Goal: Task Accomplishment & Management: Manage account settings

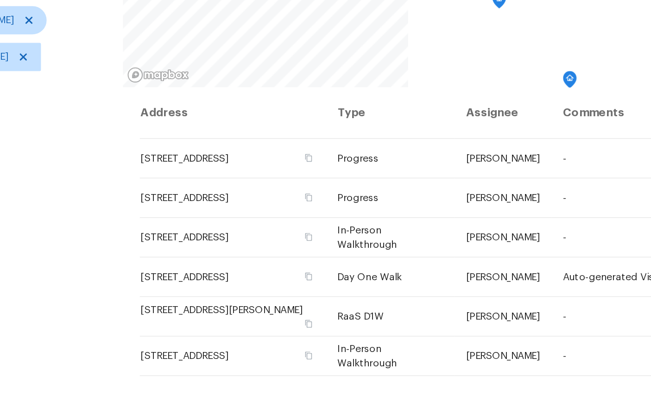
scroll to position [109, 0]
click at [48, 175] on div "Filters Reset ​ Type William Sparks Mon, Oct 13 - Mon, Oct 13" at bounding box center [69, 176] width 139 height 456
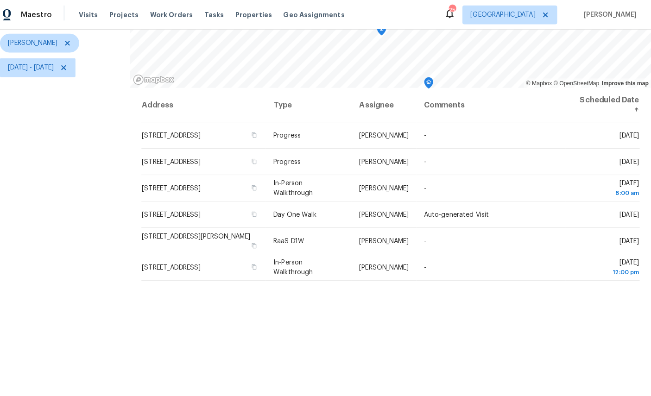
scroll to position [7, 0]
click at [0, 0] on icon at bounding box center [0, 0] width 0 height 0
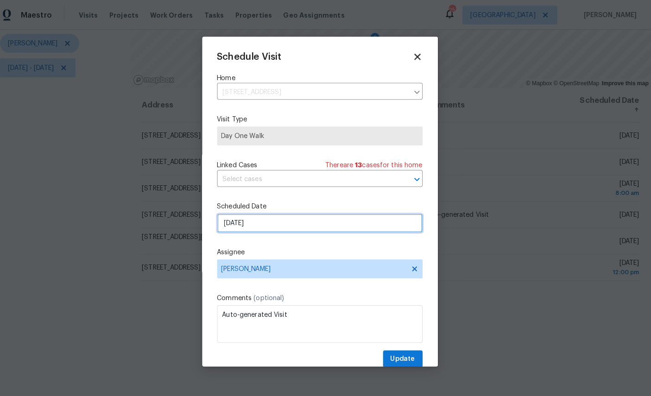
click at [297, 227] on input "[DATE]" at bounding box center [326, 219] width 202 height 19
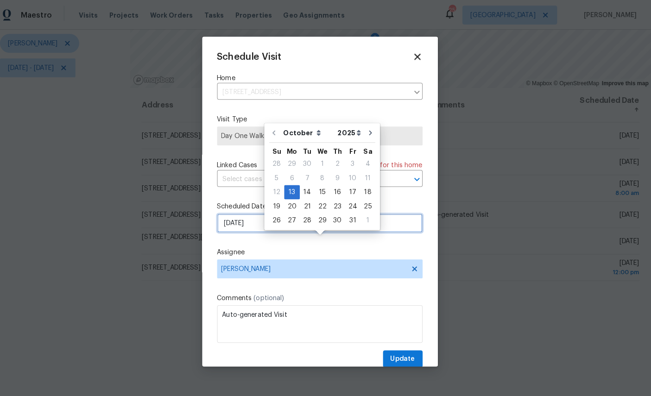
scroll to position [7, 0]
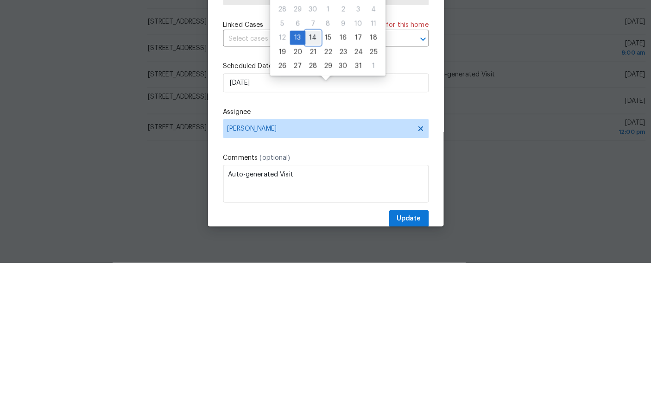
click at [306, 169] on div "14" at bounding box center [313, 175] width 15 height 13
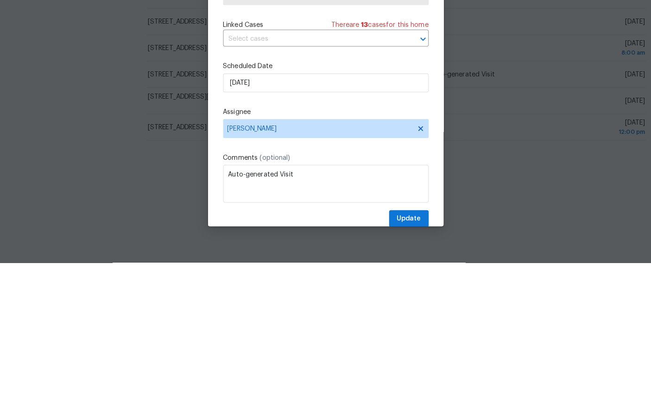
type input "10/14/2025"
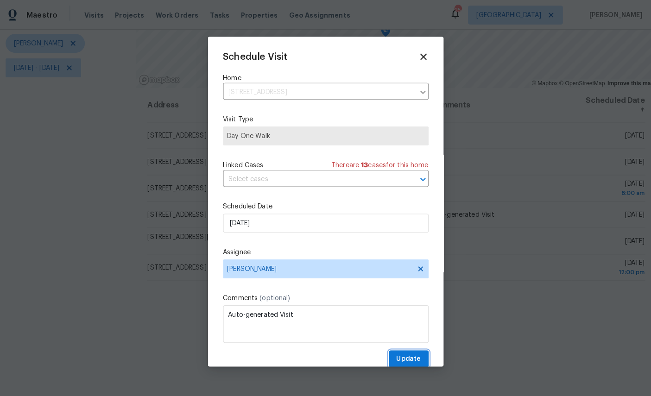
click at [404, 359] on span "Update" at bounding box center [407, 354] width 24 height 12
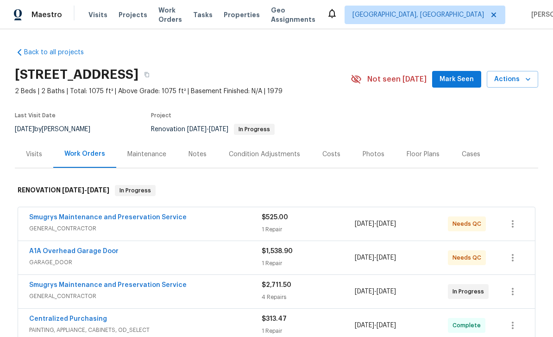
click at [33, 156] on div "Visits" at bounding box center [34, 154] width 16 height 9
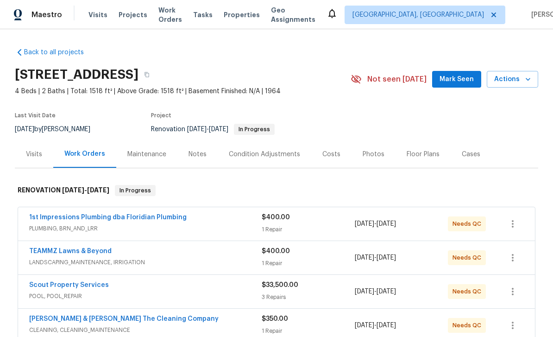
click at [367, 156] on div "Photos" at bounding box center [374, 154] width 22 height 9
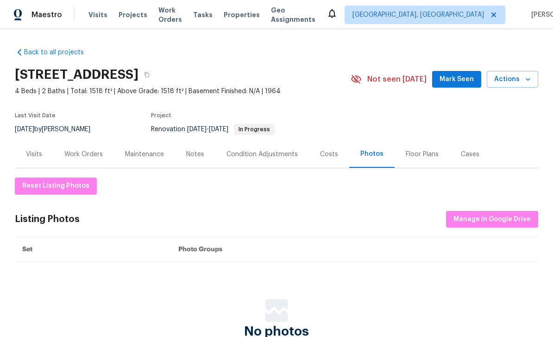
click at [93, 155] on div "Work Orders" at bounding box center [83, 154] width 38 height 9
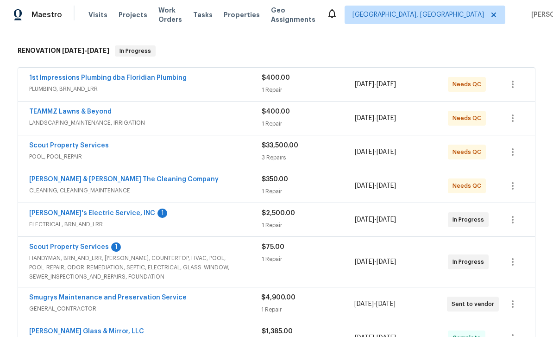
scroll to position [133, 0]
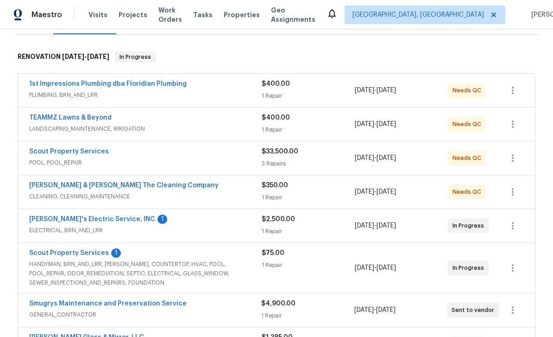
click at [102, 87] on link "1st Impressions Plumbing dba Floridian Plumbing" at bounding box center [108, 84] width 158 height 6
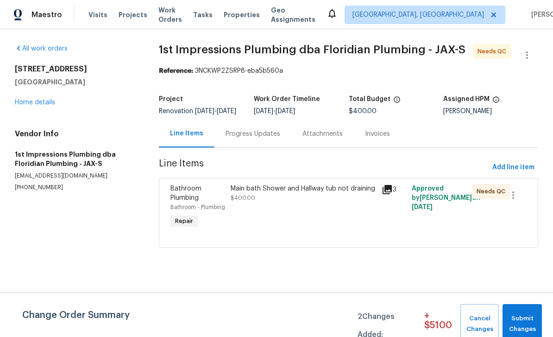
click at [188, 201] on span "Bathroom Plumbing" at bounding box center [186, 193] width 31 height 16
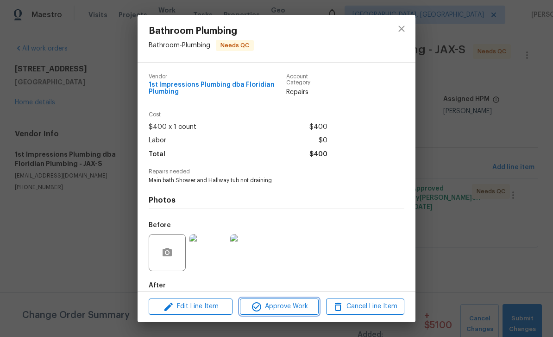
click at [294, 306] on span "Approve Work" at bounding box center [279, 307] width 73 height 12
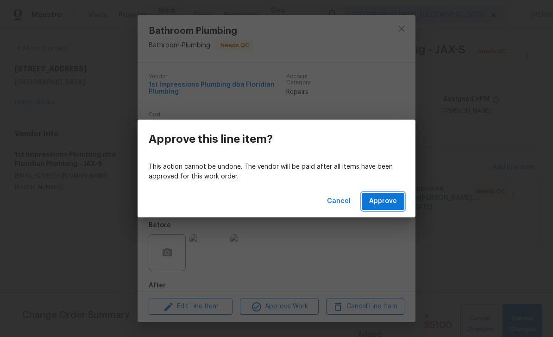
click at [393, 198] on span "Approve" at bounding box center [383, 202] width 28 height 12
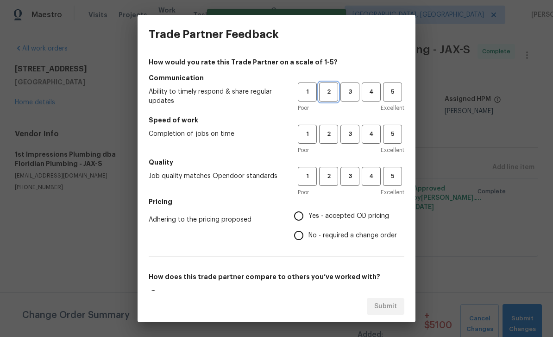
click at [325, 98] on button "2" at bounding box center [328, 91] width 19 height 19
click at [329, 134] on span "2" at bounding box center [328, 134] width 17 height 11
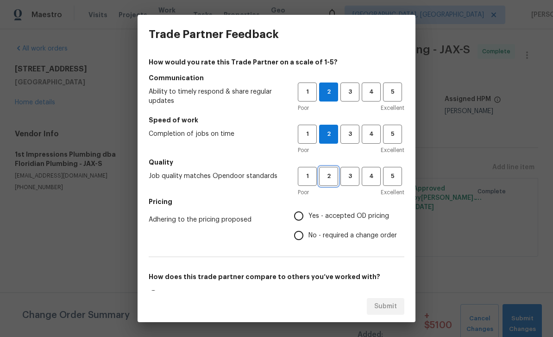
click at [329, 175] on span "2" at bounding box center [328, 176] width 17 height 11
click at [329, 217] on span "Yes - accepted OD pricing" at bounding box center [349, 216] width 81 height 10
click at [309, 217] on input "Yes - accepted OD pricing" at bounding box center [298, 215] width 19 height 19
radio input "true"
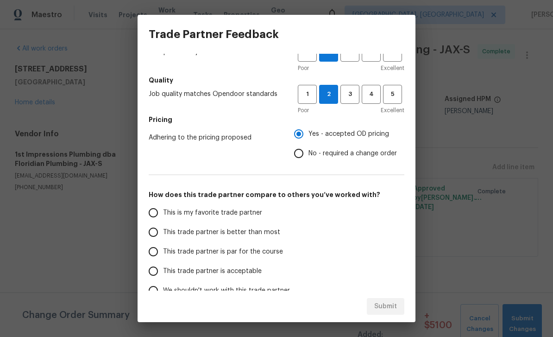
scroll to position [80, 0]
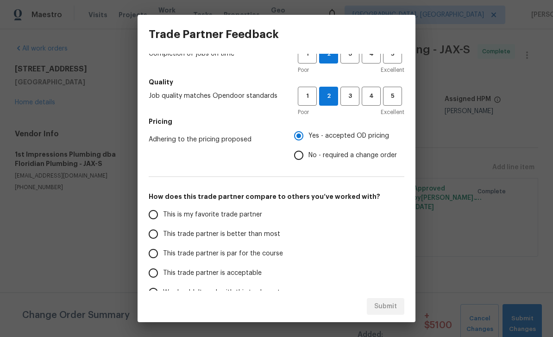
click at [272, 216] on label "This is my favorite trade partner" at bounding box center [217, 214] width 146 height 19
click at [163, 216] on input "This is my favorite trade partner" at bounding box center [153, 214] width 19 height 19
click at [399, 305] on button "Submit" at bounding box center [386, 306] width 38 height 17
radio input "true"
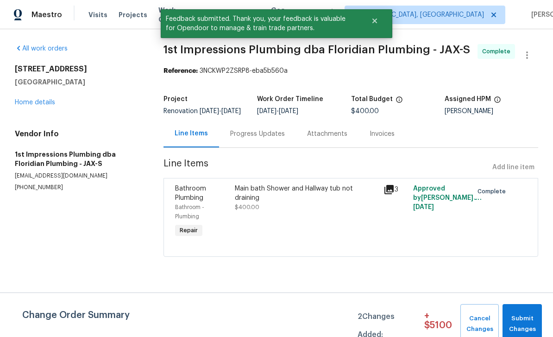
click at [45, 104] on link "Home details" at bounding box center [35, 102] width 40 height 6
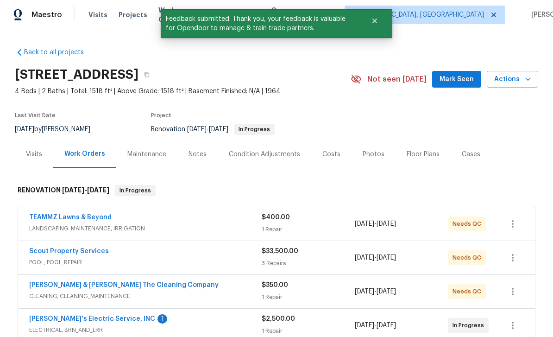
click at [91, 220] on link "TEAMMZ Lawns & Beyond" at bounding box center [70, 217] width 82 height 6
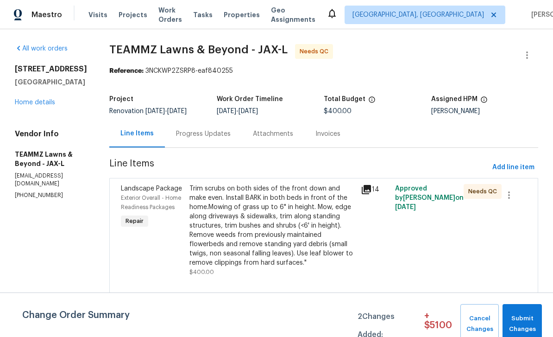
click at [165, 193] on div "Landscape Package" at bounding box center [152, 188] width 63 height 9
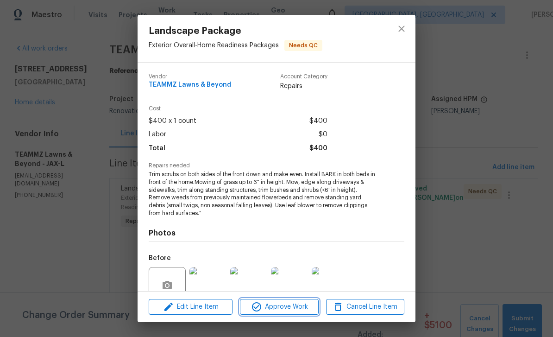
click at [297, 305] on span "Approve Work" at bounding box center [279, 307] width 73 height 12
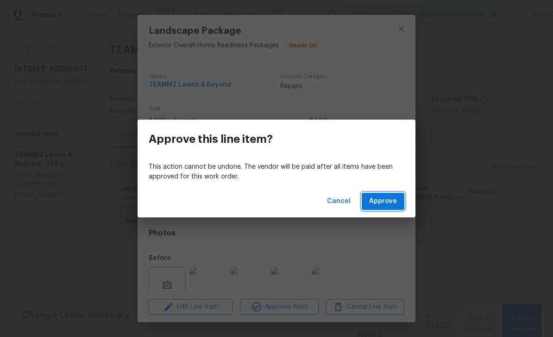
click at [380, 200] on span "Approve" at bounding box center [383, 202] width 28 height 12
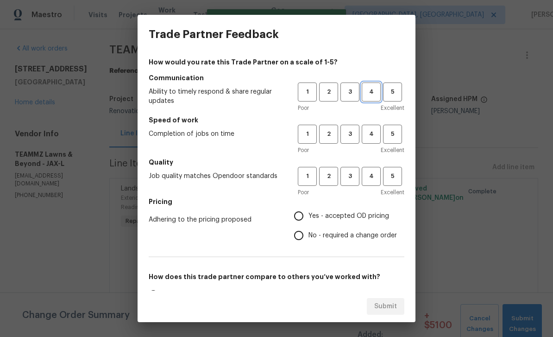
click at [367, 95] on span "4" at bounding box center [371, 92] width 17 height 11
click at [372, 135] on span "4" at bounding box center [371, 134] width 17 height 11
click at [377, 170] on button "4" at bounding box center [371, 176] width 19 height 19
click at [341, 218] on span "Yes - accepted OD pricing" at bounding box center [349, 216] width 81 height 10
click at [309, 218] on input "Yes - accepted OD pricing" at bounding box center [298, 215] width 19 height 19
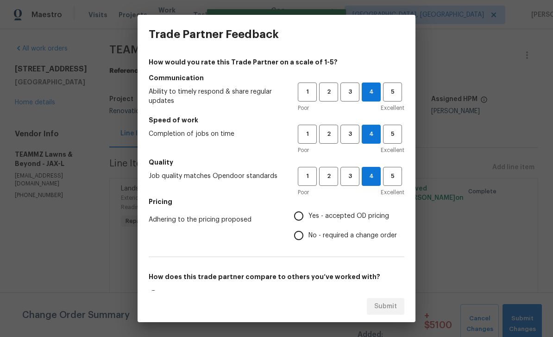
radio input "true"
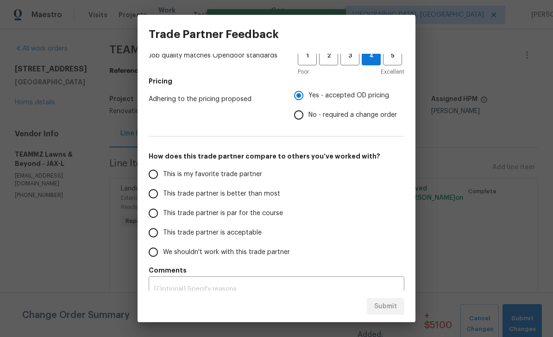
scroll to position [119, 0]
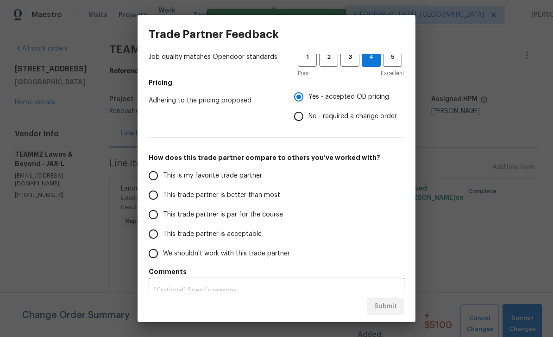
click at [228, 176] on span "This is my favorite trade partner" at bounding box center [212, 176] width 99 height 10
click at [163, 176] on input "This is my favorite trade partner" at bounding box center [153, 175] width 19 height 19
click at [398, 304] on button "Submit" at bounding box center [386, 306] width 38 height 17
radio input "true"
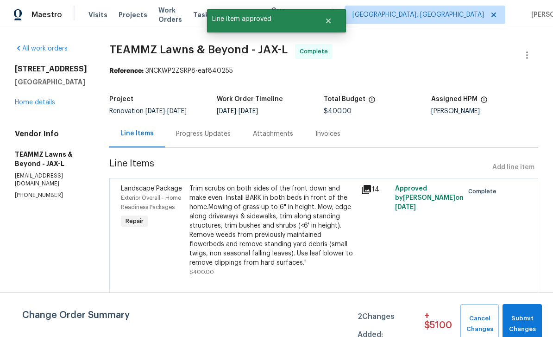
radio input "false"
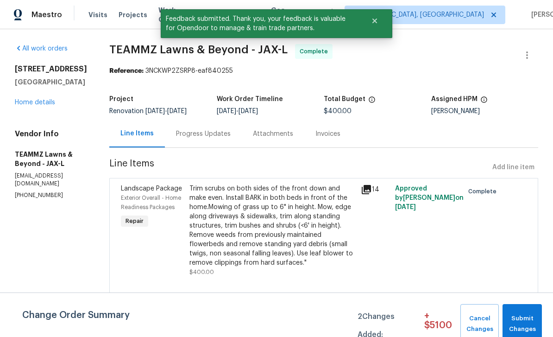
click at [38, 103] on link "Home details" at bounding box center [35, 102] width 40 height 6
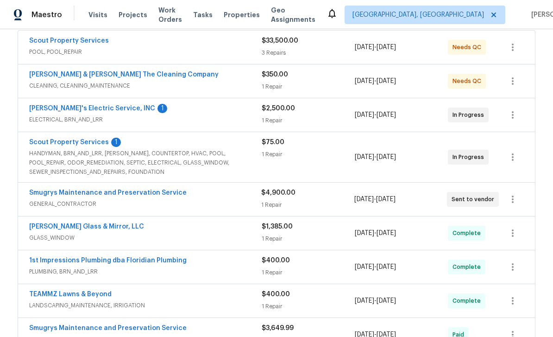
scroll to position [180, 0]
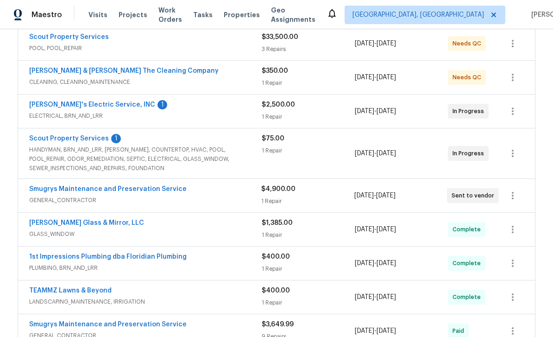
click at [78, 101] on link "Jack's Electric Service, INC" at bounding box center [92, 104] width 126 height 6
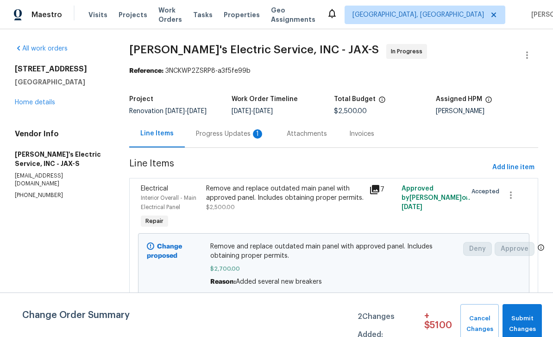
click at [213, 133] on div "Progress Updates 1" at bounding box center [230, 133] width 69 height 9
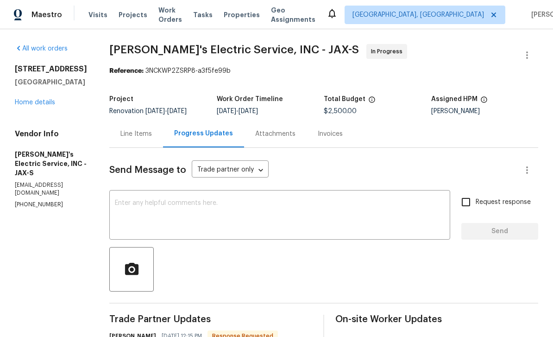
click at [42, 106] on link "Home details" at bounding box center [35, 102] width 40 height 6
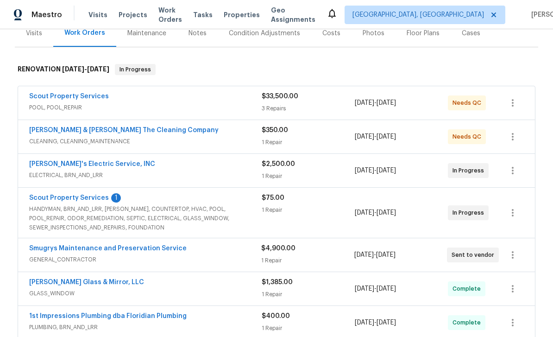
scroll to position [127, 0]
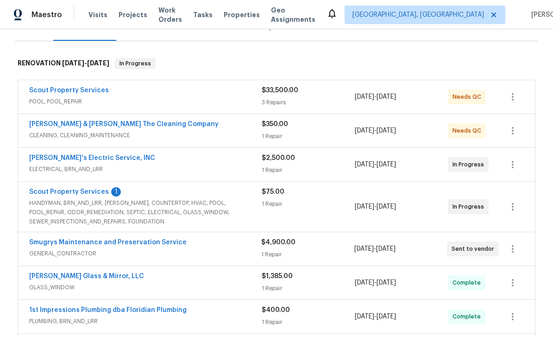
click at [79, 190] on link "Scout Property Services" at bounding box center [69, 192] width 80 height 6
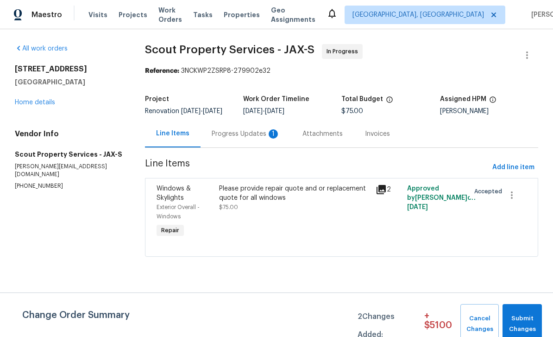
click at [236, 136] on div "Progress Updates 1" at bounding box center [246, 133] width 69 height 9
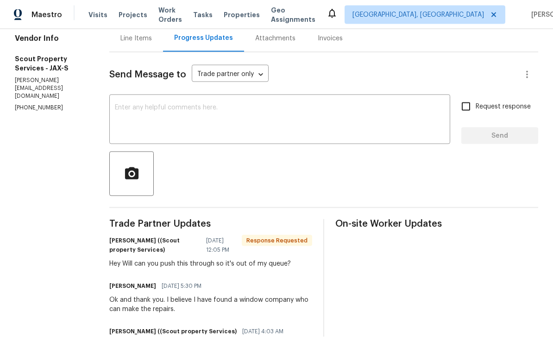
scroll to position [93, 0]
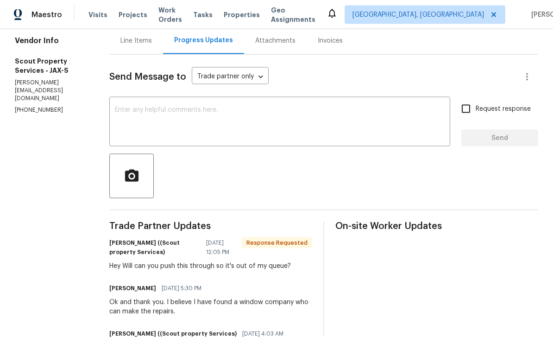
click at [40, 13] on link "Home details" at bounding box center [35, 9] width 40 height 6
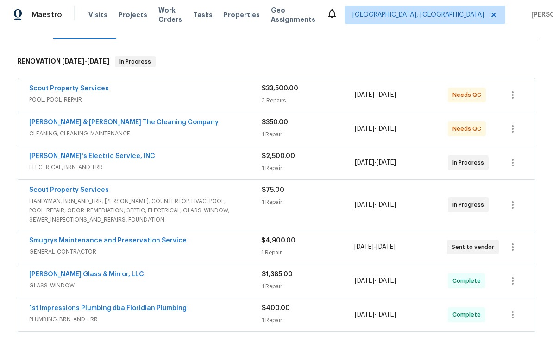
scroll to position [129, 0]
click at [64, 89] on link "Scout Property Services" at bounding box center [69, 88] width 80 height 6
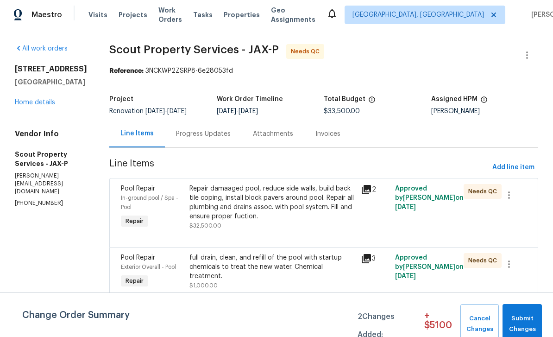
click at [202, 134] on div "Progress Updates" at bounding box center [203, 133] width 55 height 9
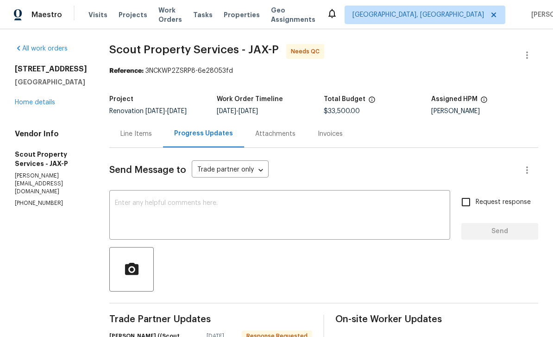
click at [28, 106] on link "Home details" at bounding box center [35, 102] width 40 height 6
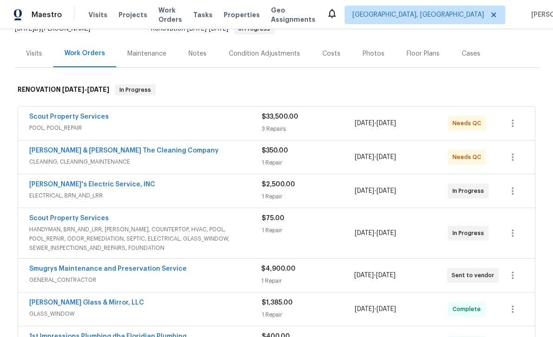
scroll to position [125, 0]
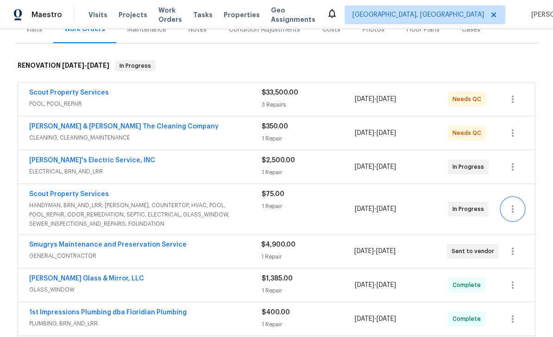
click at [513, 209] on icon "button" at bounding box center [513, 208] width 2 height 7
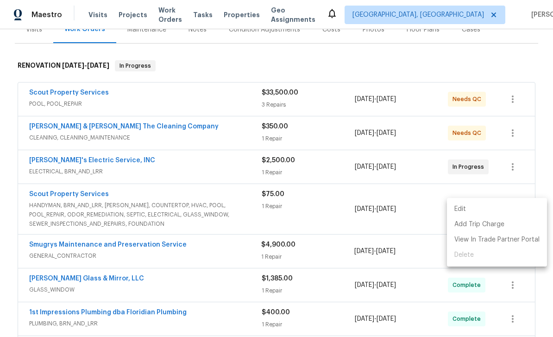
click at [542, 168] on div at bounding box center [276, 168] width 553 height 337
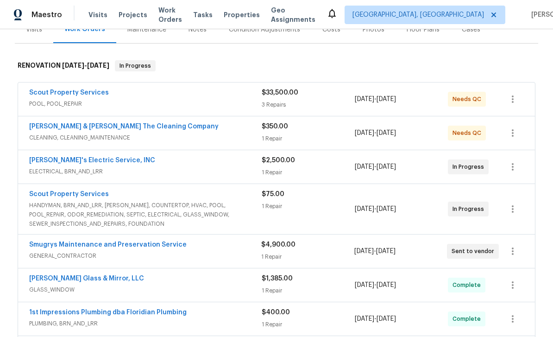
click at [80, 196] on link "Scout Property Services" at bounding box center [69, 194] width 80 height 6
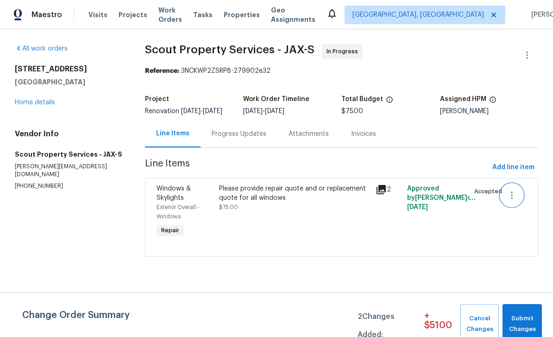
click at [515, 201] on icon "button" at bounding box center [511, 195] width 11 height 11
click at [524, 202] on li "Cancel" at bounding box center [519, 201] width 36 height 15
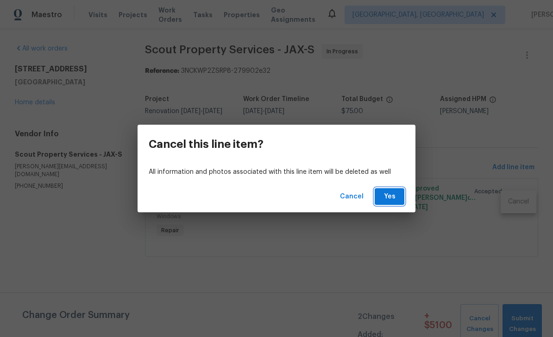
click at [399, 197] on button "Yes" at bounding box center [390, 196] width 30 height 17
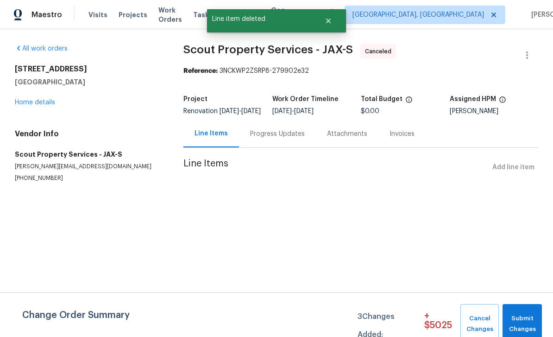
click at [44, 102] on link "Home details" at bounding box center [35, 102] width 40 height 6
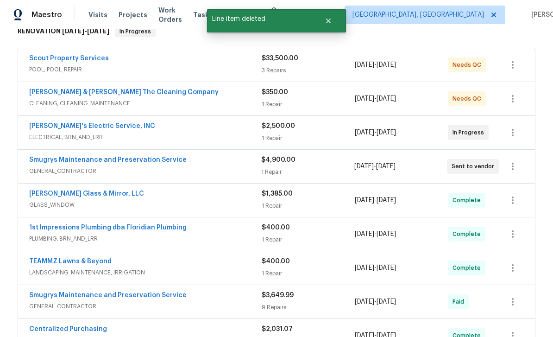
scroll to position [204, 0]
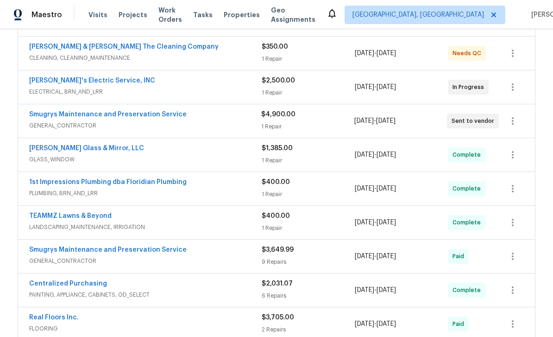
click at [107, 116] on link "Smugrys Maintenance and Preservation Service" at bounding box center [108, 114] width 158 height 6
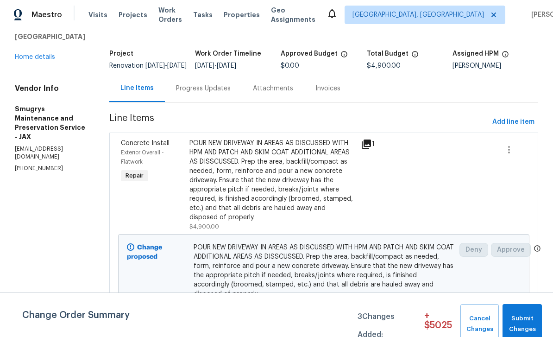
scroll to position [45, 0]
click at [42, 61] on link "Home details" at bounding box center [35, 57] width 40 height 6
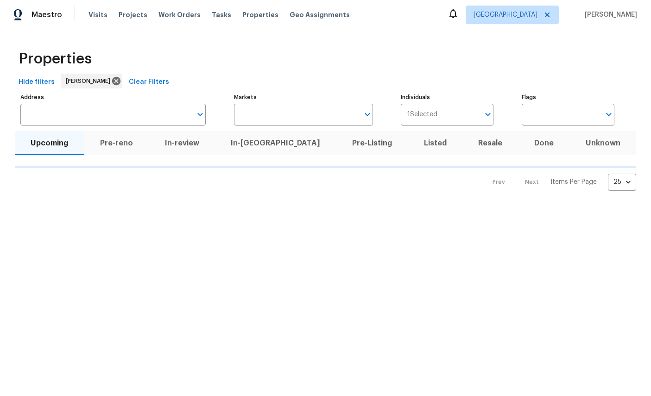
scroll to position [75, 119]
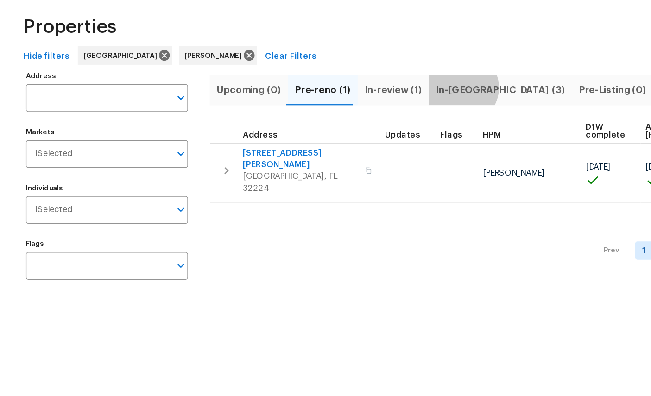
click at [358, 102] on span "In-[GEOGRAPHIC_DATA] (3)" at bounding box center [393, 108] width 101 height 13
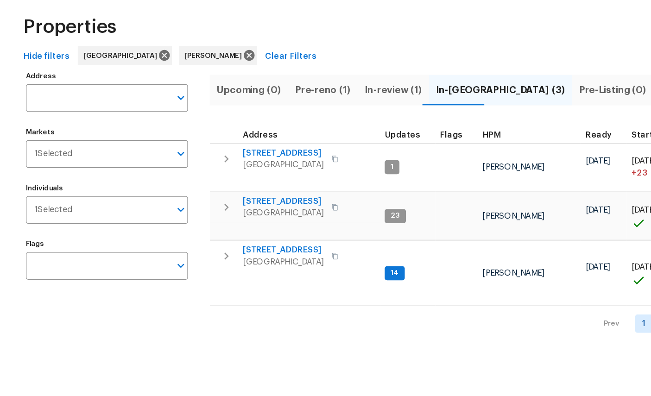
click at [219, 230] on span "[STREET_ADDRESS]" at bounding box center [223, 234] width 64 height 9
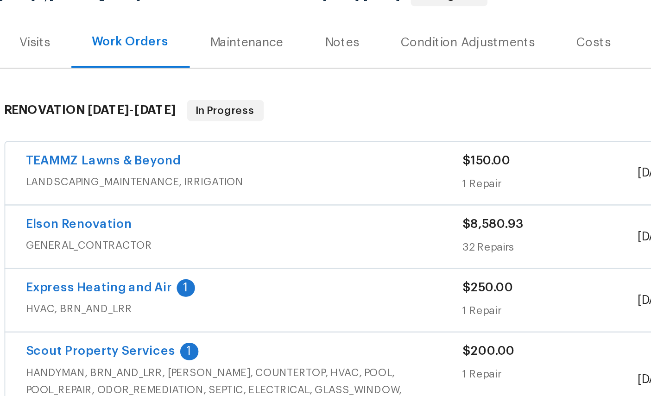
click at [78, 282] on link "Express Heating and Air" at bounding box center [117, 285] width 78 height 6
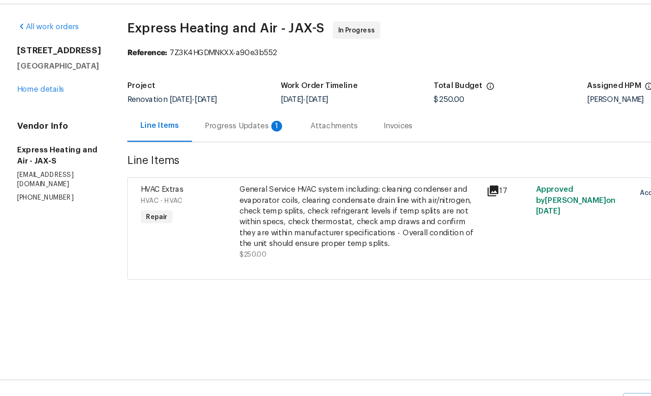
click at [37, 99] on link "Home details" at bounding box center [35, 102] width 40 height 6
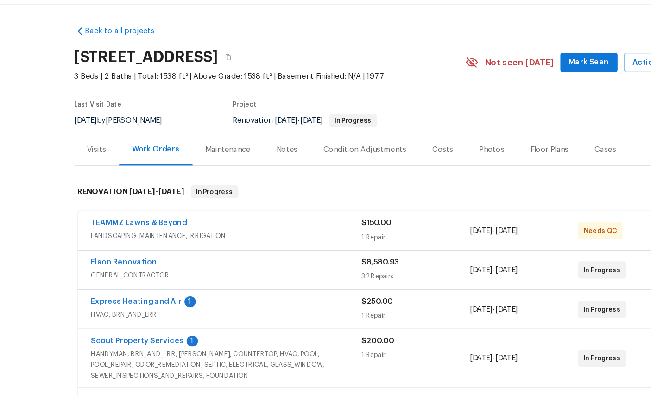
click at [108, 282] on link "Express Heating and Air" at bounding box center [117, 285] width 78 height 6
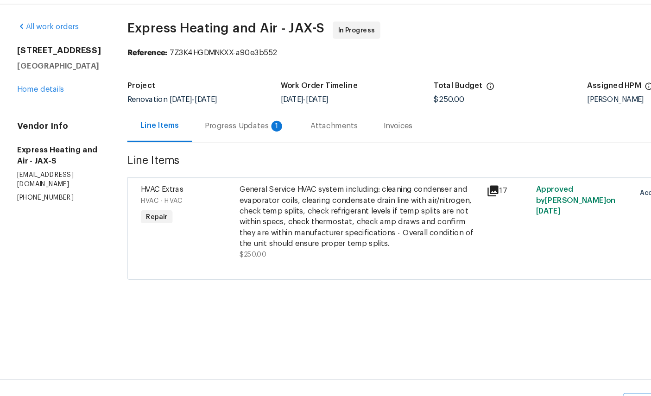
click at [220, 120] on div "Progress Updates 1" at bounding box center [210, 133] width 91 height 27
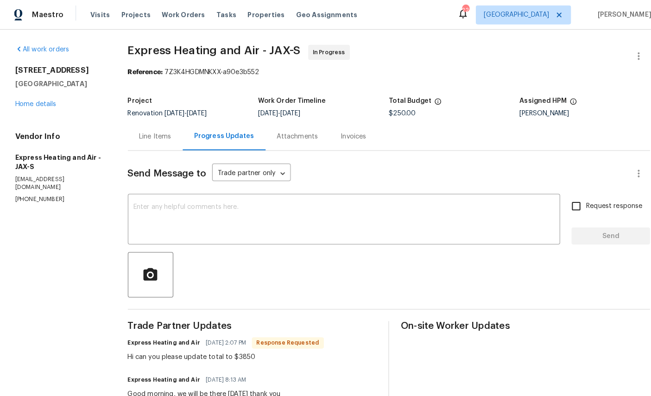
click at [40, 99] on link "Home details" at bounding box center [35, 102] width 40 height 6
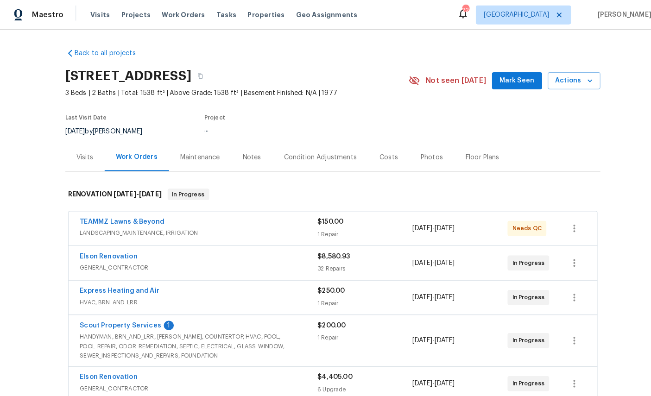
scroll to position [9, 0]
click at [390, 150] on div "Costs" at bounding box center [381, 154] width 18 height 9
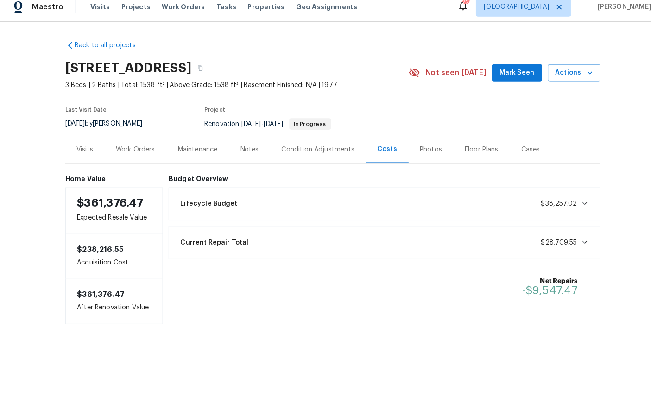
click at [134, 150] on div "Work Orders" at bounding box center [133, 154] width 38 height 9
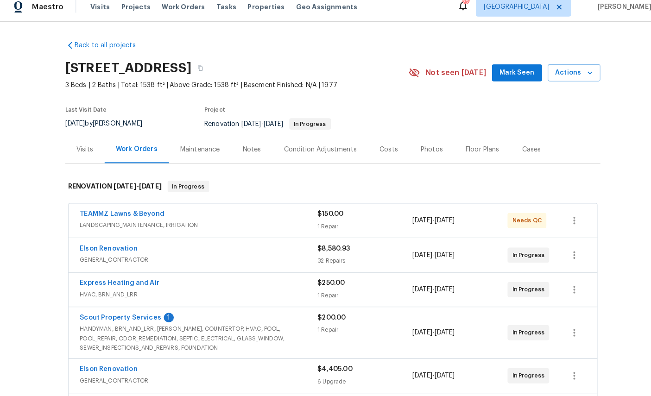
click at [107, 282] on link "Express Heating and Air" at bounding box center [117, 285] width 78 height 6
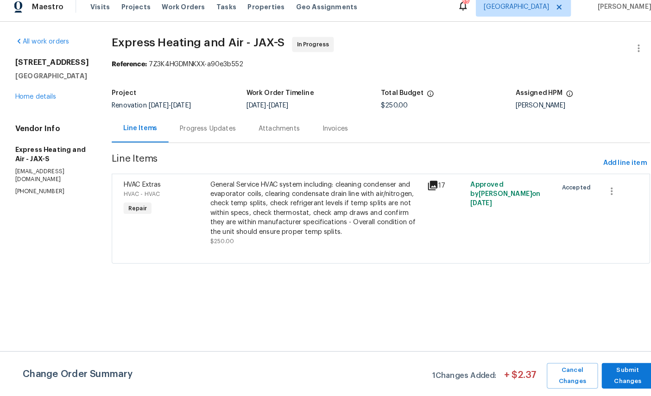
click at [144, 185] on span "HVAC Extras" at bounding box center [139, 188] width 37 height 6
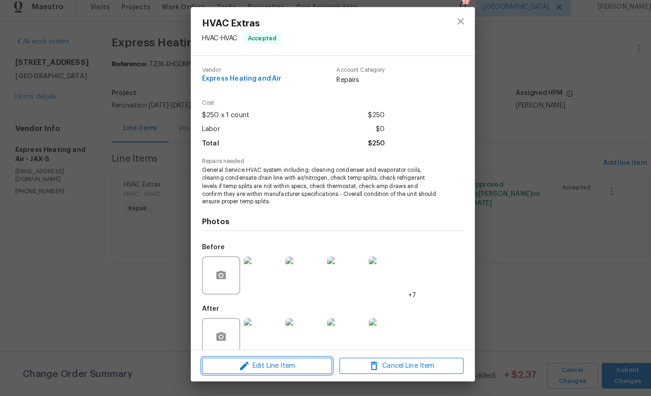
click at [280, 361] on span "Edit Line Item" at bounding box center [261, 367] width 121 height 12
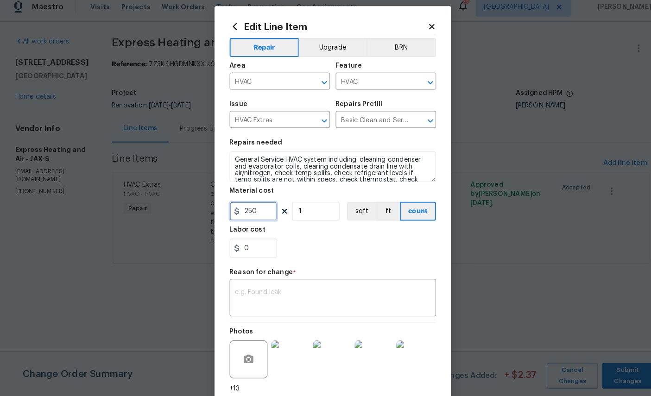
click at [263, 209] on input "250" at bounding box center [248, 214] width 46 height 19
type input "3850"
click at [303, 296] on textarea at bounding box center [325, 300] width 191 height 19
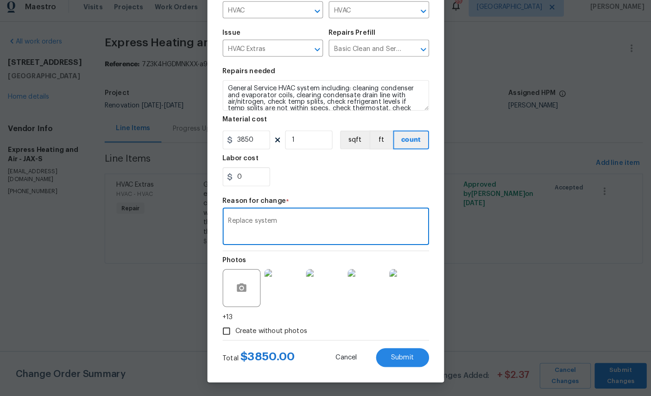
scroll to position [76, 0]
type textarea "Replace system"
click at [395, 355] on span "Submit" at bounding box center [401, 358] width 22 height 7
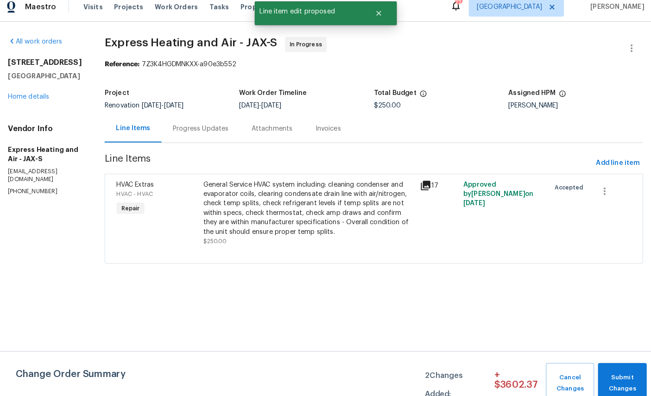
scroll to position [0, 0]
click at [32, 99] on link "Home details" at bounding box center [35, 102] width 40 height 6
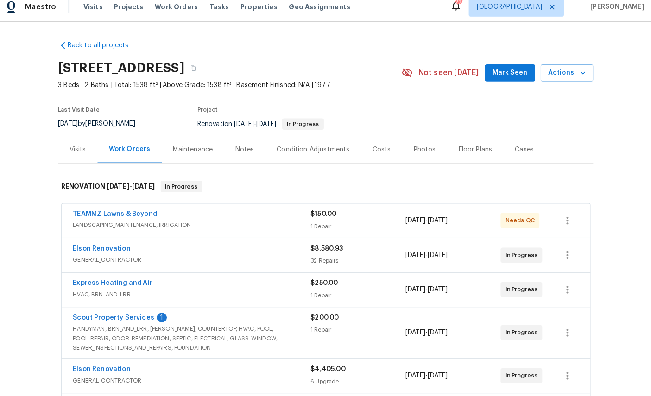
click at [120, 316] on link "Scout Property Services" at bounding box center [118, 319] width 80 height 6
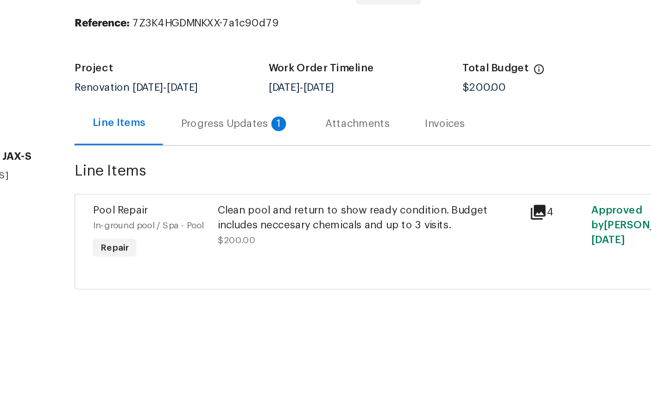
click at [215, 129] on div "Progress Updates 1" at bounding box center [249, 133] width 69 height 9
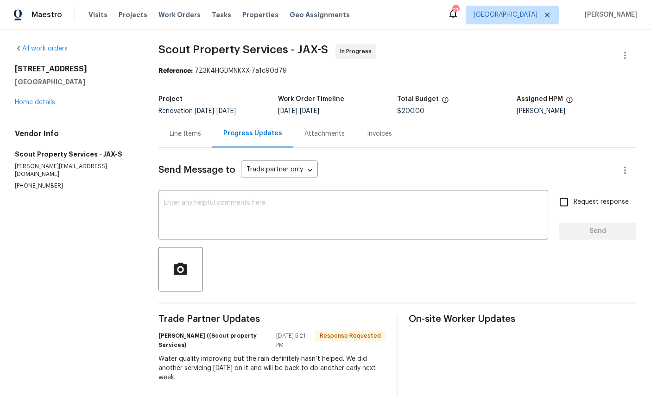
scroll to position [32, 0]
click at [51, 99] on link "Home details" at bounding box center [35, 102] width 40 height 6
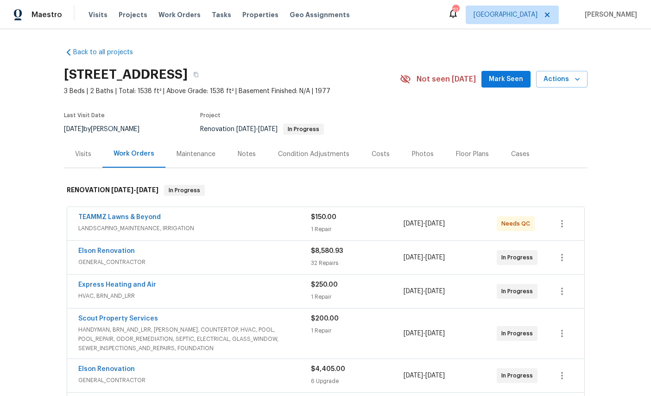
click at [114, 396] on link "Paradigm Roofing" at bounding box center [107, 403] width 58 height 6
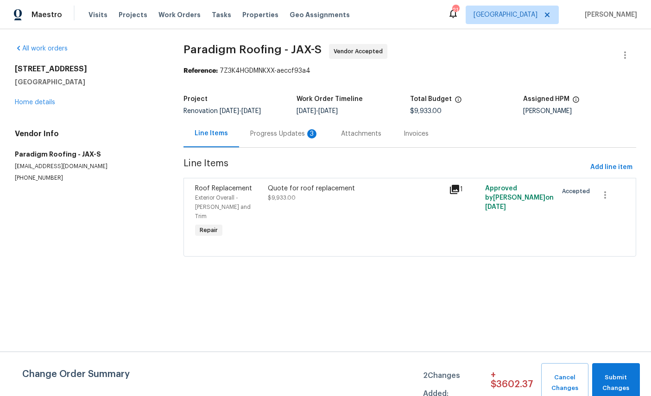
click at [271, 129] on div "Progress Updates 3" at bounding box center [284, 133] width 69 height 9
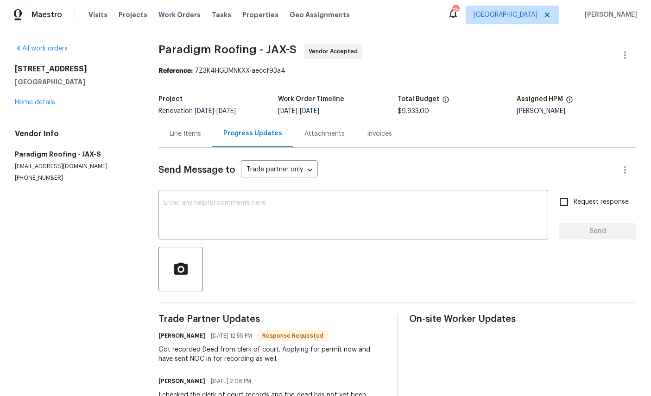
click at [44, 102] on link "Home details" at bounding box center [35, 102] width 40 height 6
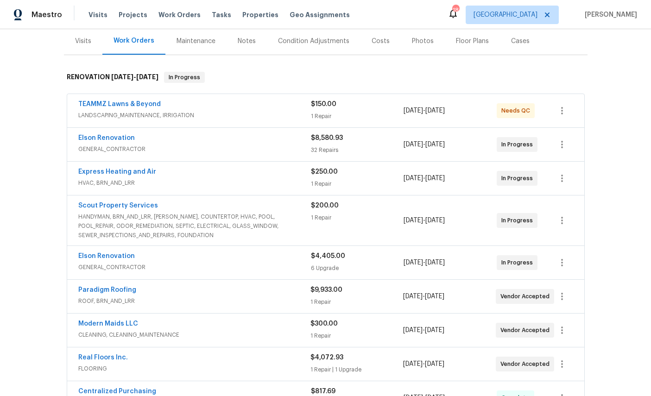
scroll to position [114, 0]
click at [133, 101] on link "TEAMMZ Lawns & Beyond" at bounding box center [119, 104] width 82 height 6
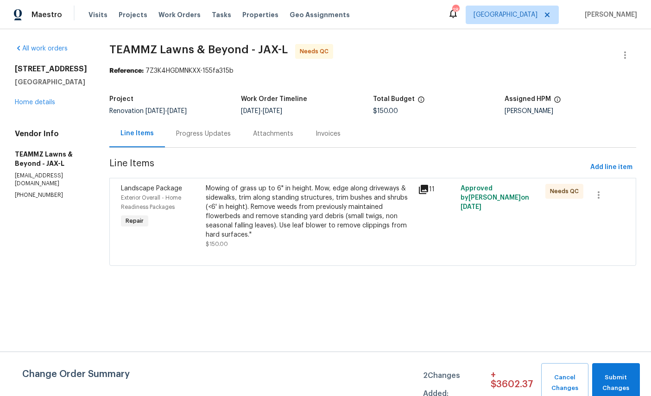
click at [30, 106] on link "Home details" at bounding box center [35, 102] width 40 height 6
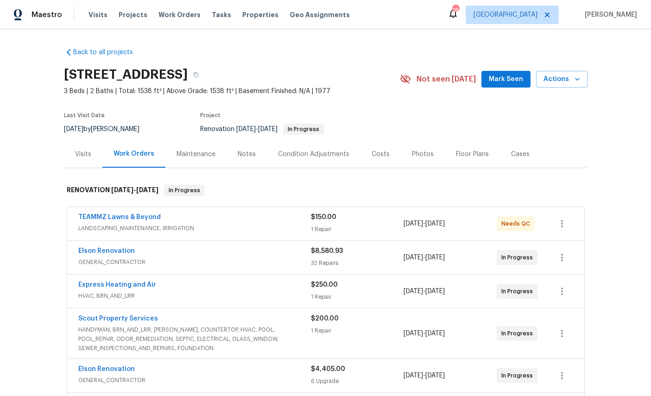
click at [121, 220] on link "TEAMMZ Lawns & Beyond" at bounding box center [119, 217] width 82 height 6
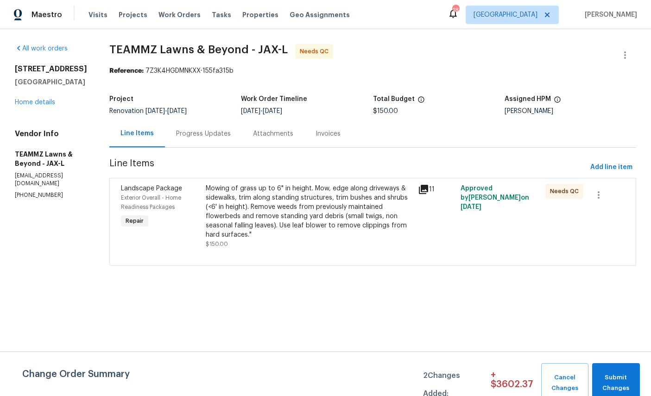
click at [231, 135] on div "Progress Updates" at bounding box center [203, 133] width 55 height 9
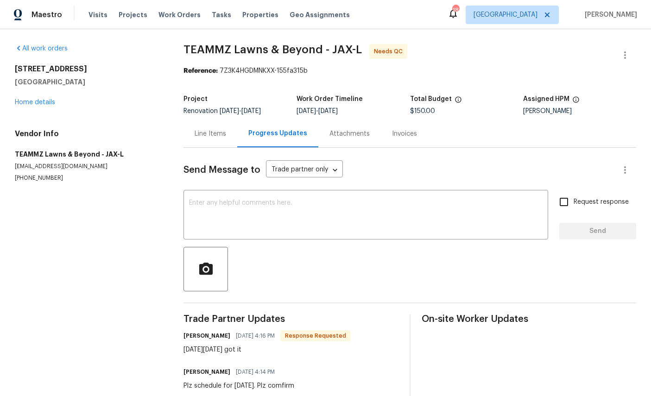
scroll to position [7, 0]
click at [47, 99] on link "Home details" at bounding box center [35, 102] width 40 height 6
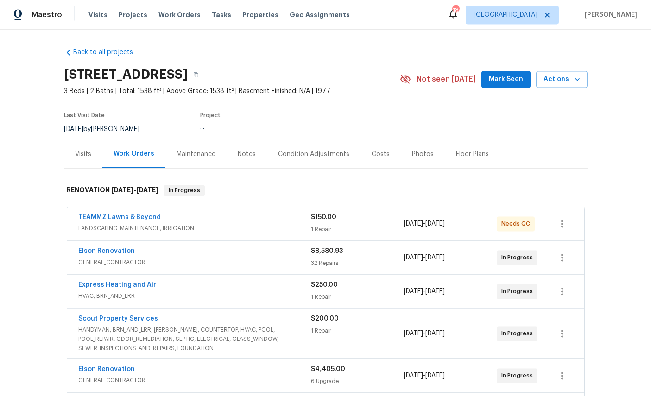
scroll to position [7, 0]
click at [119, 214] on link "TEAMMZ Lawns & Beyond" at bounding box center [119, 217] width 82 height 6
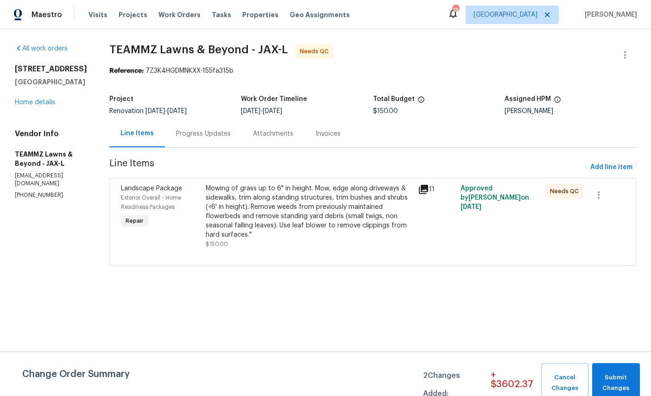
click at [178, 190] on span "Landscape Package" at bounding box center [151, 188] width 61 height 6
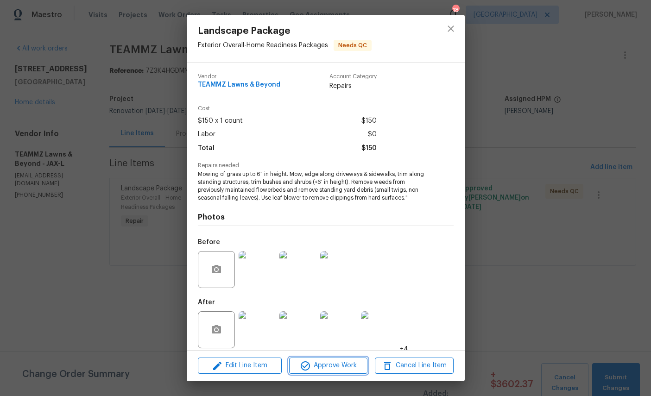
click at [339, 360] on button "Approve Work" at bounding box center [328, 366] width 78 height 16
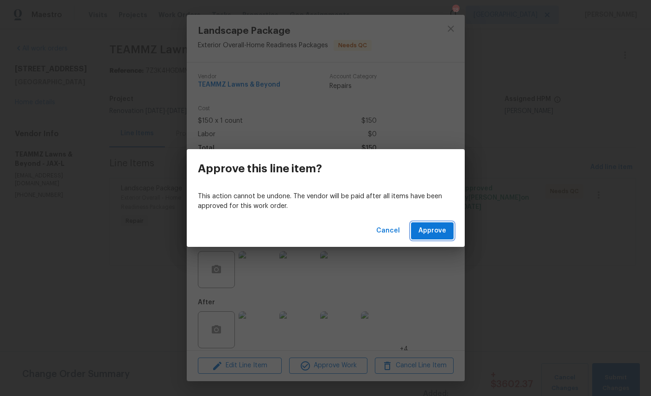
click at [439, 228] on span "Approve" at bounding box center [432, 231] width 28 height 12
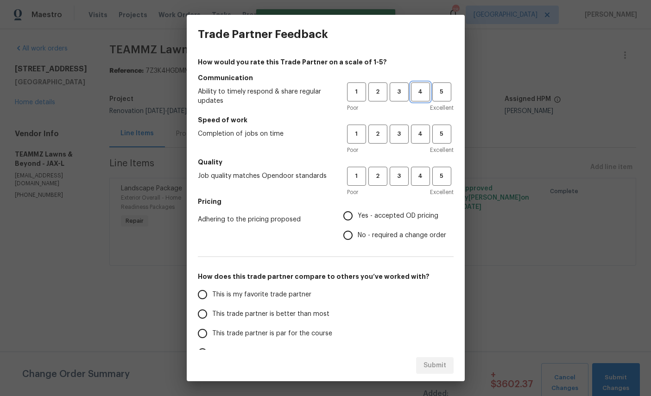
click at [417, 95] on span "4" at bounding box center [420, 92] width 17 height 11
click at [417, 139] on span "4" at bounding box center [420, 134] width 17 height 11
click at [425, 168] on button "4" at bounding box center [420, 176] width 19 height 19
click at [392, 215] on span "Yes - accepted OD pricing" at bounding box center [398, 216] width 81 height 10
click at [358, 215] on input "Yes - accepted OD pricing" at bounding box center [347, 215] width 19 height 19
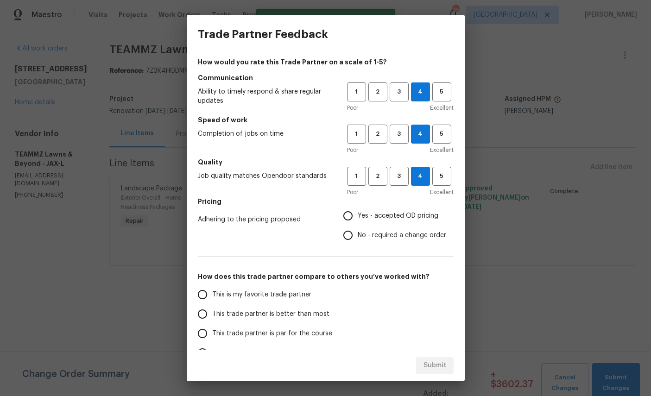
radio input "true"
click at [253, 292] on span "This is my favorite trade partner" at bounding box center [261, 295] width 99 height 10
click at [212, 292] on input "This is my favorite trade partner" at bounding box center [202, 294] width 19 height 19
click at [441, 360] on span "Submit" at bounding box center [435, 366] width 23 height 12
radio input "true"
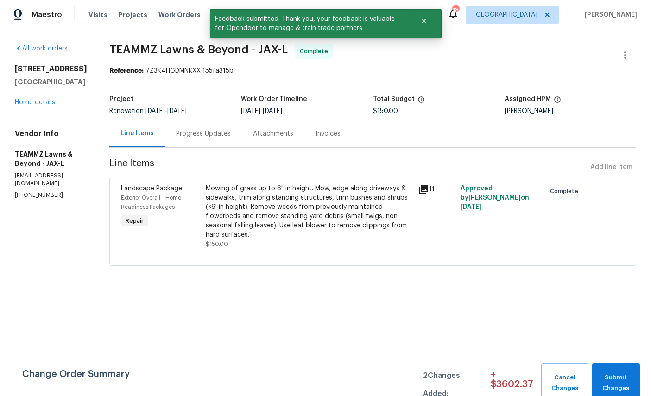
click at [38, 104] on link "Home details" at bounding box center [35, 102] width 40 height 6
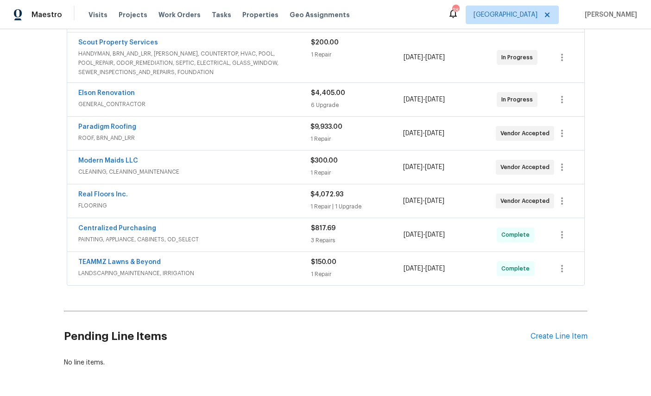
scroll to position [242, 0]
click at [554, 336] on div "Create Line Item" at bounding box center [559, 337] width 57 height 9
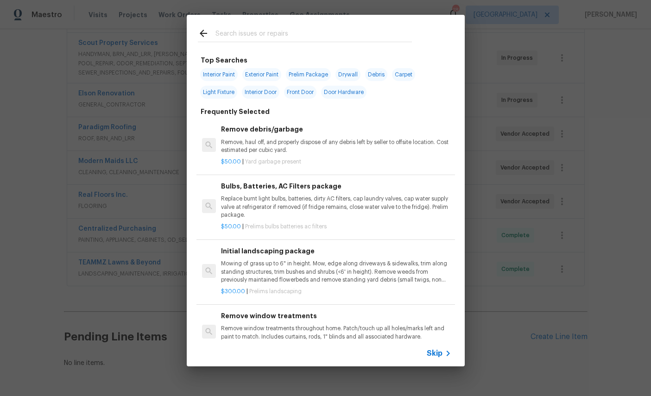
click at [285, 30] on input "text" at bounding box center [313, 35] width 196 height 14
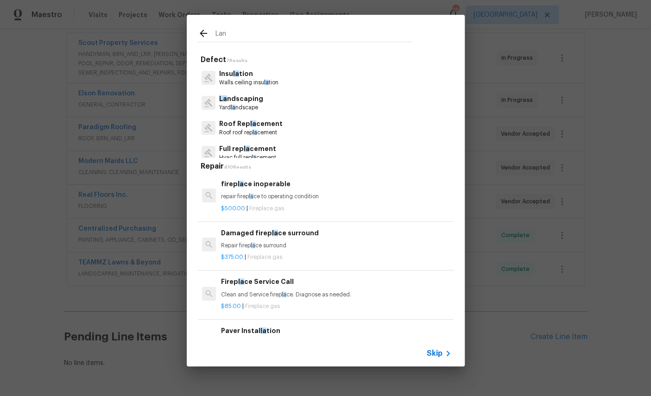
type input "Land"
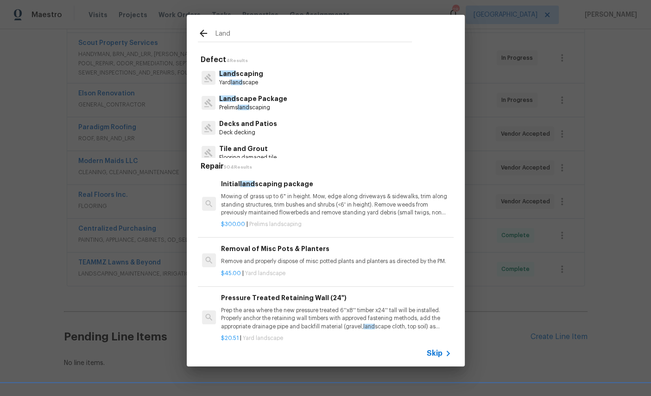
click at [245, 77] on p "Land scaping" at bounding box center [241, 74] width 44 height 10
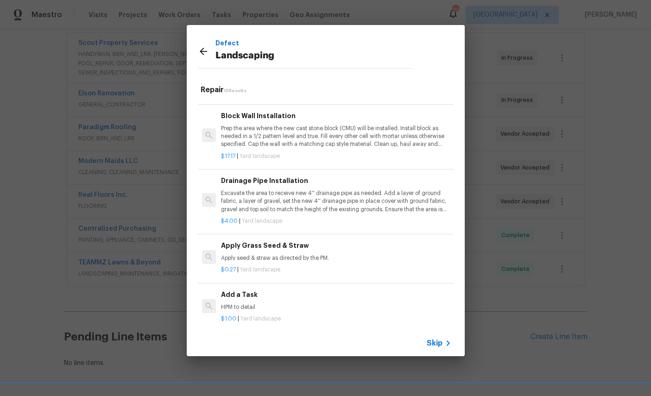
scroll to position [641, 0]
click at [305, 294] on div "Add a Task HPM to detail" at bounding box center [336, 301] width 230 height 22
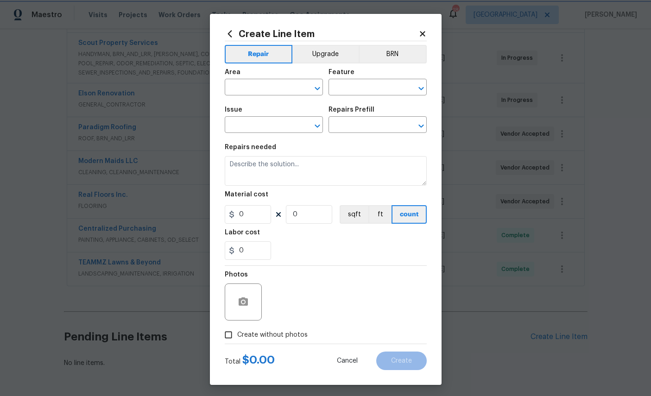
type input "Landscaping"
type input "Add a Task $1.00"
type textarea "HPM to detail"
type input "1"
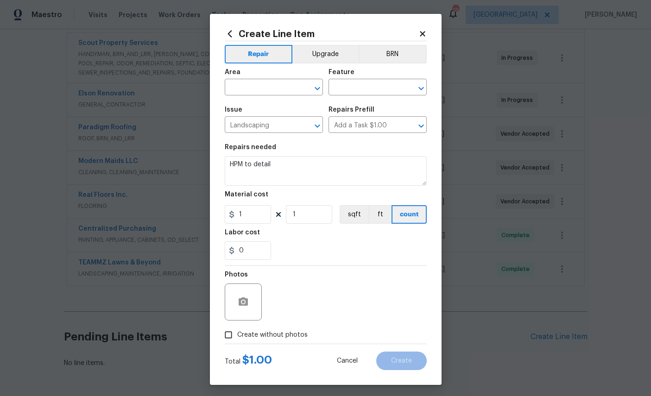
click at [290, 293] on div "Photos" at bounding box center [326, 296] width 202 height 60
click at [271, 87] on input "text" at bounding box center [261, 88] width 72 height 14
click at [269, 124] on li "Exterior Overall" at bounding box center [274, 125] width 98 height 15
type input "Exterior Overall"
click at [373, 87] on input "text" at bounding box center [365, 88] width 72 height 14
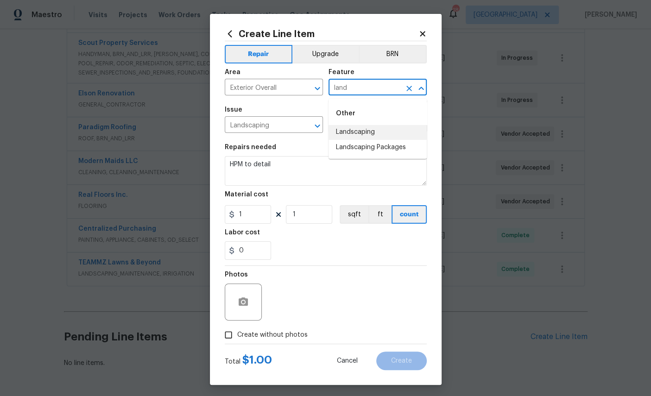
click at [362, 131] on li "Landscaping" at bounding box center [378, 132] width 98 height 15
type input "Landscaping"
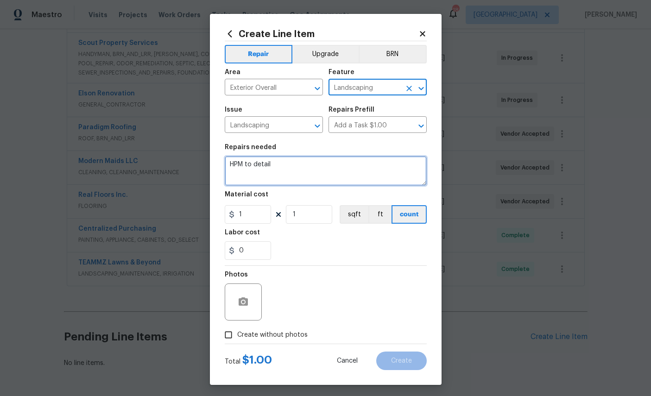
click at [318, 166] on textarea "HPM to detail" at bounding box center [326, 171] width 202 height 30
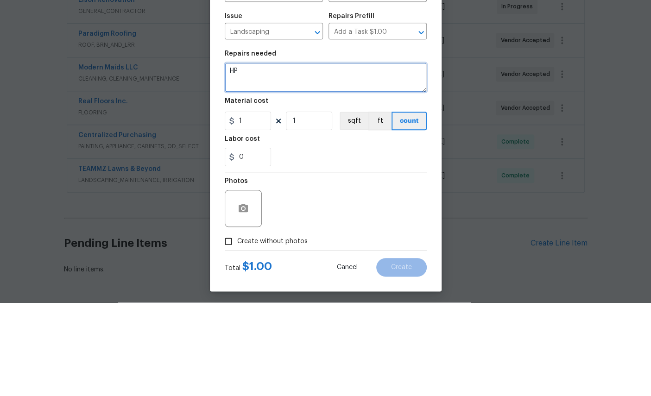
type textarea "H"
type textarea "T"
type textarea "Cut lawn and add black mulch along front of home under windows"
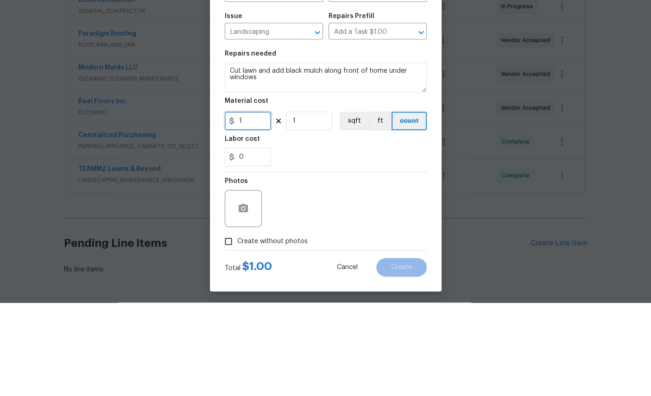
click at [252, 205] on input "1" at bounding box center [248, 214] width 46 height 19
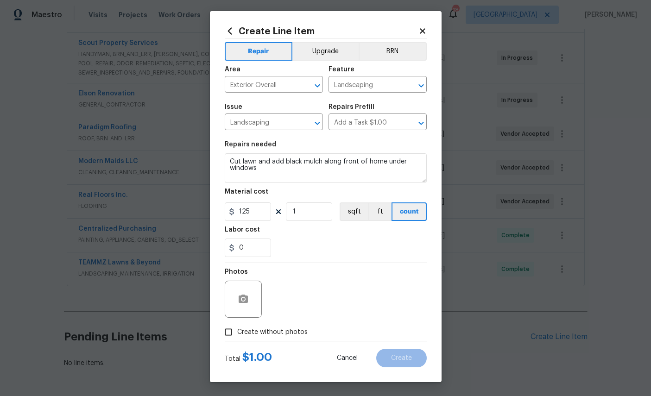
scroll to position [9, 0]
type input "125"
click at [241, 300] on icon "button" at bounding box center [243, 299] width 11 height 11
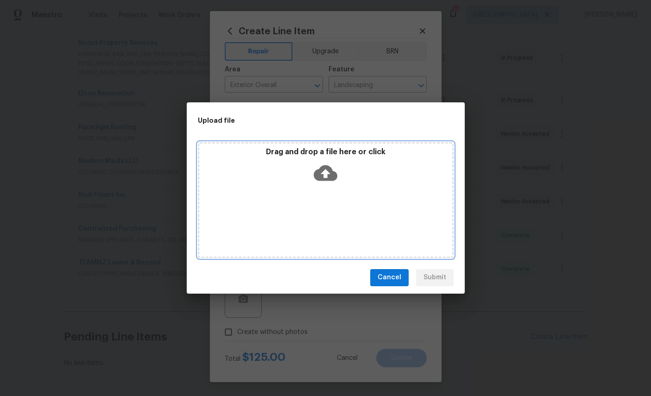
click at [329, 174] on icon at bounding box center [326, 173] width 24 height 24
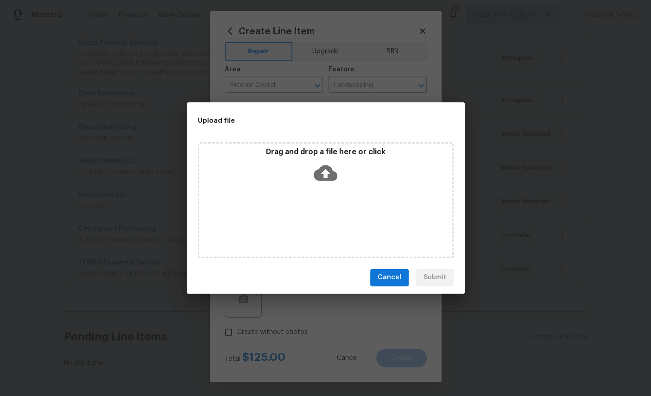
scroll to position [35, 0]
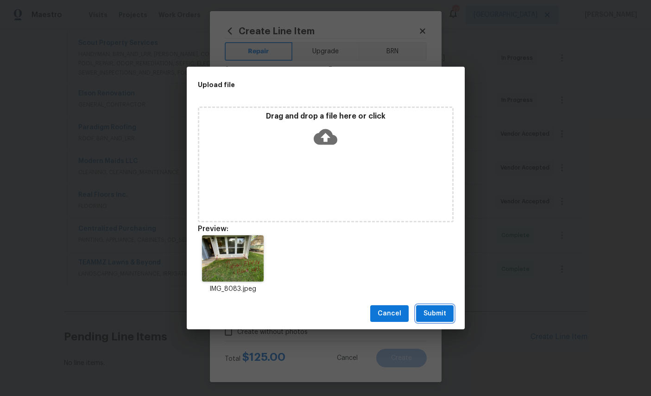
click at [441, 311] on span "Submit" at bounding box center [435, 314] width 23 height 12
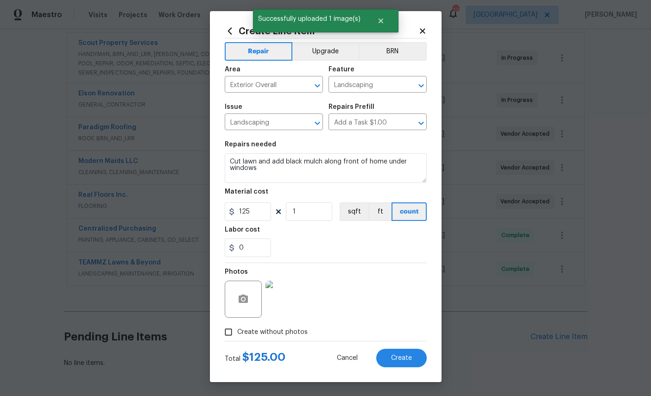
click at [391, 355] on span "Create" at bounding box center [401, 358] width 21 height 7
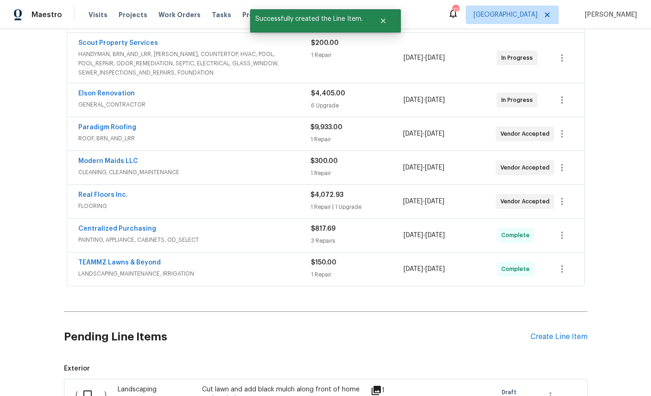
click at [80, 385] on input "checkbox" at bounding box center [91, 394] width 26 height 19
checkbox input "true"
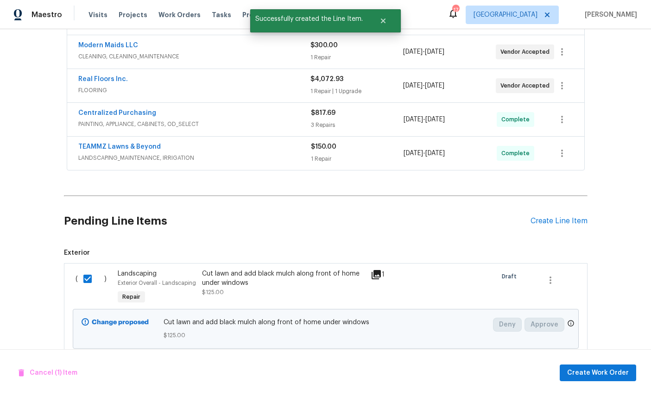
scroll to position [357, 0]
click at [600, 367] on span "Create Work Order" at bounding box center [598, 373] width 62 height 12
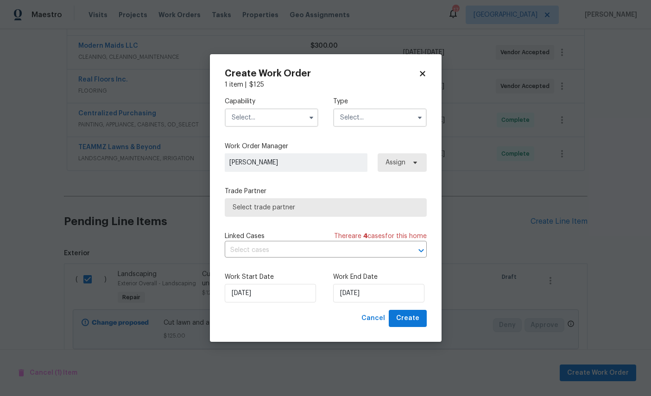
click at [254, 113] on input "text" at bounding box center [272, 117] width 94 height 19
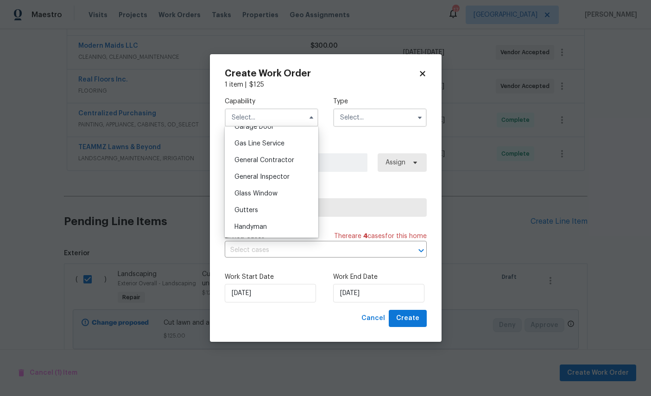
scroll to position [418, 0]
click at [281, 165] on span "General Contractor" at bounding box center [264, 162] width 60 height 6
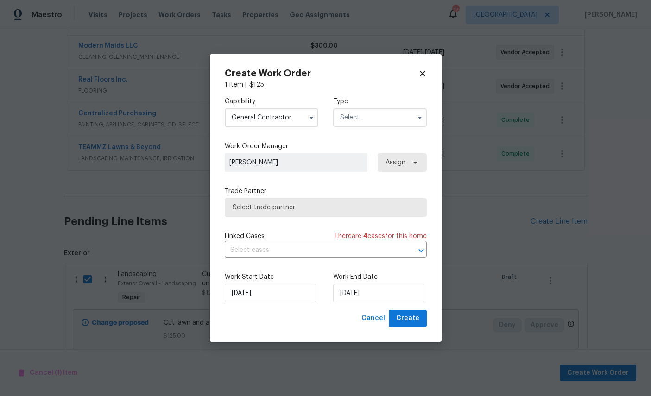
click at [276, 112] on input "General Contractor" at bounding box center [272, 117] width 94 height 19
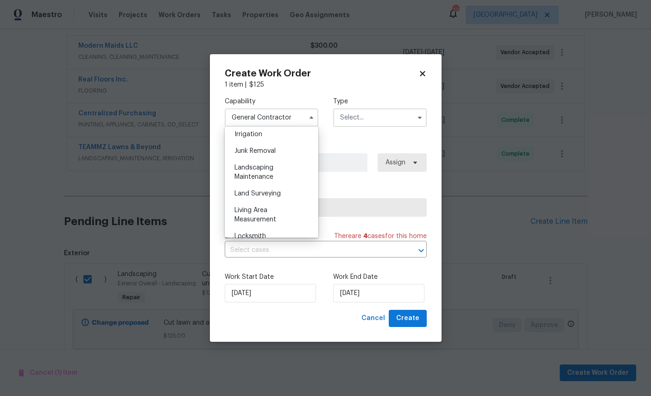
scroll to position [579, 0]
click at [260, 181] on span "Landscaping Maintenance" at bounding box center [253, 173] width 39 height 16
type input "Landscaping Maintenance"
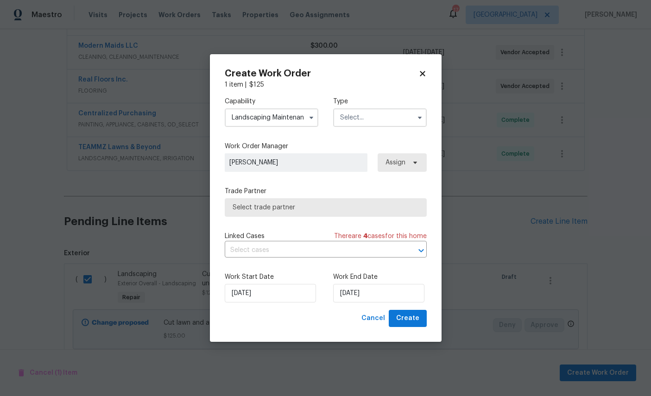
click at [379, 111] on input "text" at bounding box center [380, 117] width 94 height 19
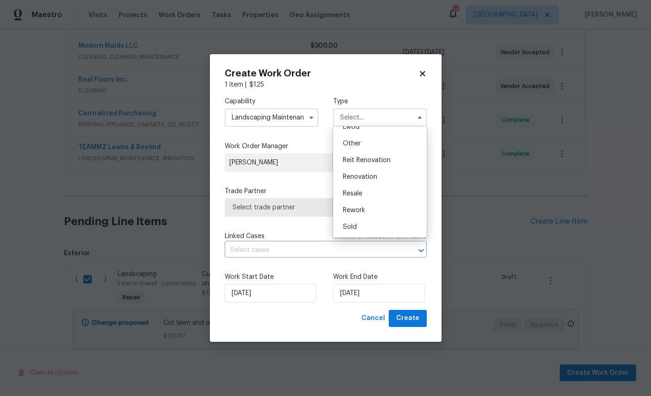
scroll to position [116, 0]
click at [367, 174] on span "Renovation" at bounding box center [360, 177] width 34 height 6
type input "Renovation"
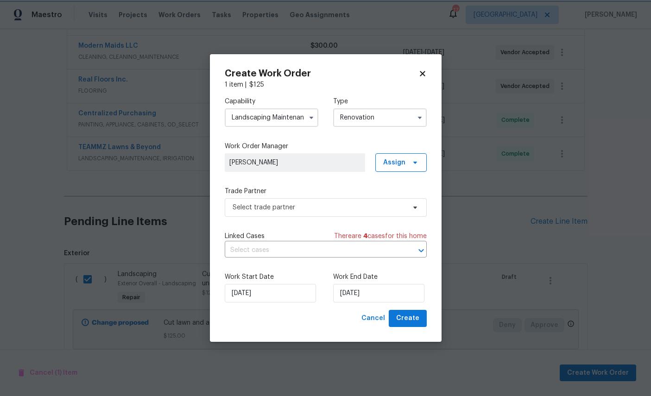
scroll to position [0, 0]
click at [309, 200] on span "Select trade partner" at bounding box center [326, 207] width 202 height 19
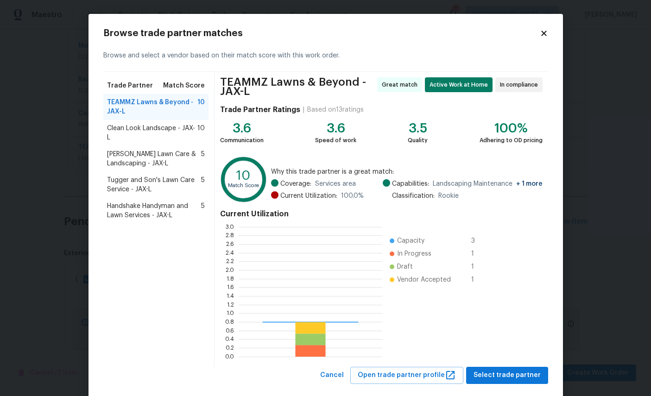
scroll to position [130, 144]
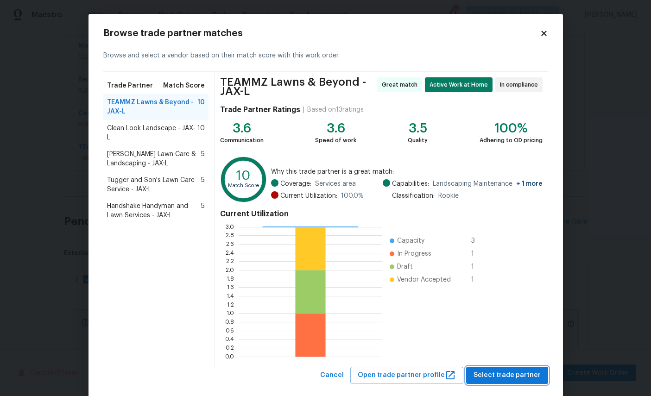
click at [518, 376] on span "Select trade partner" at bounding box center [507, 376] width 67 height 12
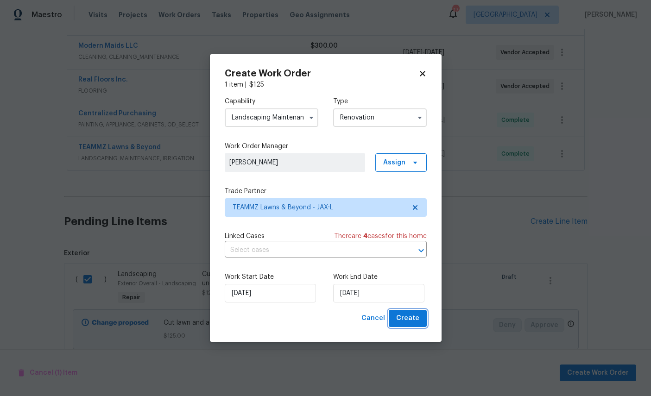
click at [405, 312] on button "Create" at bounding box center [408, 318] width 38 height 17
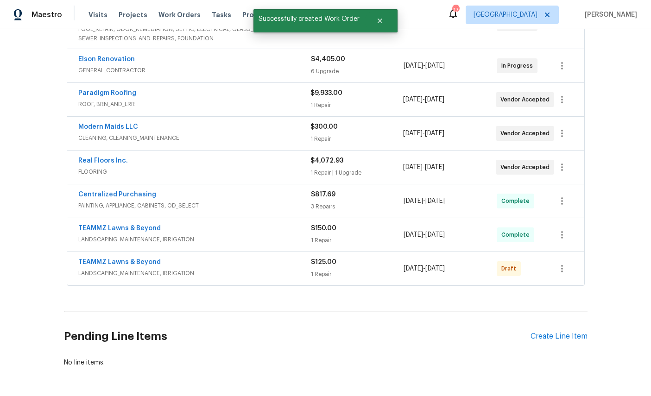
scroll to position [276, 0]
click at [563, 264] on icon "button" at bounding box center [562, 269] width 11 height 11
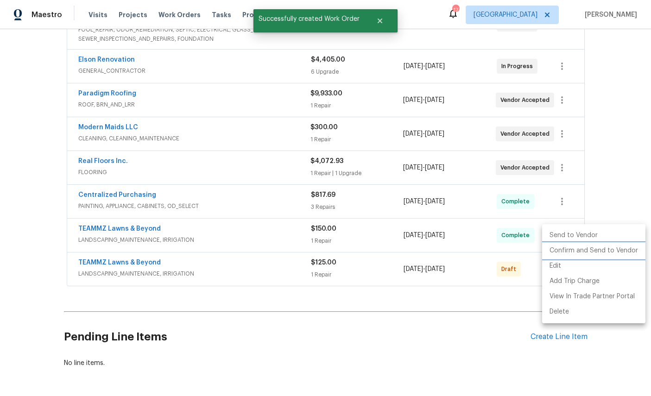
click at [599, 252] on li "Confirm and Send to Vendor" at bounding box center [593, 250] width 103 height 15
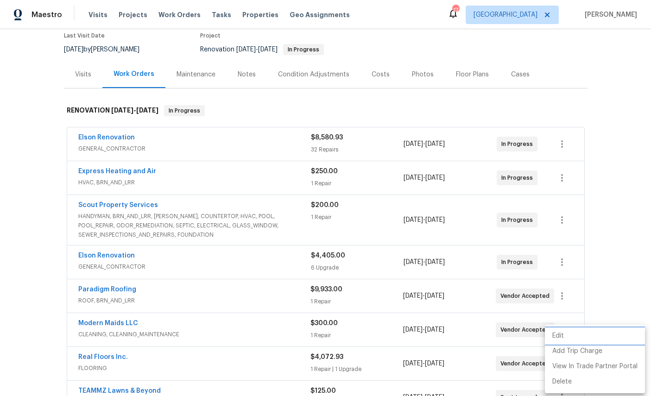
scroll to position [0, 0]
click at [79, 71] on div at bounding box center [325, 198] width 651 height 396
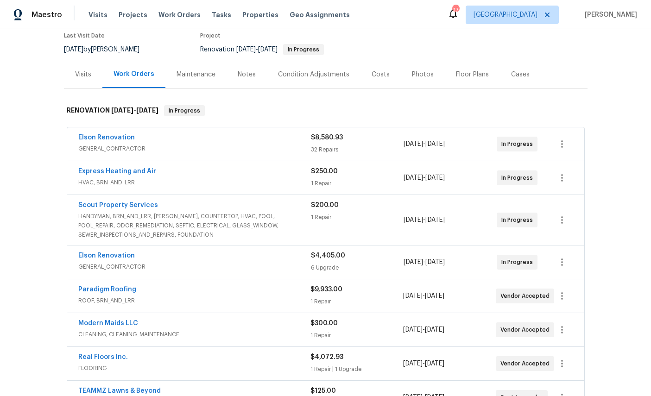
click at [89, 73] on div "Visits" at bounding box center [83, 74] width 16 height 9
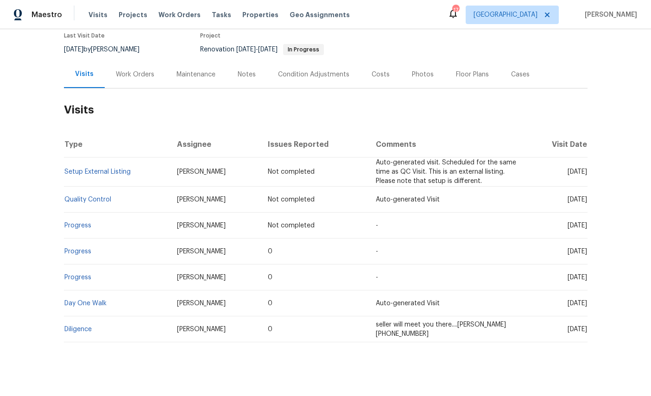
scroll to position [54, 0]
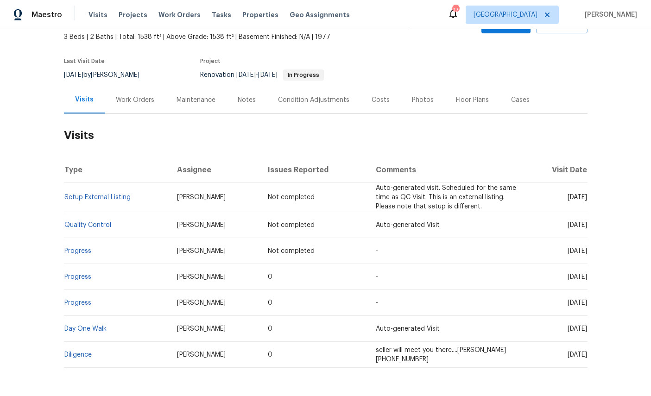
click at [139, 88] on div "Work Orders" at bounding box center [135, 99] width 61 height 27
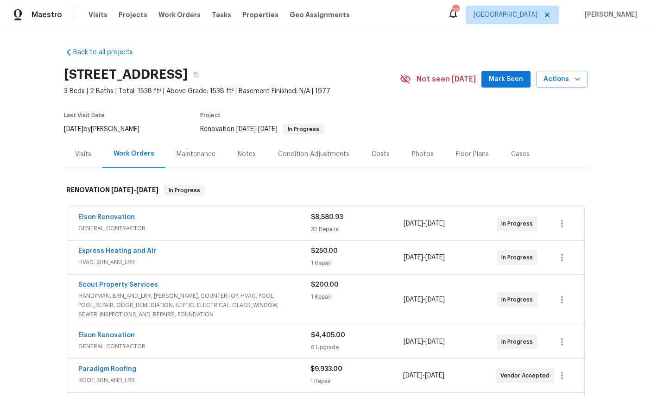
scroll to position [24, 0]
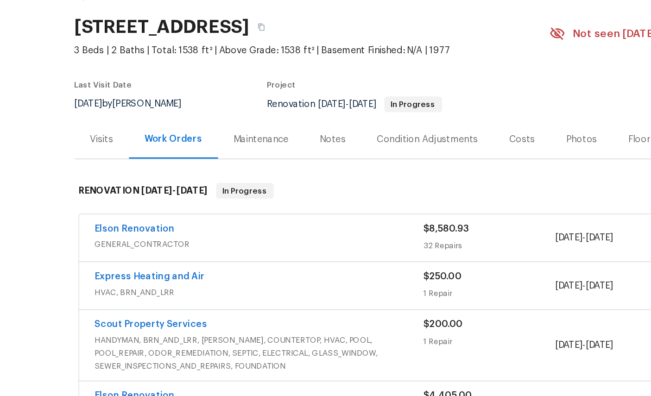
click at [84, 214] on link "Elson Renovation" at bounding box center [106, 217] width 57 height 6
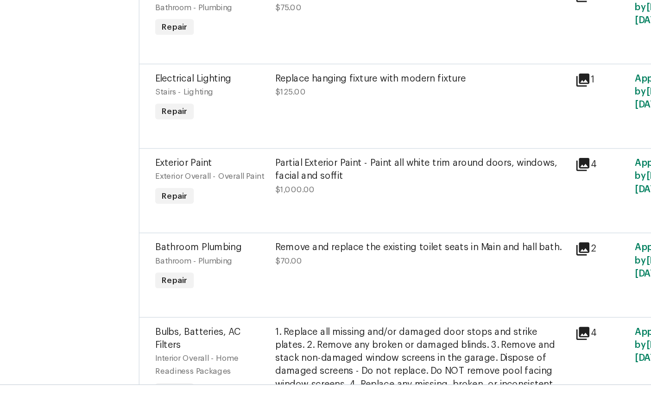
scroll to position [377, 0]
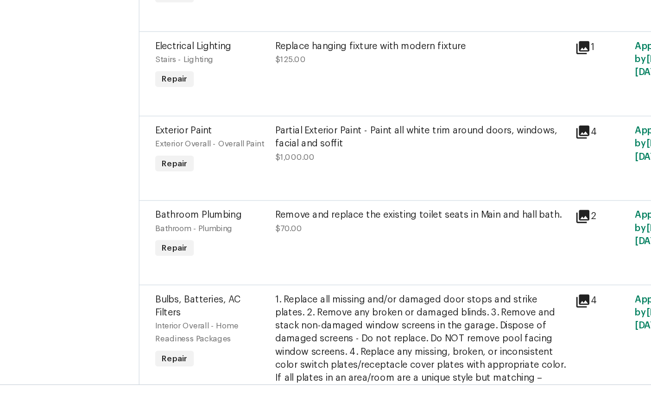
click at [121, 169] on span "Exterior Paint" at bounding box center [141, 172] width 40 height 6
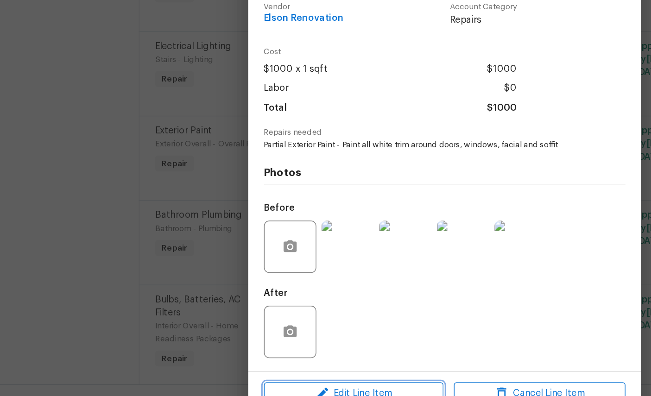
click at [285, 353] on span "Edit Line Item" at bounding box center [261, 359] width 121 height 12
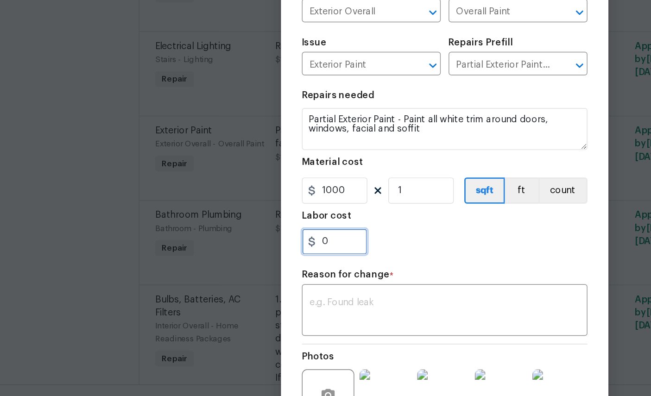
click at [244, 241] on input "0" at bounding box center [248, 250] width 46 height 19
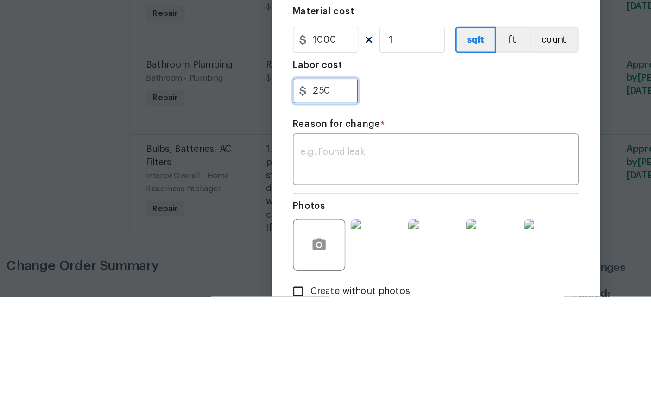
type input "250"
click at [373, 283] on div "x ​" at bounding box center [326, 300] width 202 height 34
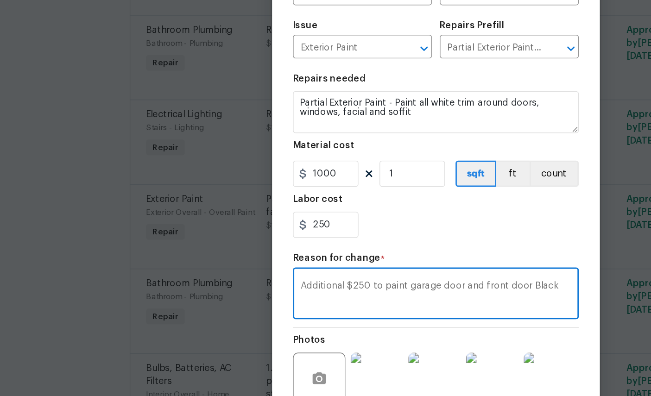
scroll to position [67, 0]
type textarea "Additional $250 to paint garage door and front door Black"
click at [389, 281] on img at bounding box center [406, 299] width 37 height 37
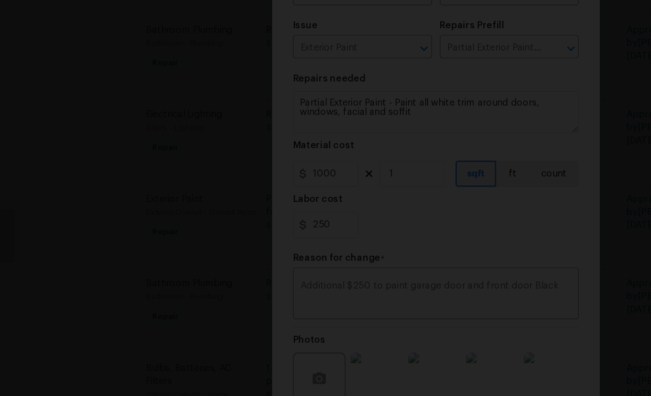
click at [450, 14] on img "Lightbox" at bounding box center [318, 198] width 651 height 396
click at [449, 5] on img "Lightbox" at bounding box center [318, 198] width 651 height 396
click at [440, 15] on img "Lightbox" at bounding box center [318, 198] width 651 height 396
click at [435, 24] on img "Lightbox" at bounding box center [318, 198] width 651 height 396
click at [445, 17] on img "Lightbox" at bounding box center [318, 198] width 651 height 396
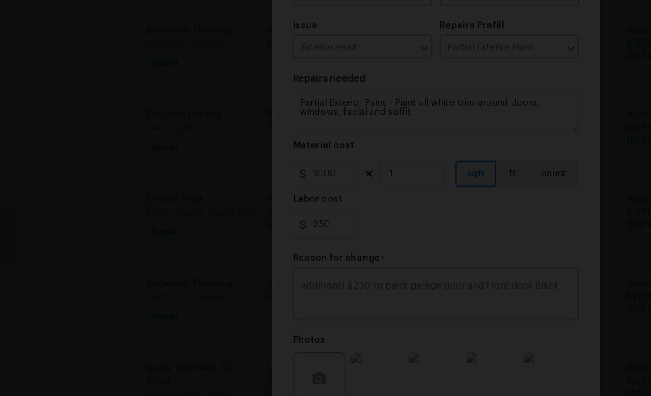
click at [446, 38] on img "Lightbox" at bounding box center [318, 198] width 651 height 396
click at [445, 22] on img "Lightbox" at bounding box center [318, 198] width 651 height 396
click at [442, 36] on img "Lightbox" at bounding box center [318, 198] width 651 height 396
click at [442, 35] on img "Lightbox" at bounding box center [318, 198] width 651 height 396
click at [437, 23] on img "Lightbox" at bounding box center [318, 198] width 651 height 396
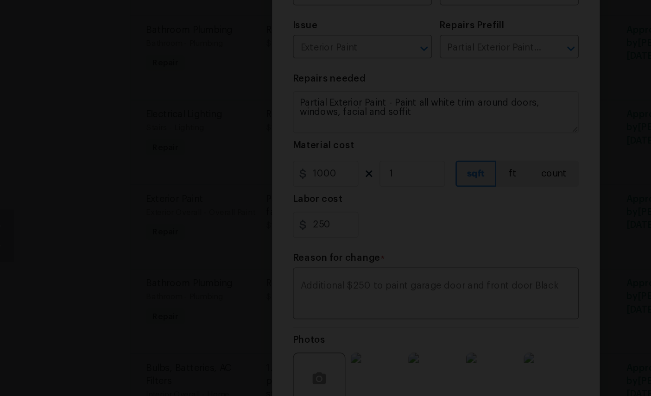
click at [443, 27] on img "Lightbox" at bounding box center [184, 331] width 1308 height 796
click at [443, 7] on img "Lightbox" at bounding box center [184, 331] width 1308 height 796
click at [421, 15] on img "Lightbox" at bounding box center [184, 331] width 1308 height 796
click at [425, 33] on img "Lightbox" at bounding box center [318, 198] width 651 height 396
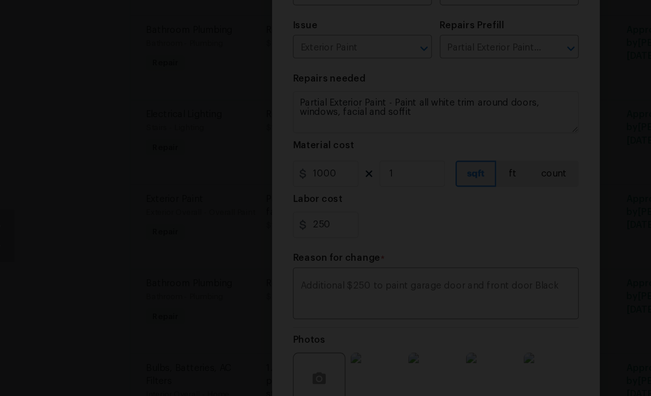
click at [439, 16] on img "Lightbox" at bounding box center [318, 198] width 651 height 396
click at [446, 13] on img "Lightbox" at bounding box center [318, 198] width 651 height 396
click at [442, 23] on img "Lightbox" at bounding box center [318, 198] width 651 height 396
click at [445, 12] on img "Lightbox" at bounding box center [318, 198] width 651 height 396
click at [423, 27] on img "Lightbox" at bounding box center [318, 198] width 651 height 396
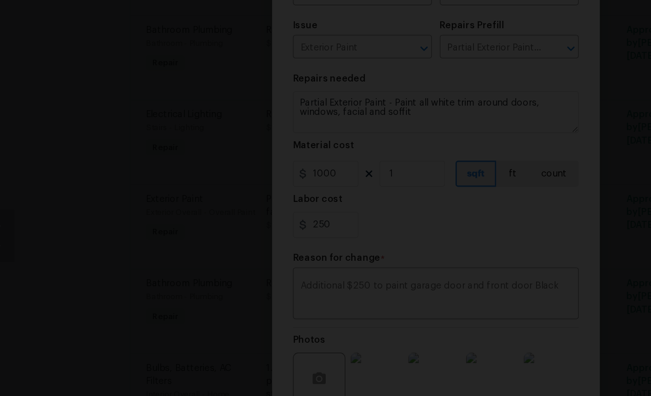
click at [422, 27] on img "Lightbox" at bounding box center [318, 198] width 651 height 396
click at [404, 30] on img "Lightbox" at bounding box center [203, 339] width 1308 height 796
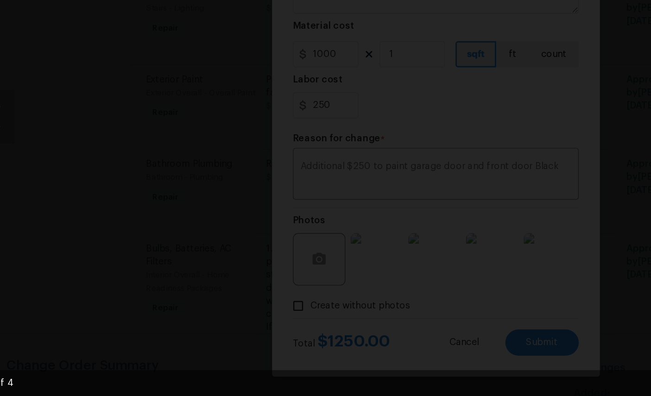
scroll to position [35, 0]
click at [440, 16] on img "Lightbox" at bounding box center [341, 195] width 651 height 396
click at [440, 13] on img "Lightbox" at bounding box center [341, 195] width 651 height 396
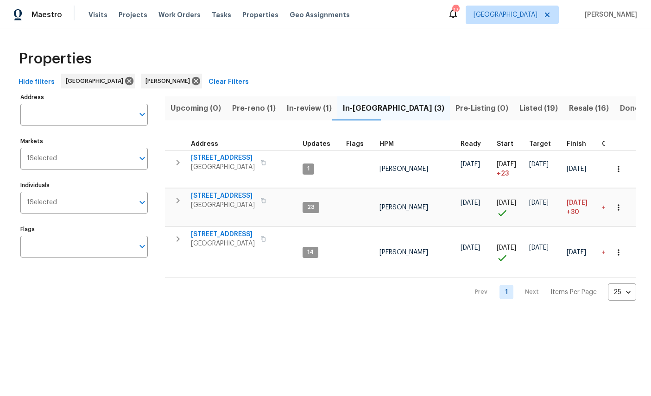
scroll to position [38, 0]
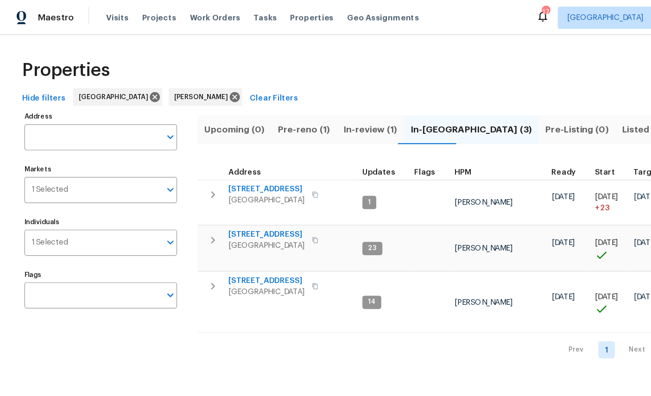
click at [211, 162] on span "[STREET_ADDRESS]" at bounding box center [223, 157] width 64 height 9
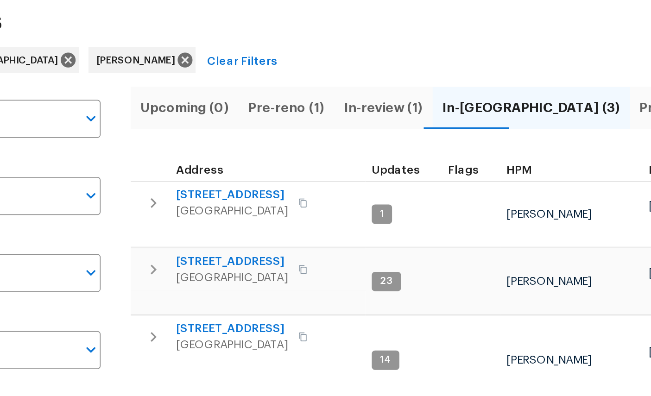
click at [232, 102] on span "Pre-reno (1)" at bounding box center [254, 108] width 44 height 13
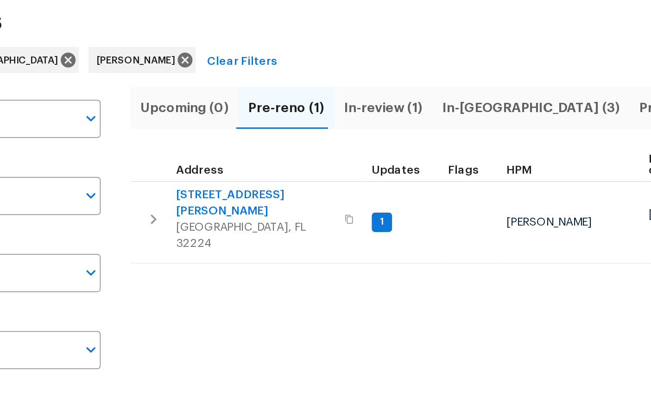
click at [165, 197] on div "Prev 1 Next Items Per Page 25 25 ​" at bounding box center [400, 231] width 471 height 69
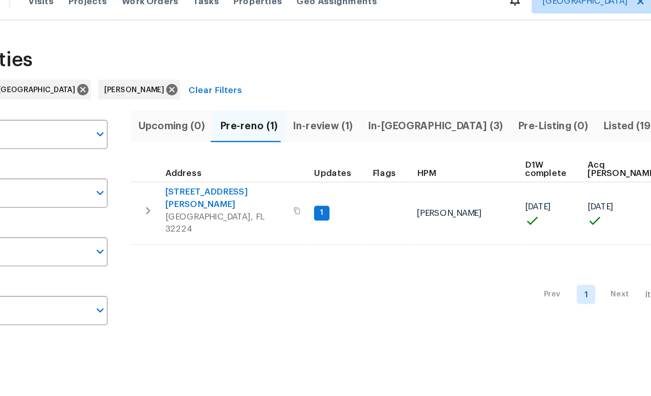
click at [191, 153] on span "13101 Rogers Island Dr S" at bounding box center [236, 162] width 90 height 19
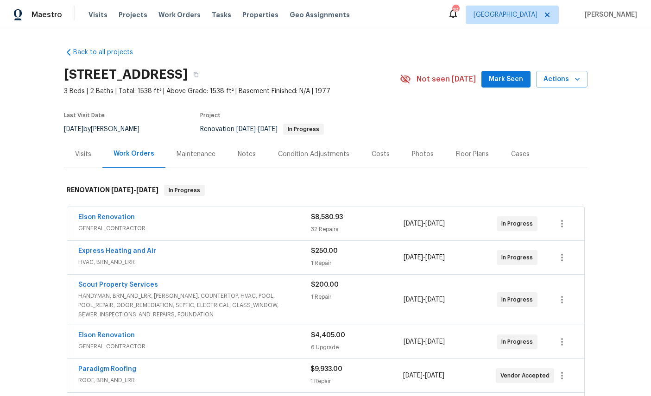
click at [83, 214] on link "Elson Renovation" at bounding box center [106, 217] width 57 height 6
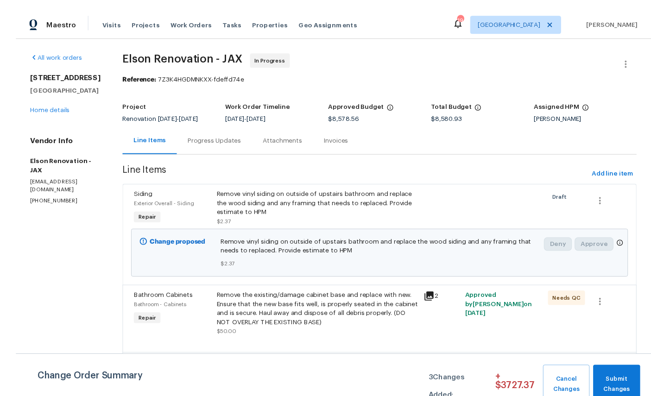
scroll to position [1, 0]
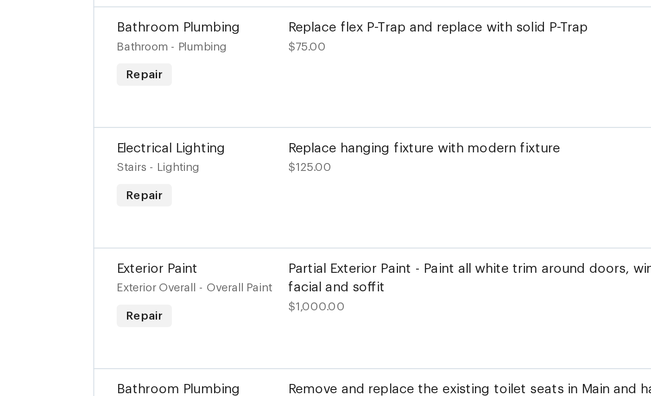
scroll to position [355, 0]
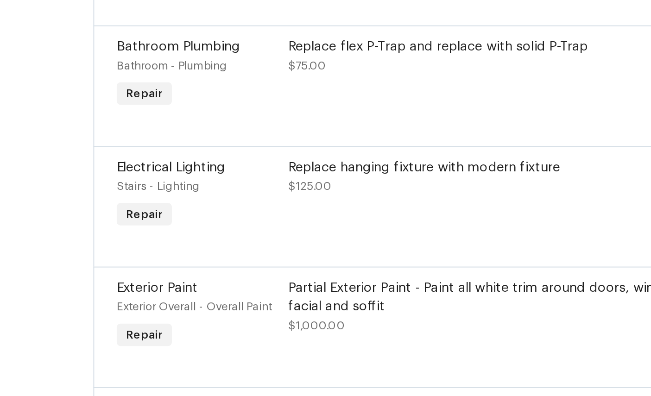
click at [121, 191] on span "Exterior Paint" at bounding box center [141, 194] width 40 height 6
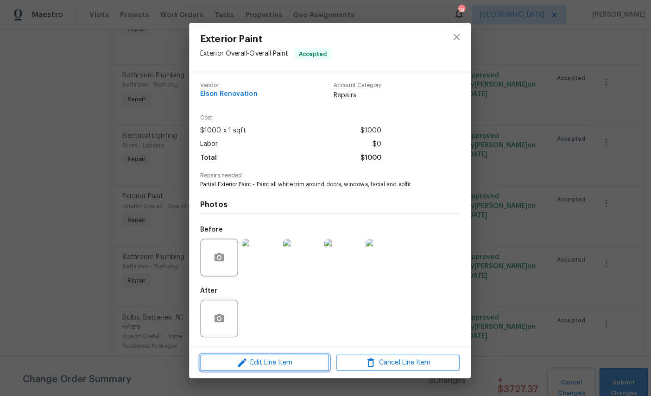
click at [272, 363] on span "Edit Line Item" at bounding box center [261, 359] width 121 height 12
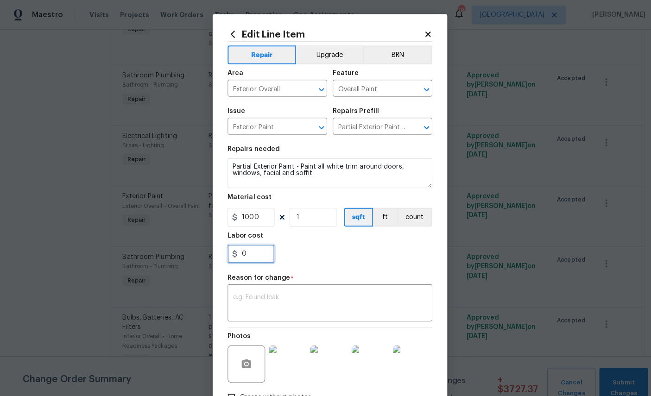
click at [256, 259] on input "0" at bounding box center [248, 250] width 46 height 19
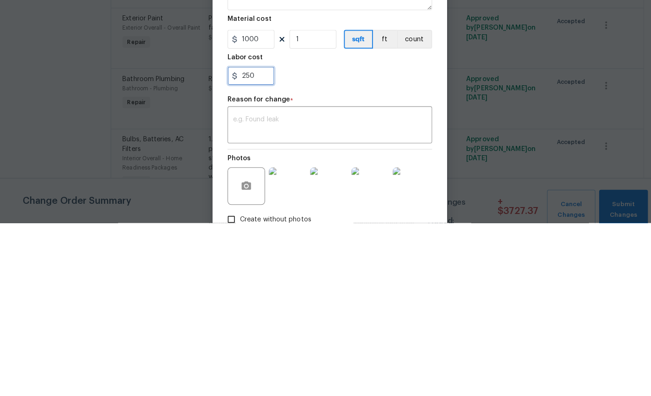
type input "250"
click at [408, 291] on textarea at bounding box center [325, 300] width 191 height 19
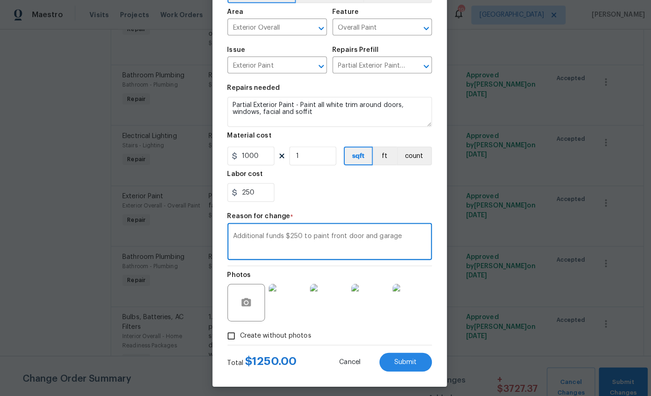
scroll to position [67, 0]
type textarea "Additional funds $250 to paint front door and garage"
click at [399, 356] on span "Submit" at bounding box center [401, 358] width 22 height 7
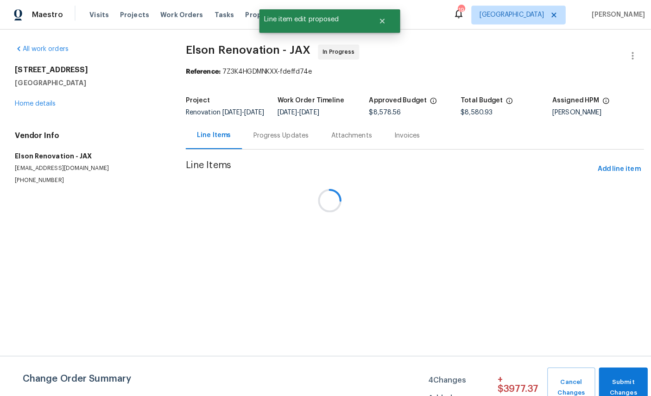
scroll to position [0, 0]
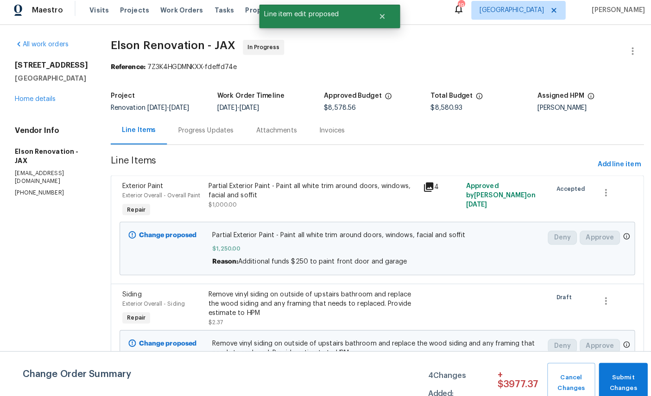
click at [38, 106] on link "Home details" at bounding box center [35, 102] width 40 height 6
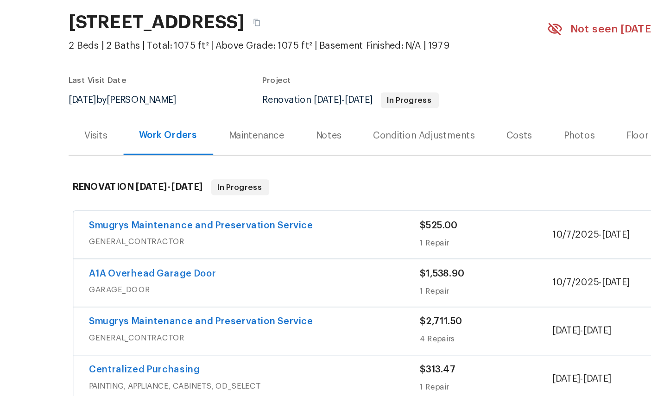
click at [81, 213] on div "Smugrys Maintenance and Preservation Service GENERAL_CONTRACTOR" at bounding box center [194, 224] width 233 height 22
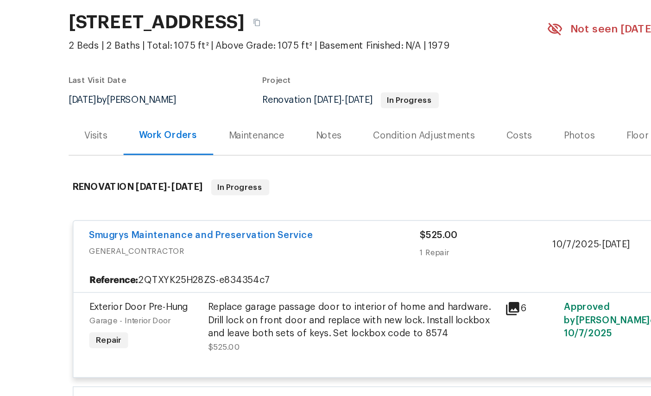
click at [82, 214] on div "Smugrys Maintenance and Preservation Service GENERAL_CONTRACTOR $525.00 1 Repai…" at bounding box center [325, 230] width 517 height 33
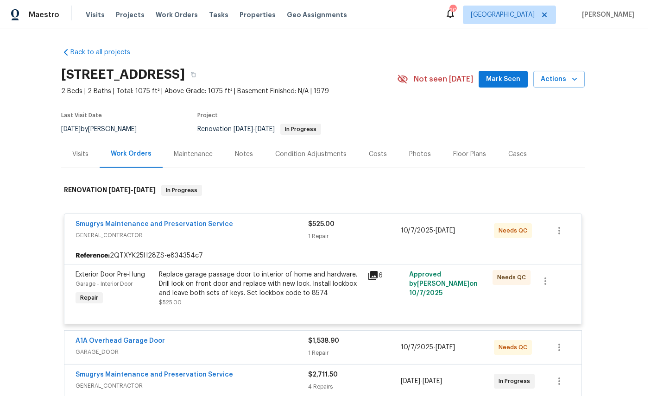
scroll to position [28, 0]
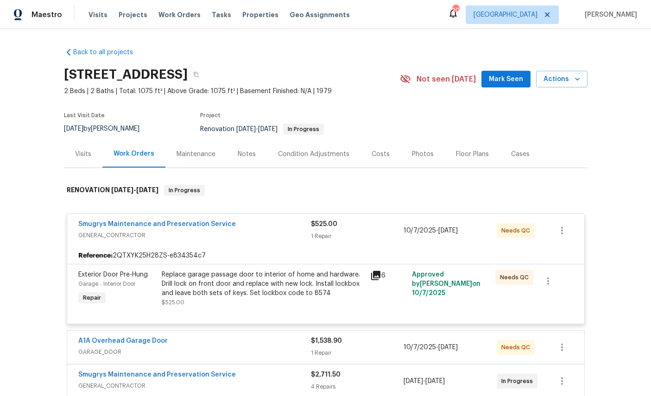
click at [103, 331] on div "A1A Overhead Garage Door GARAGE_DOOR $1,538.90 1 Repair [DATE] - [DATE] Needs QC" at bounding box center [325, 347] width 517 height 33
click at [102, 338] on link "A1A Overhead Garage Door" at bounding box center [122, 341] width 89 height 6
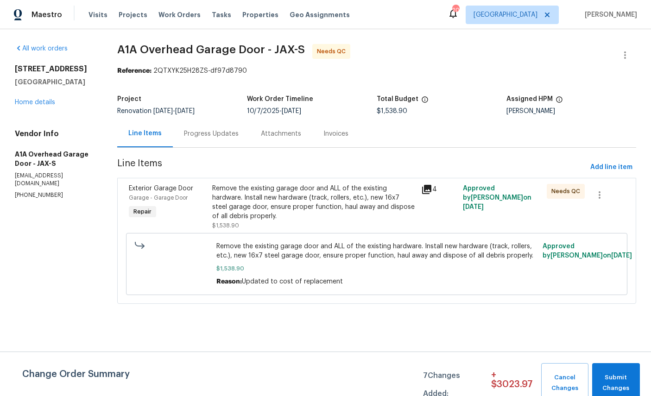
click at [164, 190] on span "Exterior Garage Door" at bounding box center [161, 188] width 64 height 6
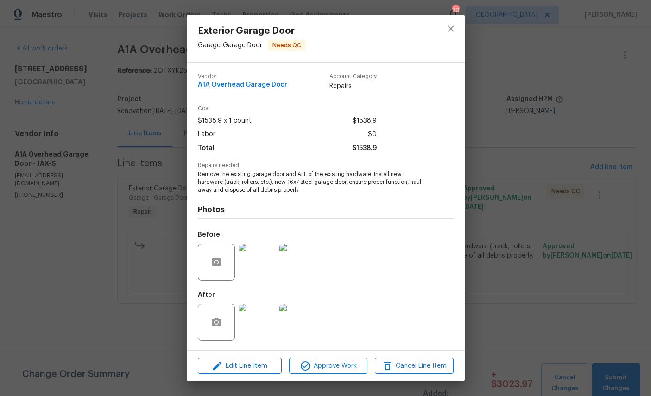
click at [258, 327] on img at bounding box center [257, 322] width 37 height 37
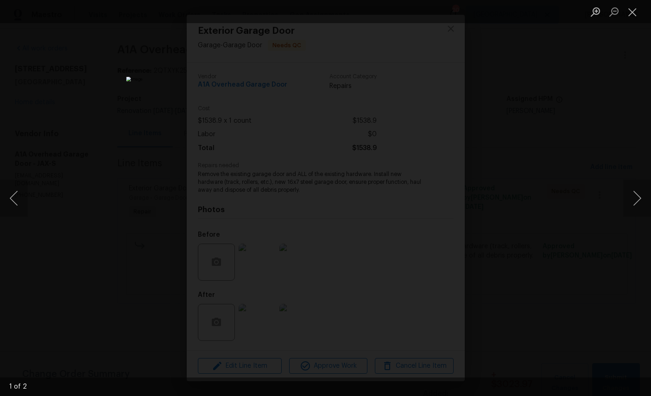
click at [634, 203] on button "Next image" at bounding box center [637, 198] width 28 height 37
click at [641, 13] on button "Close lightbox" at bounding box center [632, 12] width 19 height 16
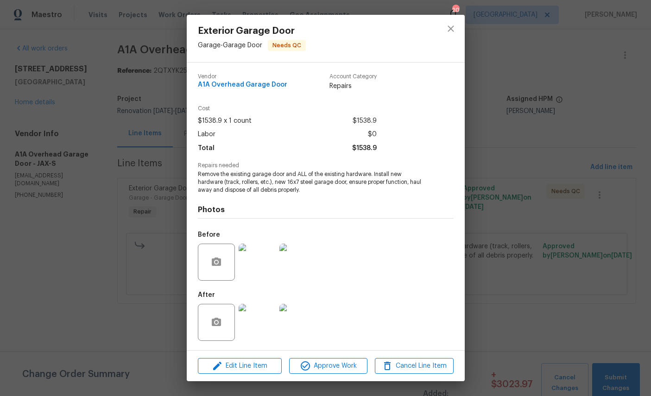
click at [259, 278] on img at bounding box center [257, 262] width 37 height 37
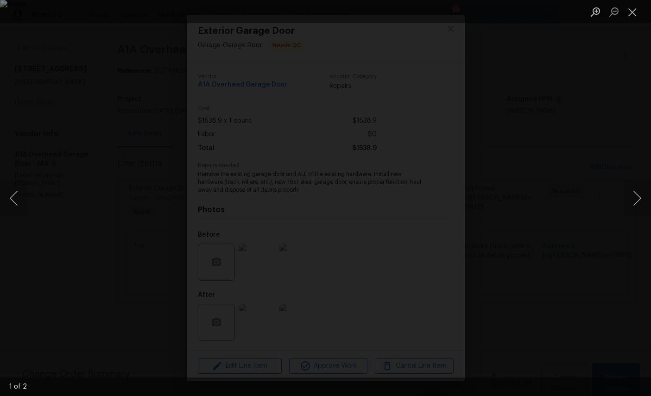
click at [637, 198] on button "Next image" at bounding box center [637, 198] width 28 height 37
click at [637, 10] on button "Close lightbox" at bounding box center [632, 12] width 19 height 16
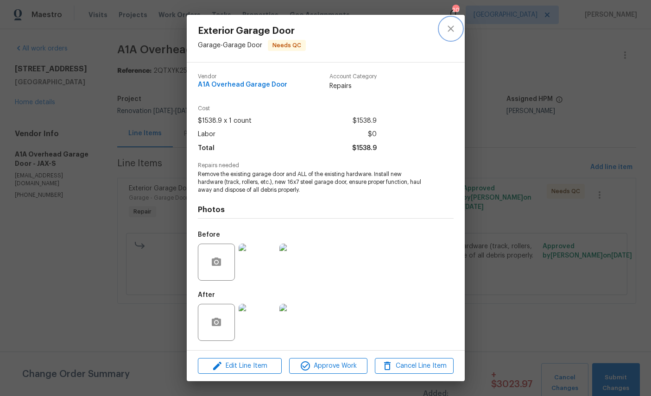
click at [458, 25] on button "close" at bounding box center [451, 29] width 22 height 22
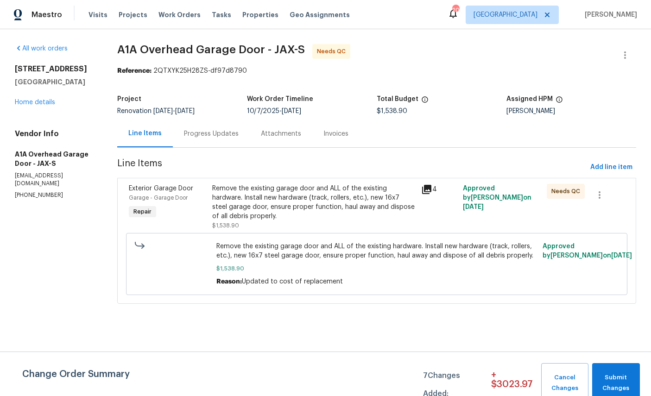
click at [19, 100] on link "Home details" at bounding box center [35, 102] width 40 height 6
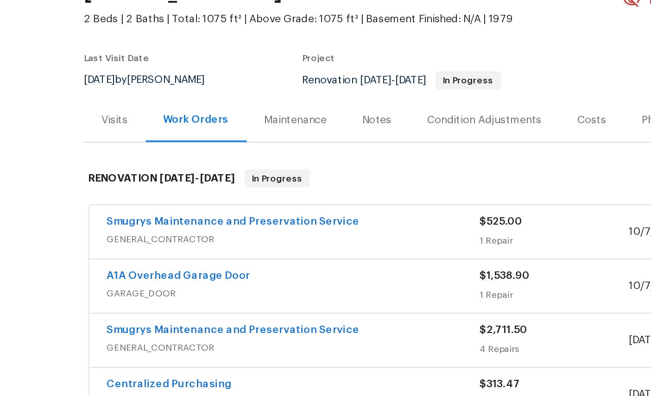
click at [90, 214] on link "Smugrys Maintenance and Preservation Service" at bounding box center [157, 217] width 158 height 6
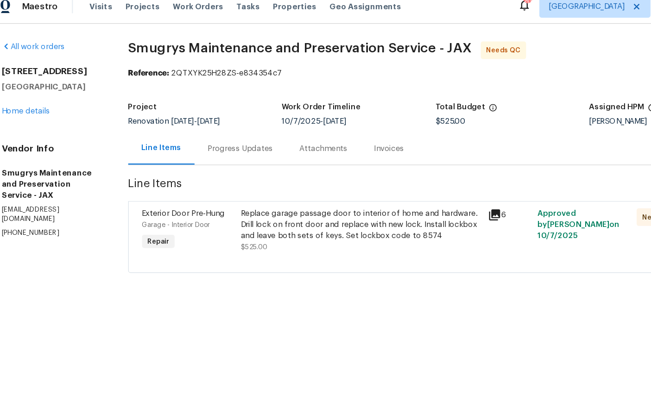
click at [16, 100] on link "Home details" at bounding box center [35, 102] width 40 height 6
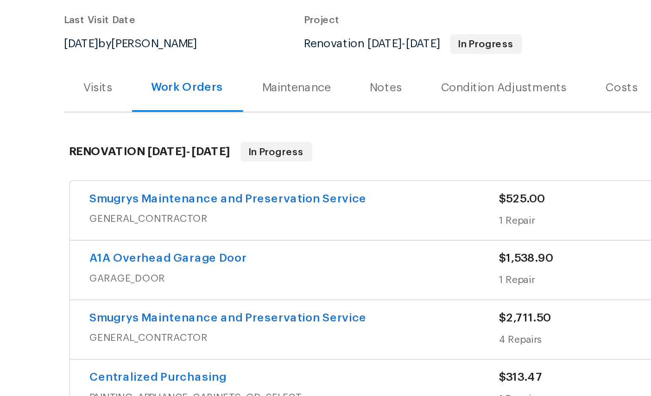
click at [78, 282] on link "Smugrys Maintenance and Preservation Service" at bounding box center [157, 285] width 158 height 6
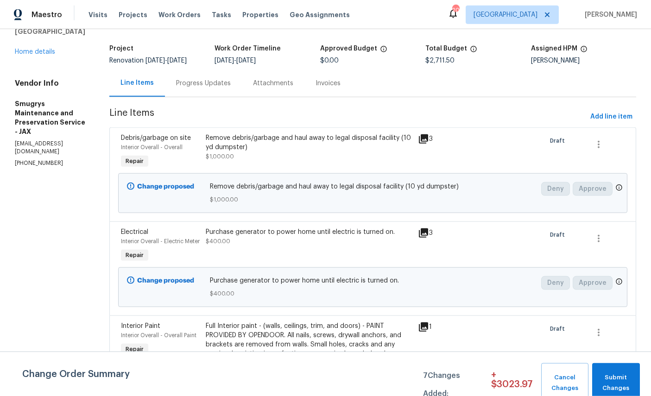
scroll to position [35, 0]
click at [19, 49] on link "Home details" at bounding box center [35, 52] width 40 height 6
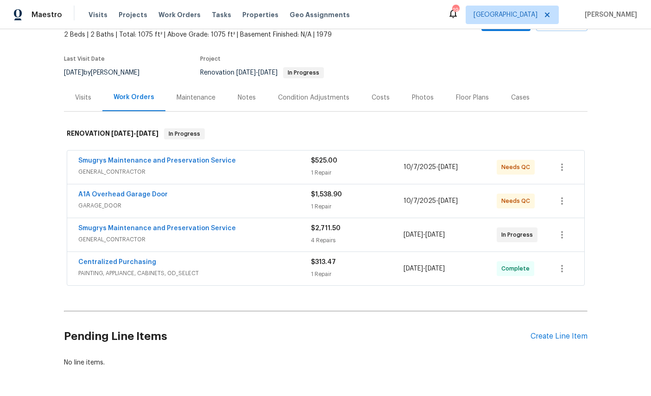
scroll to position [56, 0]
click at [99, 228] on link "Smugrys Maintenance and Preservation Service" at bounding box center [157, 229] width 158 height 6
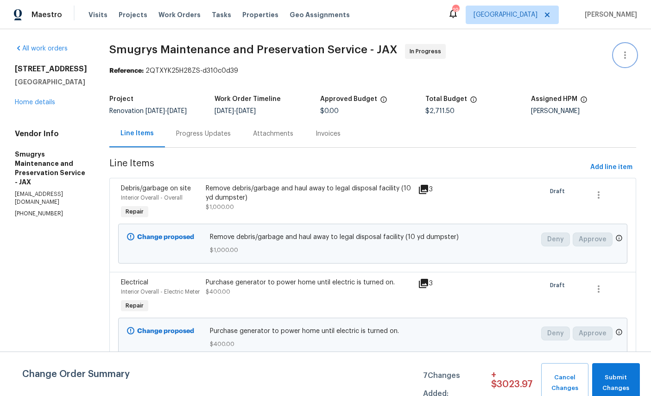
click at [622, 55] on icon "button" at bounding box center [625, 55] width 11 height 11
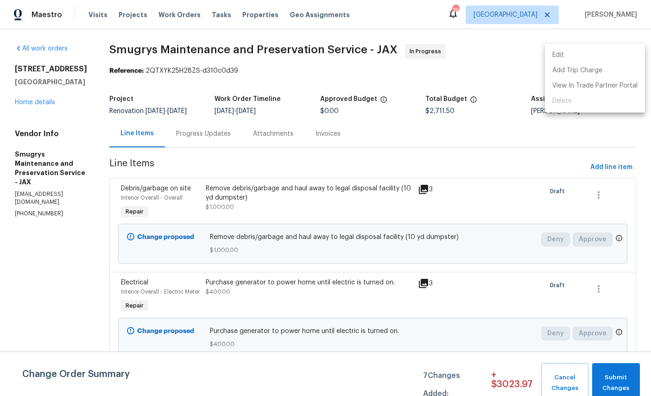
click at [603, 133] on div at bounding box center [325, 198] width 651 height 396
click at [19, 106] on link "Home details" at bounding box center [35, 102] width 40 height 6
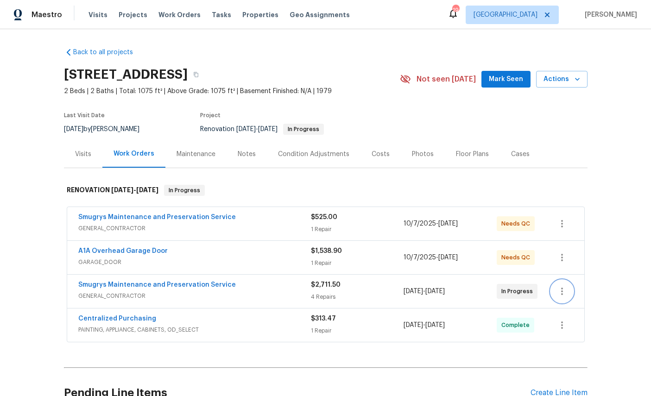
click at [566, 288] on icon "button" at bounding box center [562, 291] width 11 height 11
click at [612, 168] on div at bounding box center [325, 198] width 651 height 396
click at [104, 287] on link "Smugrys Maintenance and Preservation Service" at bounding box center [157, 285] width 158 height 6
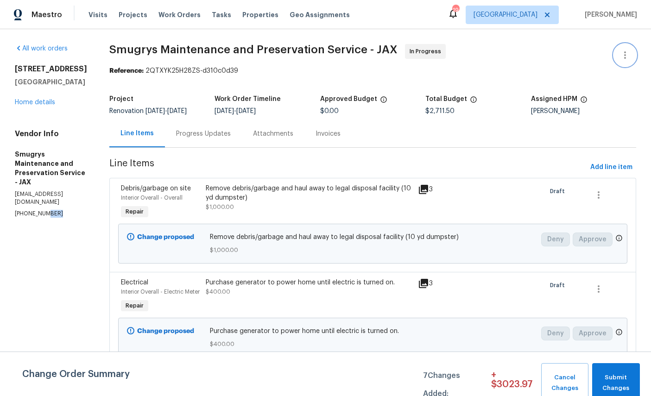
click at [629, 55] on icon "button" at bounding box center [625, 55] width 11 height 11
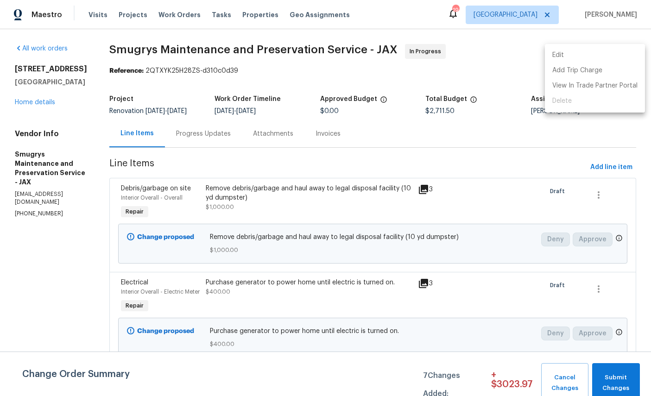
click at [583, 55] on li "Edit" at bounding box center [595, 55] width 100 height 15
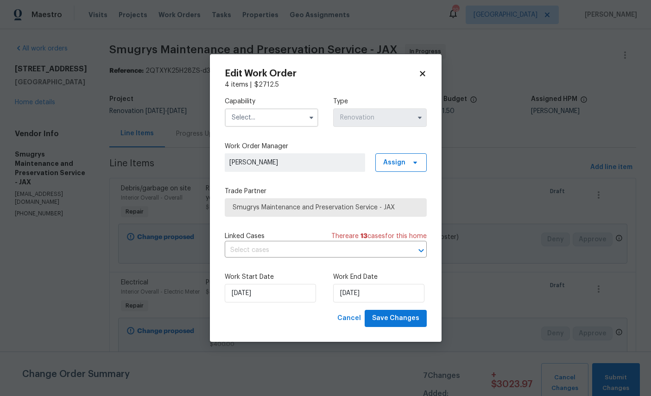
click at [285, 109] on input "text" at bounding box center [272, 117] width 94 height 19
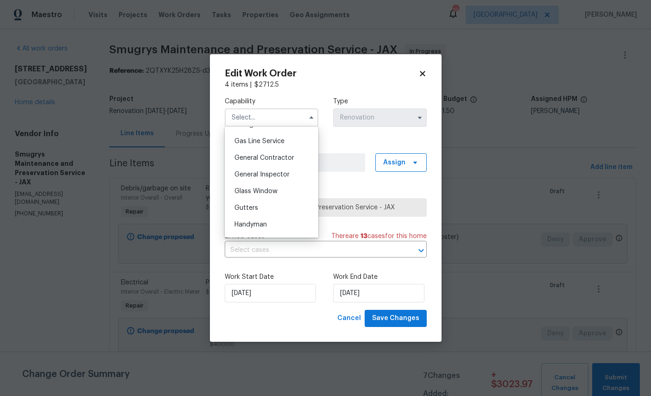
scroll to position [433, 0]
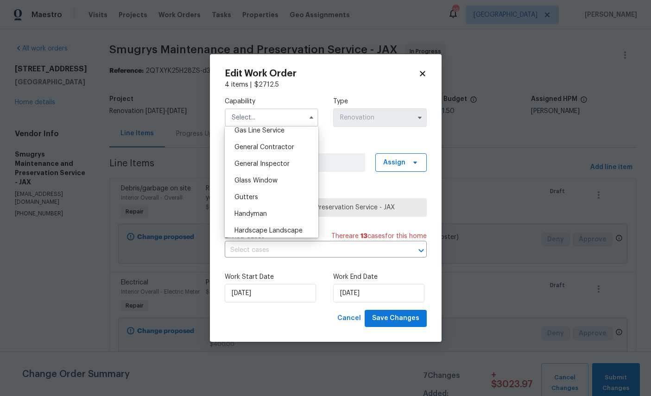
click at [282, 151] on span "General Contractor" at bounding box center [264, 147] width 60 height 6
type input "General Contractor"
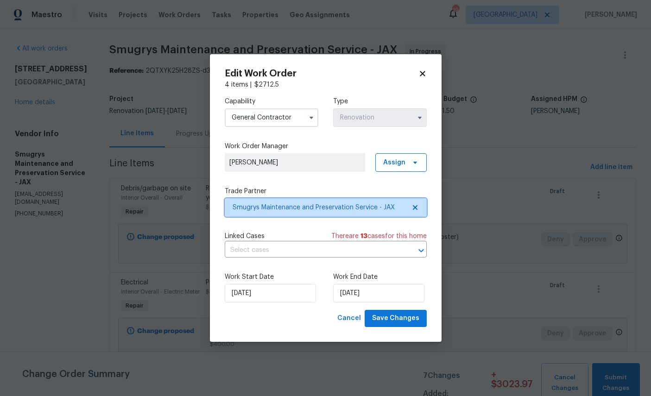
click at [415, 204] on icon at bounding box center [414, 207] width 7 height 7
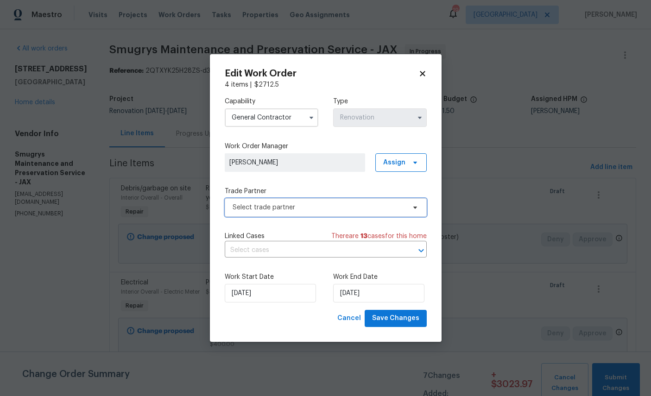
click at [337, 208] on span "Select trade partner" at bounding box center [319, 207] width 173 height 9
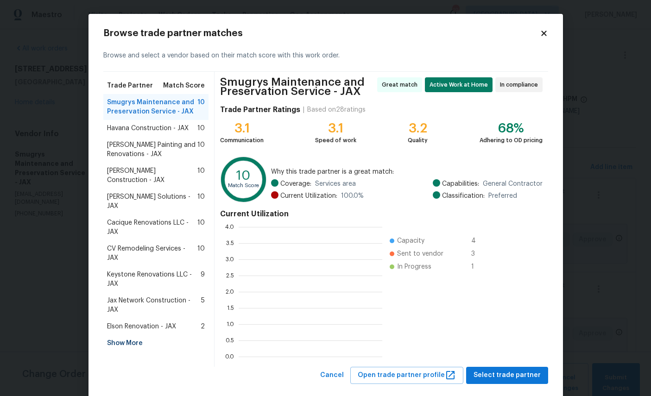
scroll to position [1, 1]
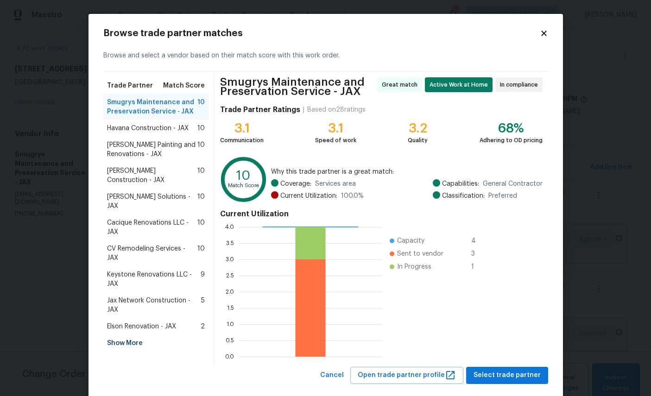
click at [155, 322] on span "Elson Renovation - JAX" at bounding box center [141, 326] width 69 height 9
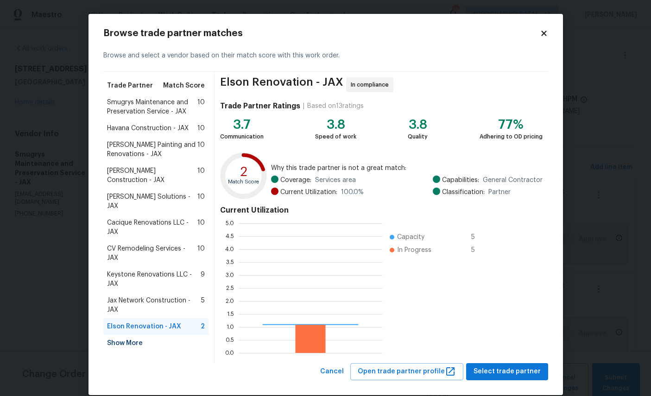
scroll to position [130, 144]
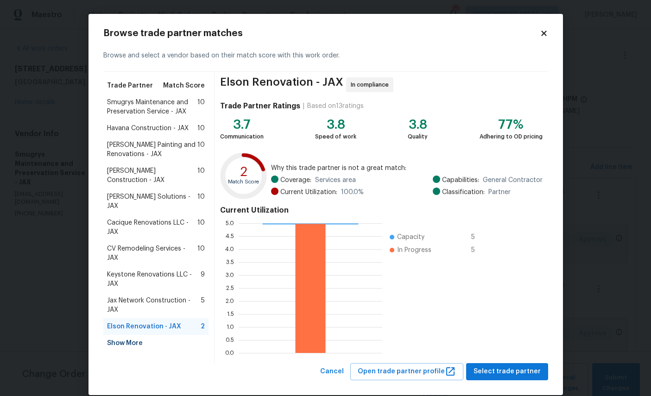
click at [507, 372] on span "Select trade partner" at bounding box center [507, 372] width 67 height 12
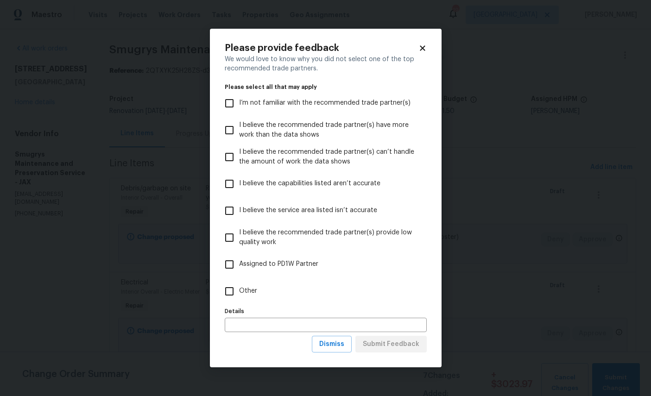
click at [247, 293] on span "Other" at bounding box center [248, 291] width 18 height 10
click at [239, 293] on input "Other" at bounding box center [229, 291] width 19 height 19
checkbox input "true"
click at [393, 350] on span "Submit Feedback" at bounding box center [391, 345] width 57 height 12
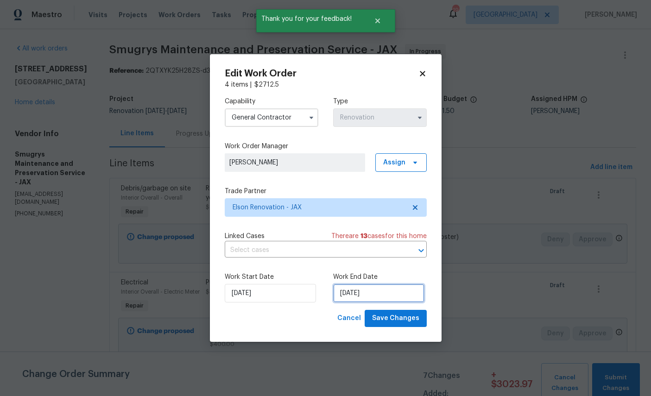
click at [390, 289] on input "[DATE]" at bounding box center [378, 293] width 91 height 19
select select "9"
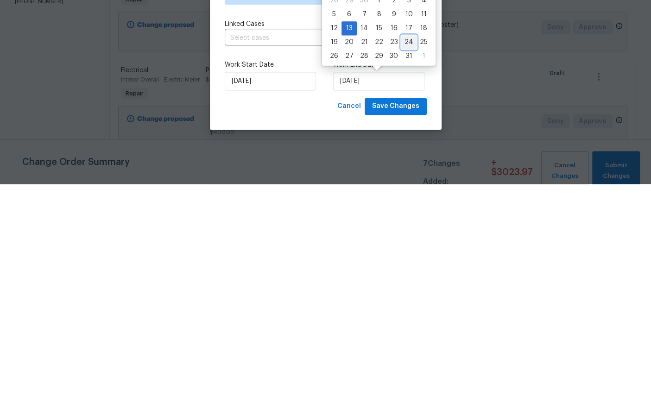
click at [408, 248] on div "24" at bounding box center [408, 254] width 15 height 13
type input "10/24/2025"
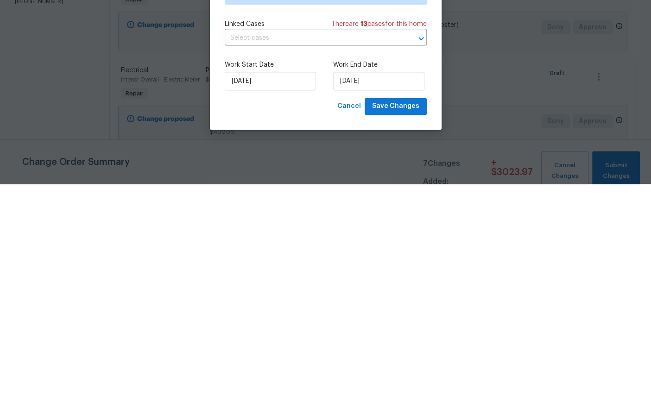
scroll to position [35, 0]
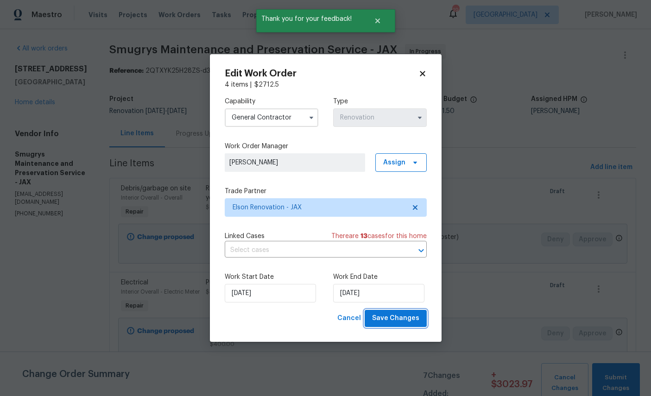
click at [398, 312] on button "Save Changes" at bounding box center [396, 318] width 62 height 17
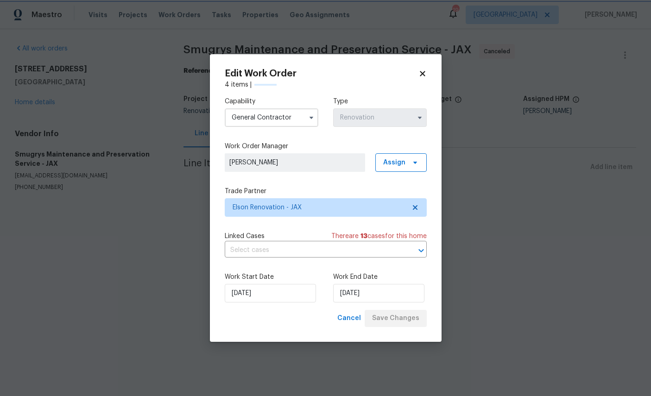
scroll to position [0, 0]
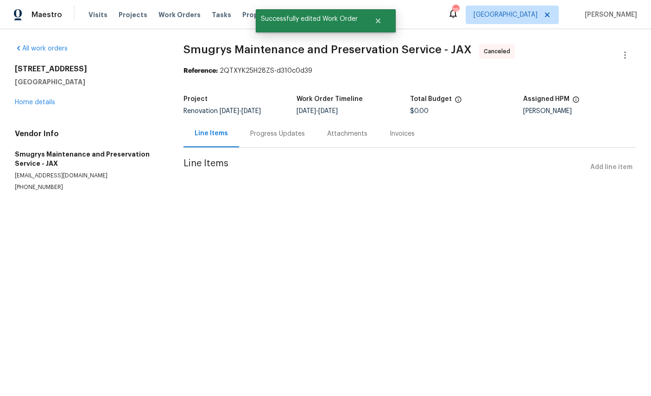
click at [27, 105] on link "Home details" at bounding box center [35, 102] width 40 height 6
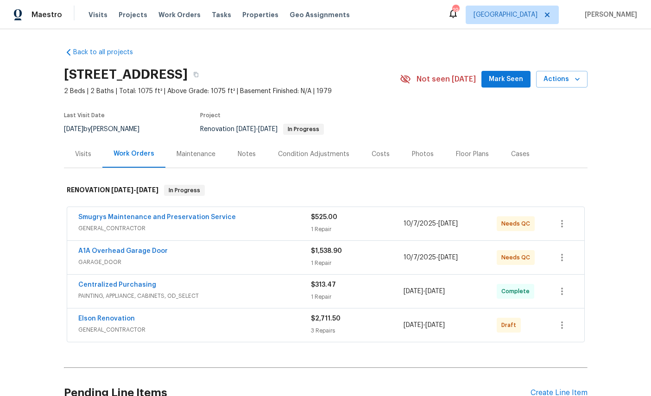
click at [92, 322] on link "Elson Renovation" at bounding box center [106, 319] width 57 height 6
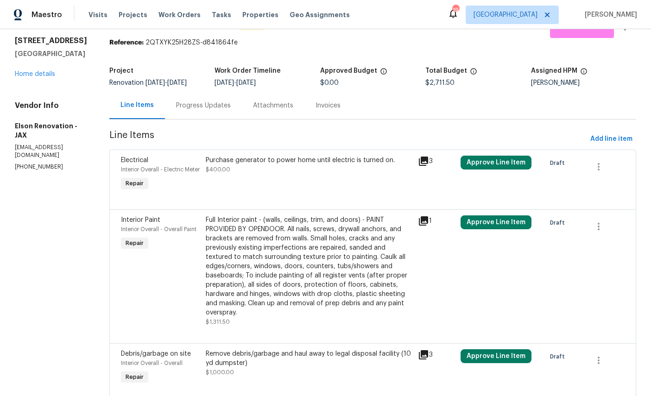
scroll to position [28, 0]
click at [597, 167] on icon "button" at bounding box center [598, 167] width 11 height 11
click at [609, 160] on li "Cancel" at bounding box center [605, 167] width 36 height 15
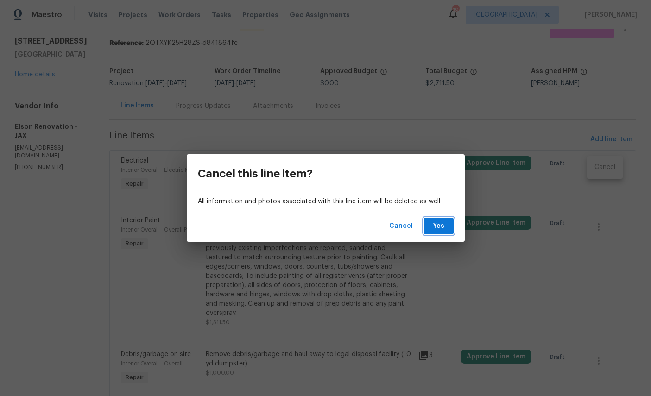
click at [440, 221] on span "Yes" at bounding box center [438, 227] width 15 height 12
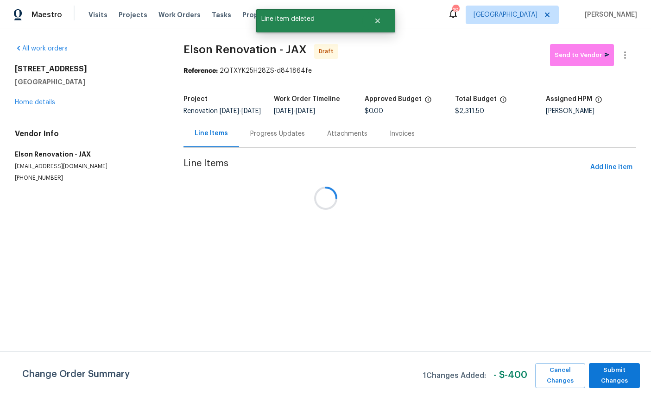
scroll to position [0, 0]
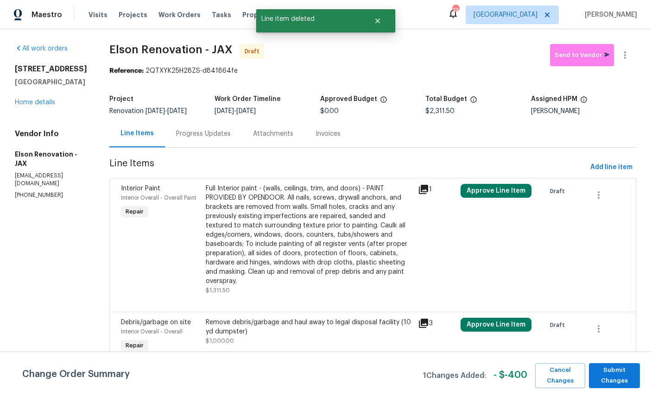
click at [25, 106] on link "Home details" at bounding box center [35, 102] width 40 height 6
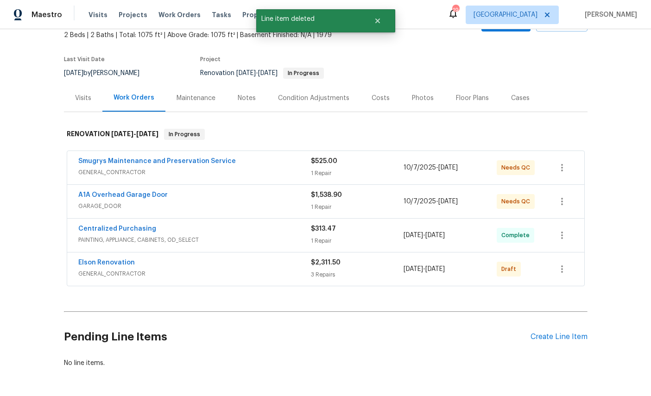
scroll to position [56, 0]
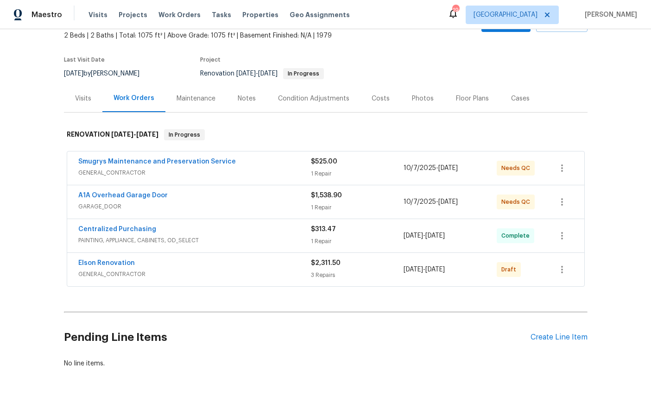
click at [95, 265] on link "Elson Renovation" at bounding box center [106, 263] width 57 height 6
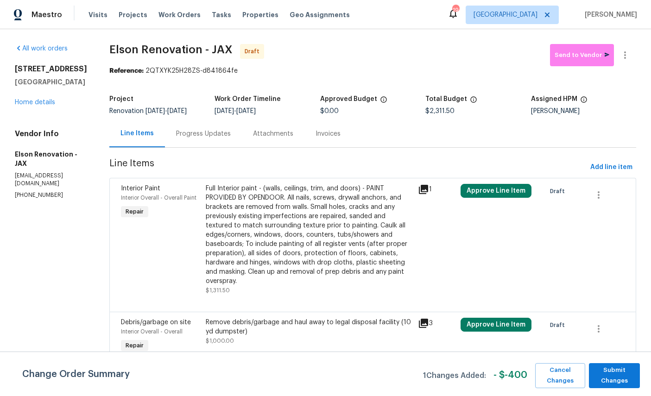
click at [24, 106] on link "Home details" at bounding box center [35, 102] width 40 height 6
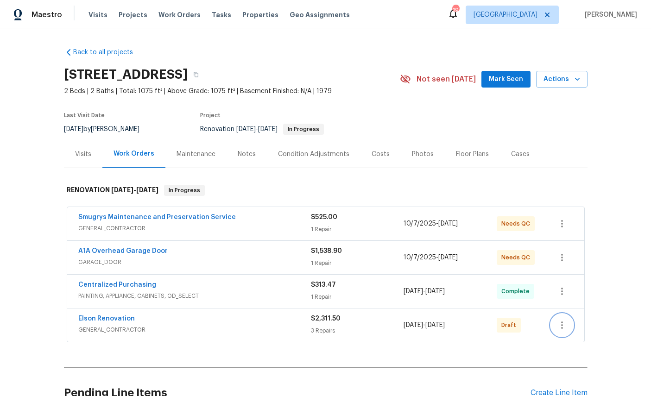
click at [567, 329] on icon "button" at bounding box center [562, 325] width 11 height 11
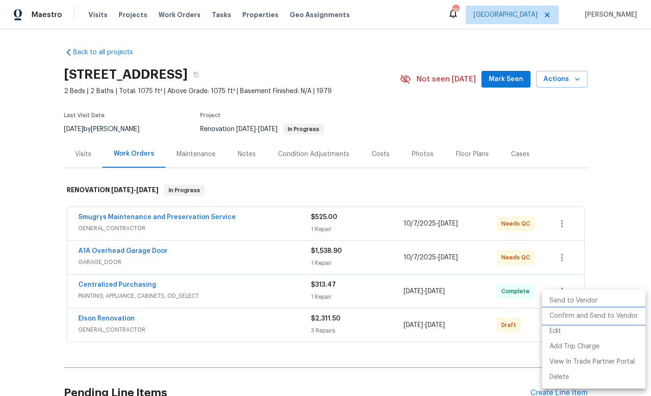
click at [585, 316] on li "Confirm and Send to Vendor" at bounding box center [593, 316] width 103 height 15
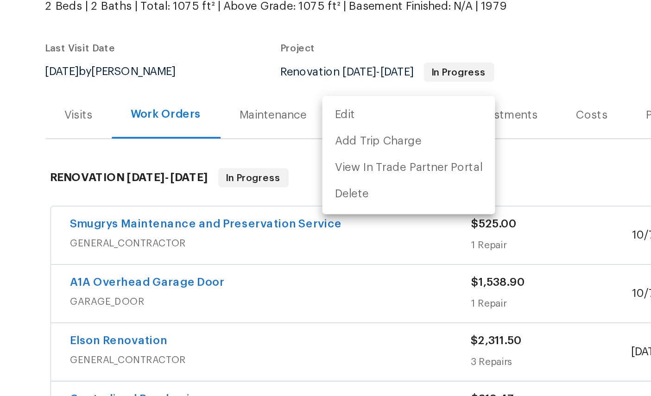
click at [2, 106] on div at bounding box center [325, 198] width 651 height 396
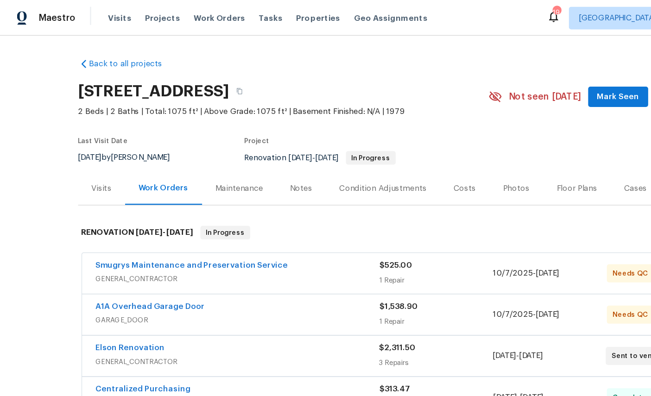
click at [89, 152] on div "Visits" at bounding box center [83, 154] width 16 height 9
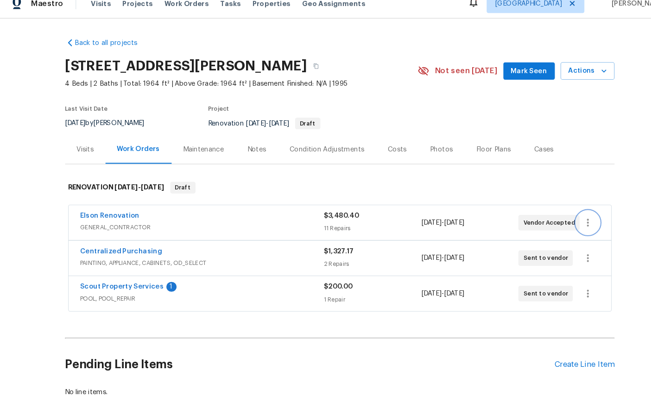
click at [562, 218] on icon "button" at bounding box center [562, 223] width 11 height 11
click at [95, 209] on div at bounding box center [325, 198] width 651 height 396
click at [85, 214] on link "Elson Renovation" at bounding box center [106, 217] width 57 height 6
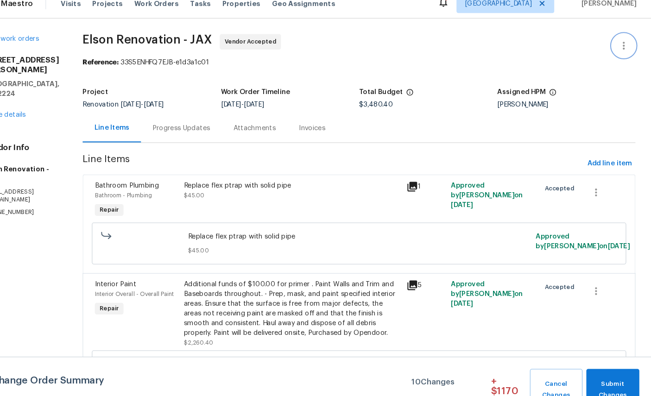
click at [620, 50] on icon "button" at bounding box center [625, 55] width 11 height 11
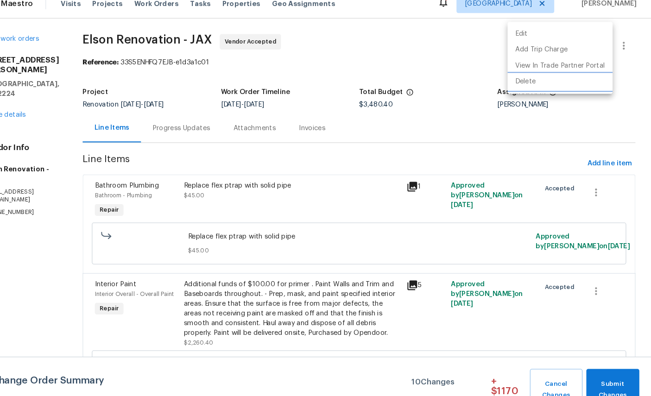
click at [514, 82] on li "Delete" at bounding box center [564, 89] width 100 height 15
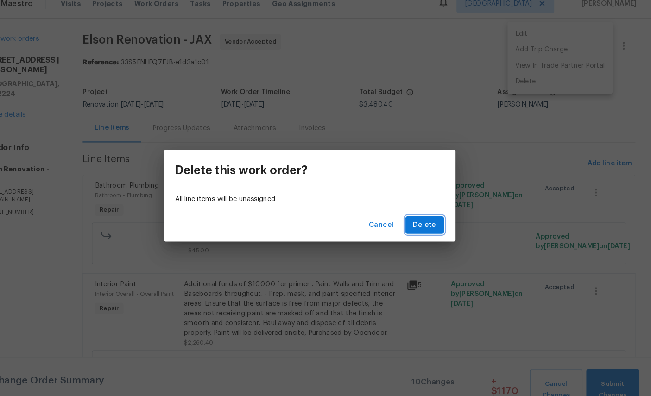
click at [424, 221] on span "Delete" at bounding box center [435, 227] width 22 height 12
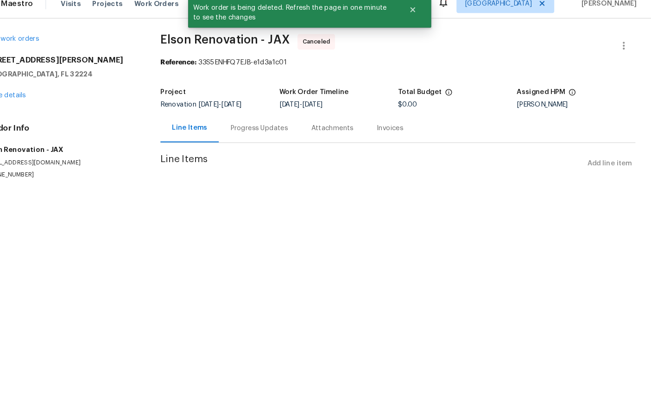
click at [17, 84] on div "[STREET_ADDRESS][PERSON_NAME] Home details" at bounding box center [88, 85] width 146 height 43
click at [15, 102] on div "All work orders [STREET_ADDRESS][PERSON_NAME] Home details Vendor Info Elson Re…" at bounding box center [88, 113] width 146 height 138
click at [15, 86] on div "[STREET_ADDRESS][PERSON_NAME] Home details" at bounding box center [88, 85] width 146 height 43
click at [15, 99] on link "Home details" at bounding box center [35, 102] width 40 height 6
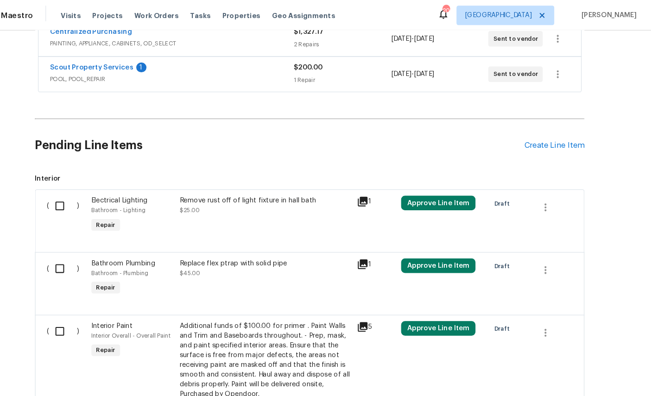
scroll to position [20, 0]
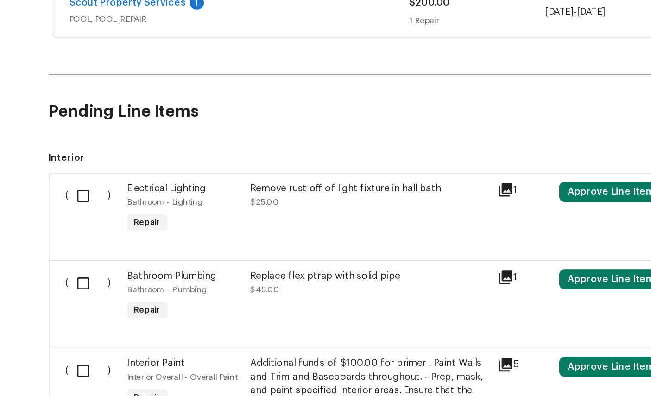
click at [78, 187] on input "checkbox" at bounding box center [91, 196] width 26 height 19
checkbox input "true"
click at [78, 247] on input "checkbox" at bounding box center [91, 256] width 26 height 19
checkbox input "true"
click at [78, 306] on input "checkbox" at bounding box center [91, 315] width 26 height 19
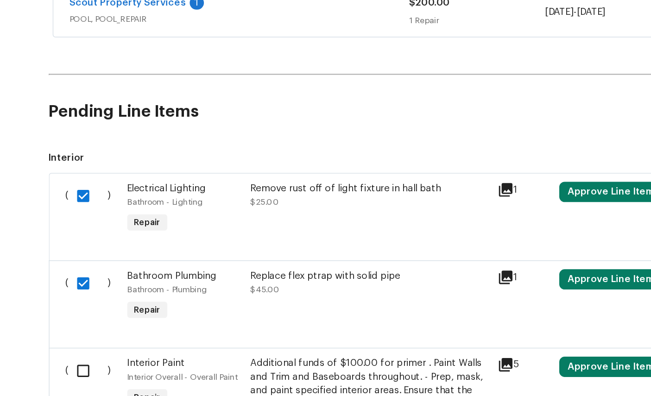
checkbox input "true"
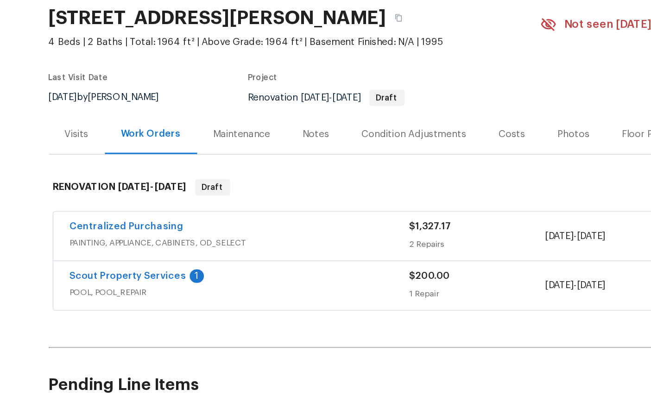
scroll to position [0, 0]
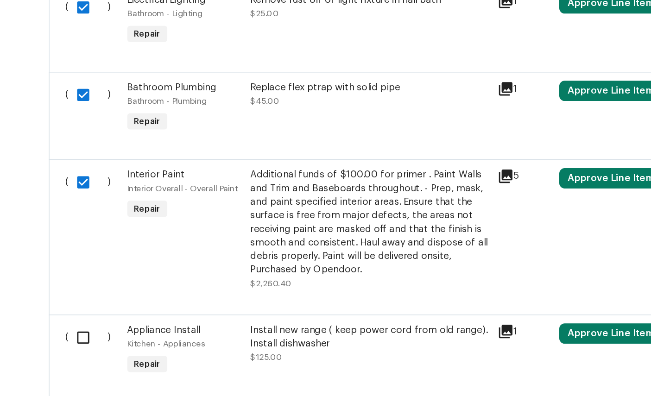
click at [78, 284] on input "checkbox" at bounding box center [91, 293] width 26 height 19
checkbox input "true"
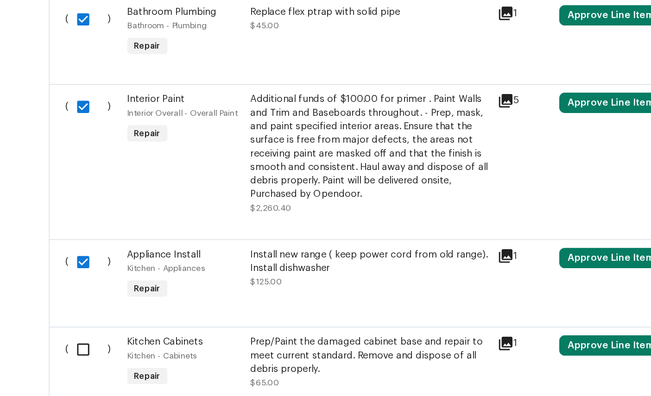
scroll to position [447, 0]
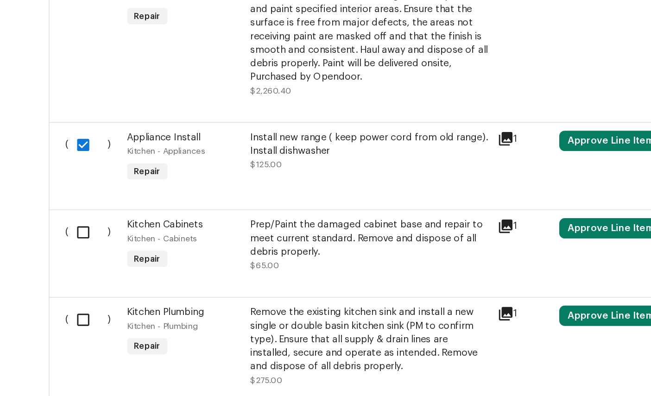
click at [78, 212] on input "checkbox" at bounding box center [91, 221] width 26 height 19
checkbox input "true"
click at [78, 272] on input "checkbox" at bounding box center [91, 281] width 26 height 19
checkbox input "true"
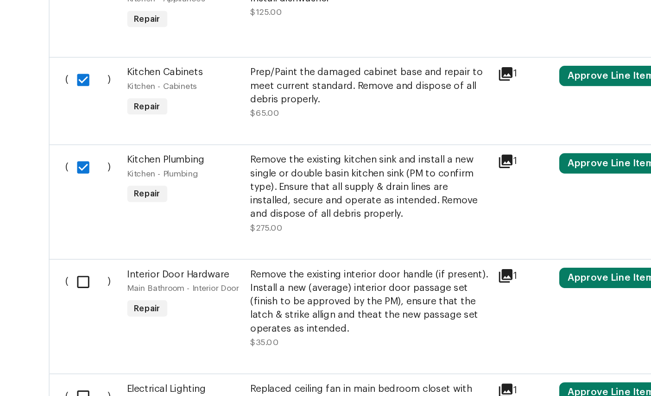
scroll to position [587, 0]
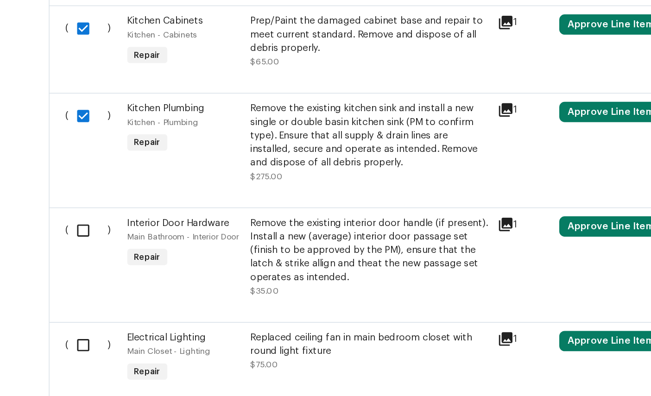
click at [78, 210] on input "checkbox" at bounding box center [91, 219] width 26 height 19
checkbox input "true"
click at [78, 289] on input "checkbox" at bounding box center [91, 298] width 26 height 19
checkbox input "true"
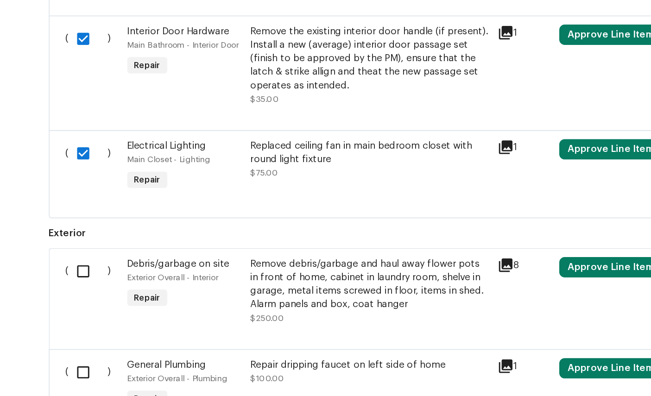
scroll to position [728, 0]
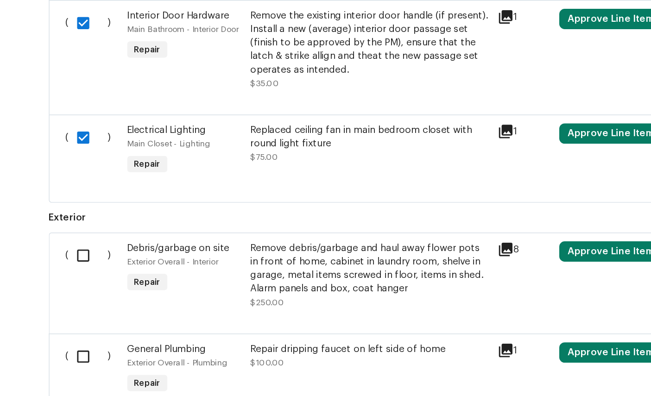
click at [78, 228] on input "checkbox" at bounding box center [91, 237] width 26 height 19
checkbox input "true"
click at [78, 297] on input "checkbox" at bounding box center [91, 306] width 26 height 19
checkbox input "true"
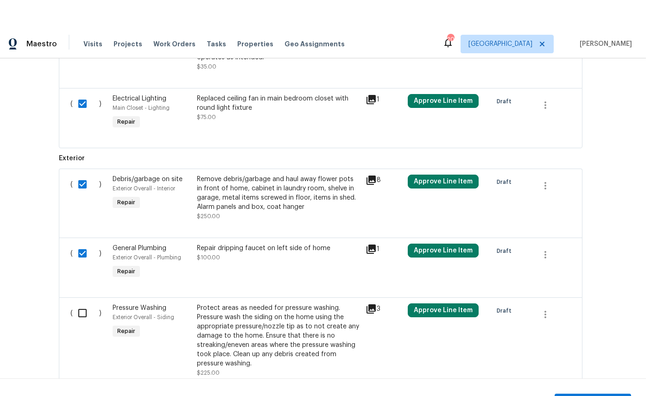
scroll to position [17, 0]
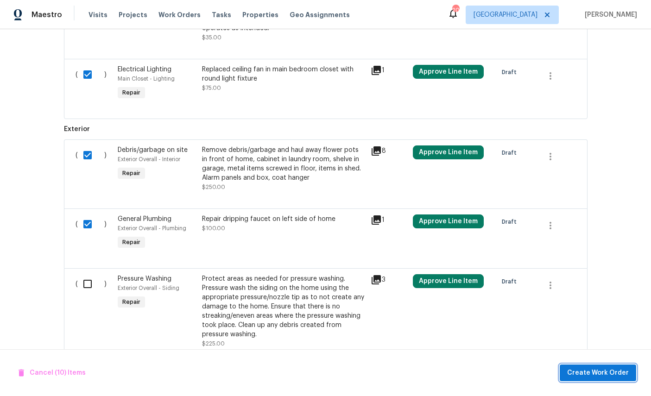
click at [593, 373] on span "Create Work Order" at bounding box center [598, 373] width 62 height 12
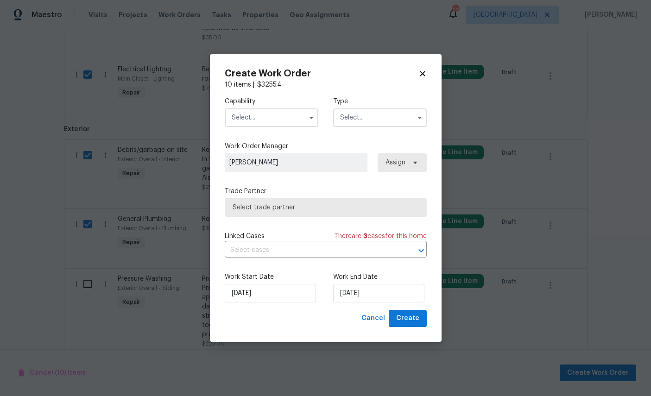
click at [274, 114] on input "text" at bounding box center [272, 117] width 94 height 19
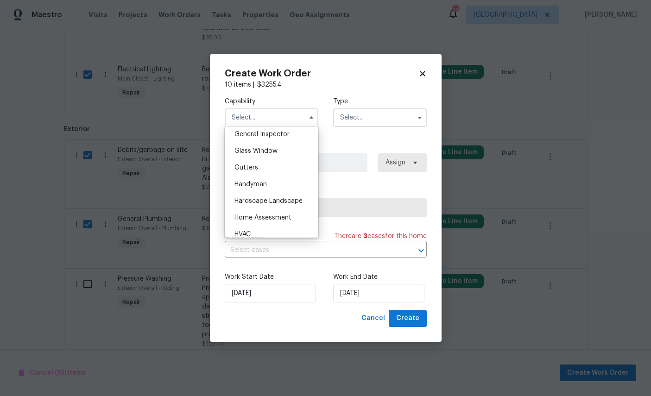
scroll to position [462, 0]
click at [276, 122] on span "General Contractor" at bounding box center [264, 118] width 60 height 6
type input "General Contractor"
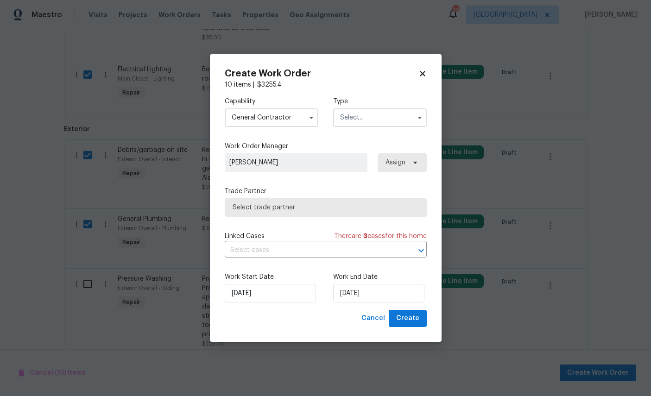
click at [377, 117] on input "text" at bounding box center [380, 117] width 94 height 19
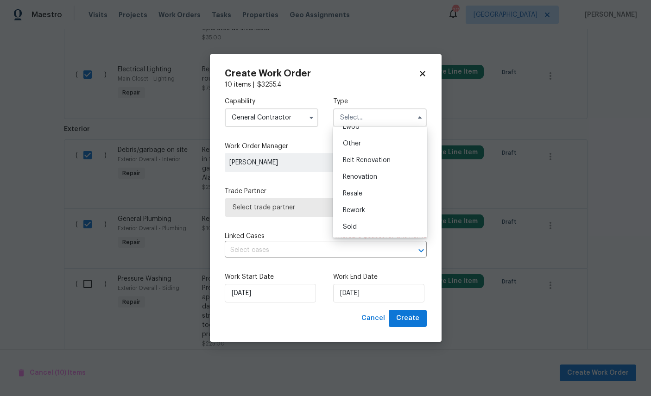
scroll to position [116, 0]
click at [369, 174] on span "Renovation" at bounding box center [360, 177] width 34 height 6
type input "Renovation"
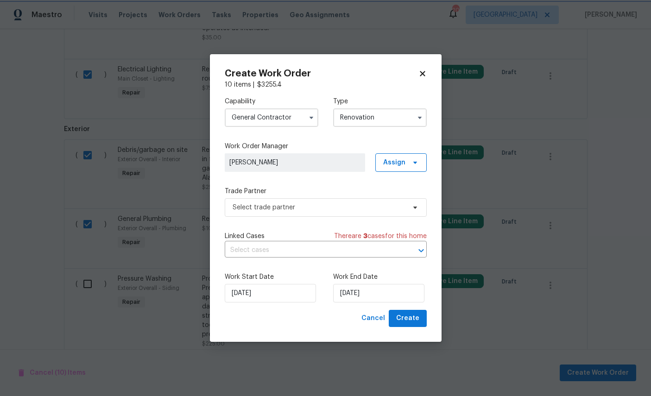
scroll to position [0, 0]
click at [312, 203] on span "Select trade partner" at bounding box center [319, 207] width 173 height 9
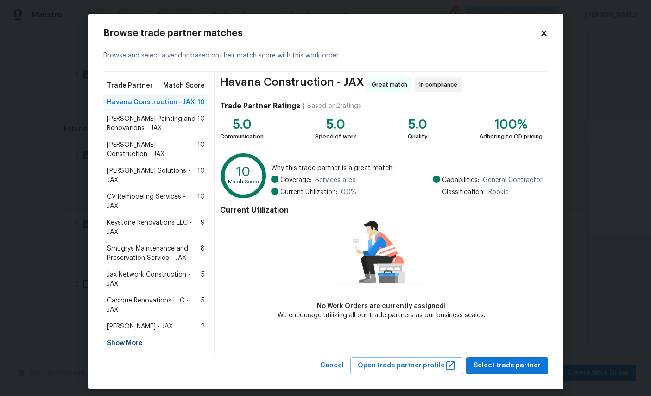
click at [146, 244] on span "Smugrys Maintenance and Preservation Service - JAX" at bounding box center [154, 253] width 94 height 19
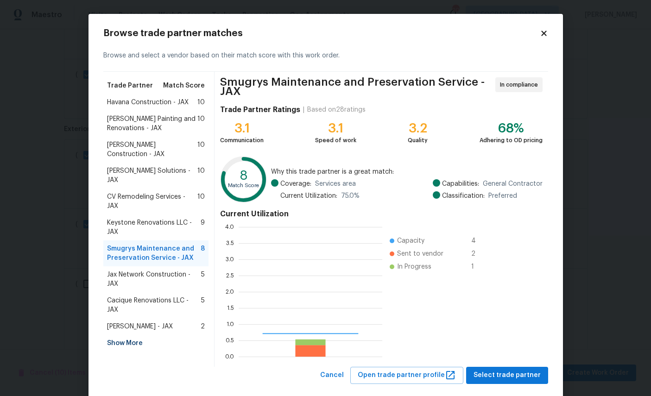
scroll to position [130, 144]
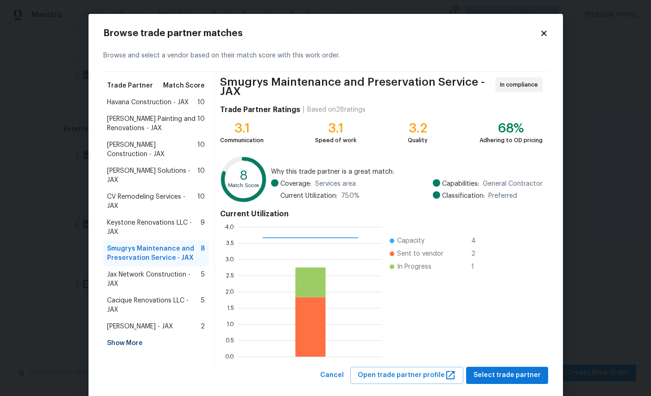
click at [509, 376] on span "Select trade partner" at bounding box center [507, 376] width 67 height 12
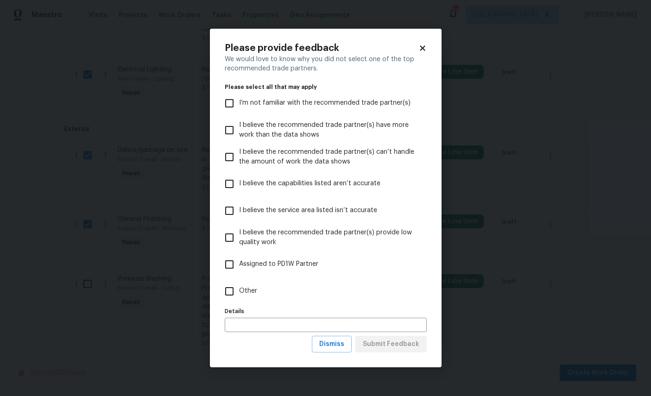
click at [273, 291] on label "Other" at bounding box center [320, 291] width 200 height 27
click at [239, 291] on input "Other" at bounding box center [229, 291] width 19 height 19
checkbox input "true"
click at [395, 348] on span "Submit Feedback" at bounding box center [391, 345] width 57 height 12
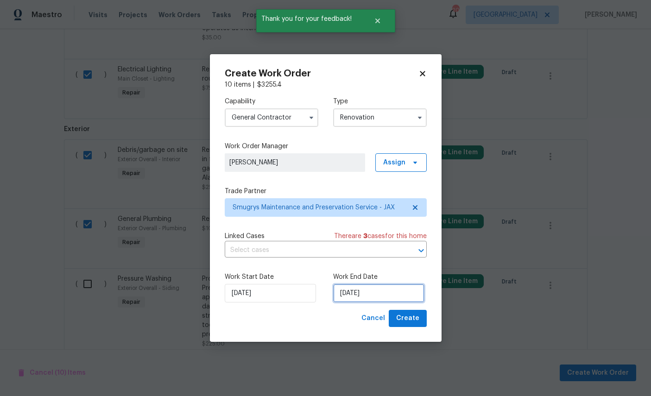
click at [391, 294] on input "[DATE]" at bounding box center [378, 293] width 91 height 19
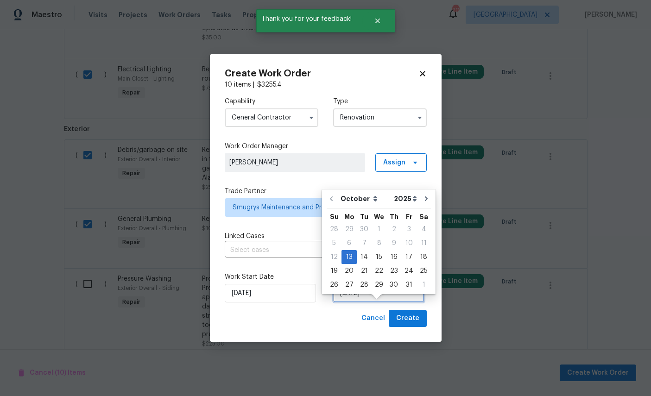
scroll to position [17, 0]
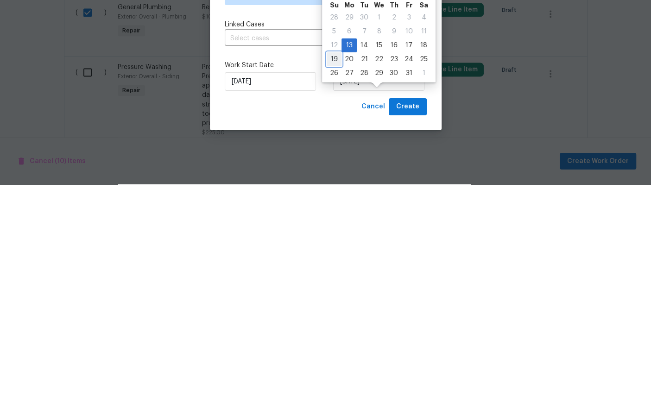
click at [334, 265] on div "19" at bounding box center [334, 271] width 15 height 13
type input "[DATE]"
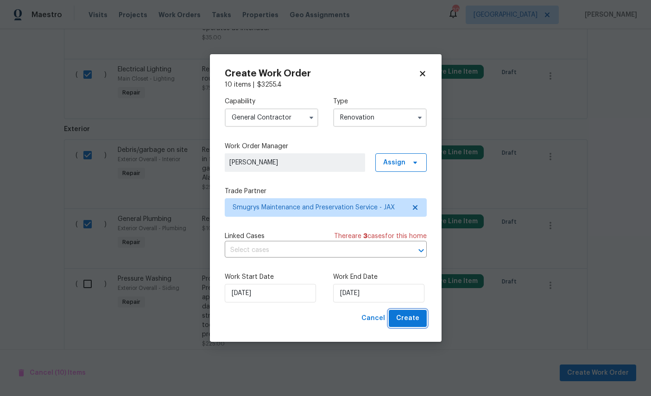
click at [401, 319] on span "Create" at bounding box center [407, 319] width 23 height 12
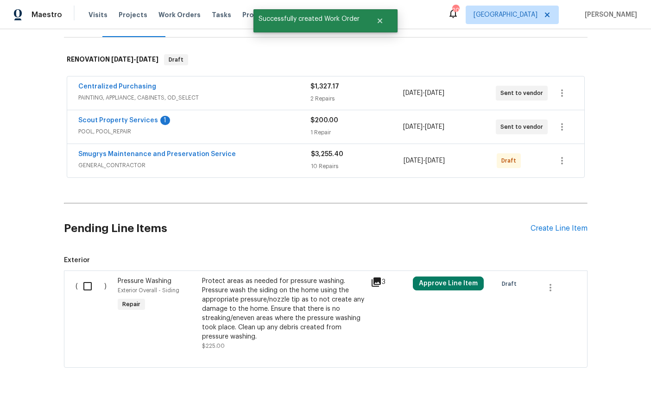
scroll to position [130, 0]
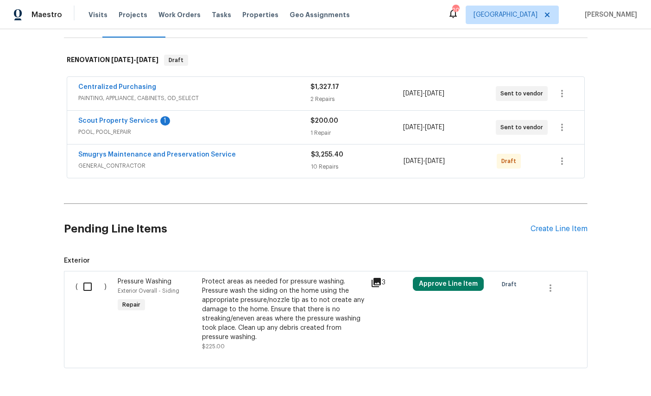
click at [84, 277] on input "checkbox" at bounding box center [91, 286] width 26 height 19
checkbox input "true"
click at [600, 367] on span "Create Work Order" at bounding box center [598, 373] width 62 height 12
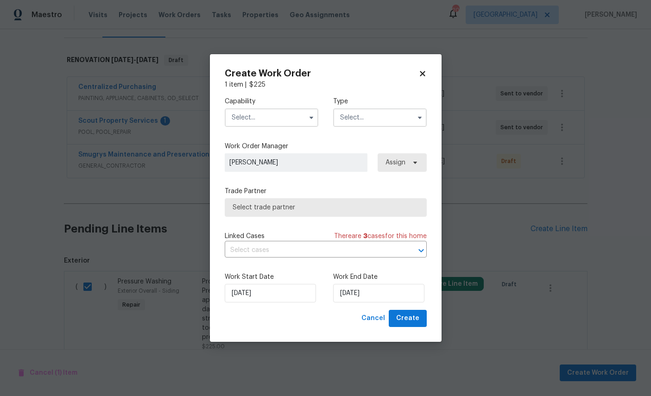
click at [264, 114] on input "text" at bounding box center [272, 117] width 94 height 19
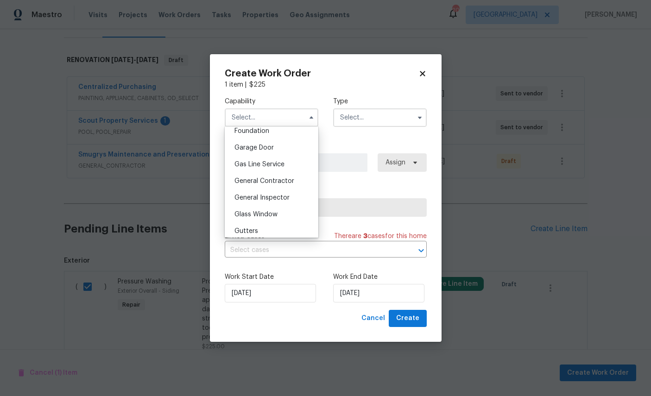
scroll to position [400, 0]
click at [280, 183] on span "General Contractor" at bounding box center [264, 180] width 60 height 6
type input "General Contractor"
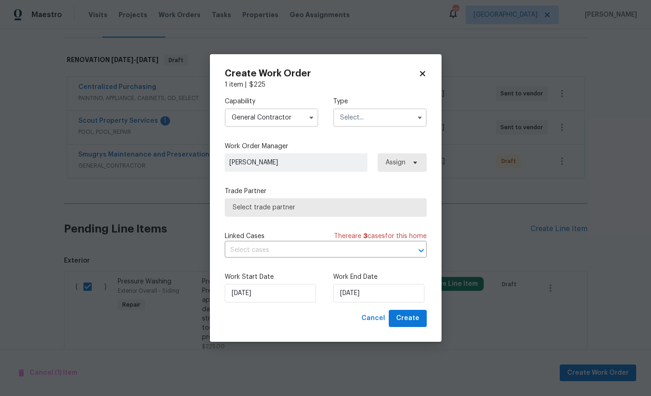
click at [379, 115] on input "text" at bounding box center [380, 117] width 94 height 19
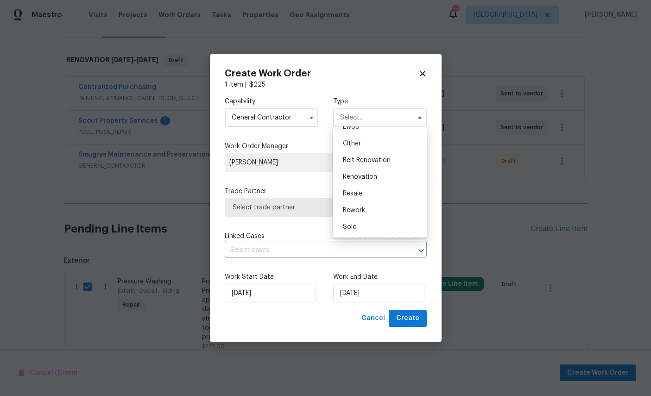
scroll to position [116, 0]
click at [374, 174] on span "Renovation" at bounding box center [360, 177] width 34 height 6
type input "Renovation"
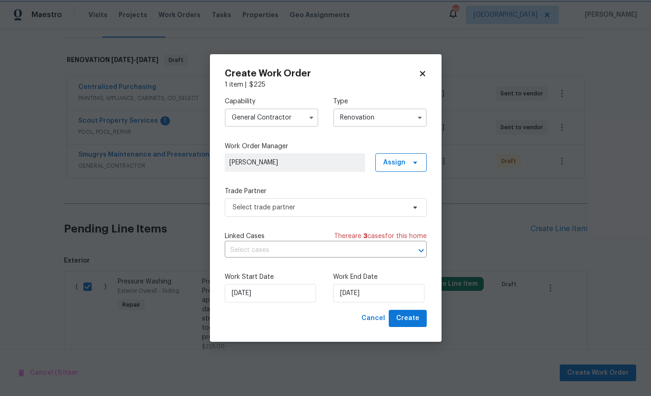
scroll to position [0, 0]
click at [323, 200] on span "Select trade partner" at bounding box center [326, 207] width 202 height 19
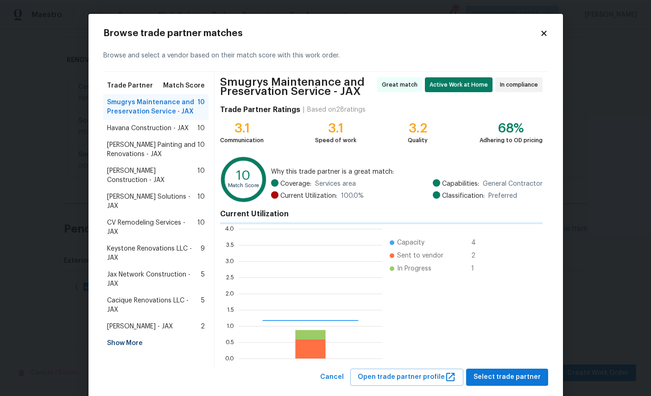
scroll to position [130, 144]
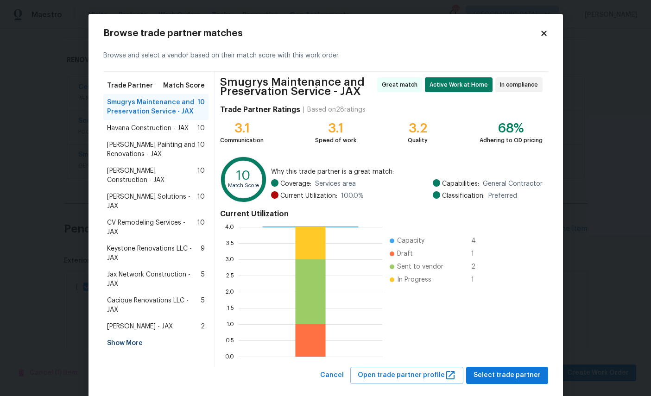
click at [146, 106] on span "Smugrys Maintenance and Preservation Service - JAX" at bounding box center [152, 107] width 91 height 19
click at [515, 377] on span "Select trade partner" at bounding box center [507, 376] width 67 height 12
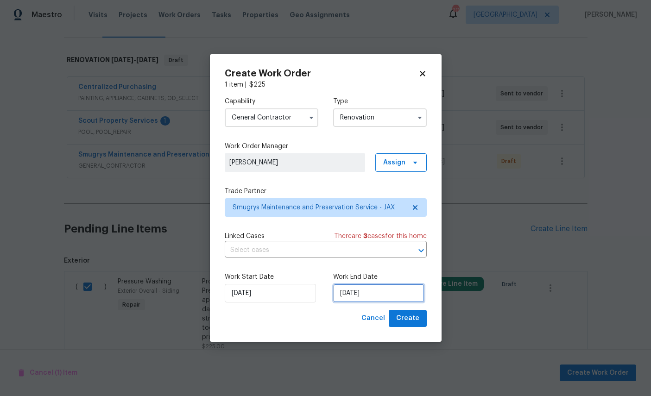
click at [385, 293] on input "[DATE]" at bounding box center [378, 293] width 91 height 19
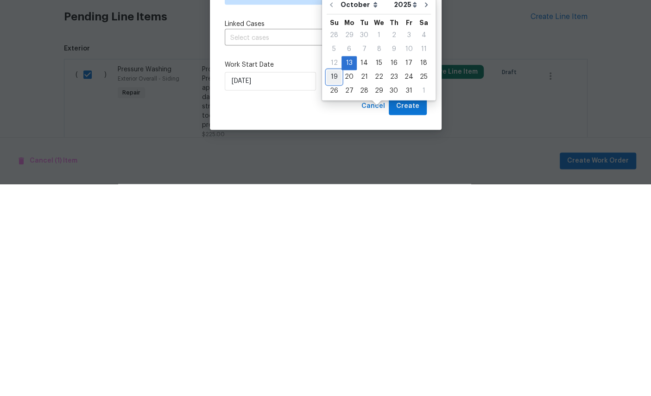
click at [335, 283] on div "19" at bounding box center [334, 289] width 15 height 13
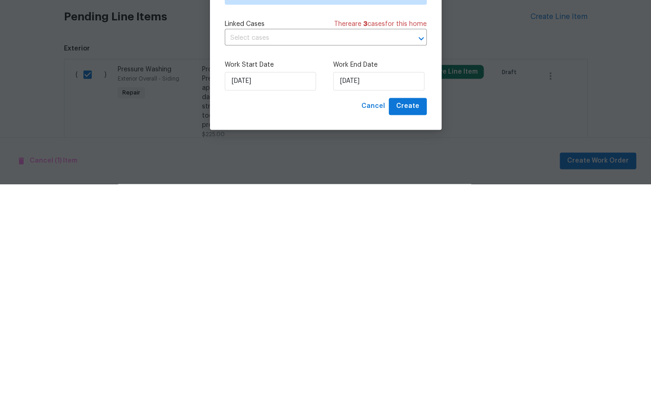
type input "[DATE]"
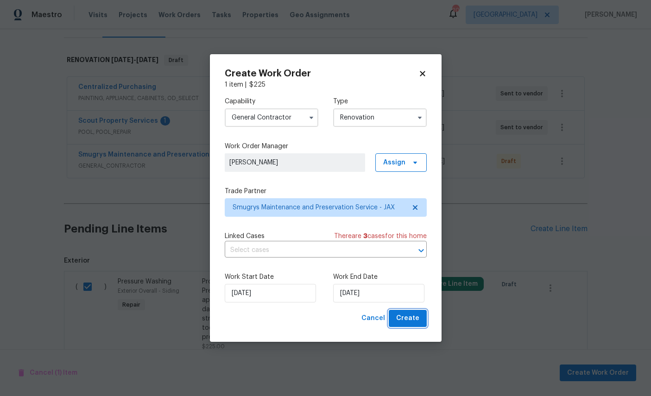
click at [411, 321] on span "Create" at bounding box center [407, 319] width 23 height 12
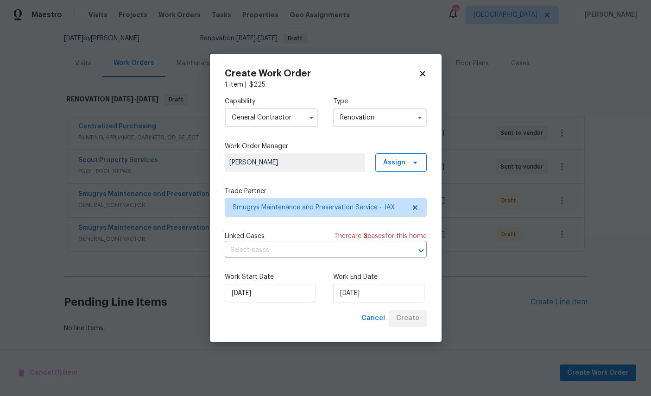
scroll to position [56, 0]
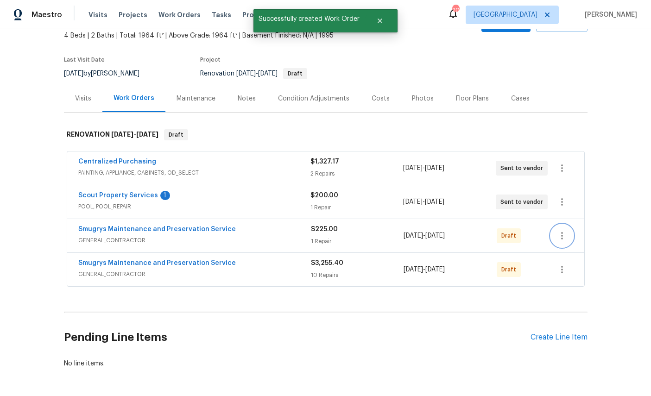
click at [560, 230] on icon "button" at bounding box center [562, 235] width 11 height 11
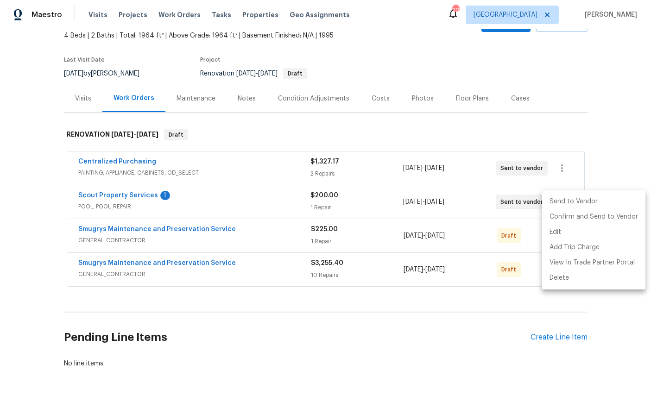
click at [572, 196] on li "Send to Vendor" at bounding box center [593, 201] width 103 height 15
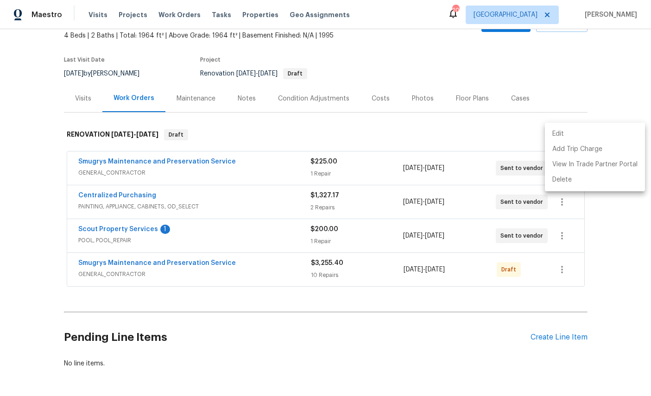
click at [562, 237] on div at bounding box center [325, 198] width 651 height 396
click at [567, 264] on icon "button" at bounding box center [562, 269] width 11 height 11
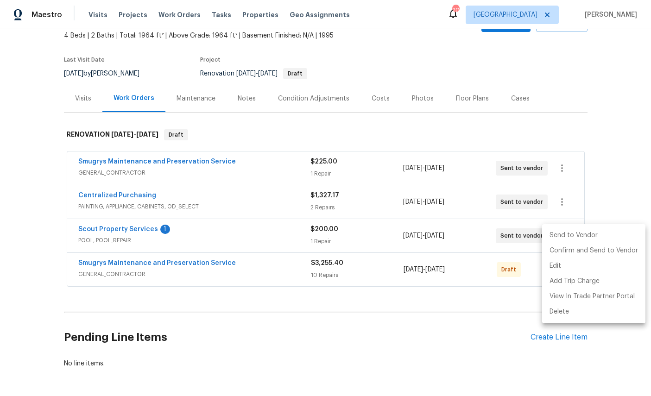
click at [573, 236] on li "Send to Vendor" at bounding box center [593, 235] width 103 height 15
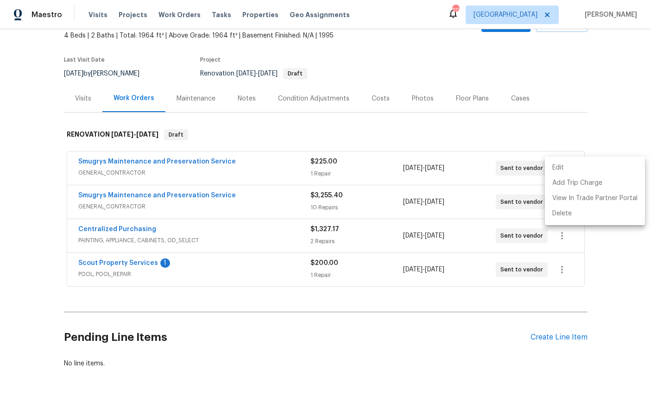
click at [26, 294] on div at bounding box center [325, 198] width 651 height 396
click at [104, 260] on link "Scout Property Services" at bounding box center [118, 263] width 80 height 6
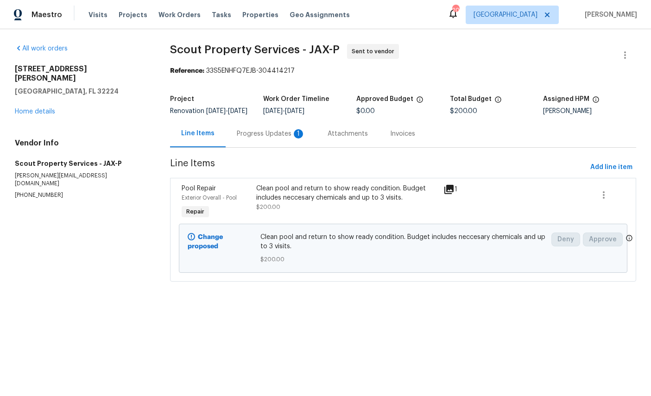
click at [257, 136] on div "Progress Updates 1" at bounding box center [271, 133] width 69 height 9
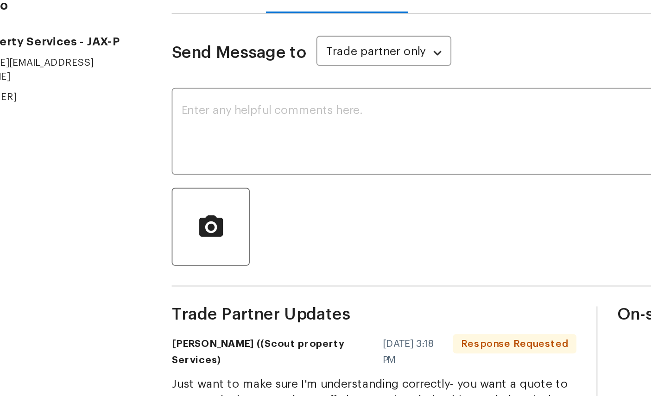
scroll to position [35, 0]
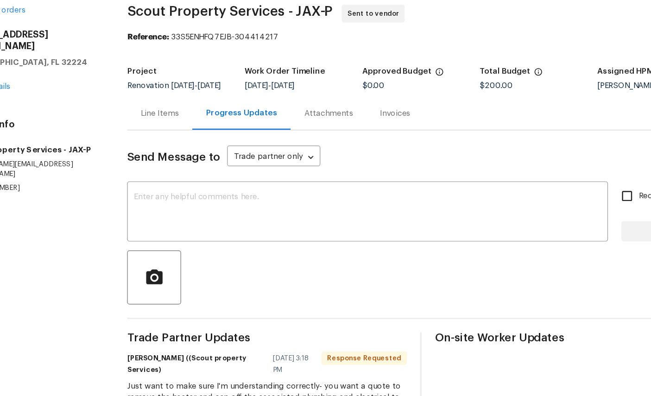
click at [233, 200] on textarea at bounding box center [350, 216] width 386 height 32
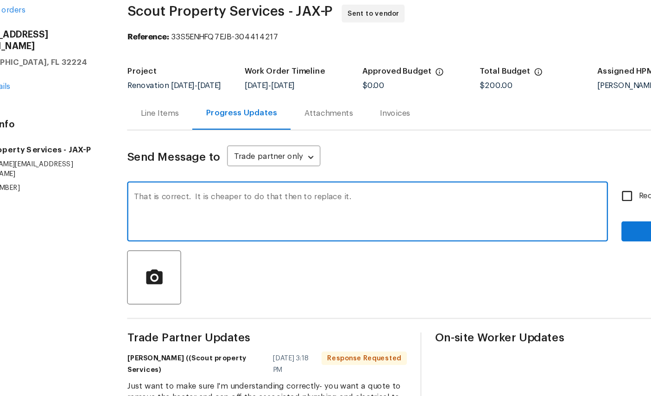
type textarea "That is correct. It is cheaper to do that then to replace it."
click at [567, 226] on span "Send" at bounding box center [598, 232] width 62 height 12
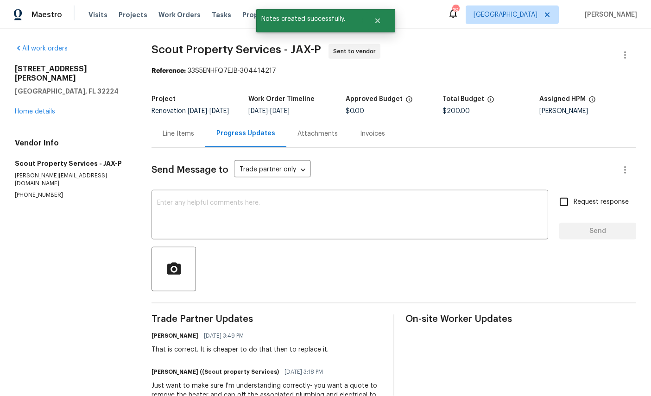
scroll to position [30, 0]
click at [27, 108] on link "Home details" at bounding box center [35, 111] width 40 height 6
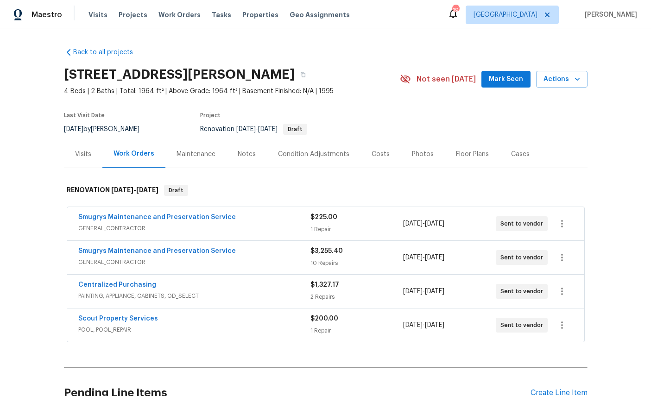
click at [51, 308] on div "Back to all projects [STREET_ADDRESS][PERSON_NAME] 4 Beds | 2 Baths | Total: 19…" at bounding box center [325, 212] width 651 height 367
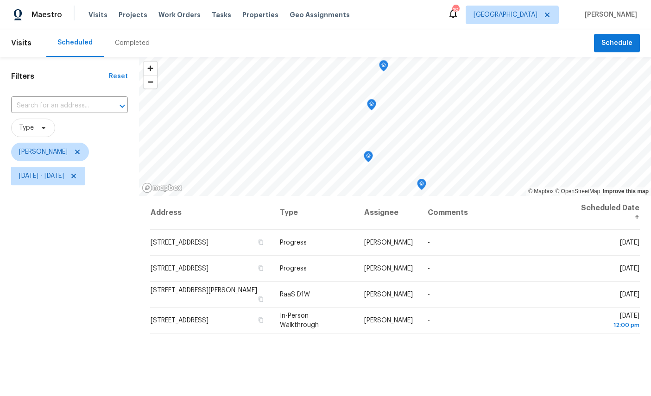
scroll to position [6, 0]
click at [0, 0] on icon at bounding box center [0, 0] width 0 height 0
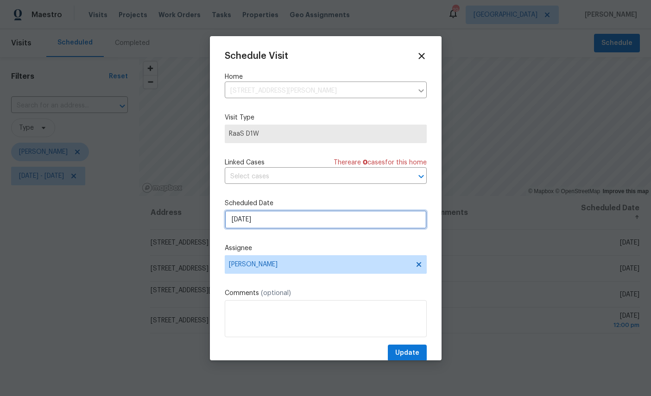
click at [296, 221] on input "[DATE]" at bounding box center [326, 219] width 202 height 19
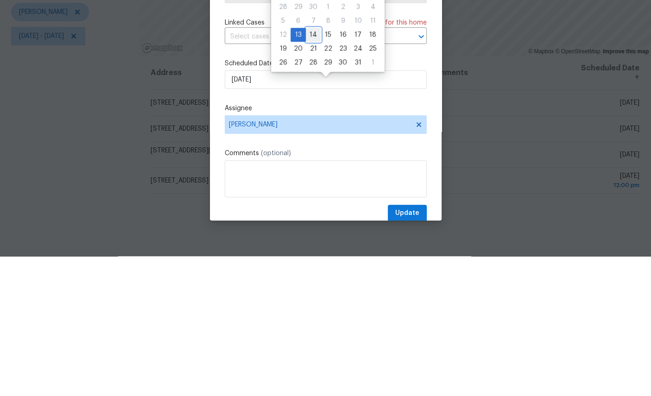
click at [312, 168] on div "14" at bounding box center [313, 174] width 15 height 13
type input "[DATE]"
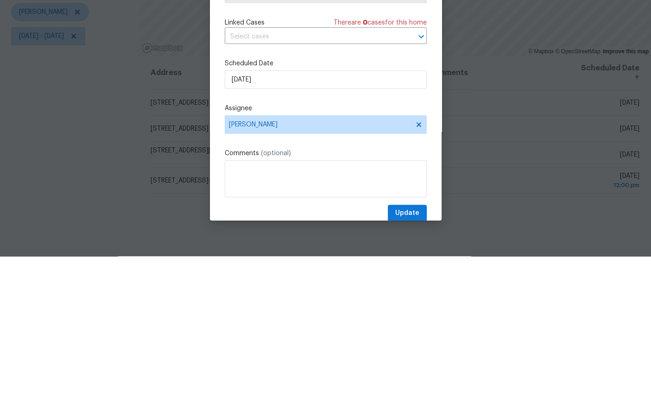
scroll to position [35, 0]
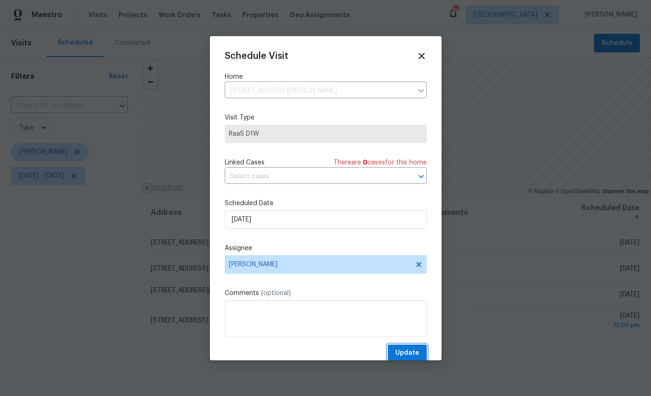
click at [411, 354] on span "Update" at bounding box center [407, 354] width 24 height 12
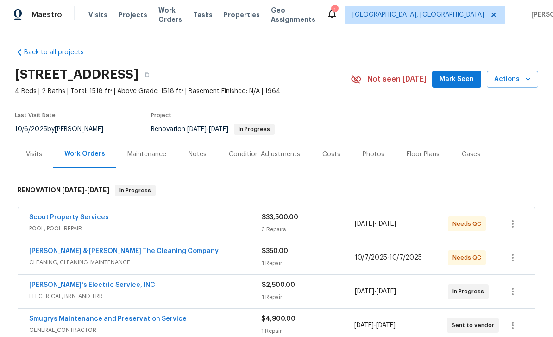
click at [42, 220] on link "Scout Property Services" at bounding box center [69, 217] width 80 height 6
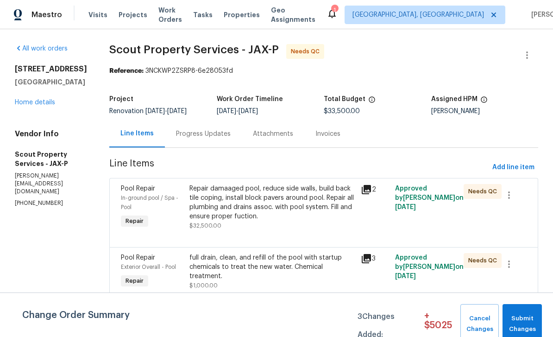
click at [138, 195] on span "In-ground pool / Spa - Pool" at bounding box center [149, 202] width 57 height 15
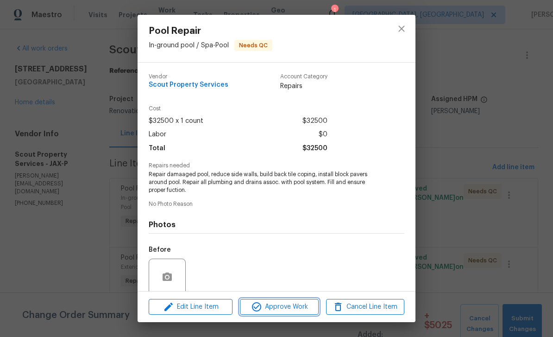
click at [293, 306] on span "Approve Work" at bounding box center [279, 307] width 73 height 12
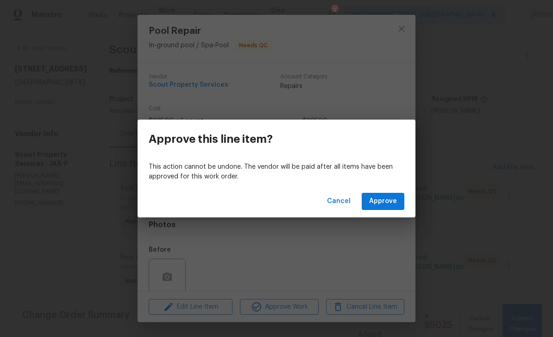
click at [396, 215] on div "Cancel Approve" at bounding box center [277, 201] width 278 height 32
click at [394, 194] on button "Approve" at bounding box center [383, 201] width 43 height 17
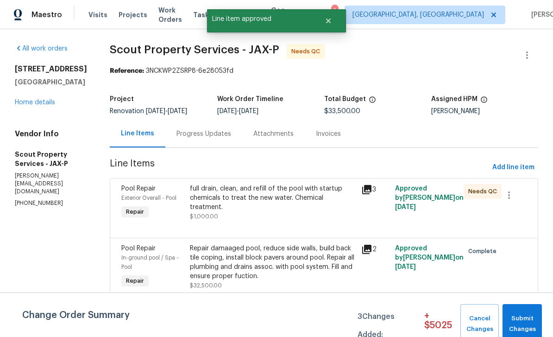
click at [134, 191] on span "Pool Repair" at bounding box center [138, 188] width 34 height 6
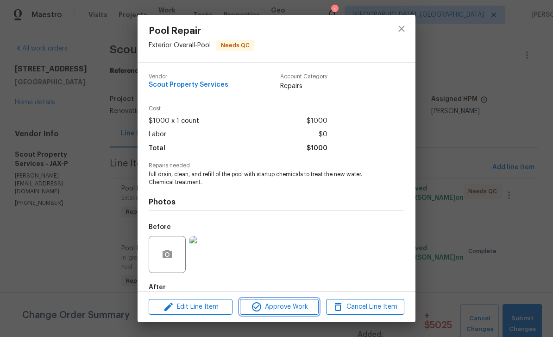
click at [289, 301] on button "Approve Work" at bounding box center [279, 307] width 78 height 16
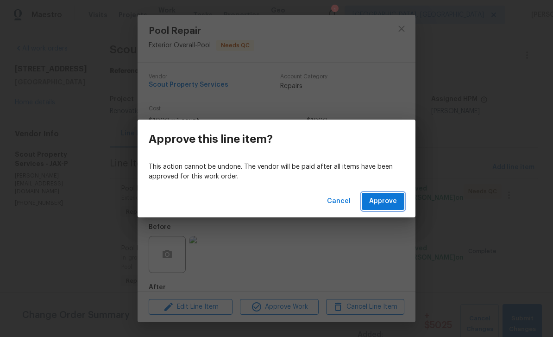
click at [385, 197] on span "Approve" at bounding box center [383, 202] width 28 height 12
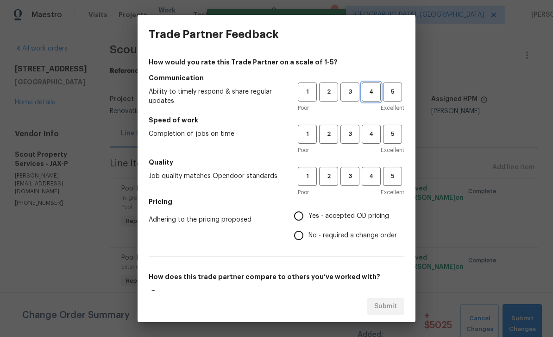
click at [373, 91] on span "4" at bounding box center [371, 92] width 17 height 11
click at [376, 134] on span "4" at bounding box center [371, 134] width 17 height 11
click at [347, 94] on span "3" at bounding box center [350, 92] width 17 height 11
click at [348, 133] on span "3" at bounding box center [350, 134] width 17 height 11
click at [351, 170] on button "3" at bounding box center [350, 176] width 19 height 19
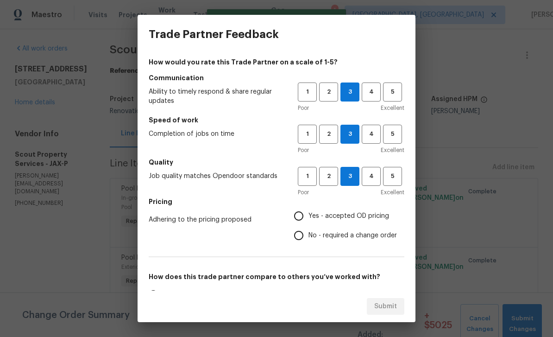
click at [326, 212] on span "Yes - accepted OD pricing" at bounding box center [349, 216] width 81 height 10
click at [309, 212] on input "Yes - accepted OD pricing" at bounding box center [298, 215] width 19 height 19
radio input "true"
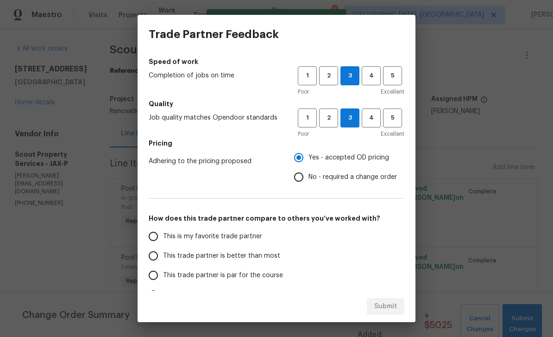
scroll to position [77, 0]
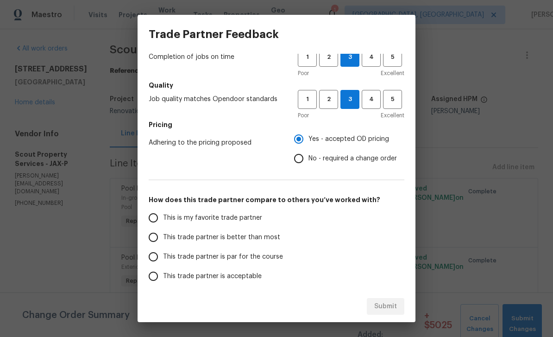
click at [229, 219] on span "This is my favorite trade partner" at bounding box center [212, 218] width 99 height 10
click at [163, 219] on input "This is my favorite trade partner" at bounding box center [153, 217] width 19 height 19
click at [388, 306] on span "Submit" at bounding box center [385, 307] width 23 height 12
radio input "true"
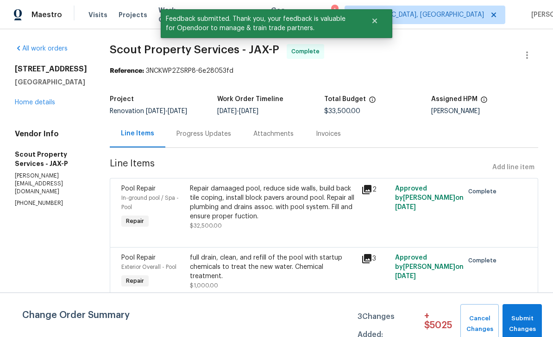
click at [27, 102] on link "Home details" at bounding box center [35, 102] width 40 height 6
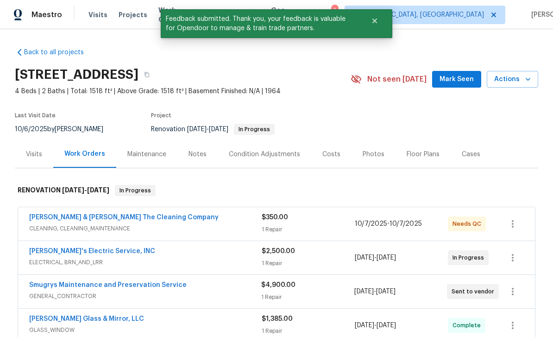
click at [41, 220] on link "[PERSON_NAME] & [PERSON_NAME] The Cleaning Company" at bounding box center [124, 217] width 190 height 6
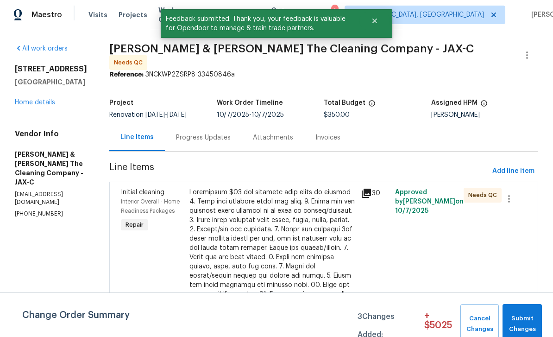
click at [169, 203] on span "Interior Overall - Home Readiness Packages" at bounding box center [150, 206] width 59 height 15
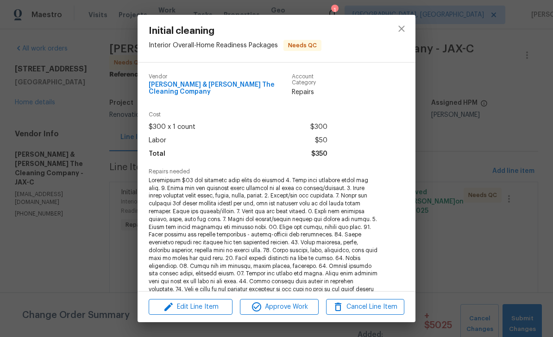
click at [285, 308] on span "Approve Work" at bounding box center [279, 307] width 73 height 12
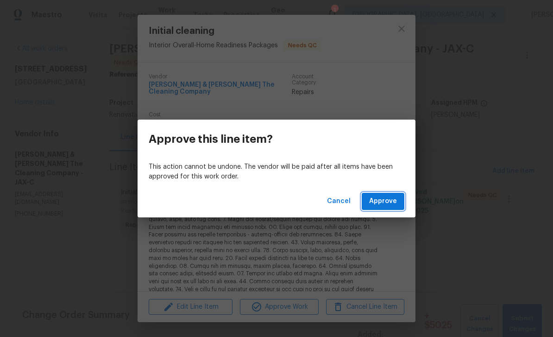
click at [390, 206] on span "Approve" at bounding box center [383, 202] width 28 height 12
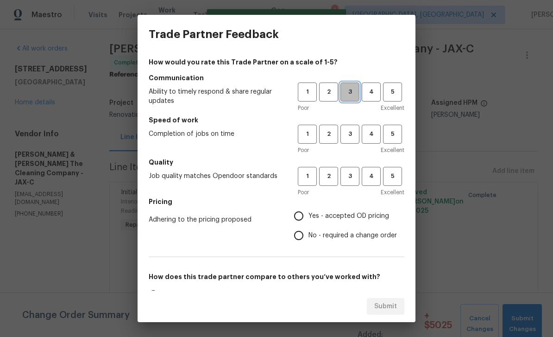
click at [353, 91] on span "3" at bounding box center [350, 92] width 17 height 11
click at [359, 126] on button "3" at bounding box center [350, 134] width 19 height 19
click at [351, 174] on span "3" at bounding box center [350, 176] width 17 height 11
click at [332, 215] on span "Yes - accepted OD pricing" at bounding box center [349, 216] width 81 height 10
click at [309, 215] on input "Yes - accepted OD pricing" at bounding box center [298, 215] width 19 height 19
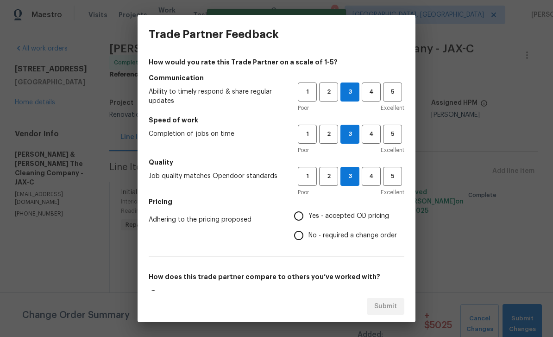
radio input "true"
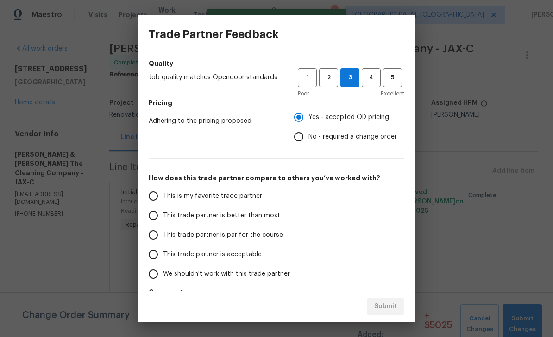
scroll to position [96, 0]
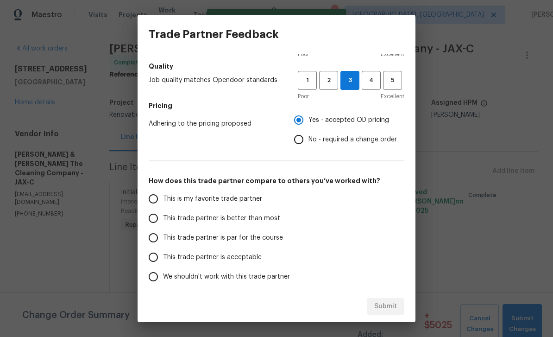
click at [224, 201] on span "This is my favorite trade partner" at bounding box center [212, 199] width 99 height 10
click at [163, 201] on input "This is my favorite trade partner" at bounding box center [153, 198] width 19 height 19
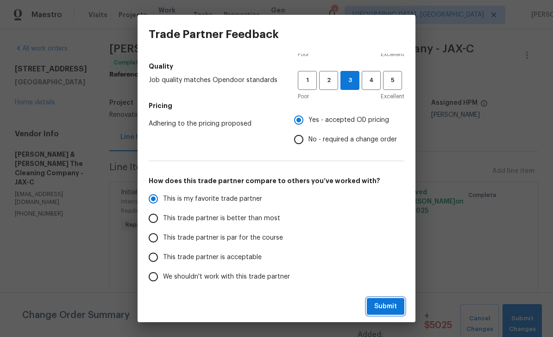
click at [392, 304] on span "Submit" at bounding box center [385, 307] width 23 height 12
radio input "true"
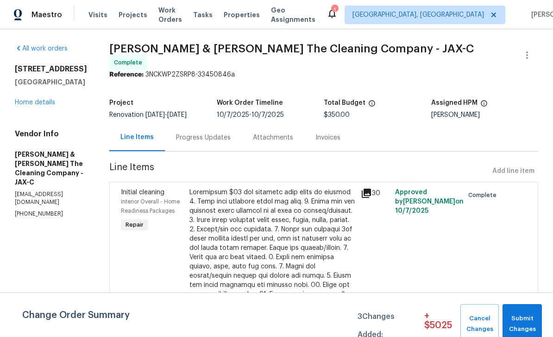
radio input "false"
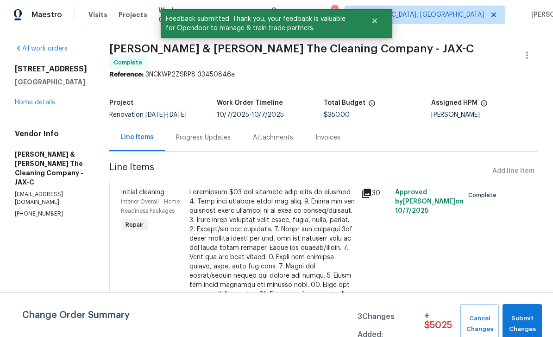
click at [38, 101] on link "Home details" at bounding box center [35, 102] width 40 height 6
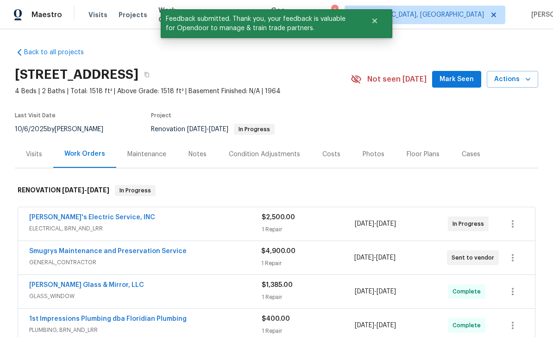
click at [451, 76] on span "Mark Seen" at bounding box center [457, 80] width 34 height 12
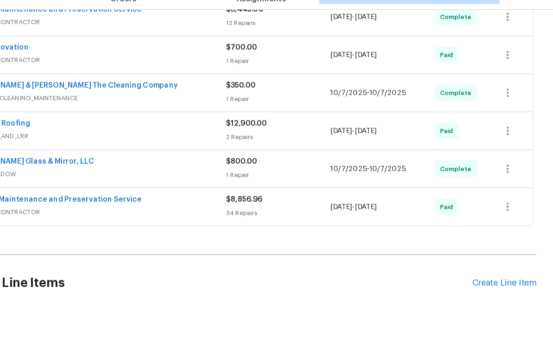
scroll to position [526, 0]
click at [481, 269] on div "Create Line Item" at bounding box center [509, 273] width 57 height 9
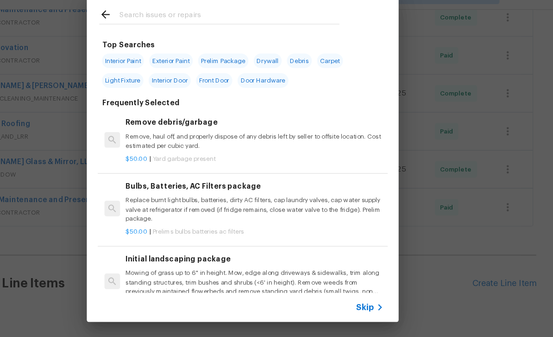
click at [176, 28] on input "text" at bounding box center [264, 35] width 196 height 14
click at [149, 28] on icon at bounding box center [154, 33] width 11 height 11
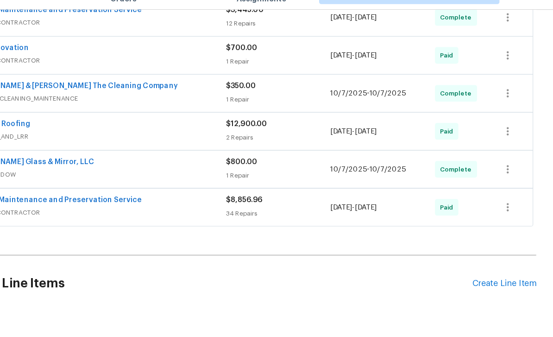
click at [481, 269] on div "Create Line Item" at bounding box center [509, 273] width 57 height 9
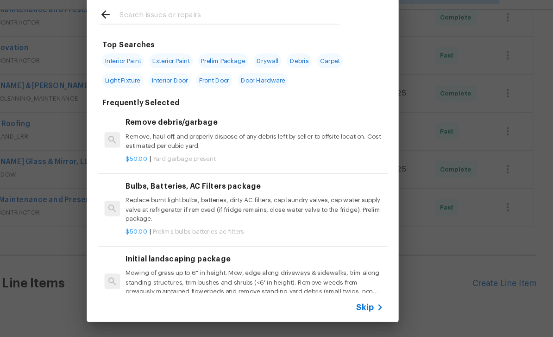
click at [175, 15] on div at bounding box center [256, 33] width 236 height 37
click at [207, 28] on input "text" at bounding box center [264, 35] width 196 height 14
type input "Paint"
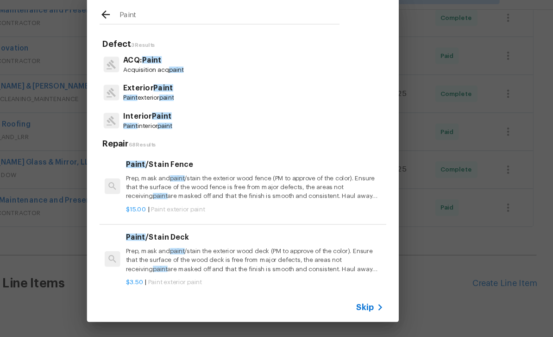
click at [170, 94] on p "Exterior Paint" at bounding box center [192, 99] width 45 height 10
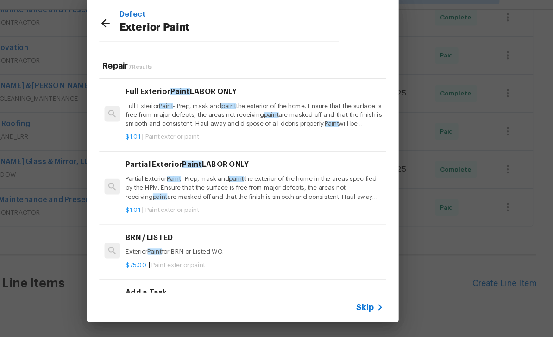
scroll to position [173, 0]
click at [181, 276] on h6 "Add a Task" at bounding box center [287, 281] width 230 height 10
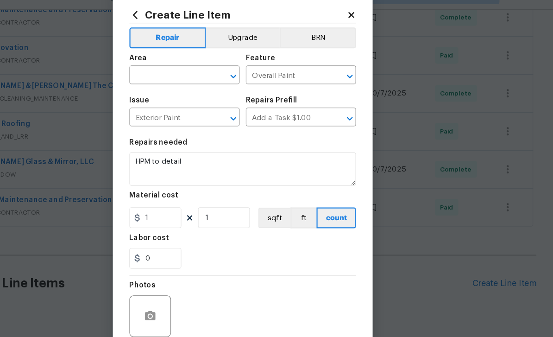
click at [176, 81] on input "text" at bounding box center [212, 88] width 72 height 14
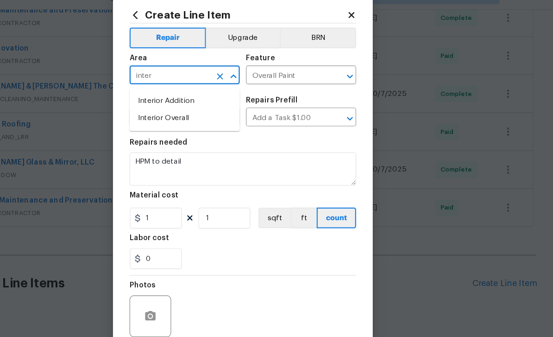
click at [176, 118] on li "Interior Overall" at bounding box center [225, 125] width 98 height 15
type input "Interior Overall"
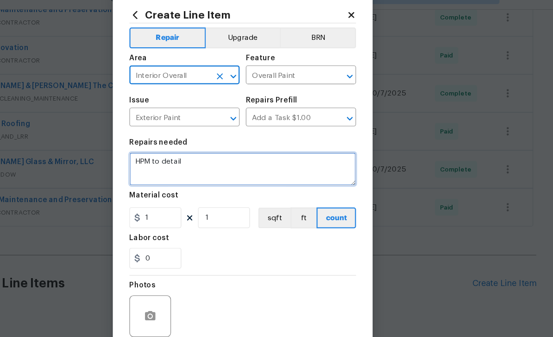
click at [200, 156] on textarea "HPM to detail" at bounding box center [277, 171] width 202 height 30
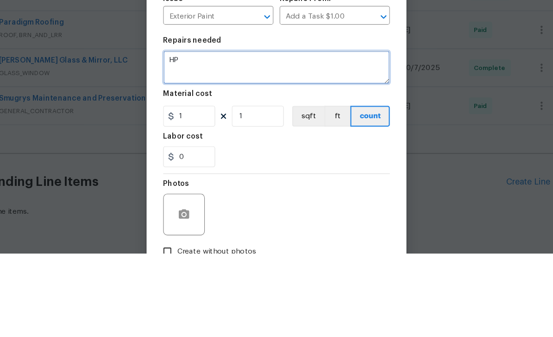
type textarea "H"
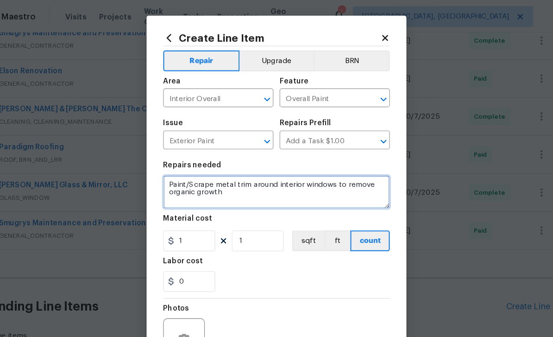
click at [177, 181] on textarea "Paint/Scrape metal trim around interior windows to remove organic growth" at bounding box center [277, 171] width 202 height 30
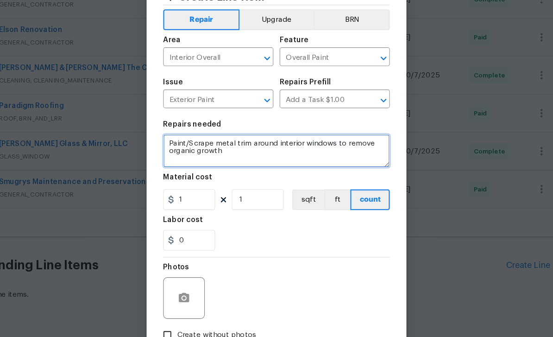
type textarea "Paint/Scrape metal trim around interior windows to remove organic growth"
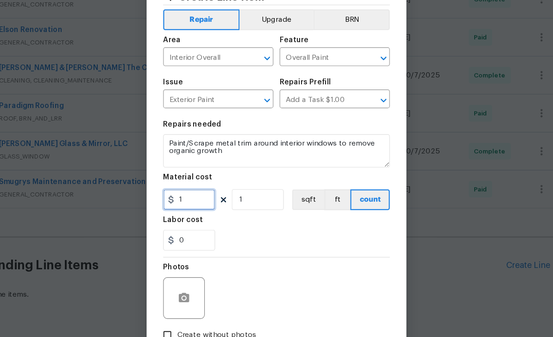
click at [176, 205] on input "1" at bounding box center [199, 214] width 46 height 19
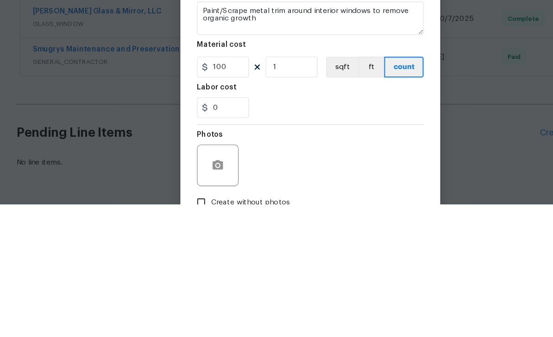
scroll to position [30, 0]
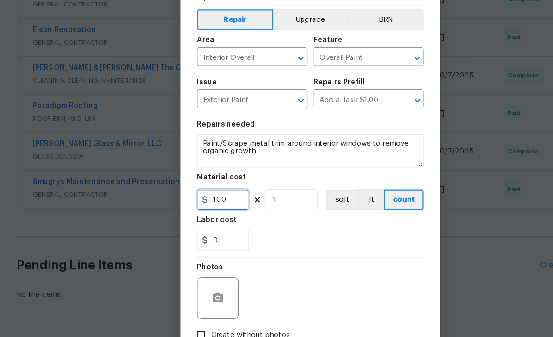
type input "100"
click at [195, 301] on circle "button" at bounding box center [194, 302] width 3 height 3
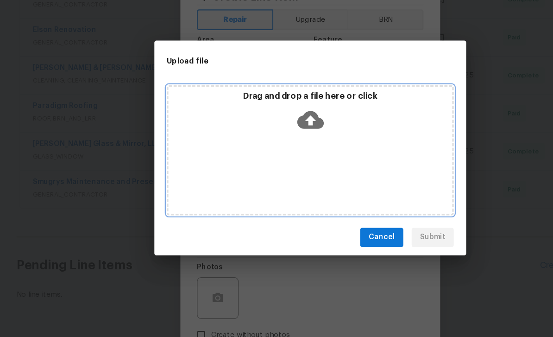
click at [277, 132] on icon at bounding box center [277, 144] width 24 height 24
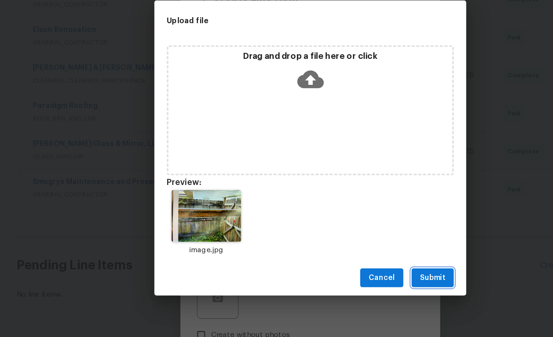
click at [386, 278] on span "Submit" at bounding box center [385, 284] width 23 height 12
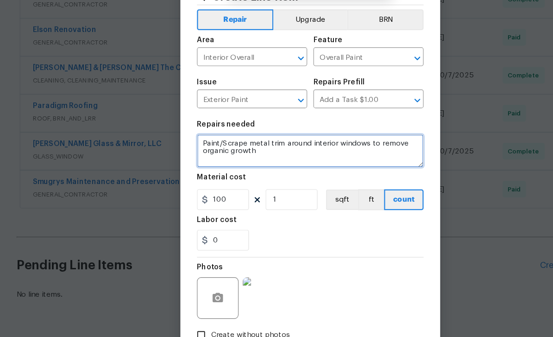
click at [328, 156] on textarea "Paint/Scrape metal trim around interior windows to remove organic growth" at bounding box center [277, 171] width 202 height 30
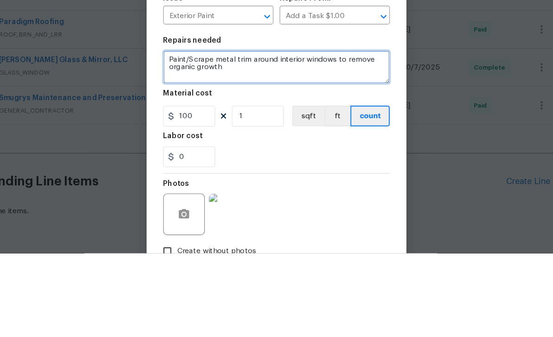
click at [297, 156] on textarea "Paint/Scrape metal trim around interior windows to remove organic growth" at bounding box center [277, 171] width 202 height 30
type textarea "Paint/Scrape metal trim around interior windows throughout home to remove organ…"
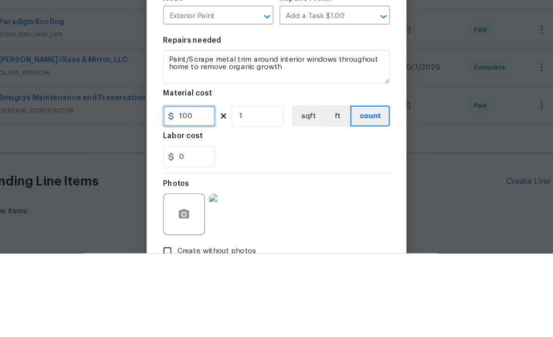
click at [179, 205] on input "100" at bounding box center [199, 214] width 46 height 19
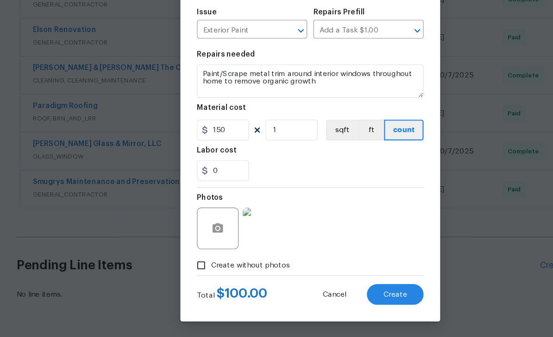
scroll to position [64, 0]
type input "150"
click at [355, 296] on span "Create" at bounding box center [352, 299] width 21 height 7
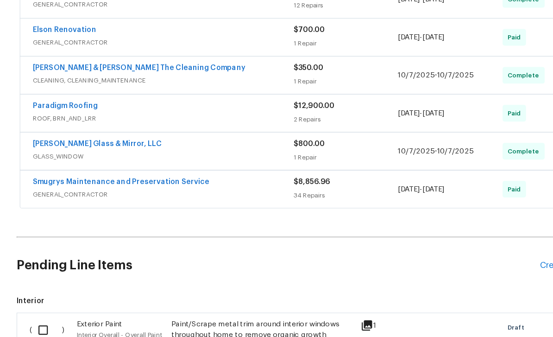
click at [483, 269] on div "Create Line Item" at bounding box center [509, 273] width 57 height 9
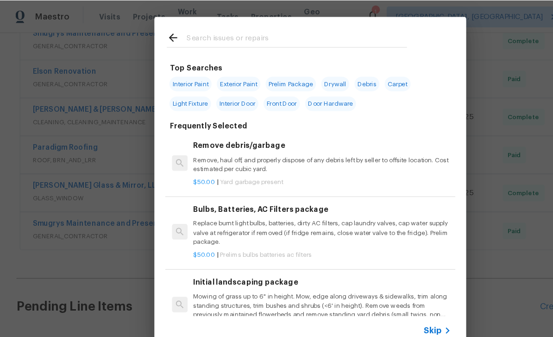
scroll to position [9, 0]
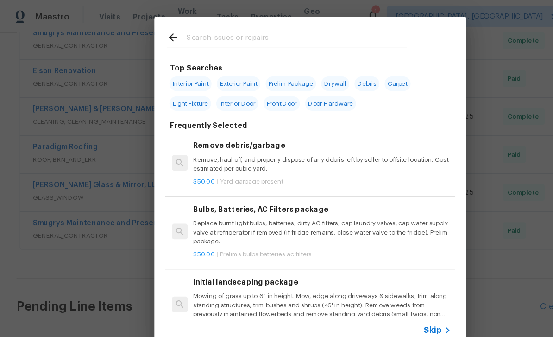
click at [169, 74] on span "Interior Paint" at bounding box center [170, 74] width 38 height 13
type input "Interior Paint"
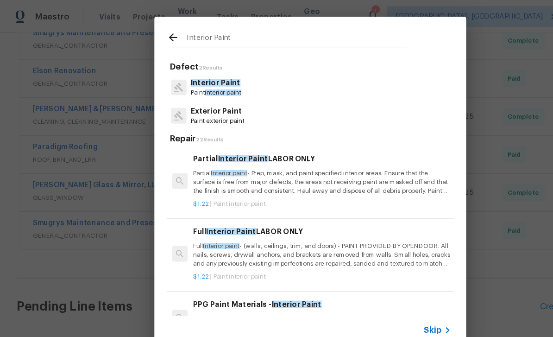
click at [194, 76] on span "Interior Paint" at bounding box center [192, 73] width 44 height 6
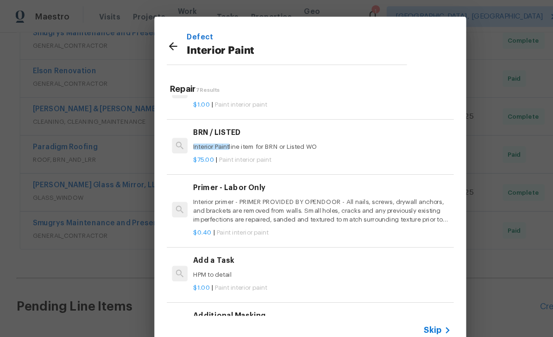
scroll to position [158, 0]
click at [251, 233] on h6 "Add a Task" at bounding box center [287, 232] width 230 height 10
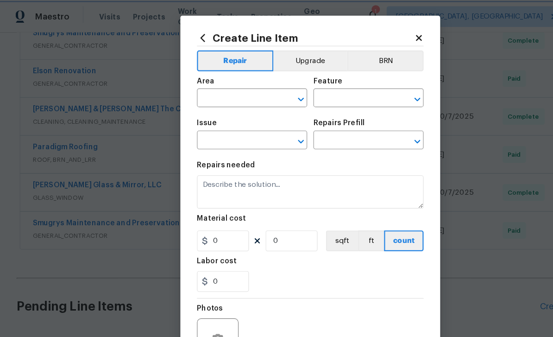
type input "Overall Paint"
type input "Interior Paint"
type input "Add a Task $1.00"
type textarea "HPM to detail"
type input "1"
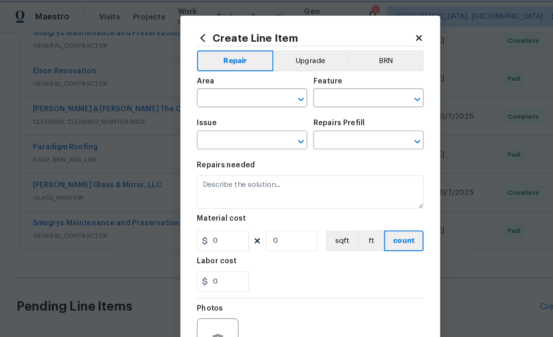
type input "1"
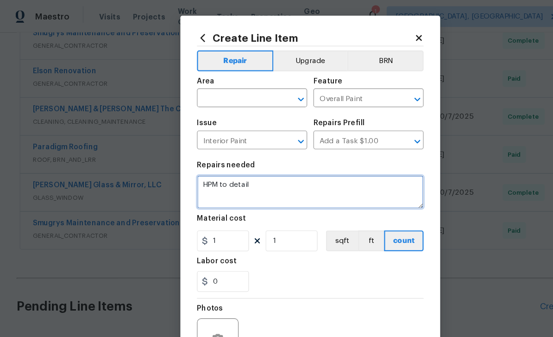
click at [246, 171] on textarea "HPM to detail" at bounding box center [277, 171] width 202 height 30
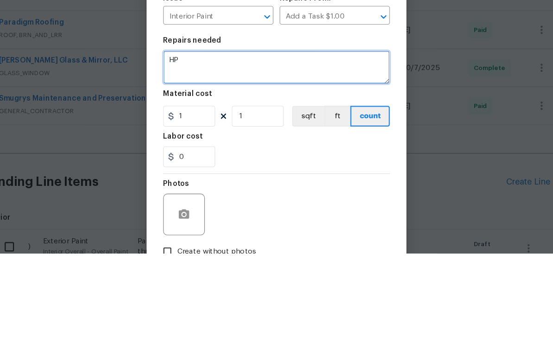
type textarea "H"
type textarea "Touch up wall around electrical panel and wall inside bedroom opposite side of …"
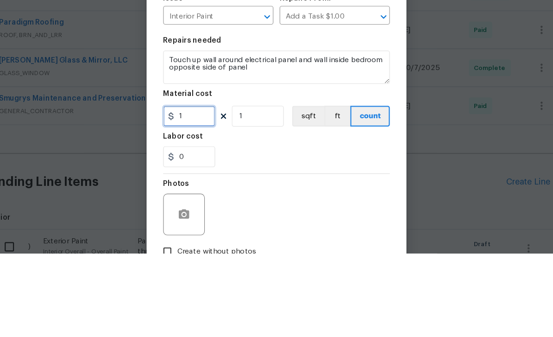
click at [176, 205] on input "1" at bounding box center [199, 214] width 46 height 19
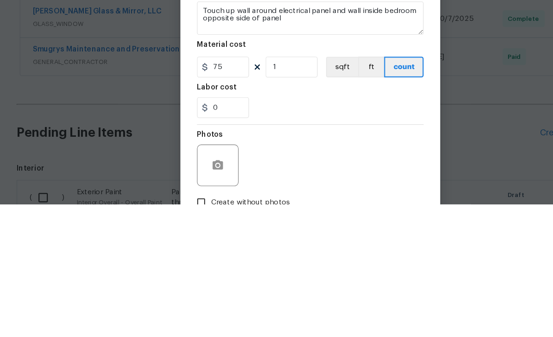
scroll to position [66, 0]
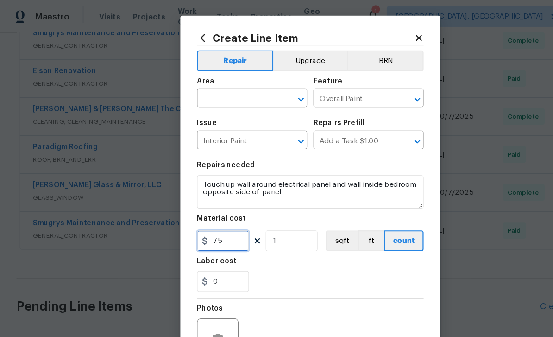
type input "75"
click at [198, 266] on div at bounding box center [277, 266] width 202 height 0
click at [214, 50] on button "Repair" at bounding box center [210, 54] width 68 height 19
click at [221, 47] on button "Repair" at bounding box center [210, 54] width 68 height 19
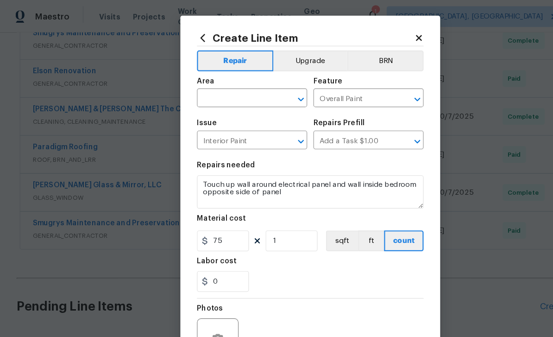
click at [218, 49] on button "Repair" at bounding box center [210, 54] width 68 height 19
click at [225, 54] on button "Repair" at bounding box center [210, 54] width 68 height 19
click at [292, 155] on div "Repairs needed" at bounding box center [277, 150] width 202 height 12
click at [215, 45] on button "Repair" at bounding box center [210, 54] width 68 height 19
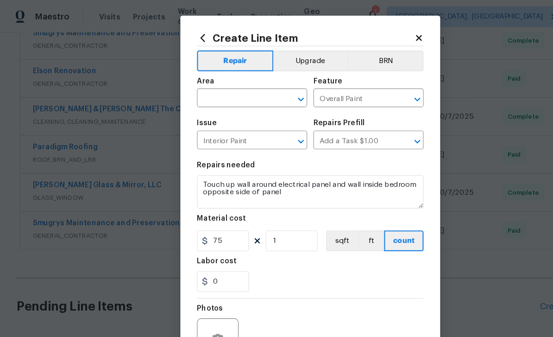
click at [268, 53] on button "Upgrade" at bounding box center [277, 54] width 66 height 19
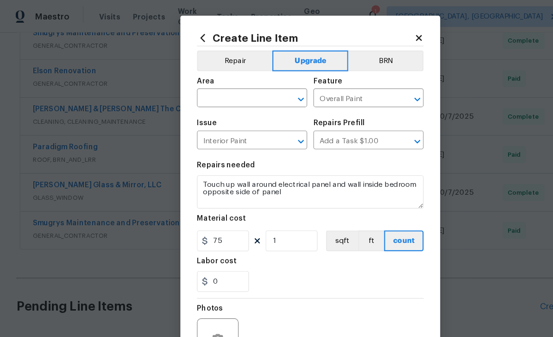
click at [214, 15] on div "Create Line Item Repair Upgrade BRN Area ​ Feature Overall Paint ​ Issue Interi…" at bounding box center [277, 199] width 232 height 371
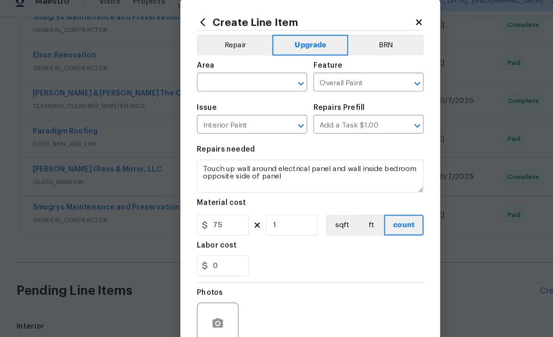
scroll to position [0, 0]
click at [213, 45] on button "Repair" at bounding box center [209, 54] width 67 height 19
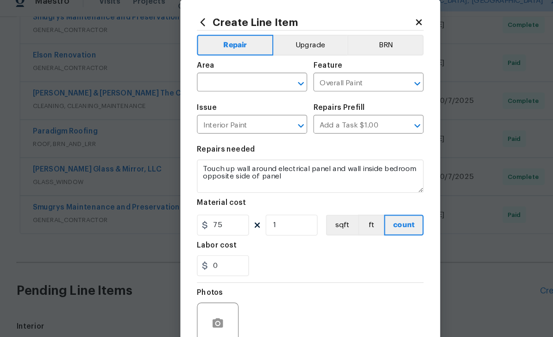
click at [226, 81] on input "text" at bounding box center [212, 88] width 72 height 14
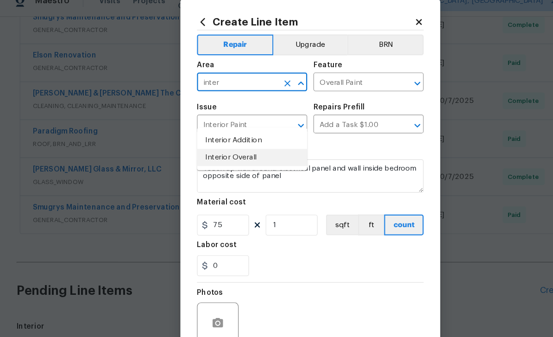
click at [218, 147] on li "Interior Overall" at bounding box center [225, 154] width 98 height 15
type input "Interior Overall"
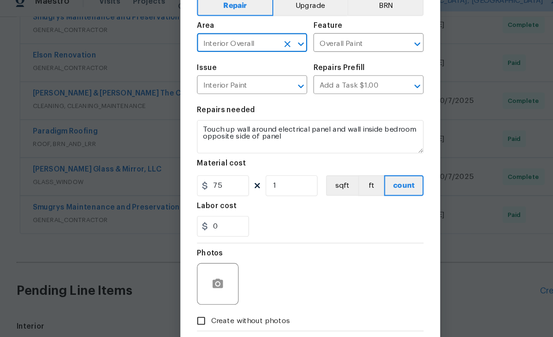
scroll to position [37, 0]
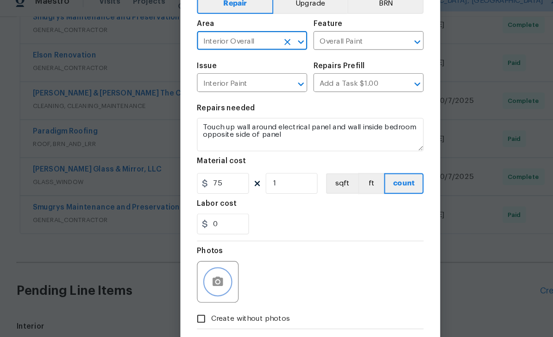
click at [197, 260] on icon "button" at bounding box center [194, 264] width 9 height 8
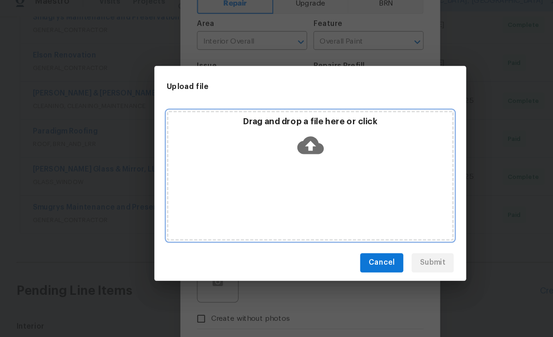
click at [279, 135] on icon at bounding box center [277, 143] width 24 height 16
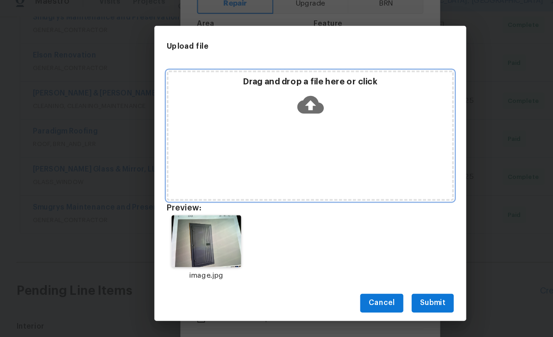
click at [278, 100] on icon at bounding box center [277, 108] width 24 height 16
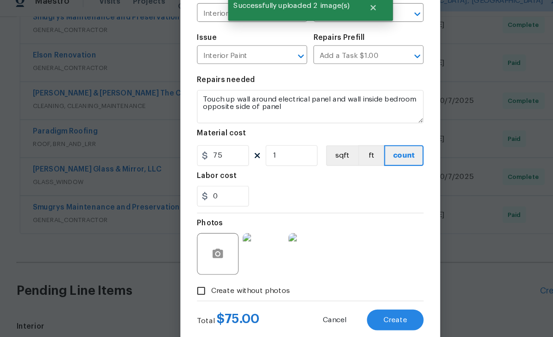
scroll to position [64, 0]
click at [354, 296] on span "Create" at bounding box center [352, 299] width 21 height 7
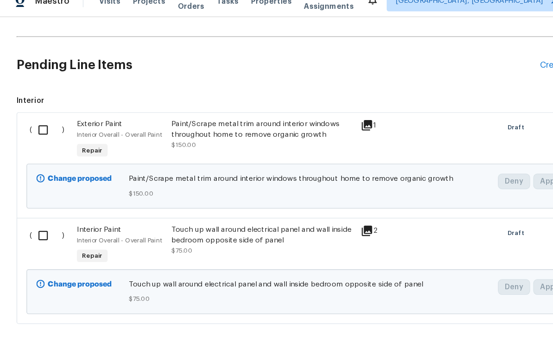
scroll to position [697, 0]
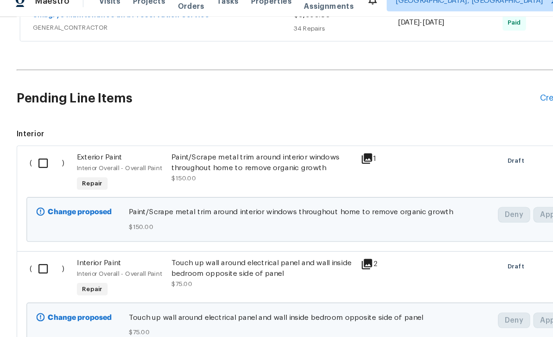
click at [482, 97] on div "Create Line Item" at bounding box center [509, 101] width 57 height 9
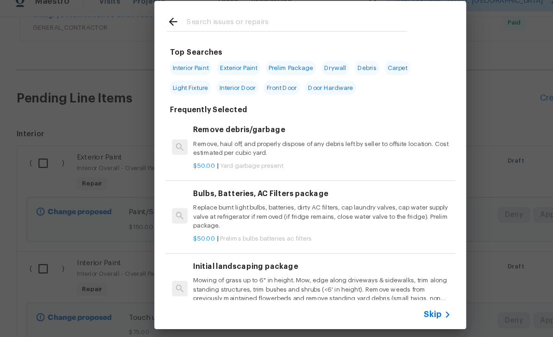
click at [234, 28] on input "text" at bounding box center [264, 35] width 196 height 14
type input "Gate"
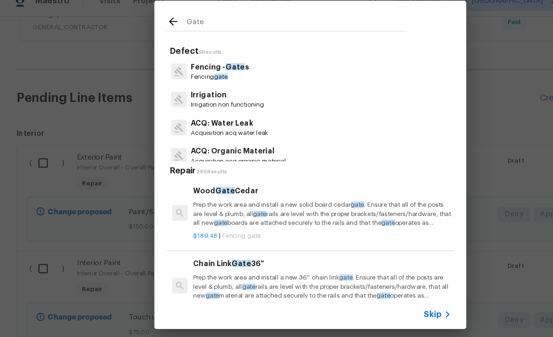
click at [197, 69] on p "Fencing - Gate s" at bounding box center [196, 74] width 52 height 10
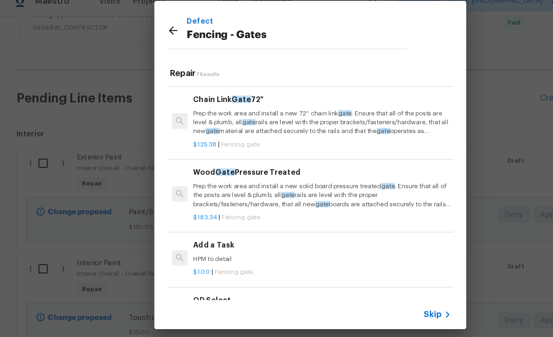
scroll to position [189, 0]
click at [226, 228] on div "Add a Task HPM to detail" at bounding box center [287, 239] width 230 height 22
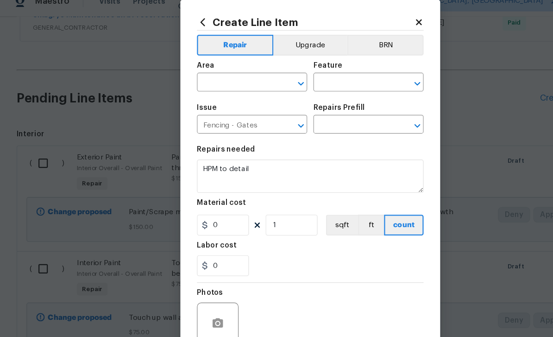
type input "Add a Task $1.00"
type input "1"
click at [227, 229] on div "Labor cost" at bounding box center [277, 235] width 202 height 12
click at [216, 69] on div "Area" at bounding box center [225, 75] width 98 height 12
click at [212, 81] on input "text" at bounding box center [212, 88] width 72 height 14
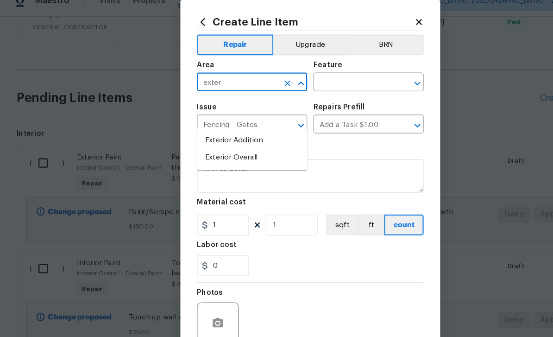
click at [221, 147] on li "Exterior Overall" at bounding box center [225, 154] width 98 height 15
type input "Exterior Overall"
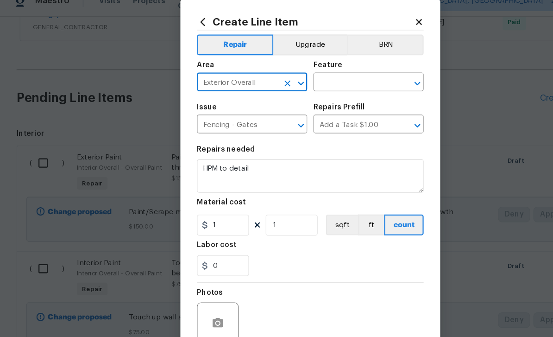
click at [310, 81] on input "text" at bounding box center [315, 88] width 72 height 14
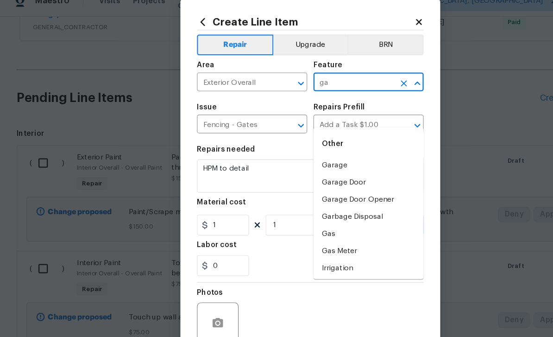
type input "g"
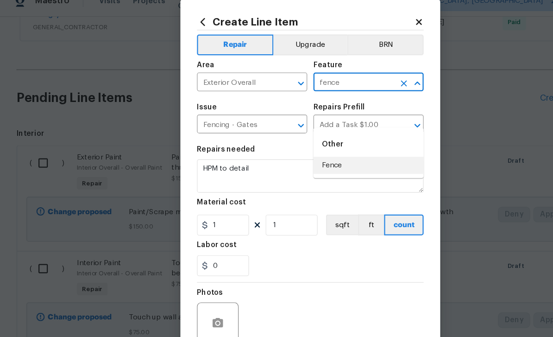
click at [301, 154] on li "Fence" at bounding box center [328, 161] width 98 height 15
type input "Fence"
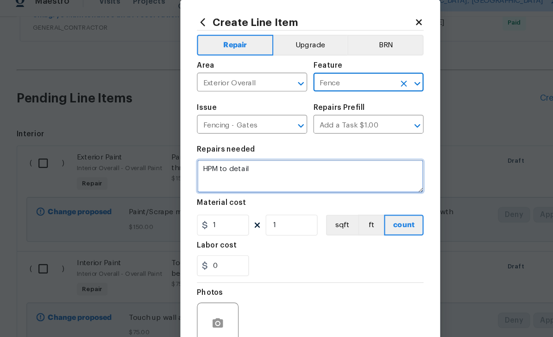
click at [239, 156] on textarea "HPM to detail" at bounding box center [277, 171] width 202 height 30
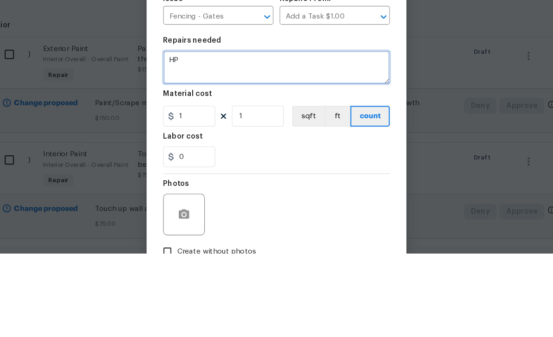
type textarea "H"
type textarea "Secure gate latch"
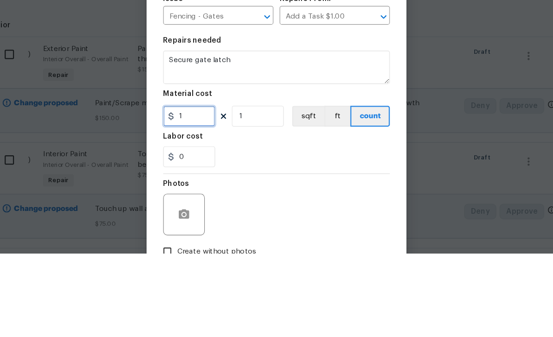
click at [176, 205] on input "1" at bounding box center [199, 214] width 46 height 19
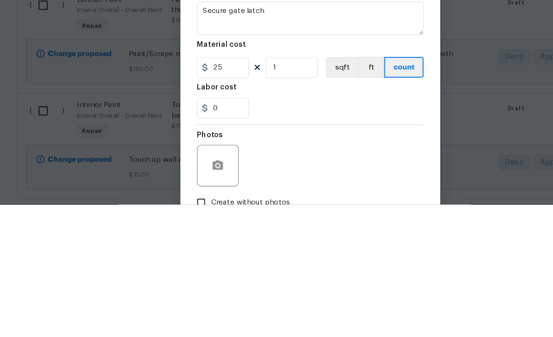
scroll to position [30, 0]
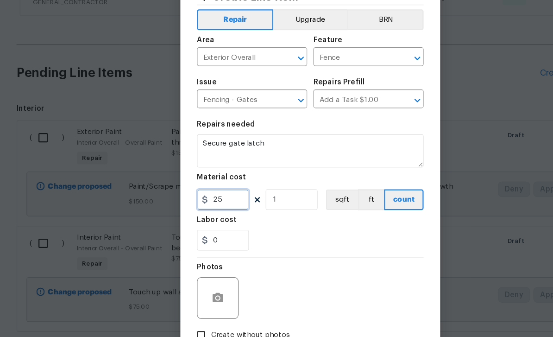
type input "25"
click at [197, 297] on icon "button" at bounding box center [194, 301] width 9 height 8
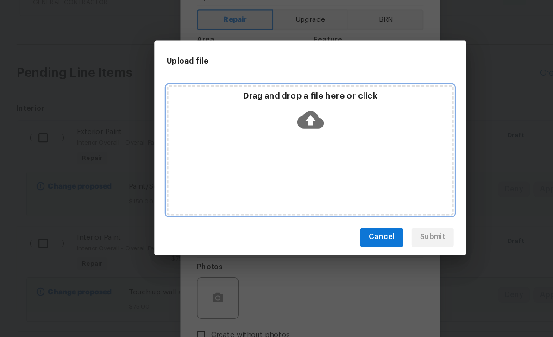
click at [279, 132] on icon at bounding box center [277, 144] width 24 height 24
click at [280, 135] on icon at bounding box center [277, 143] width 24 height 16
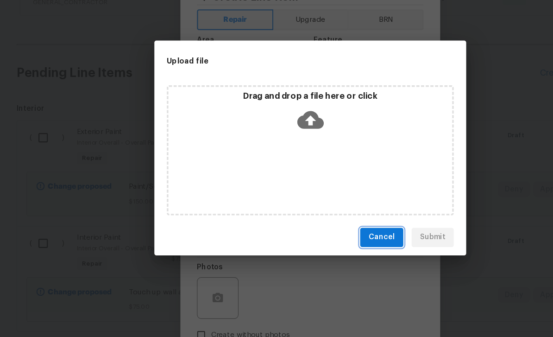
click at [346, 242] on span "Cancel" at bounding box center [341, 248] width 24 height 12
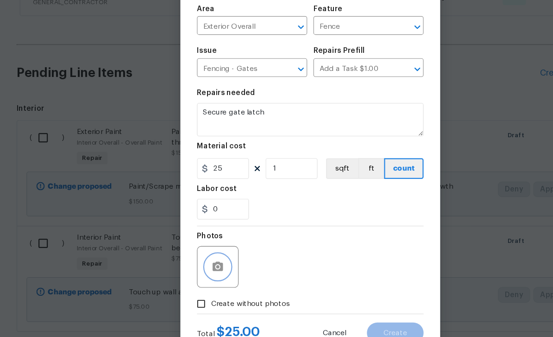
scroll to position [27, 0]
click at [224, 303] on span "Create without photos" at bounding box center [223, 308] width 70 height 10
click at [188, 299] on input "Create without photos" at bounding box center [180, 308] width 18 height 18
checkbox input "true"
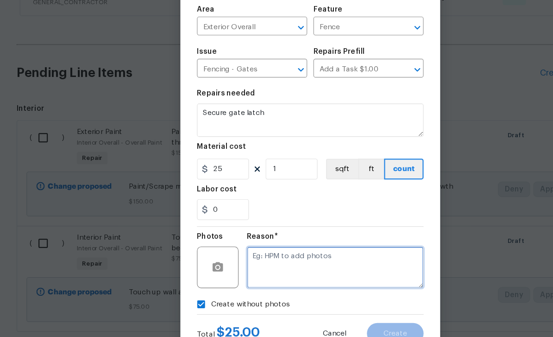
click at [275, 256] on textarea at bounding box center [299, 274] width 158 height 37
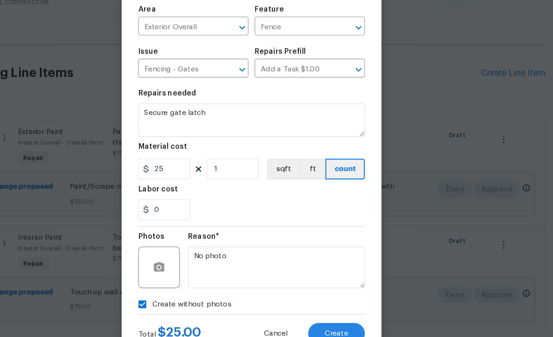
scroll to position [31, 0]
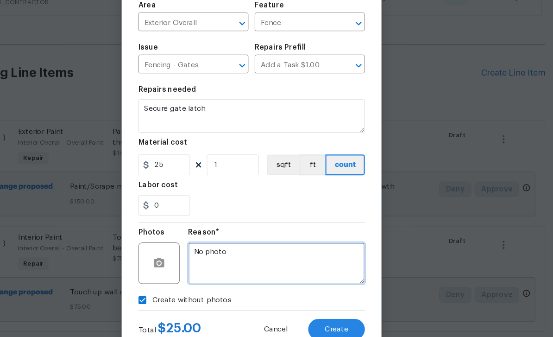
type textarea "No photo"
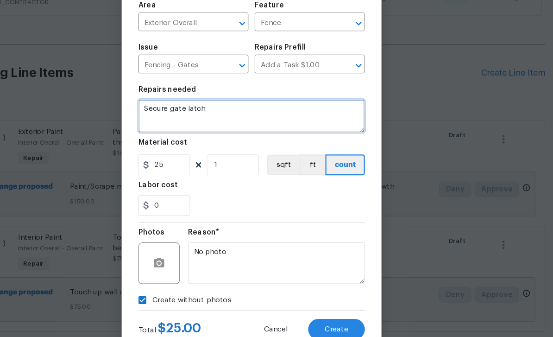
click at [207, 125] on textarea "Secure gate latch" at bounding box center [277, 140] width 202 height 30
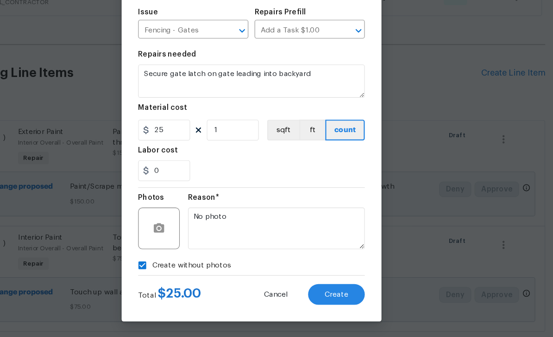
scroll to position [64, 0]
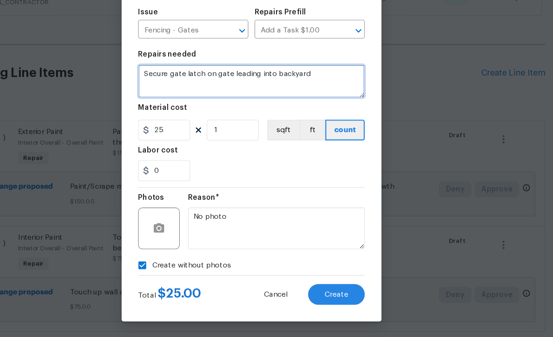
type textarea "Secure gate latch on gate leading into backyard"
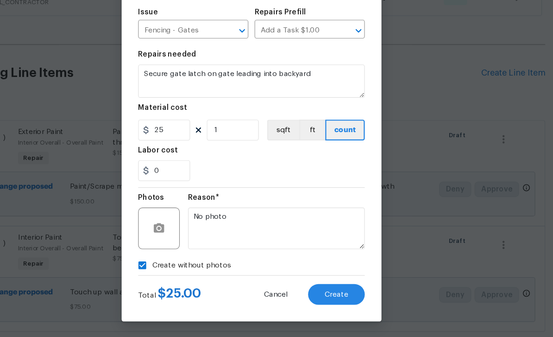
click at [342, 296] on span "Create" at bounding box center [352, 299] width 21 height 7
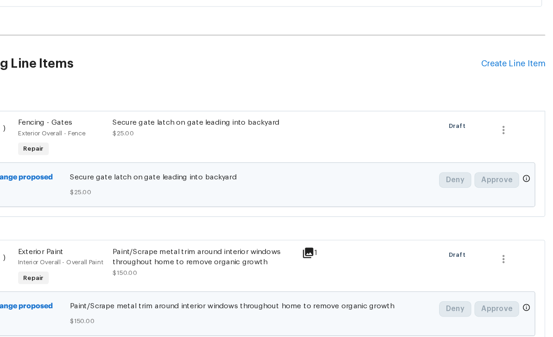
scroll to position [705, 0]
click at [481, 89] on div "Create Line Item" at bounding box center [509, 93] width 57 height 9
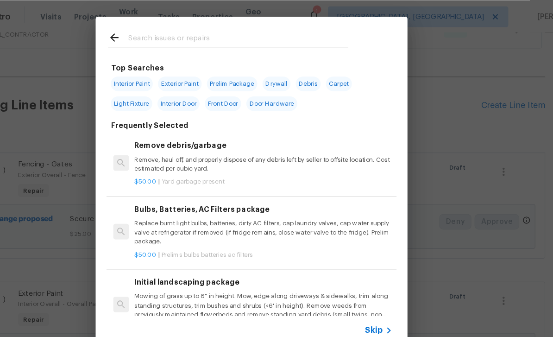
scroll to position [8, 0]
click at [183, 31] on input "text" at bounding box center [264, 35] width 196 height 14
type input "Plumb"
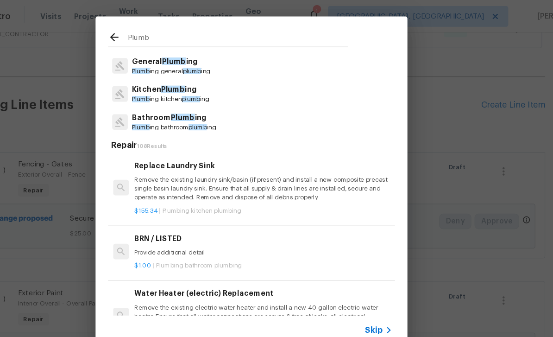
scroll to position [19, 0]
click at [205, 103] on span "Plumb" at bounding box center [215, 105] width 21 height 6
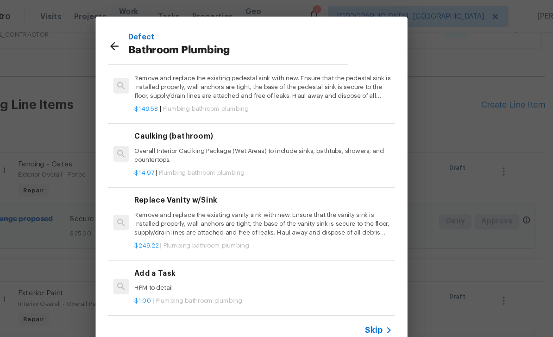
scroll to position [1297, 0]
click at [215, 239] on h6 "Add a Task" at bounding box center [287, 244] width 230 height 10
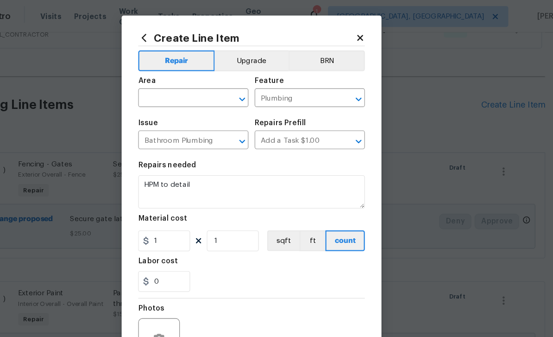
click at [176, 89] on input "text" at bounding box center [212, 88] width 72 height 14
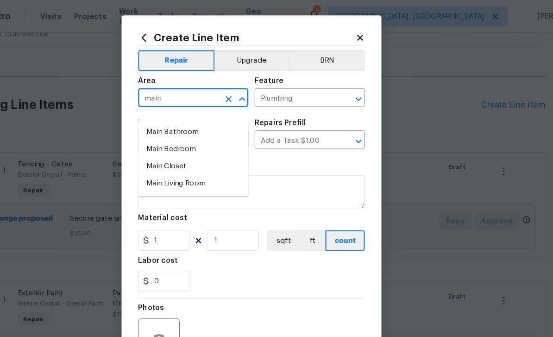
click at [176, 110] on li "Main Bathroom" at bounding box center [225, 117] width 98 height 15
type input "Main Bathroom"
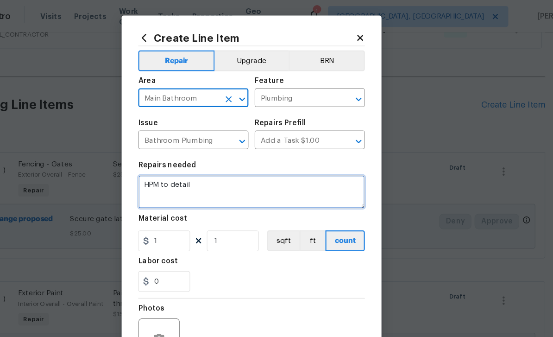
click at [226, 165] on textarea "HPM to detail" at bounding box center [277, 171] width 202 height 30
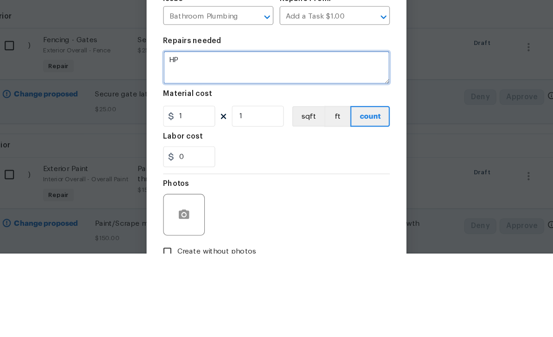
type textarea "H"
type textarea "Remove water sprayer on toilet seat"
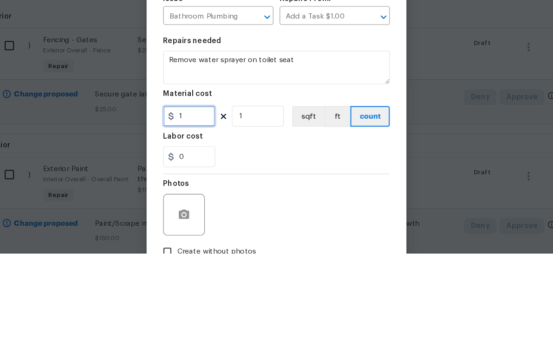
click at [177, 205] on input "1" at bounding box center [199, 214] width 46 height 19
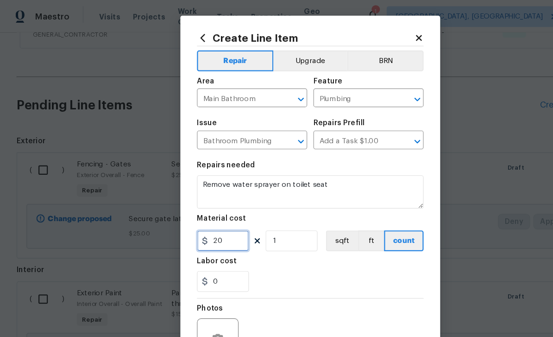
type input "20"
click at [195, 260] on input "0" at bounding box center [199, 250] width 46 height 19
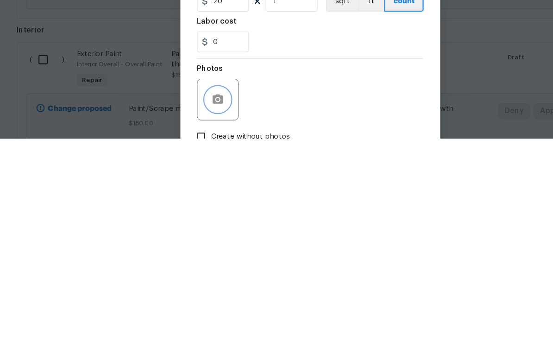
click at [191, 297] on icon "button" at bounding box center [194, 301] width 9 height 8
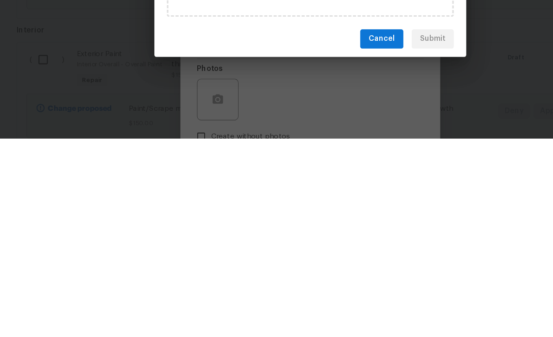
scroll to position [30, 0]
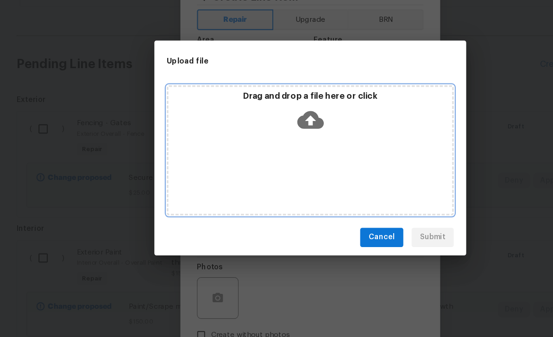
click at [270, 135] on icon at bounding box center [277, 143] width 24 height 16
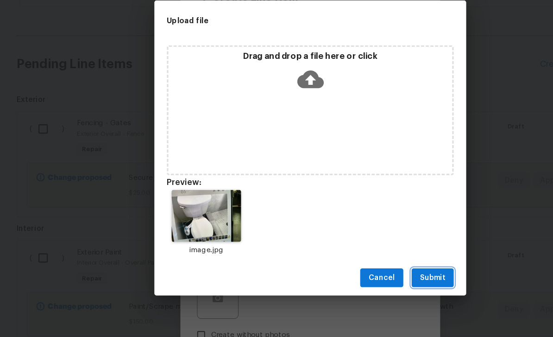
click at [383, 278] on span "Submit" at bounding box center [385, 284] width 23 height 12
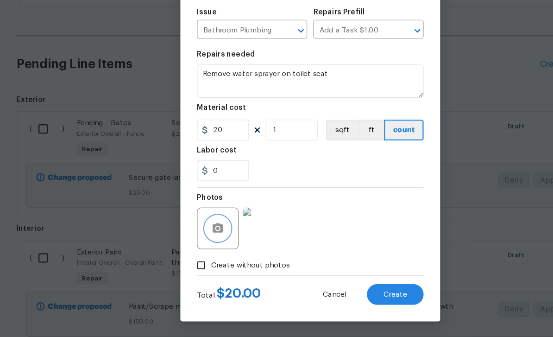
scroll to position [64, 0]
click at [354, 296] on span "Create" at bounding box center [352, 299] width 21 height 7
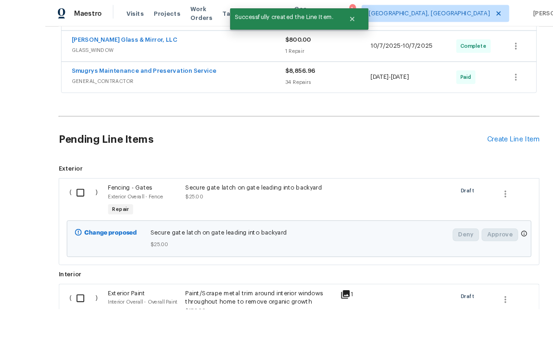
scroll to position [30, 0]
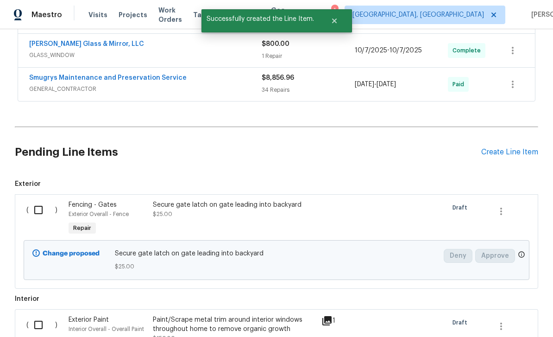
click at [506, 148] on div "Create Line Item" at bounding box center [509, 152] width 57 height 9
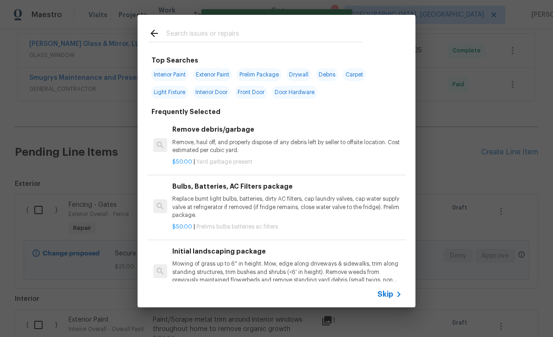
click at [243, 30] on input "text" at bounding box center [264, 35] width 196 height 14
type input "Trim"
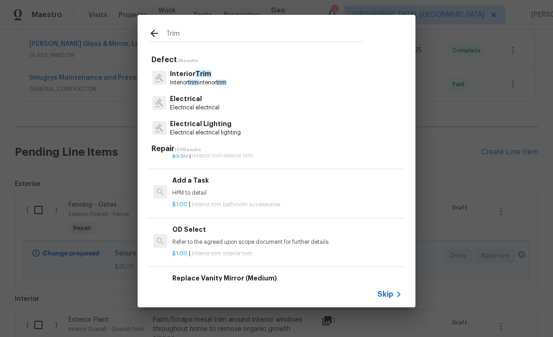
scroll to position [913, 0]
click at [286, 178] on div "Add a Task HPM to detail" at bounding box center [287, 185] width 230 height 22
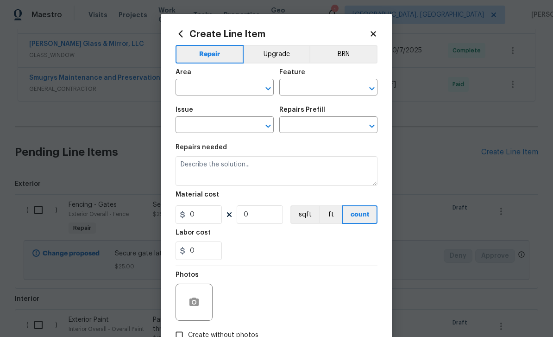
type input "Interior Trim"
type input "Bathroom Accesories"
type input "Add a Task $1.00"
type textarea "HPM to detail"
type input "1"
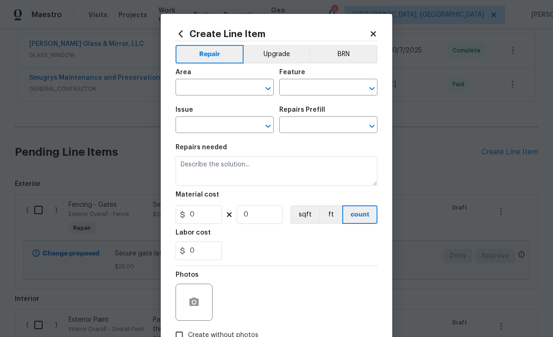
type input "1"
click at [225, 87] on input "text" at bounding box center [212, 88] width 72 height 14
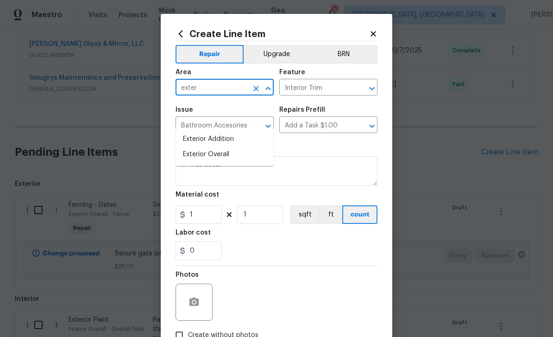
click at [221, 147] on li "Exterior Overall" at bounding box center [225, 154] width 98 height 15
type input "Exterior Overall"
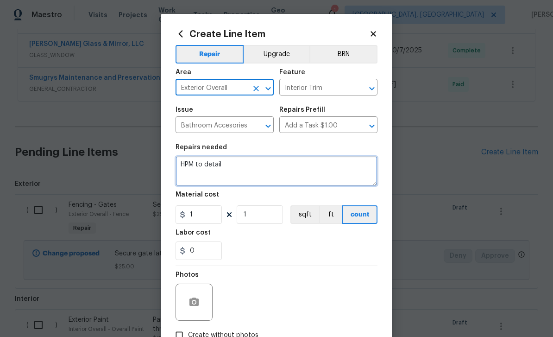
click at [259, 171] on textarea "HPM to detail" at bounding box center [277, 171] width 202 height 30
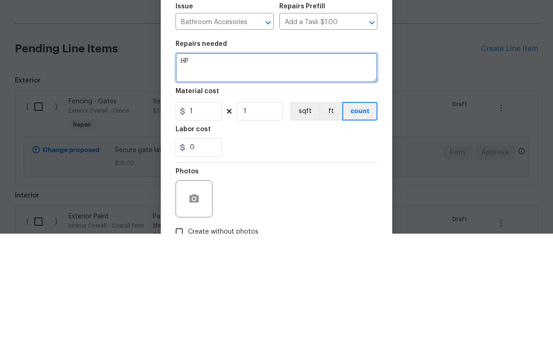
type textarea "H"
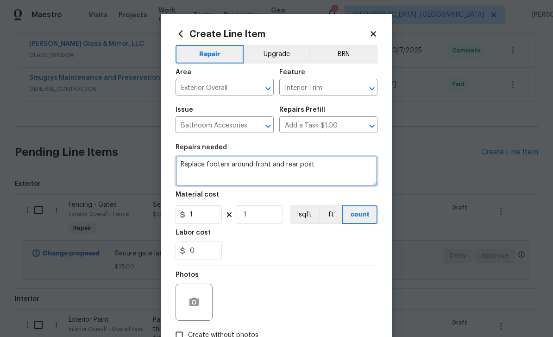
type textarea "Replace footers around front and rear post"
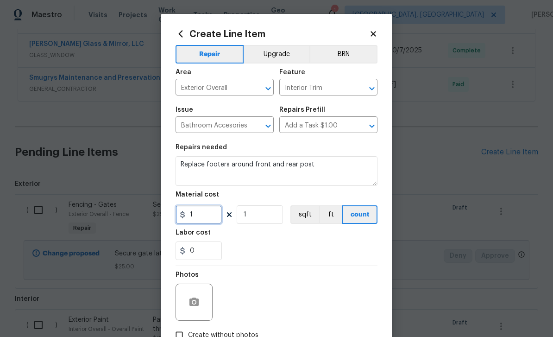
click at [210, 221] on input "1" at bounding box center [199, 214] width 46 height 19
type input "75"
click at [199, 298] on button "button" at bounding box center [194, 302] width 22 height 22
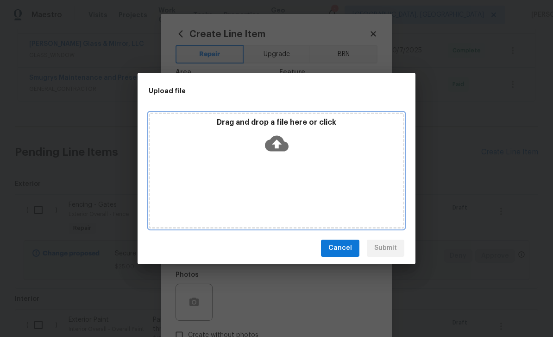
click at [286, 146] on icon at bounding box center [277, 143] width 24 height 16
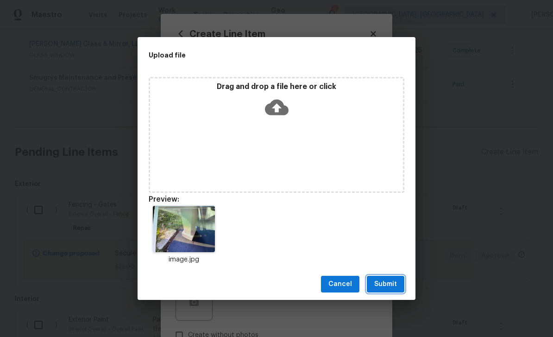
click at [385, 279] on span "Submit" at bounding box center [385, 284] width 23 height 12
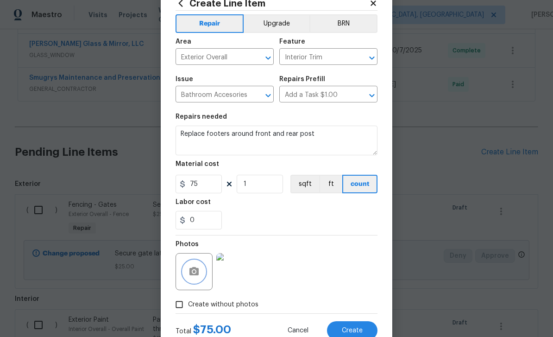
scroll to position [51, 0]
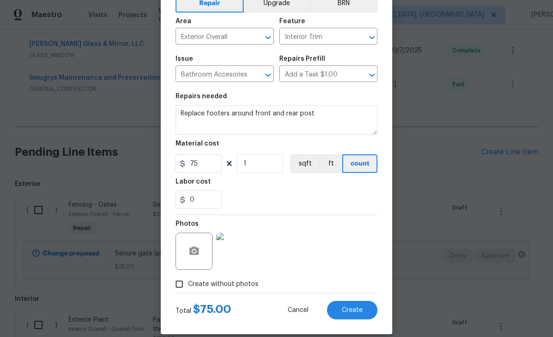
click at [354, 310] on span "Create" at bounding box center [352, 310] width 21 height 7
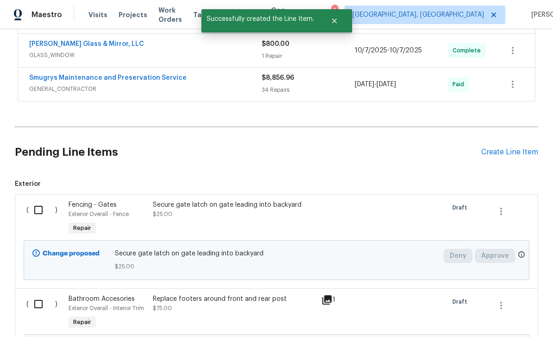
click at [510, 148] on div "Create Line Item" at bounding box center [509, 152] width 57 height 9
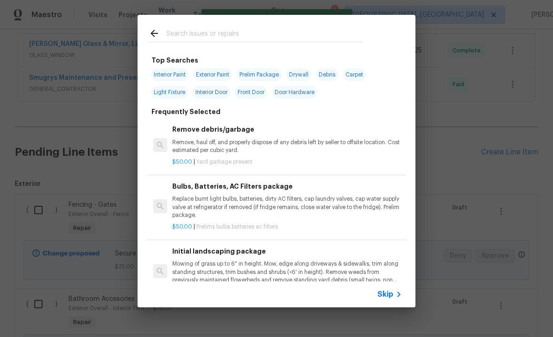
click at [225, 32] on input "text" at bounding box center [264, 35] width 196 height 14
type input "Ele"
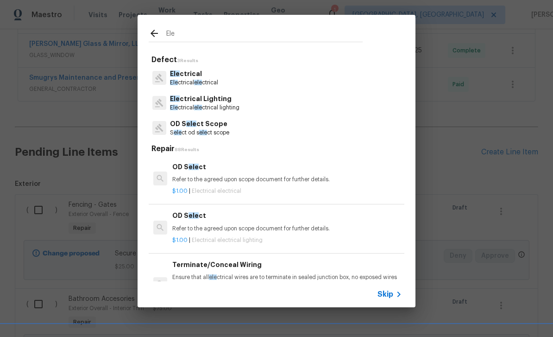
click at [190, 75] on p "Ele ctrical" at bounding box center [194, 74] width 48 height 10
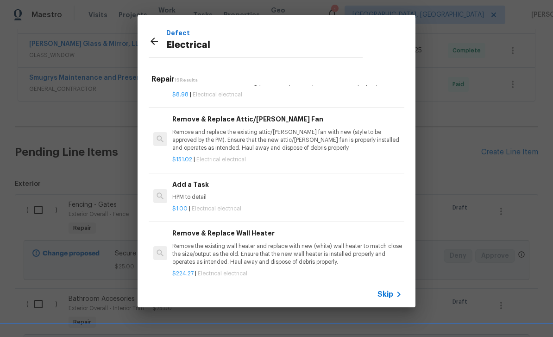
scroll to position [555, 0]
click at [238, 183] on h6 "Add a Task" at bounding box center [287, 184] width 230 height 10
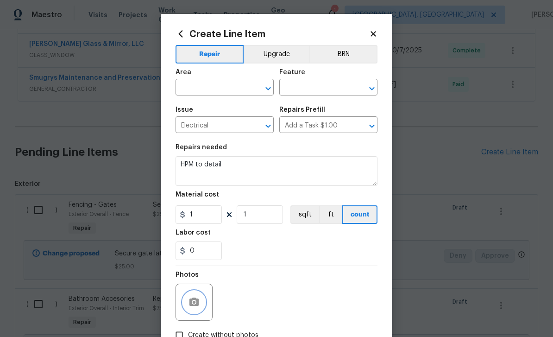
click at [197, 296] on button "button" at bounding box center [194, 302] width 22 height 22
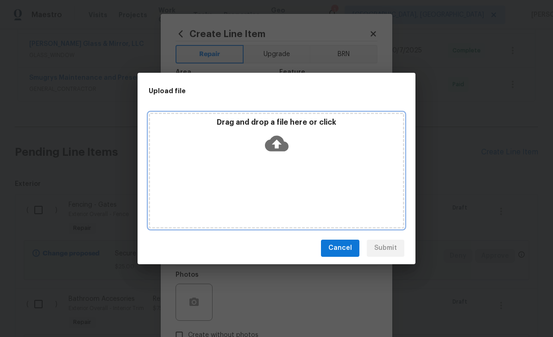
click at [272, 139] on icon at bounding box center [277, 143] width 24 height 16
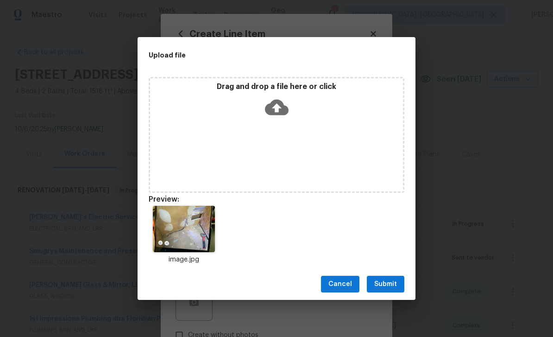
scroll to position [647, 0]
click at [393, 285] on span "Submit" at bounding box center [385, 284] width 23 height 12
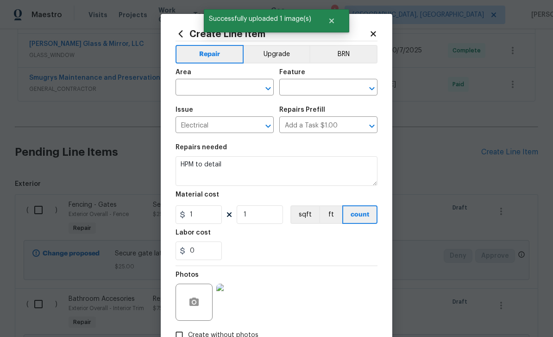
click at [209, 87] on input "text" at bounding box center [212, 88] width 72 height 14
click at [218, 132] on li "Kitchen" at bounding box center [225, 139] width 98 height 15
type input "Kitchen"
click at [322, 78] on div "Feature" at bounding box center [328, 75] width 98 height 12
click at [325, 83] on input "text" at bounding box center [315, 88] width 72 height 14
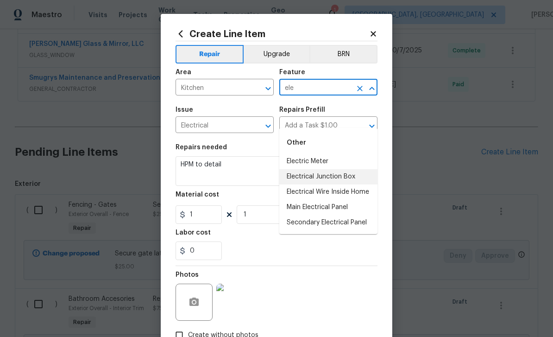
click at [333, 169] on li "Electrical Junction Box" at bounding box center [328, 176] width 98 height 15
type input "Electrical Junction Box"
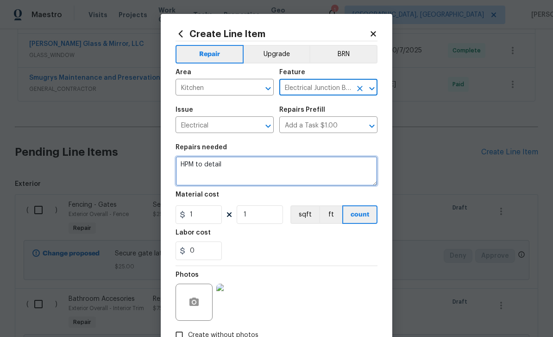
click at [252, 173] on textarea "HPM to detail" at bounding box center [277, 171] width 202 height 30
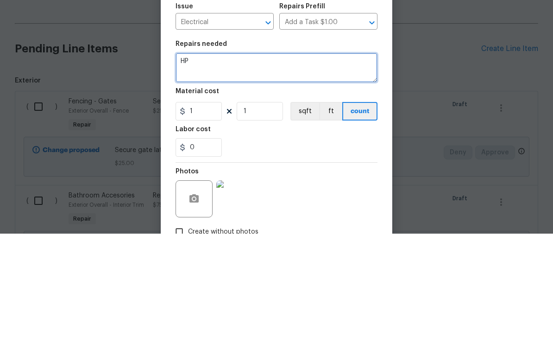
type textarea "H"
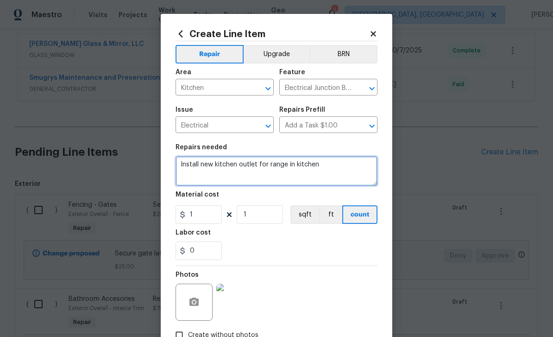
type textarea "Install new kitchen outlet for range in kitchen"
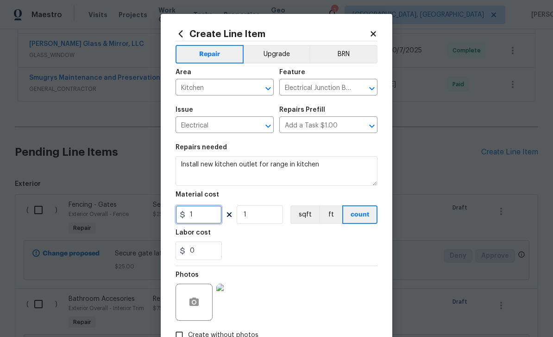
click at [202, 217] on input "1" at bounding box center [199, 214] width 46 height 19
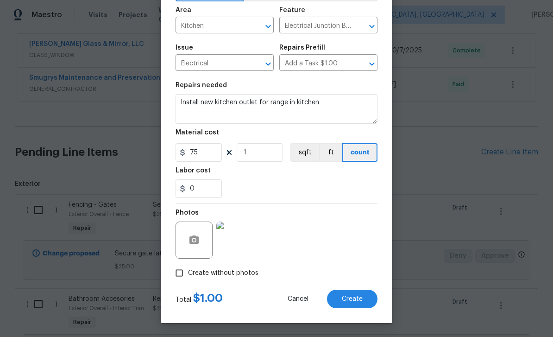
scroll to position [64, 0]
type input "75"
click at [329, 219] on div "Photos" at bounding box center [277, 234] width 202 height 60
click at [355, 301] on span "Create" at bounding box center [352, 299] width 21 height 7
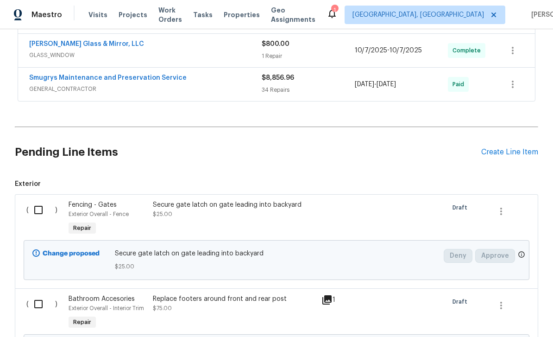
click at [504, 148] on div "Create Line Item" at bounding box center [509, 152] width 57 height 9
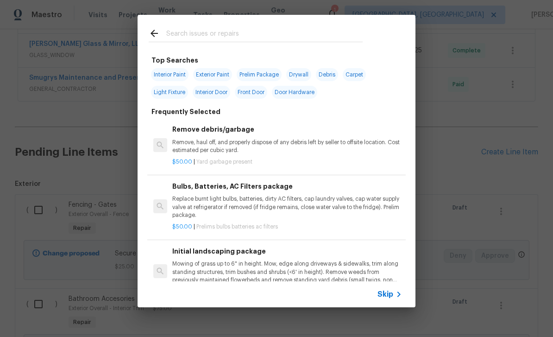
click at [238, 35] on input "text" at bounding box center [264, 35] width 196 height 14
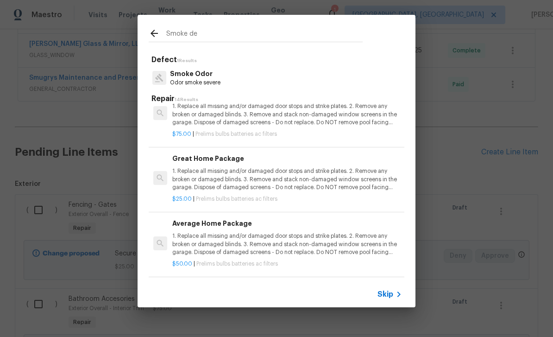
scroll to position [536, 0]
click at [235, 42] on input "Smoke de" at bounding box center [264, 35] width 196 height 14
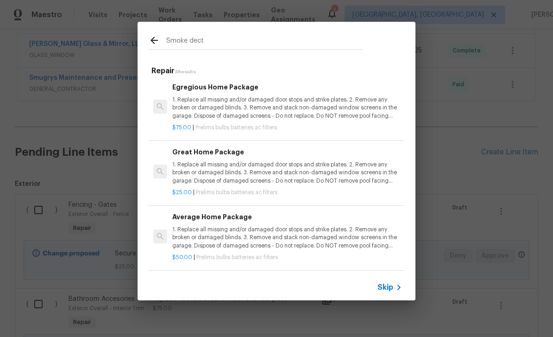
type input "Smoke deck"
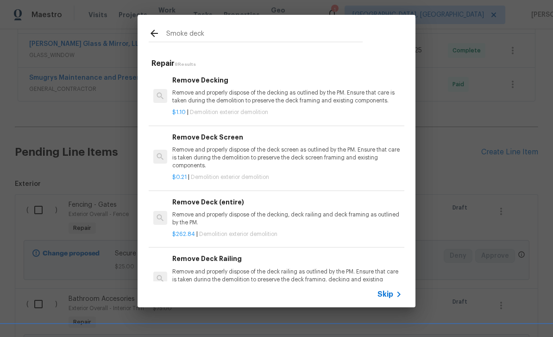
click at [259, 106] on div "$1.10 | Demolition exterior demolition" at bounding box center [287, 111] width 230 height 12
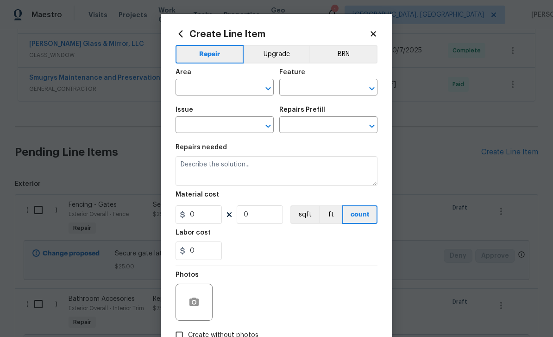
type input "Demolition"
type input "Demo Exterior"
type textarea "Remove and properly dispose of the decking as outlined by the PM. Ensure that c…"
type input "1"
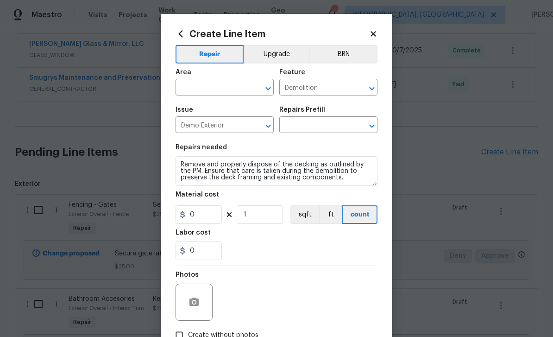
type input "Remove Decking $1.10"
type input "1.1"
click at [216, 90] on input "text" at bounding box center [212, 88] width 72 height 14
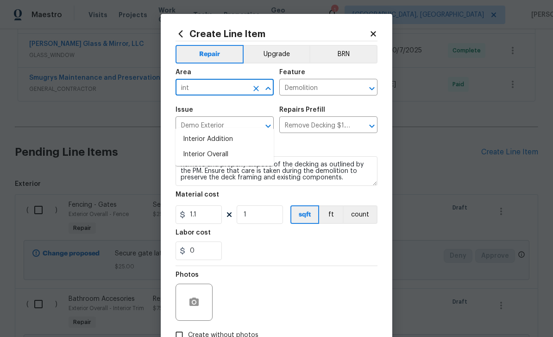
click at [217, 147] on li "Interior Overall" at bounding box center [225, 154] width 98 height 15
type input "Interior Overall"
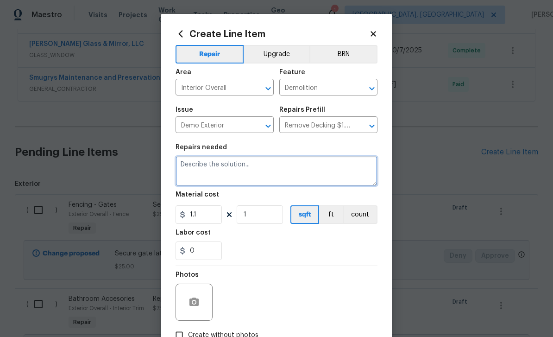
click at [217, 165] on textarea at bounding box center [277, 171] width 202 height 30
type textarea "Replace smoke detector throughout home(3)"
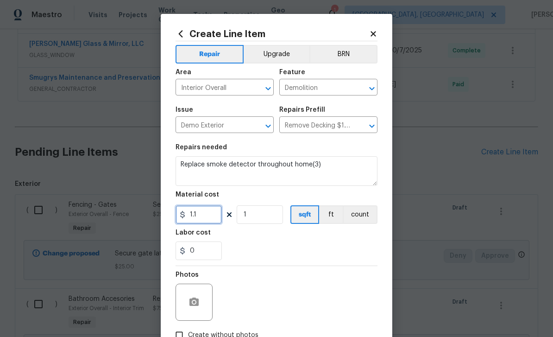
click at [211, 215] on input "1.1" at bounding box center [199, 214] width 46 height 19
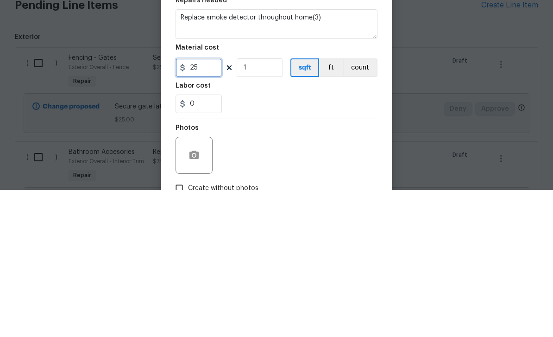
type input "25"
click at [263, 205] on input "1" at bounding box center [260, 214] width 46 height 19
type input "3"
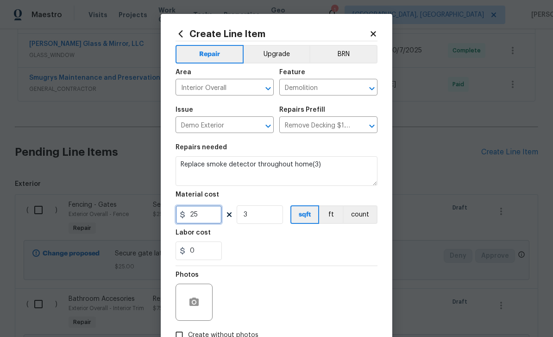
click at [204, 216] on input "25" at bounding box center [199, 214] width 46 height 19
type input "28"
click at [191, 297] on button "button" at bounding box center [194, 302] width 22 height 22
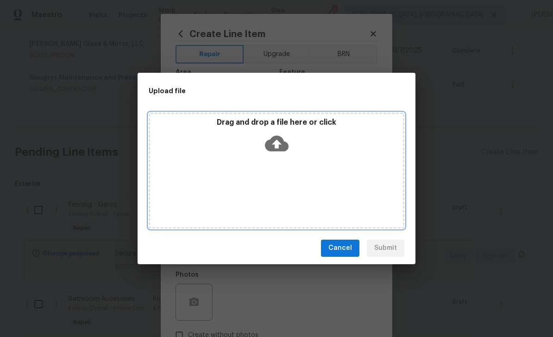
click at [279, 146] on icon at bounding box center [277, 143] width 24 height 16
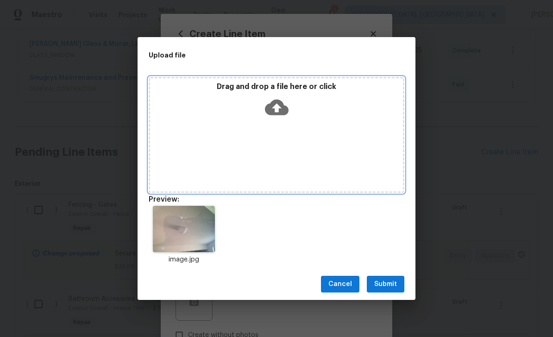
click at [279, 108] on icon at bounding box center [277, 107] width 24 height 24
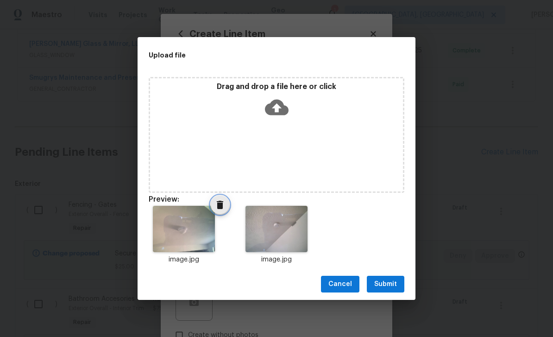
click at [216, 208] on icon "Delete" at bounding box center [220, 204] width 11 height 11
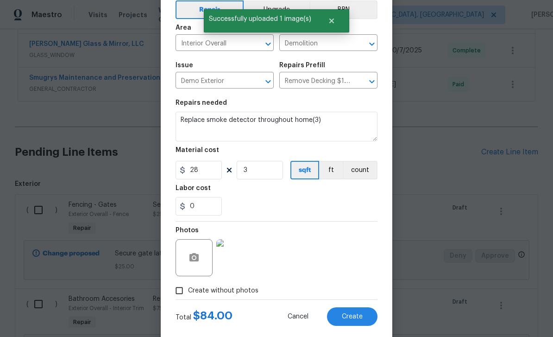
scroll to position [46, 0]
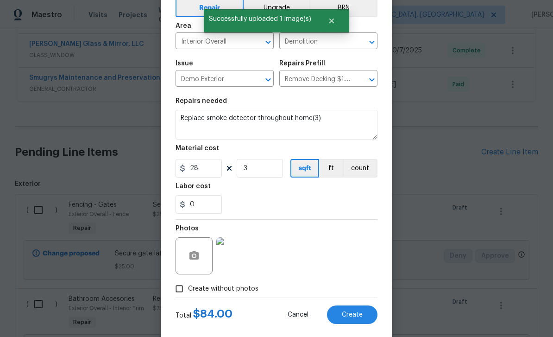
click at [360, 314] on span "Create" at bounding box center [352, 314] width 21 height 7
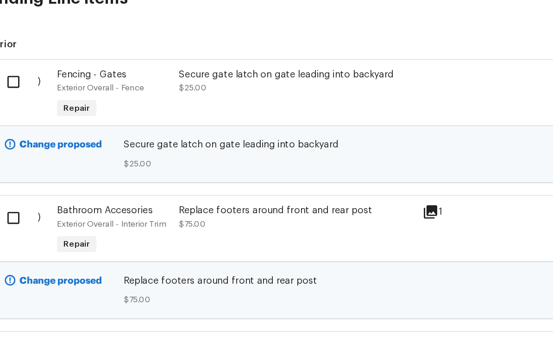
scroll to position [718, 0]
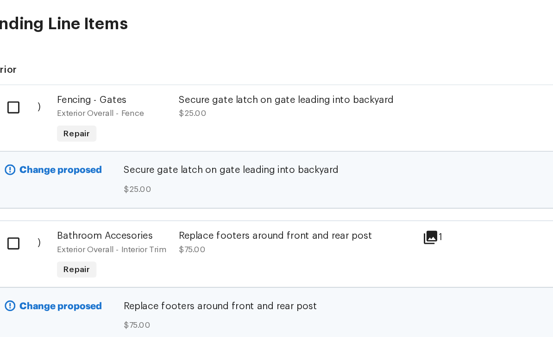
click at [69, 223] on div "Bathroom Accesories" at bounding box center [108, 227] width 79 height 9
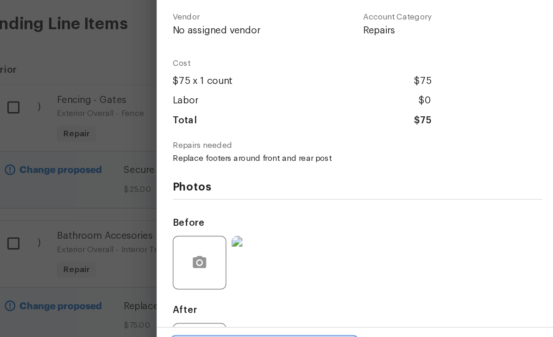
click at [202, 301] on span "Edit Line Item" at bounding box center [212, 307] width 121 height 12
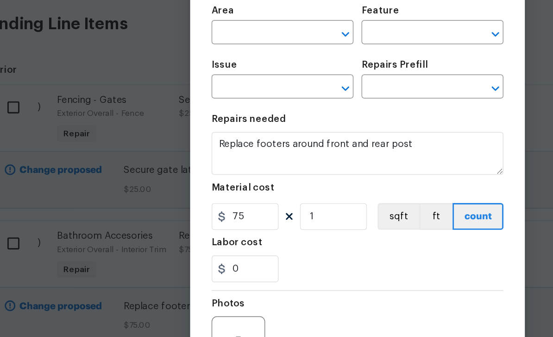
type input "Exterior Overall"
type input "Interior Trim"
type input "Bathroom Accesories"
type input "Add a Task $1.00"
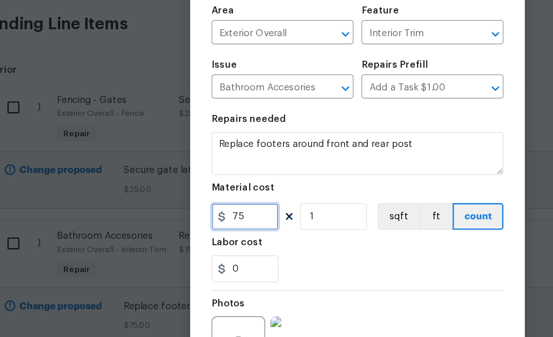
click at [179, 205] on input "75" at bounding box center [199, 214] width 46 height 19
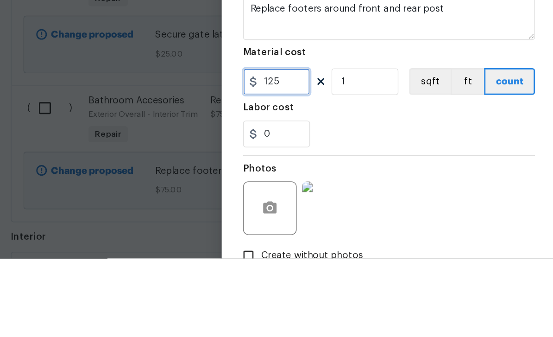
type input "125"
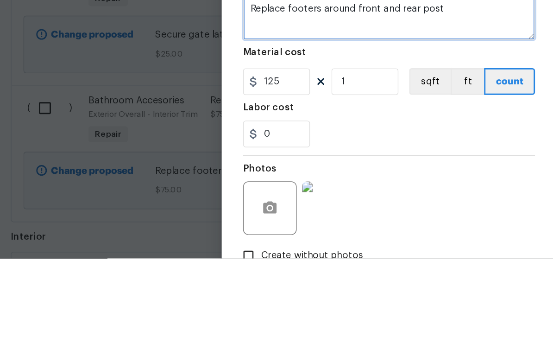
click at [322, 156] on textarea "Replace footers around front and rear post" at bounding box center [277, 171] width 202 height 30
type textarea "Replace footers around front and rear post..$75. Replace 1 4x4 post..$60"
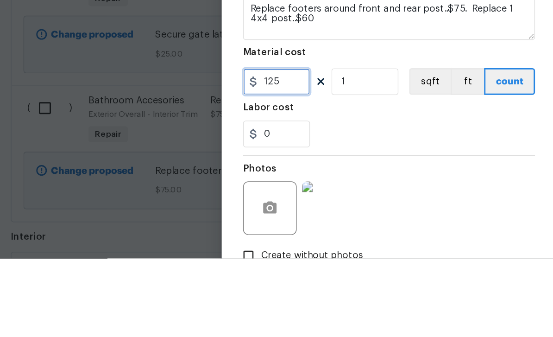
click at [200, 205] on input "125" at bounding box center [199, 214] width 46 height 19
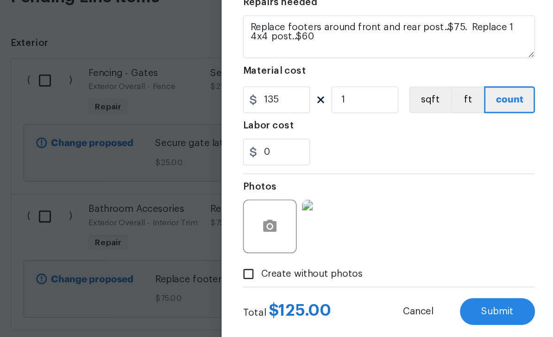
scroll to position [64, 0]
type input "135"
click at [310, 204] on div "Photos" at bounding box center [277, 234] width 202 height 60
click at [346, 296] on span "Submit" at bounding box center [352, 299] width 22 height 7
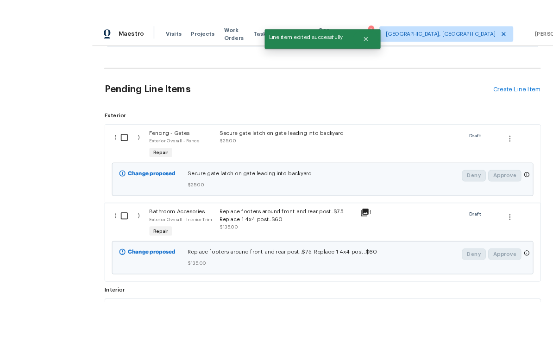
scroll to position [30, 0]
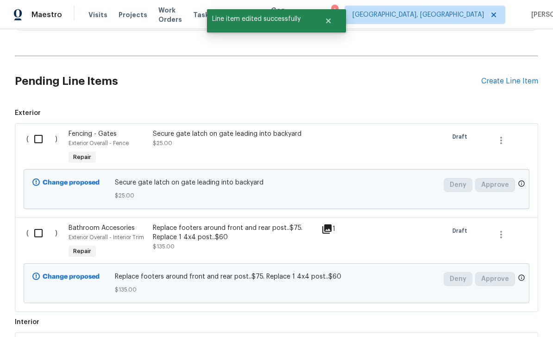
click at [44, 129] on input "checkbox" at bounding box center [42, 138] width 26 height 19
checkbox input "true"
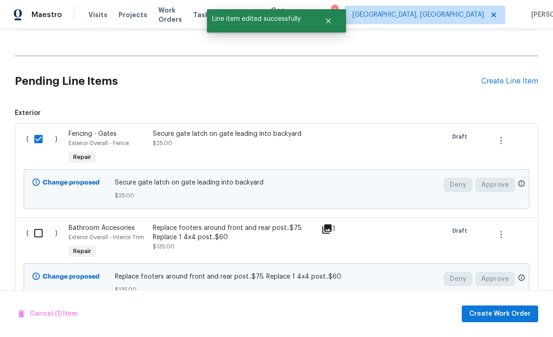
click at [44, 223] on input "checkbox" at bounding box center [42, 232] width 26 height 19
checkbox input "true"
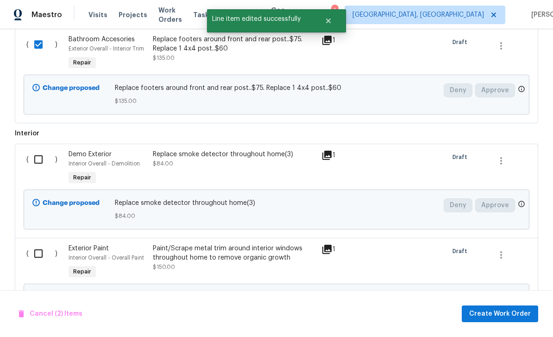
scroll to position [928, 0]
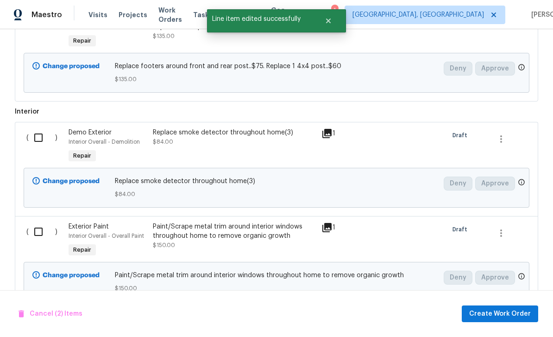
click at [45, 128] on input "checkbox" at bounding box center [42, 137] width 26 height 19
checkbox input "true"
click at [43, 222] on input "checkbox" at bounding box center [42, 231] width 26 height 19
checkbox input "true"
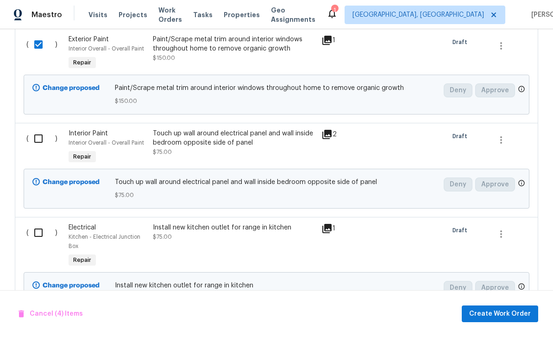
scroll to position [1123, 0]
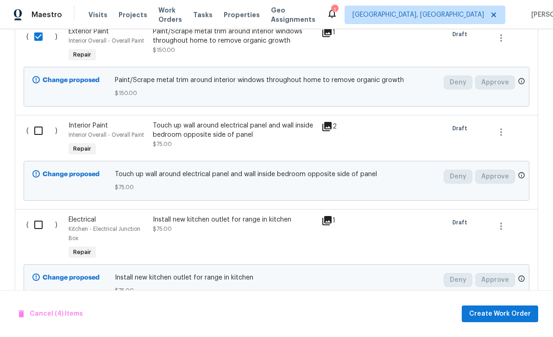
click at [43, 121] on input "checkbox" at bounding box center [42, 130] width 26 height 19
checkbox input "true"
click at [46, 215] on input "checkbox" at bounding box center [42, 224] width 26 height 19
checkbox input "true"
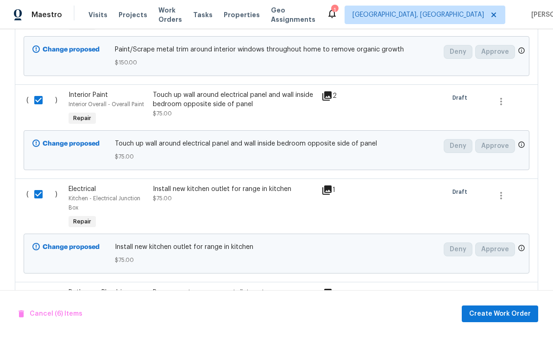
scroll to position [1229, 0]
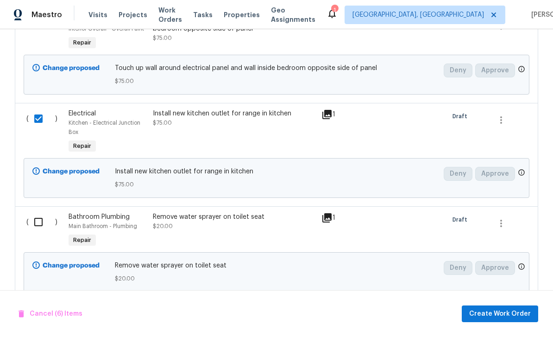
click at [38, 212] on input "checkbox" at bounding box center [42, 221] width 26 height 19
checkbox input "true"
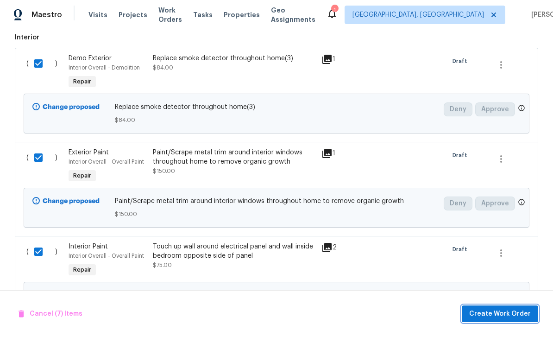
click at [503, 308] on span "Create Work Order" at bounding box center [500, 314] width 62 height 12
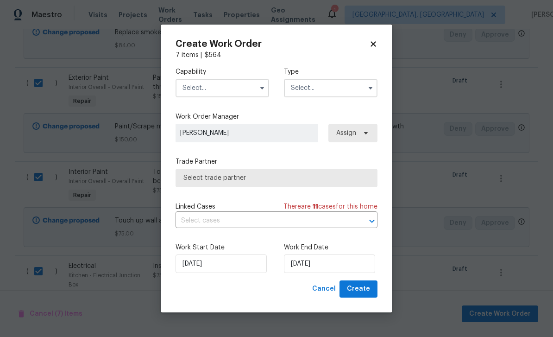
click at [212, 87] on input "text" at bounding box center [223, 88] width 94 height 19
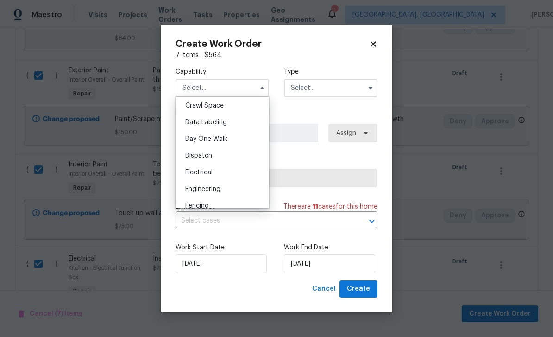
scroll to position [233, 0]
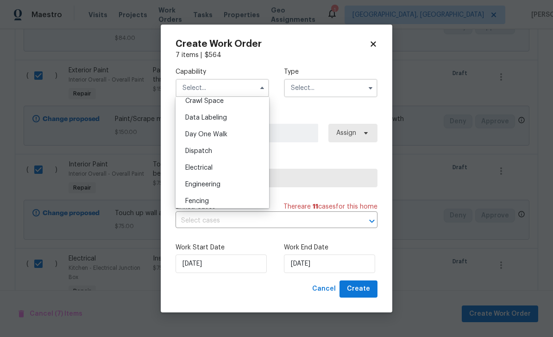
click at [371, 43] on icon at bounding box center [373, 44] width 8 height 8
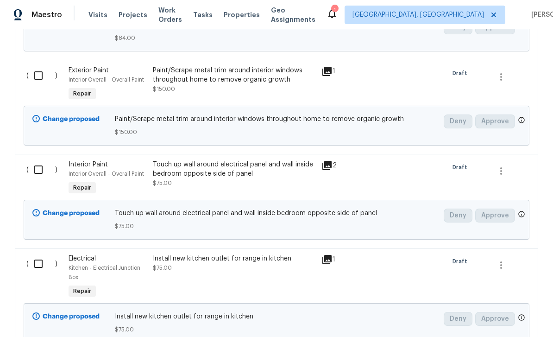
checkbox input "false"
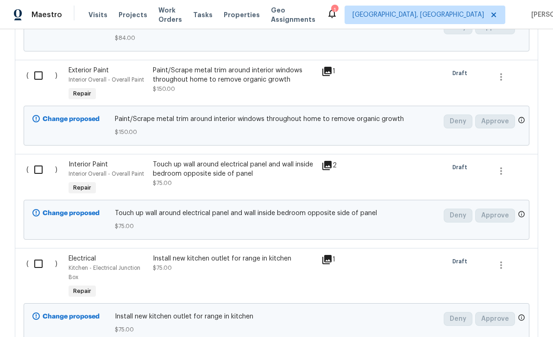
checkbox input "false"
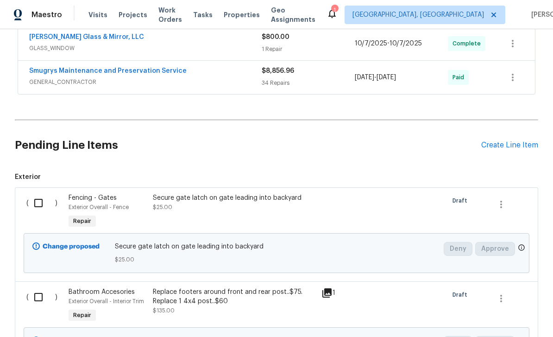
scroll to position [643, 0]
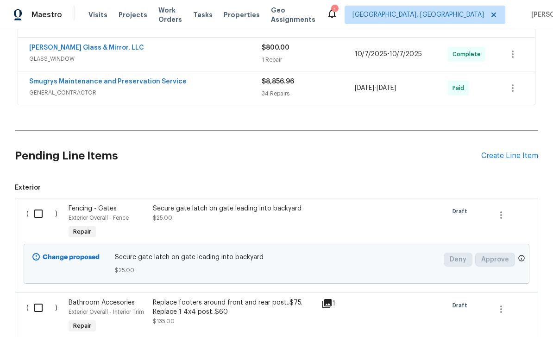
click at [515, 152] on div "Create Line Item" at bounding box center [509, 156] width 57 height 9
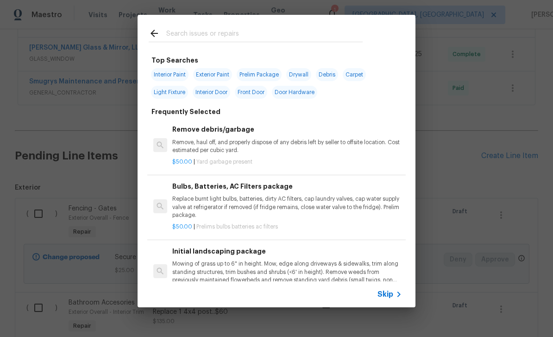
click at [227, 25] on div at bounding box center [256, 33] width 236 height 37
click at [230, 38] on input "text" at bounding box center [264, 35] width 196 height 14
type input "Plumb"
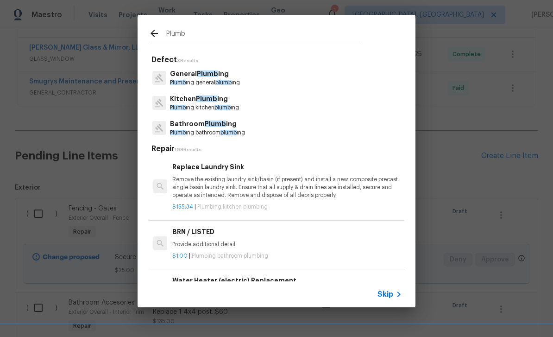
click at [206, 77] on span "Plumb" at bounding box center [207, 73] width 21 height 6
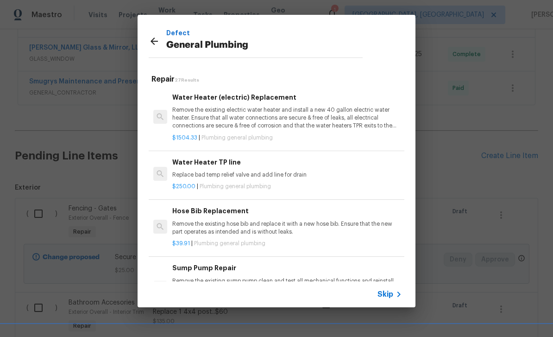
click at [155, 38] on icon at bounding box center [154, 41] width 11 height 11
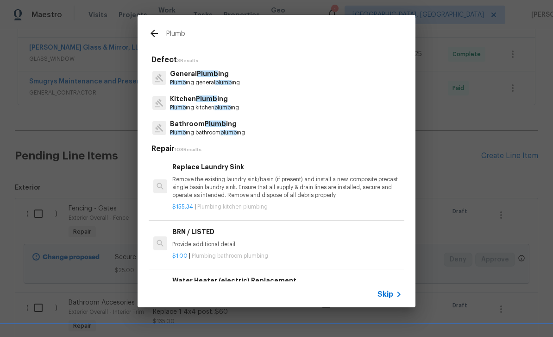
click at [215, 80] on p "Plumb ing general plumb ing" at bounding box center [205, 83] width 70 height 8
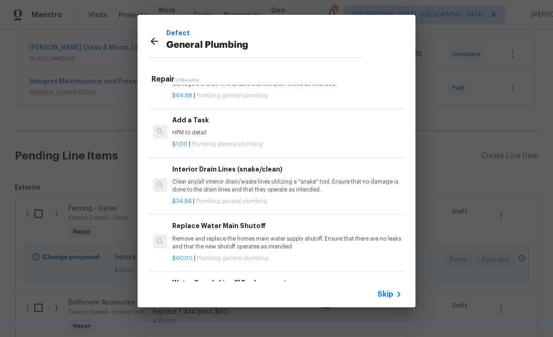
scroll to position [1025, 0]
click at [244, 117] on h6 "Add a Task" at bounding box center [287, 120] width 230 height 10
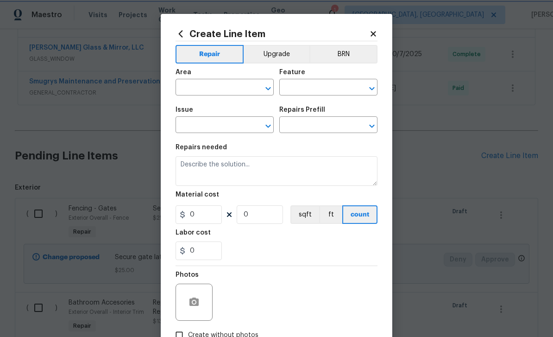
type input "Plumbing"
type input "General Plumbing"
type input "Add a Task $1.00"
type textarea "HPM to detail"
type input "1"
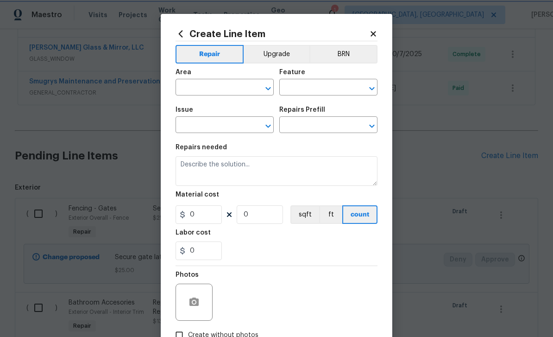
type input "1"
click at [220, 85] on input "text" at bounding box center [212, 88] width 72 height 14
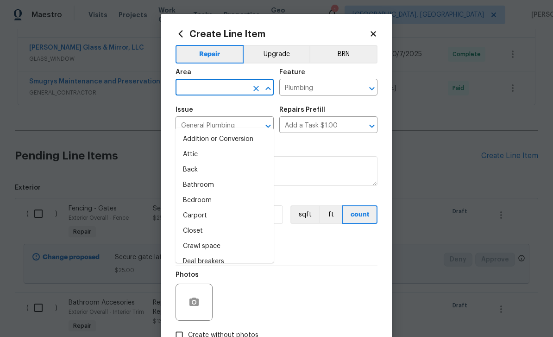
click at [378, 30] on div "Create Line Item Repair Upgrade BRN Area ​ Feature Plumbing ​ Issue General Plu…" at bounding box center [277, 199] width 232 height 371
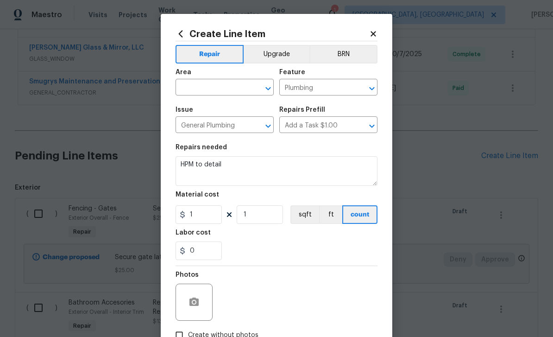
click at [215, 85] on input "text" at bounding box center [212, 88] width 72 height 14
click at [227, 132] on li "Garage" at bounding box center [225, 139] width 98 height 15
type input "Garage"
click at [363, 89] on icon "Clear" at bounding box center [359, 88] width 9 height 9
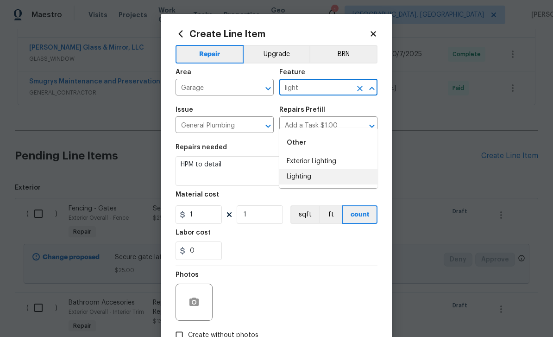
click at [303, 169] on li "Lighting" at bounding box center [328, 176] width 98 height 15
type input "Lighting"
click at [256, 128] on icon "Clear" at bounding box center [256, 126] width 6 height 6
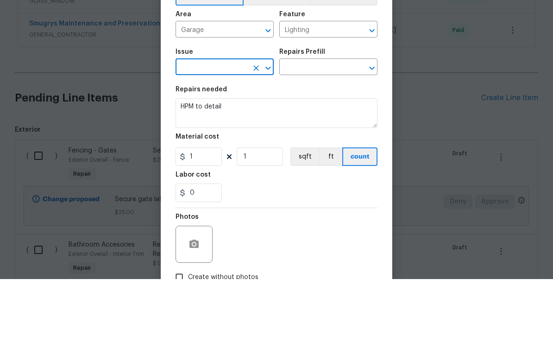
type input "l"
click at [223, 208] on li "Electrical Lighting" at bounding box center [225, 215] width 98 height 15
type input "Electrical Lighting"
click at [326, 119] on input "text" at bounding box center [315, 126] width 72 height 14
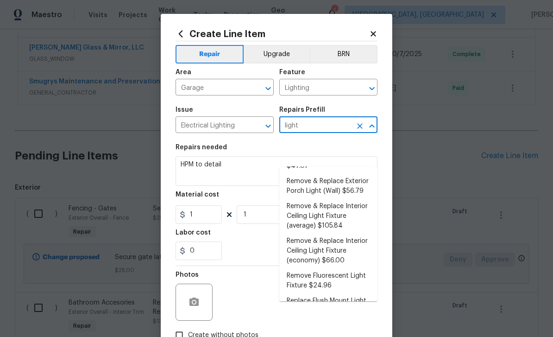
scroll to position [215, 0]
click at [342, 294] on li "Replace Flush Mount Light $25.00" at bounding box center [328, 306] width 98 height 25
type input "Replace Flush Mount Light $25.00"
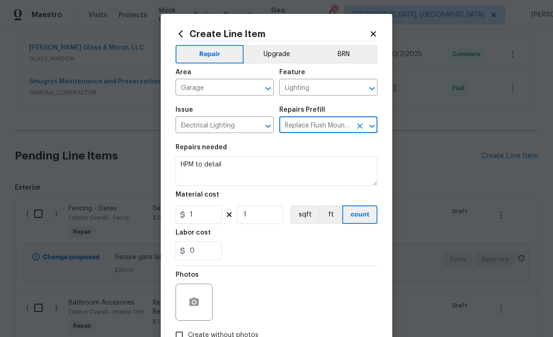
type textarea "Remove the existing light fixture and install a new, flush mount fixture. Ensur…"
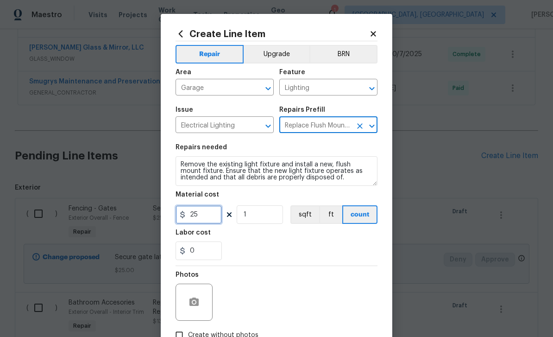
click at [209, 220] on input "25" at bounding box center [199, 214] width 46 height 19
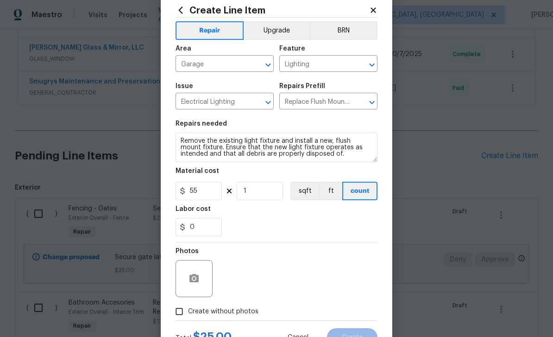
scroll to position [25, 0]
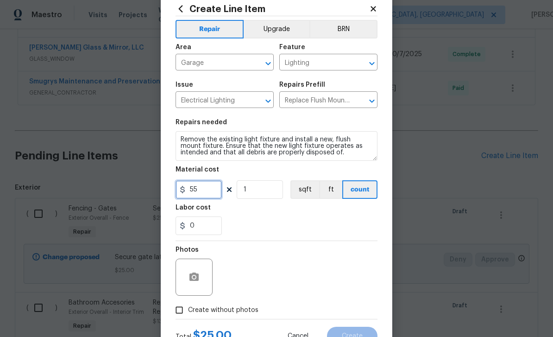
type input "55"
click at [223, 312] on span "Create without photos" at bounding box center [223, 310] width 70 height 10
click at [188, 312] on input "Create without photos" at bounding box center [180, 310] width 18 height 18
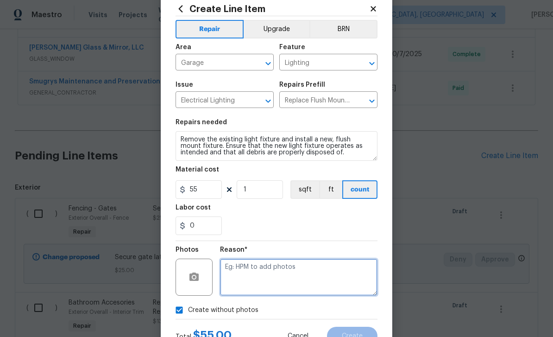
click at [278, 276] on textarea at bounding box center [299, 277] width 158 height 37
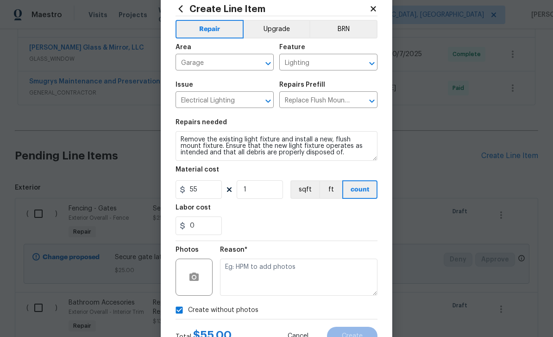
click at [178, 310] on input "Create without photos" at bounding box center [180, 310] width 18 height 18
checkbox input "false"
click at [197, 278] on icon "button" at bounding box center [194, 276] width 9 height 8
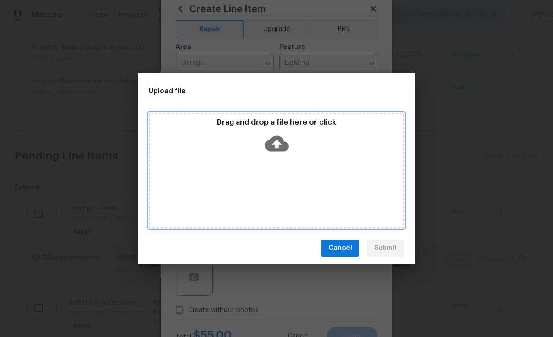
click at [282, 140] on icon at bounding box center [277, 143] width 24 height 16
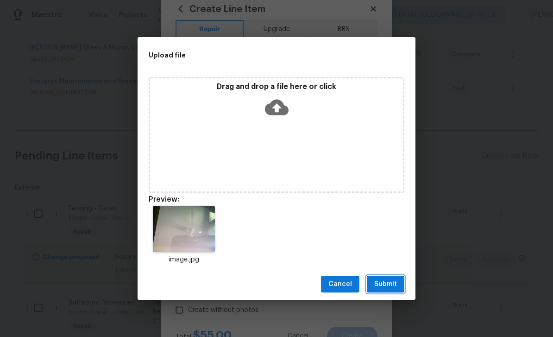
click at [385, 291] on button "Submit" at bounding box center [386, 284] width 38 height 17
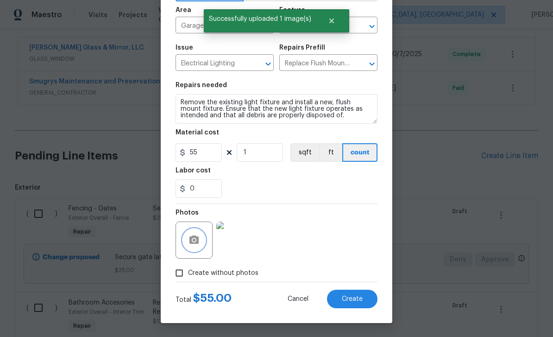
scroll to position [64, 0]
click at [352, 297] on span "Create" at bounding box center [352, 299] width 21 height 7
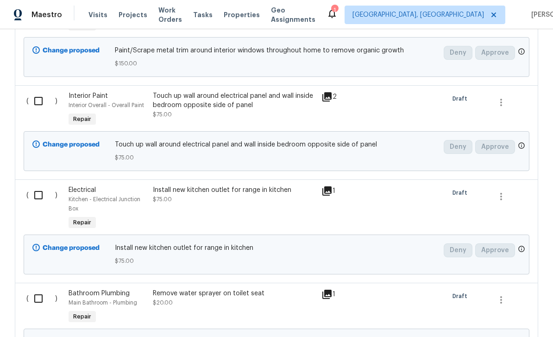
scroll to position [1266, 0]
click at [74, 185] on div "Electrical" at bounding box center [108, 189] width 79 height 9
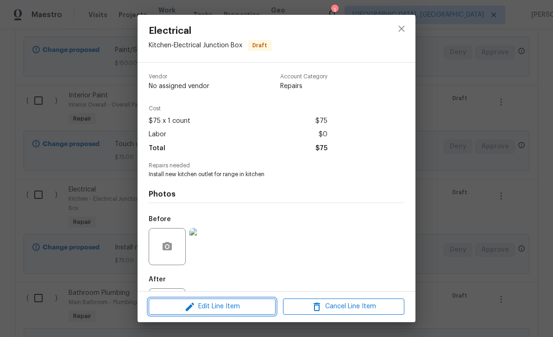
click at [241, 308] on span "Edit Line Item" at bounding box center [212, 307] width 121 height 12
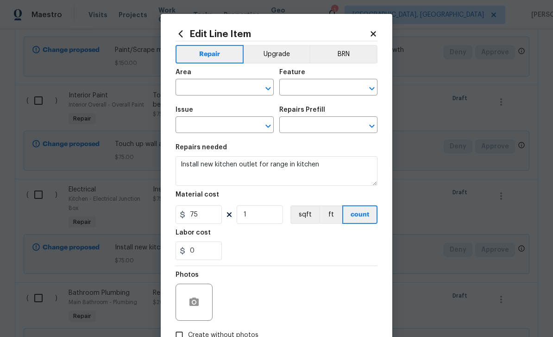
type input "Kitchen"
type input "Electrical Junction Box"
type input "Electrical"
type input "Add a Task $1.00"
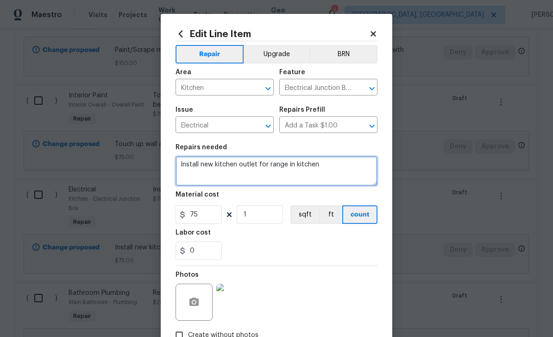
click at [341, 168] on textarea "Install new kitchen outlet for range in kitchen" at bounding box center [277, 171] width 202 height 30
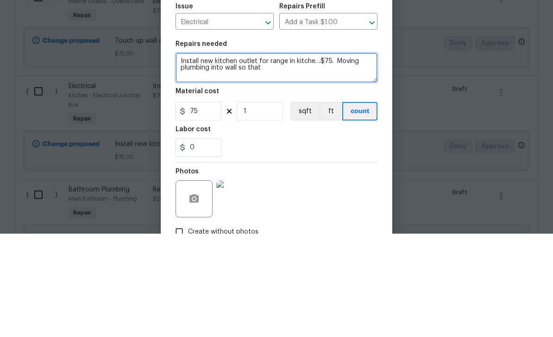
click at [212, 156] on textarea "Install new kitchen outlet for range in kitche…$75. Moving plumbing into wall s…" at bounding box center [277, 171] width 202 height 30
click at [306, 156] on textarea "Install new kitchen outlet for range in kitche…$75. Moving plumbing pipes into …" at bounding box center [277, 171] width 202 height 30
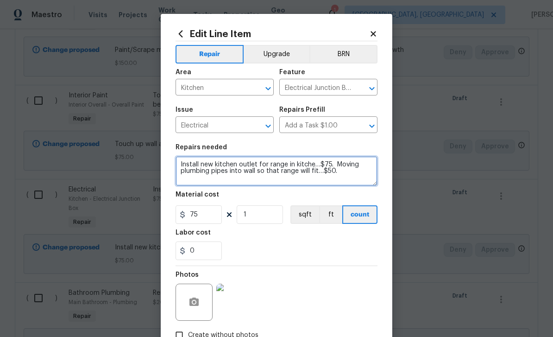
type textarea "Install new kitchen outlet for range in kitche…$75. Moving plumbing pipes into …"
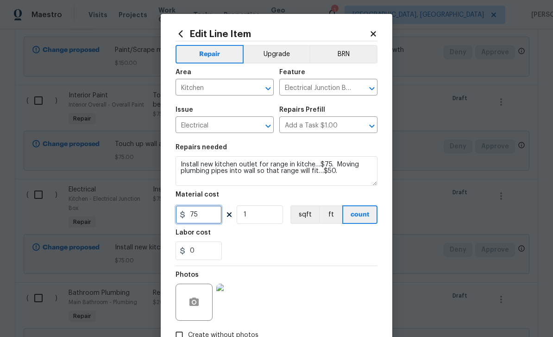
click at [212, 221] on input "75" at bounding box center [199, 214] width 46 height 19
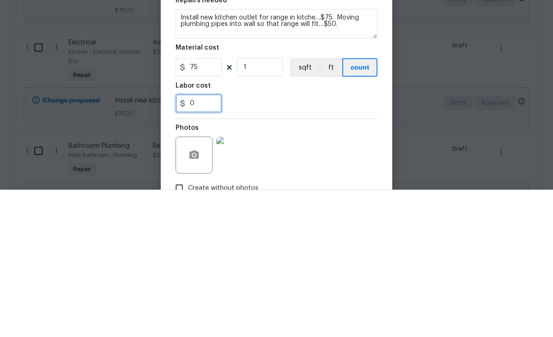
click at [200, 241] on input "0" at bounding box center [199, 250] width 46 height 19
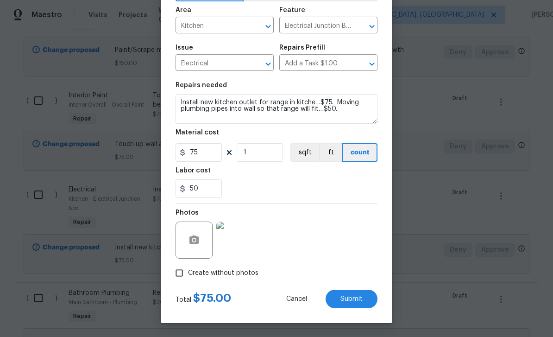
scroll to position [64, 0]
type input "50"
click at [354, 294] on button "Submit" at bounding box center [352, 299] width 52 height 19
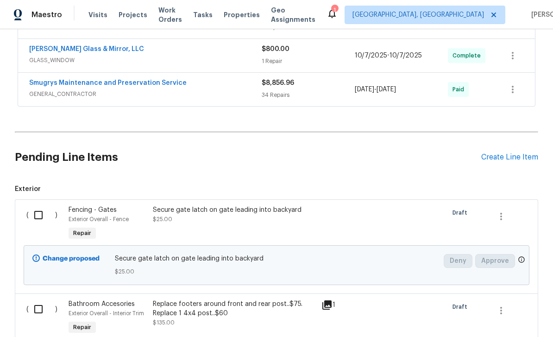
scroll to position [635, 0]
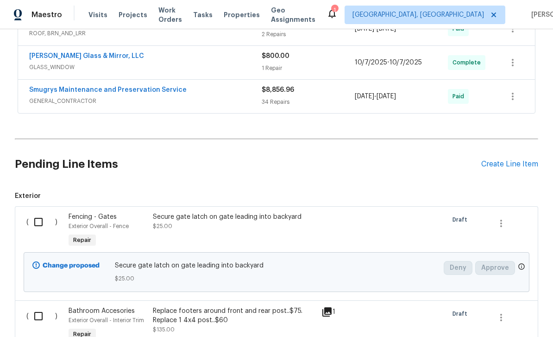
click at [41, 212] on input "checkbox" at bounding box center [42, 221] width 26 height 19
checkbox input "true"
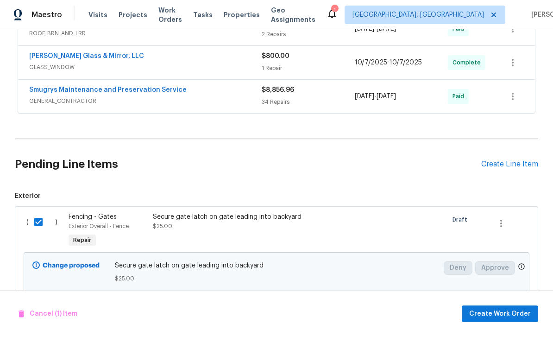
click at [42, 306] on input "checkbox" at bounding box center [42, 315] width 26 height 19
checkbox input "true"
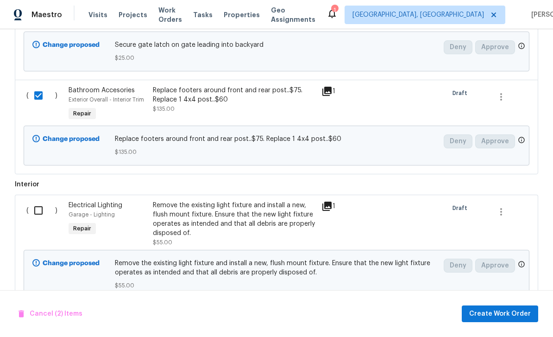
click at [41, 201] on input "checkbox" at bounding box center [42, 210] width 26 height 19
checkbox input "true"
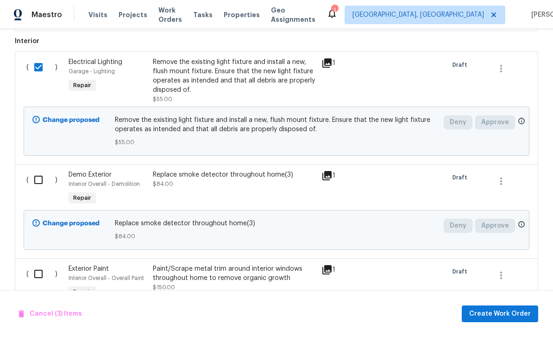
scroll to position [1034, 0]
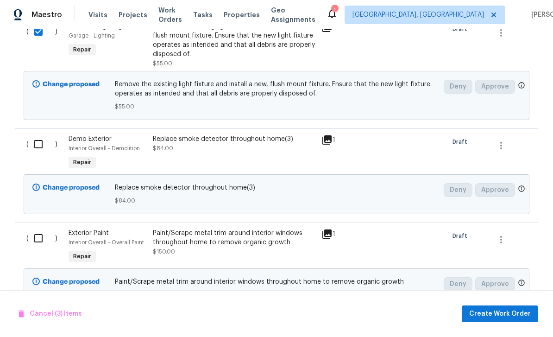
click at [39, 134] on input "checkbox" at bounding box center [42, 143] width 26 height 19
checkbox input "true"
click at [49, 228] on input "checkbox" at bounding box center [42, 237] width 26 height 19
checkbox input "true"
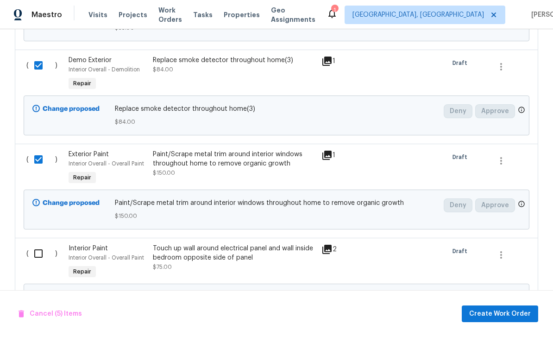
scroll to position [1211, 0]
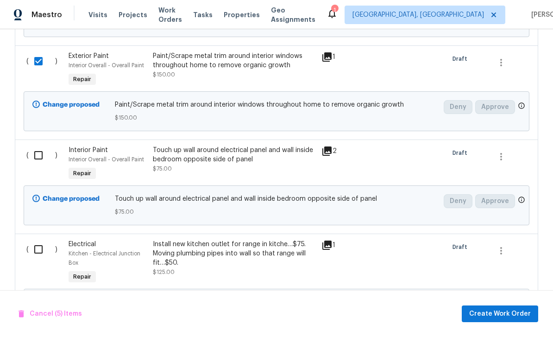
click at [44, 146] on input "checkbox" at bounding box center [42, 155] width 26 height 19
checkbox input "true"
click at [46, 240] on input "checkbox" at bounding box center [42, 249] width 26 height 19
checkbox input "true"
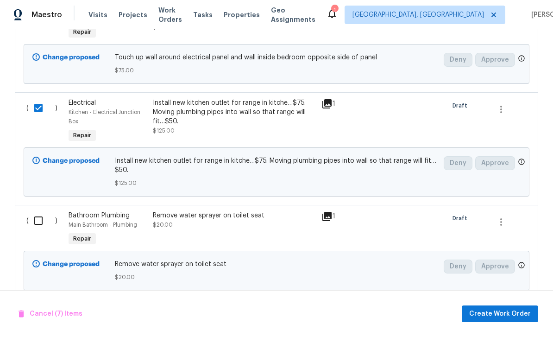
click at [35, 211] on input "checkbox" at bounding box center [42, 220] width 26 height 19
checkbox input "true"
click at [501, 310] on span "Create Work Order" at bounding box center [500, 314] width 62 height 12
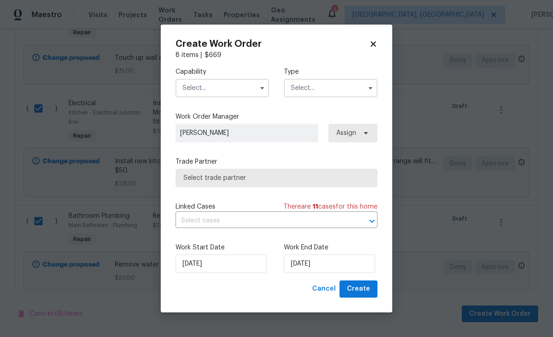
click at [207, 94] on input "text" at bounding box center [223, 88] width 94 height 19
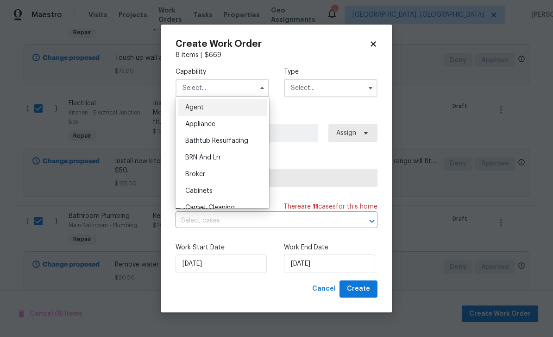
click at [371, 44] on icon at bounding box center [373, 44] width 8 height 8
checkbox input "false"
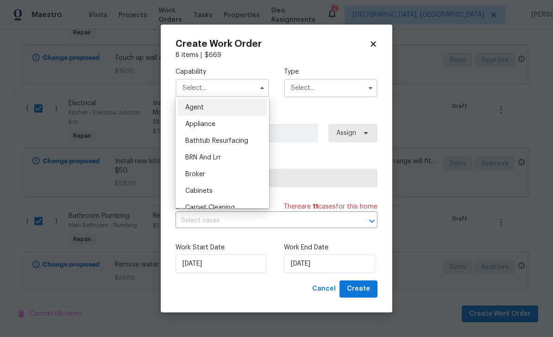
checkbox input "false"
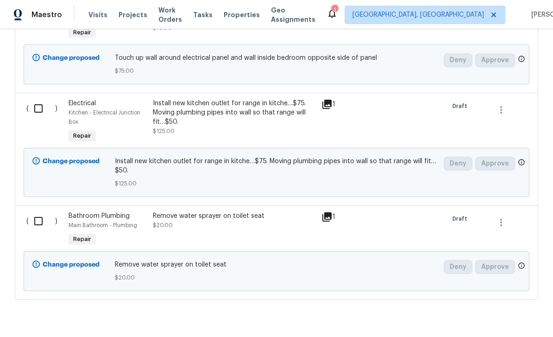
click at [36, 211] on input "checkbox" at bounding box center [42, 220] width 26 height 19
checkbox input "true"
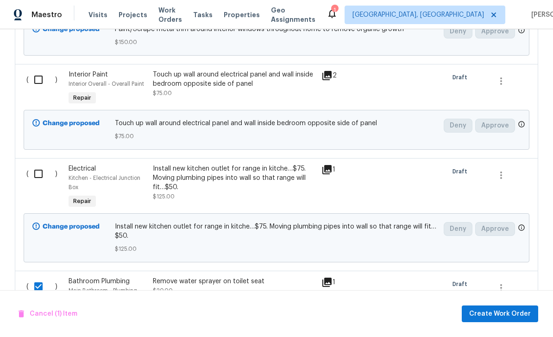
scroll to position [1271, 0]
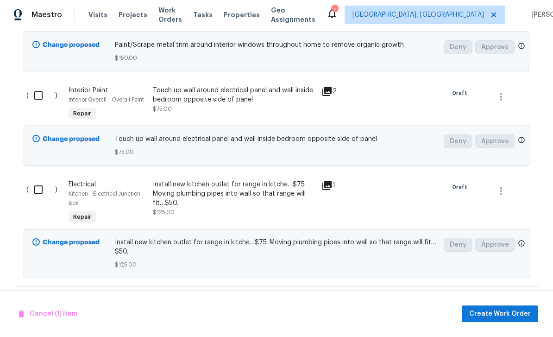
click at [35, 180] on div "( )" at bounding box center [45, 203] width 42 height 52
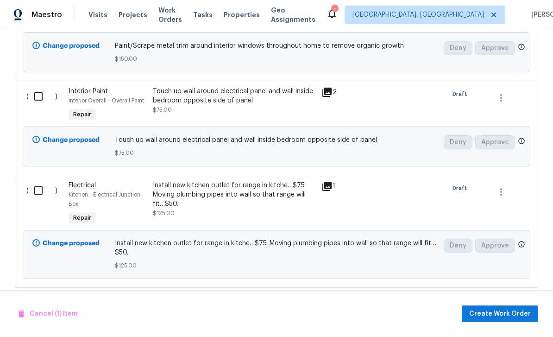
click at [36, 181] on div "( )" at bounding box center [45, 204] width 42 height 52
click at [45, 96] on input "checkbox" at bounding box center [42, 96] width 26 height 19
checkbox input "true"
click at [45, 186] on input "checkbox" at bounding box center [42, 190] width 26 height 19
checkbox input "true"
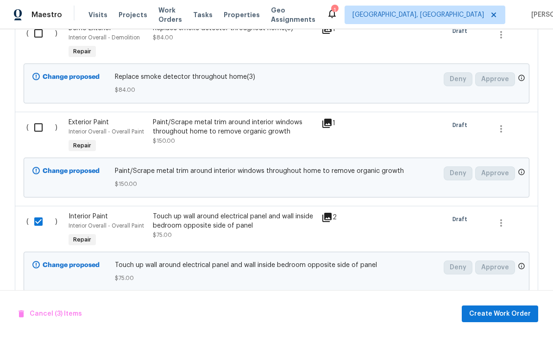
scroll to position [1102, 0]
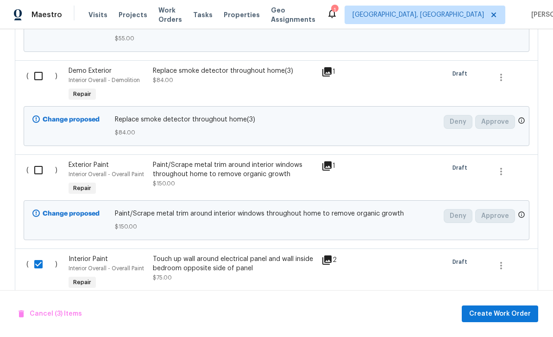
click at [37, 180] on input "checkbox" at bounding box center [42, 169] width 26 height 19
checkbox input "true"
click at [37, 74] on input "checkbox" at bounding box center [42, 75] width 26 height 19
checkbox input "true"
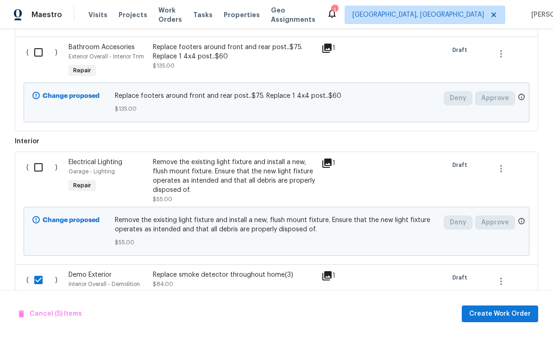
scroll to position [876, 0]
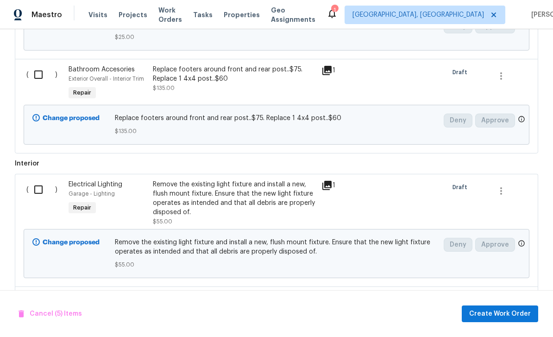
click at [37, 190] on input "checkbox" at bounding box center [42, 189] width 26 height 19
checkbox input "true"
click at [39, 76] on input "checkbox" at bounding box center [42, 74] width 26 height 19
checkbox input "true"
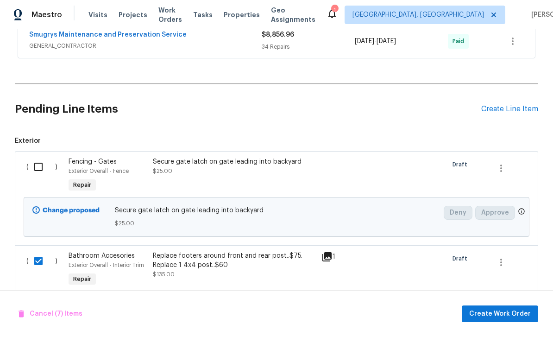
click at [44, 171] on input "checkbox" at bounding box center [42, 166] width 26 height 19
checkbox input "true"
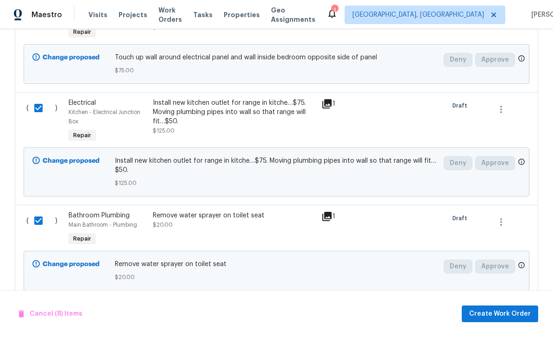
scroll to position [1352, 0]
click at [502, 312] on span "Create Work Order" at bounding box center [500, 314] width 62 height 12
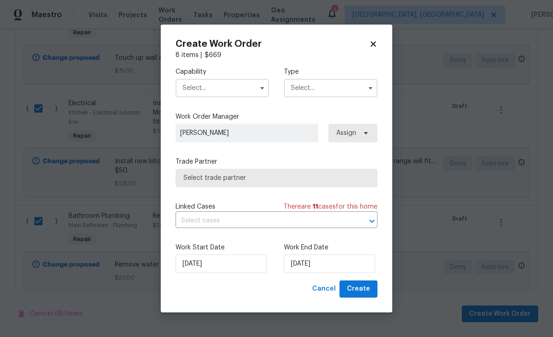
click at [212, 85] on input "text" at bounding box center [223, 88] width 94 height 19
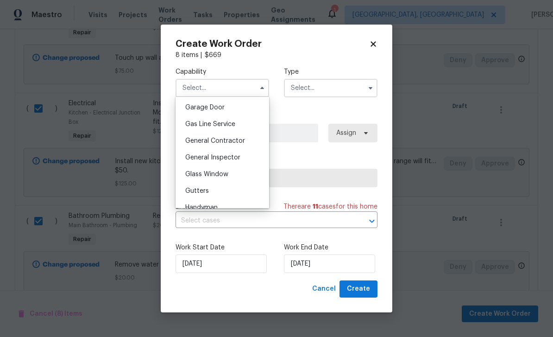
scroll to position [431, 0]
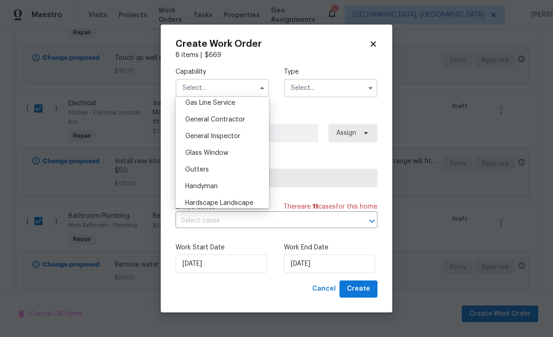
click at [234, 117] on span "General Contractor" at bounding box center [215, 119] width 60 height 6
type input "General Contractor"
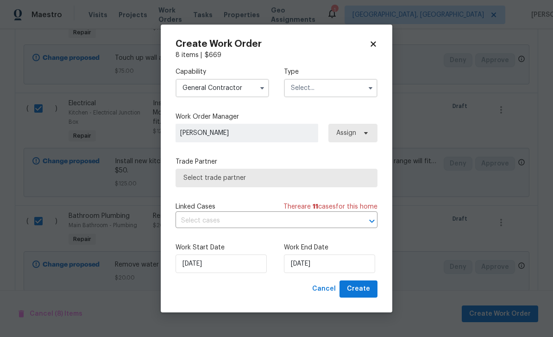
click at [326, 85] on input "text" at bounding box center [331, 88] width 94 height 19
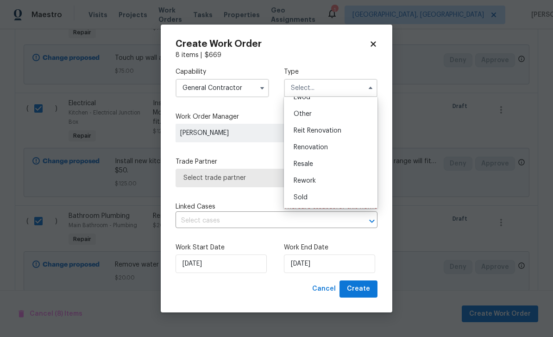
scroll to position [110, 0]
click at [319, 142] on div "Renovation" at bounding box center [330, 147] width 89 height 17
type input "Renovation"
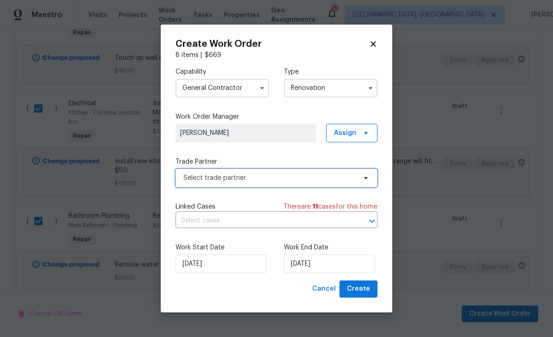
click at [260, 175] on span "Select trade partner" at bounding box center [269, 177] width 173 height 9
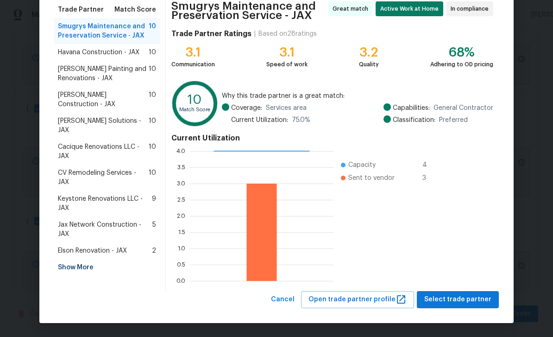
scroll to position [76, 0]
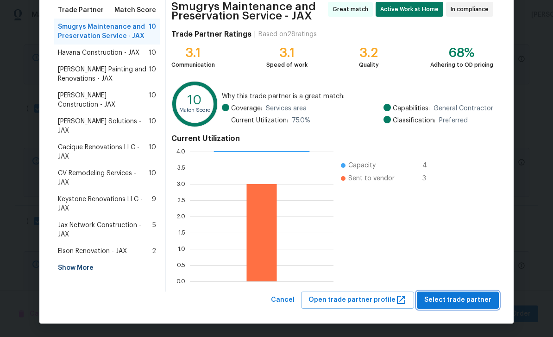
click at [462, 297] on span "Select trade partner" at bounding box center [457, 300] width 67 height 12
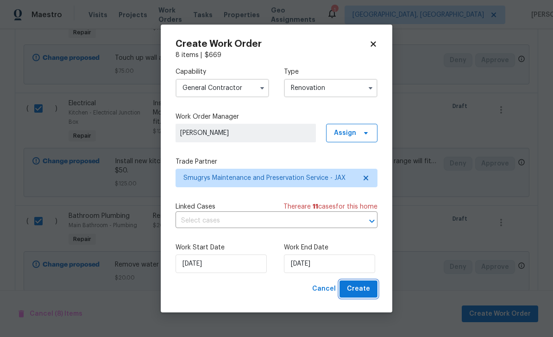
click at [362, 286] on span "Create" at bounding box center [358, 289] width 23 height 12
checkbox input "false"
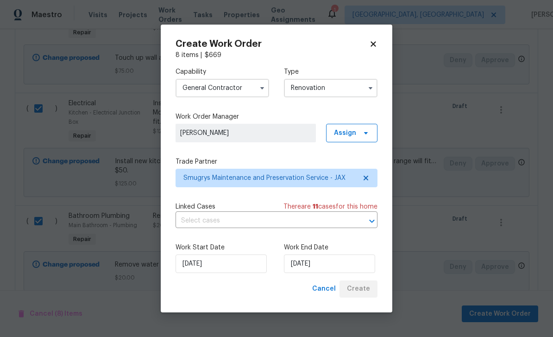
checkbox input "false"
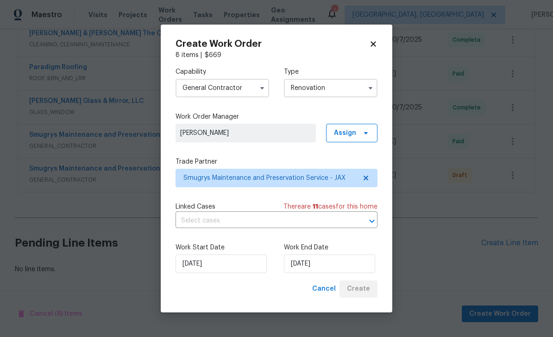
scroll to position [0, 0]
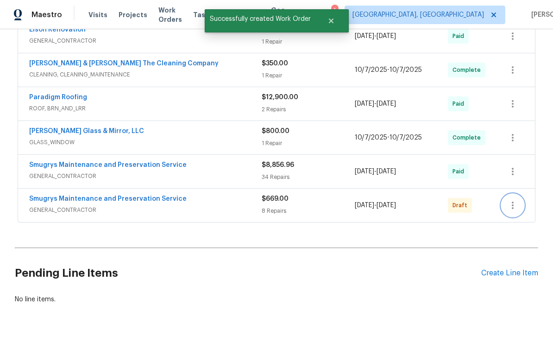
click at [515, 200] on icon "button" at bounding box center [512, 205] width 11 height 11
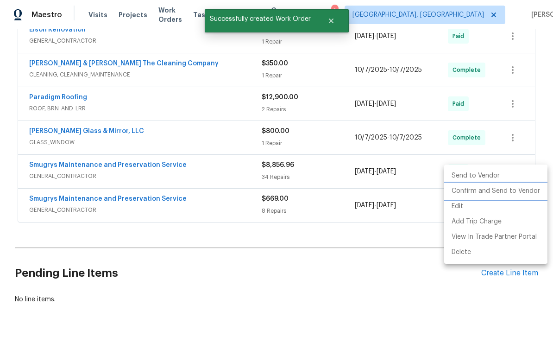
click at [487, 195] on li "Confirm and Send to Vendor" at bounding box center [495, 190] width 103 height 15
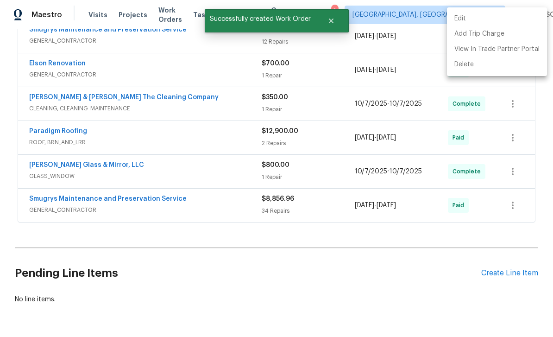
click at [375, 281] on div at bounding box center [276, 168] width 553 height 337
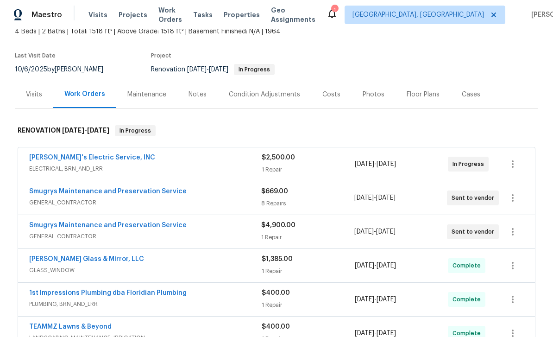
click at [367, 81] on div "Photos" at bounding box center [374, 94] width 44 height 27
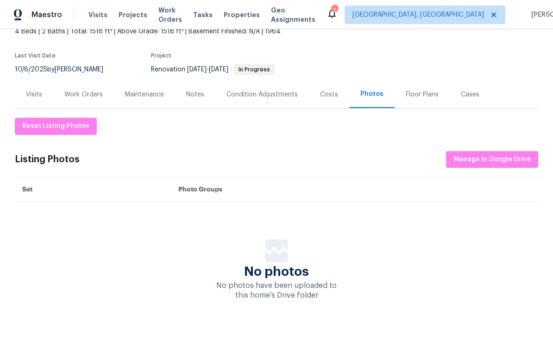
scroll to position [25, 0]
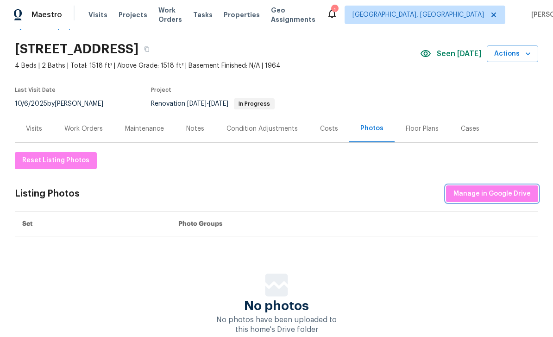
click at [486, 188] on span "Manage in Google Drive" at bounding box center [492, 194] width 77 height 12
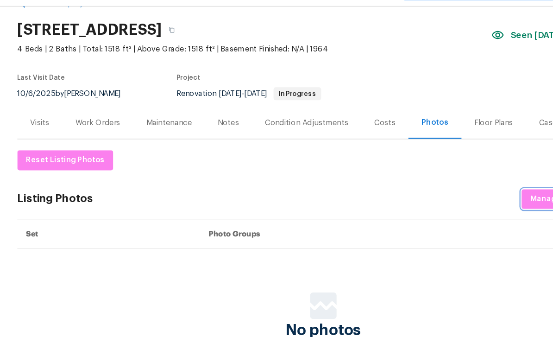
scroll to position [23, 0]
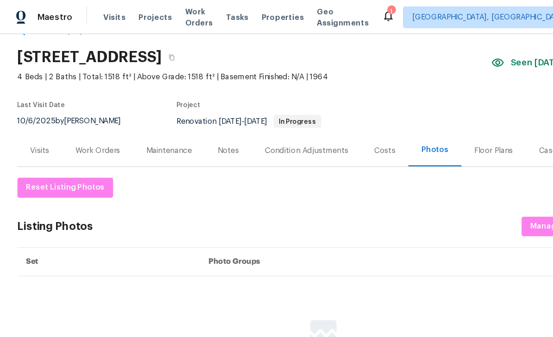
click at [88, 124] on div "Work Orders" at bounding box center [83, 128] width 38 height 9
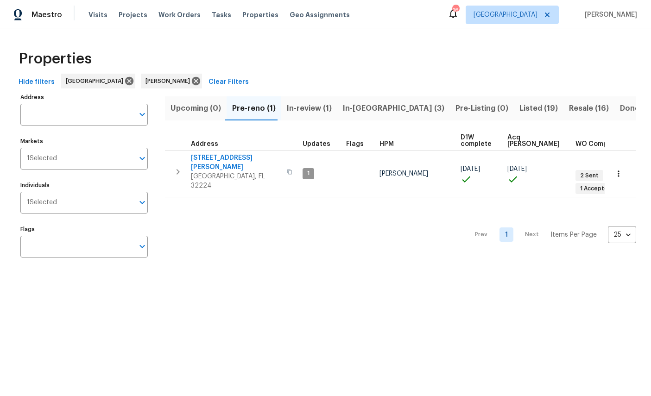
scroll to position [27, 67]
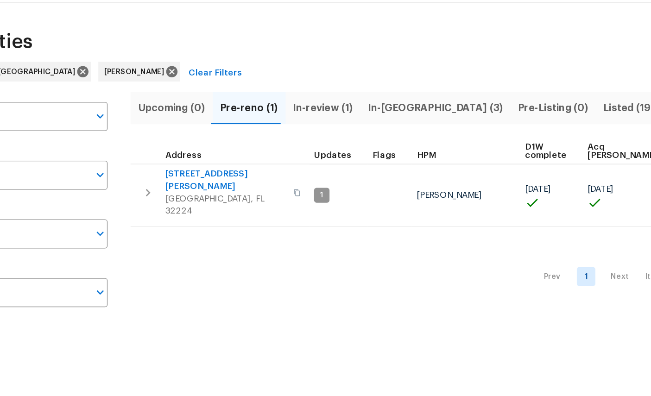
click at [519, 102] on span "Listed (19)" at bounding box center [538, 108] width 38 height 13
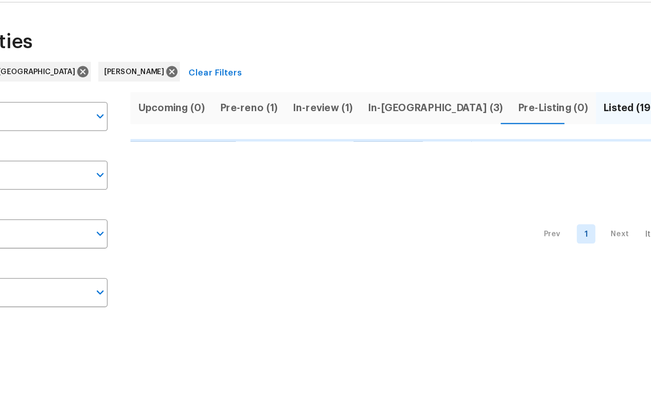
click at [569, 102] on span "Resale (16)" at bounding box center [589, 108] width 40 height 13
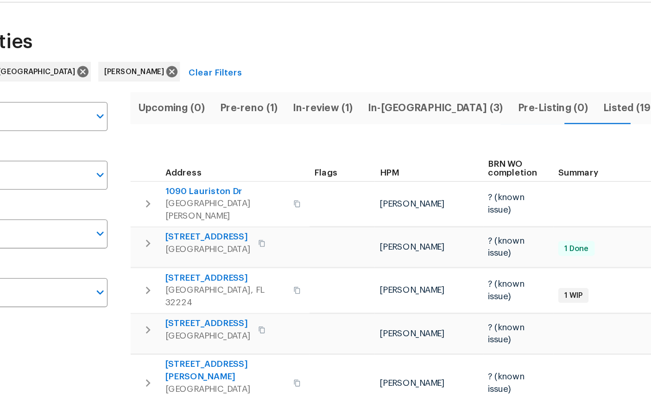
click at [191, 231] on span "[STREET_ADDRESS]" at bounding box center [236, 235] width 90 height 9
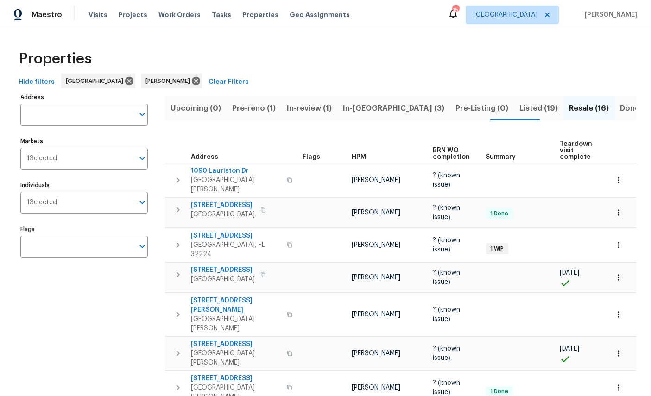
click at [353, 113] on span "In-[GEOGRAPHIC_DATA] (3)" at bounding box center [393, 108] width 101 height 13
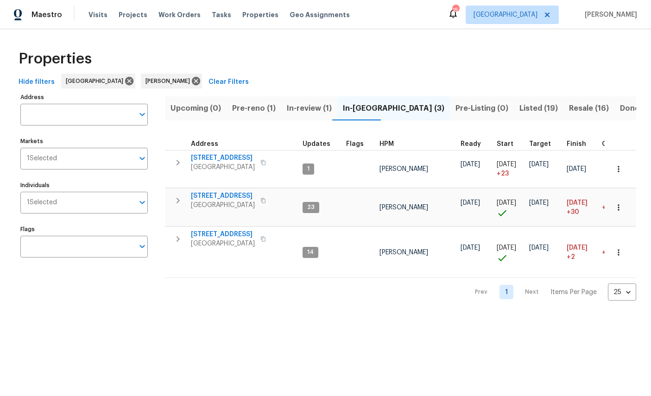
click at [222, 201] on span "[GEOGRAPHIC_DATA]" at bounding box center [223, 205] width 64 height 9
click at [223, 239] on span "[GEOGRAPHIC_DATA]" at bounding box center [223, 243] width 64 height 9
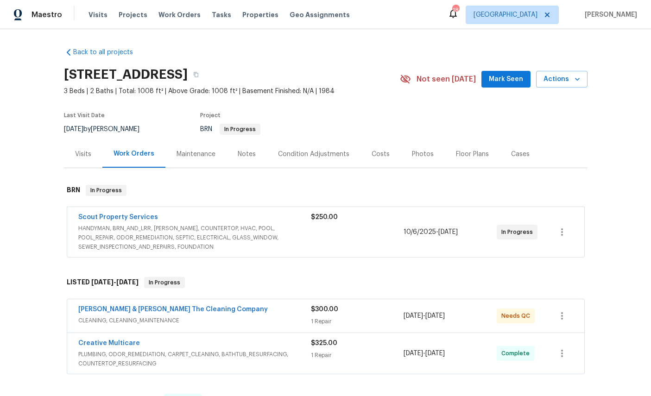
click at [120, 310] on link "[PERSON_NAME] & [PERSON_NAME] The Cleaning Company" at bounding box center [173, 309] width 190 height 6
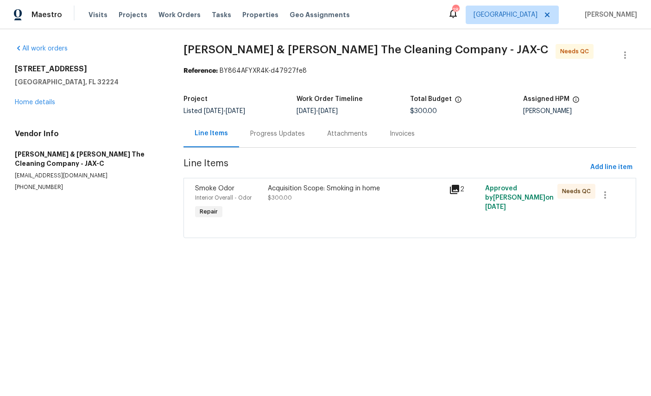
click at [30, 102] on link "Home details" at bounding box center [35, 102] width 40 height 6
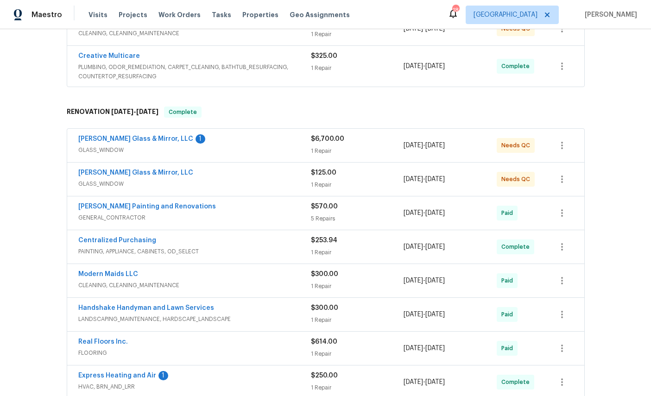
scroll to position [310, 0]
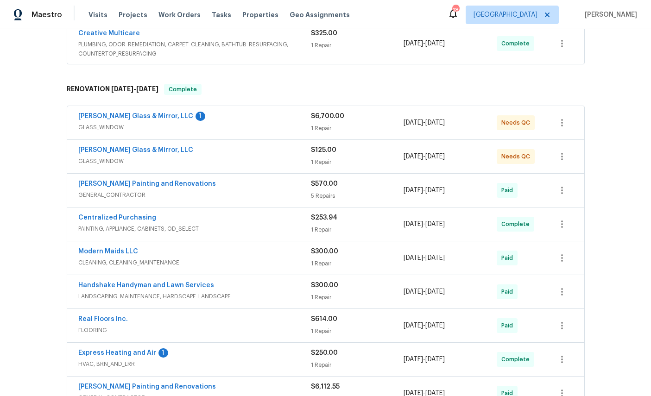
click at [113, 115] on link "[PERSON_NAME] Glass & Mirror, LLC" at bounding box center [135, 116] width 115 height 6
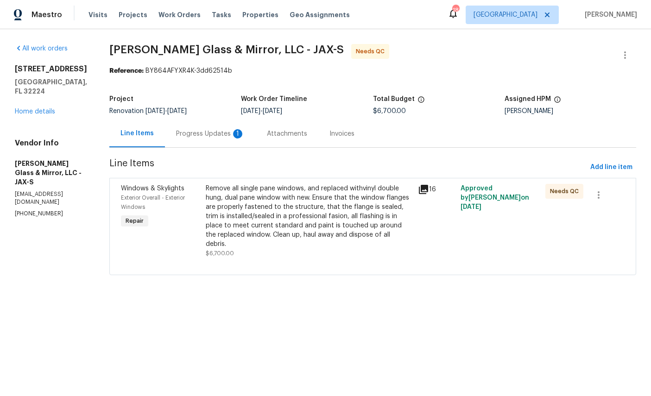
click at [201, 133] on div "Progress Updates 1" at bounding box center [210, 133] width 69 height 9
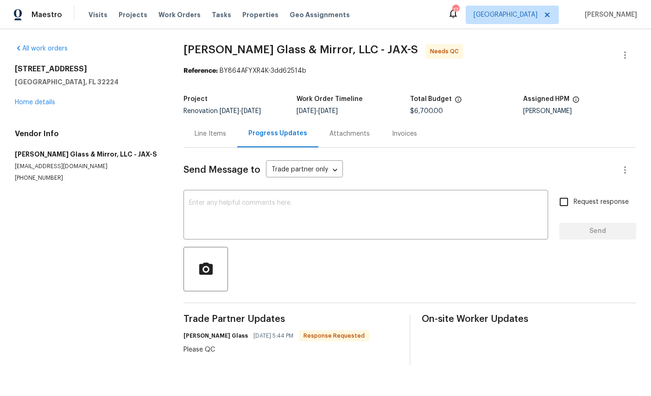
click at [27, 105] on link "Home details" at bounding box center [35, 102] width 40 height 6
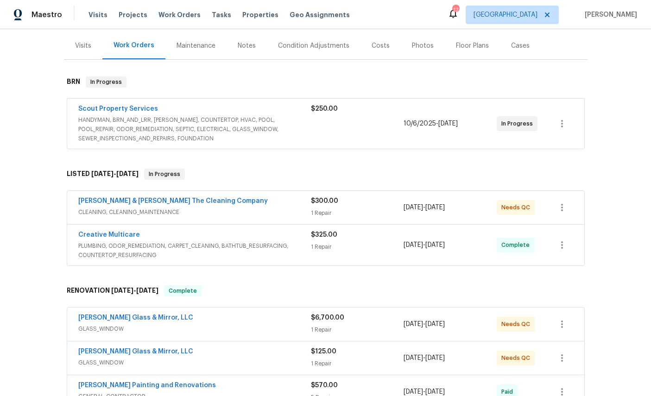
scroll to position [152, 0]
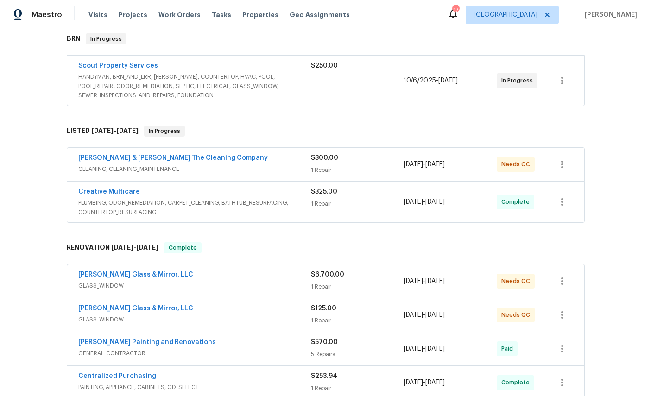
click at [127, 159] on link "[PERSON_NAME] & [PERSON_NAME] The Cleaning Company" at bounding box center [173, 158] width 190 height 6
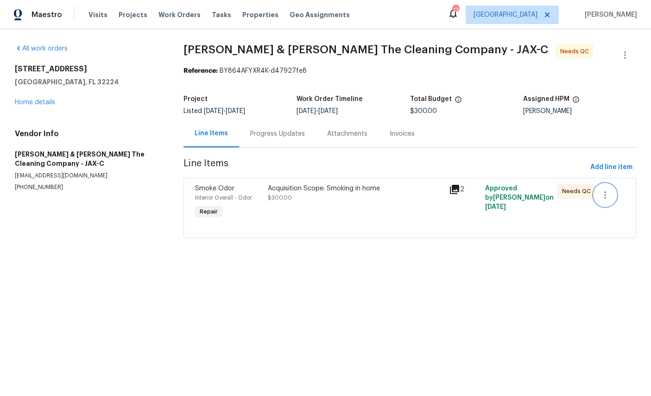
click at [610, 192] on icon "button" at bounding box center [605, 195] width 11 height 11
click at [29, 109] on div at bounding box center [325, 198] width 651 height 396
click at [29, 101] on link "Home details" at bounding box center [35, 102] width 40 height 6
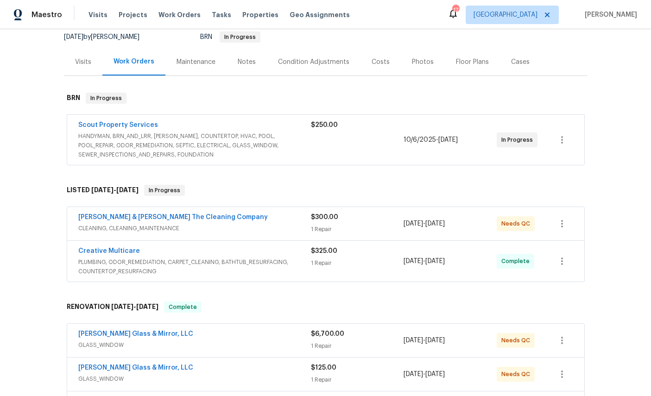
scroll to position [119, 0]
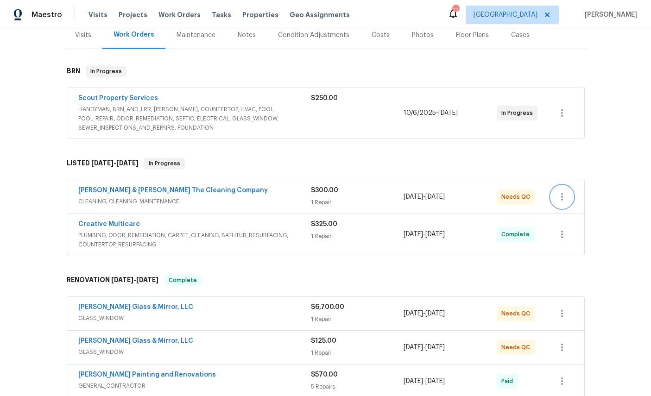
click at [563, 188] on button "button" at bounding box center [562, 197] width 22 height 22
click at [549, 146] on div at bounding box center [325, 198] width 651 height 396
click at [134, 190] on link "[PERSON_NAME] & [PERSON_NAME] The Cleaning Company" at bounding box center [173, 190] width 190 height 6
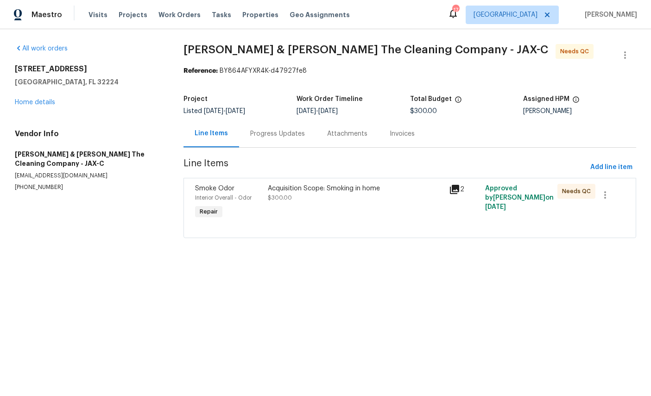
click at [217, 193] on div "Smoke Odor" at bounding box center [228, 188] width 67 height 9
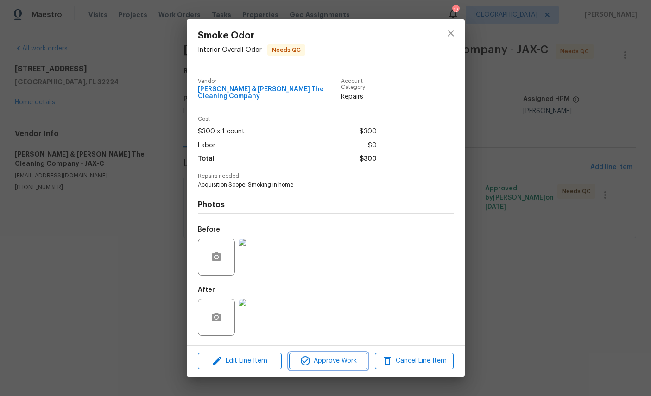
click at [342, 361] on span "Approve Work" at bounding box center [328, 361] width 73 height 12
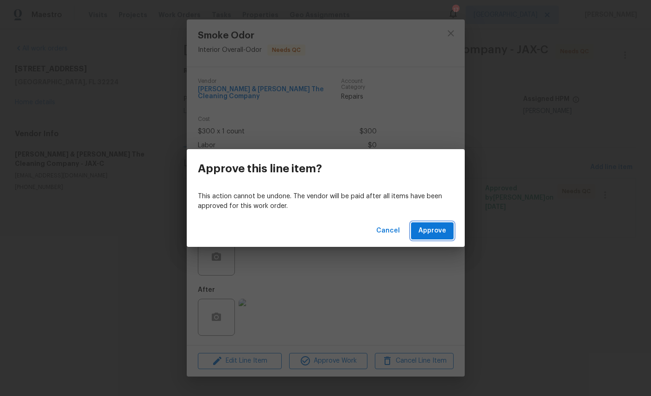
click at [435, 233] on span "Approve" at bounding box center [432, 231] width 28 height 12
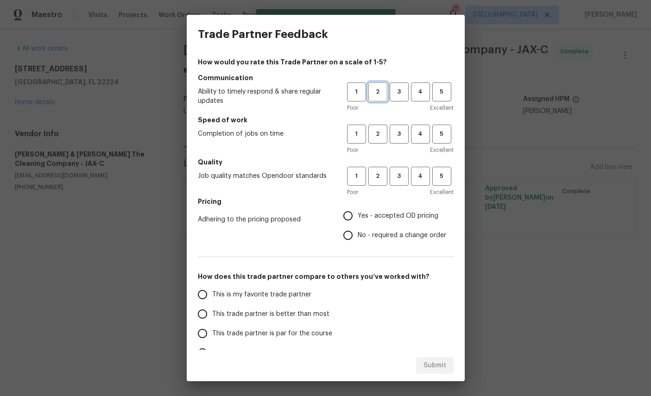
click at [374, 94] on span "2" at bounding box center [377, 92] width 17 height 11
click at [375, 132] on span "2" at bounding box center [377, 134] width 17 height 11
click at [385, 170] on button "2" at bounding box center [377, 176] width 19 height 19
click at [375, 214] on span "Yes - accepted OD pricing" at bounding box center [398, 216] width 81 height 10
click at [358, 214] on input "Yes - accepted OD pricing" at bounding box center [347, 215] width 19 height 19
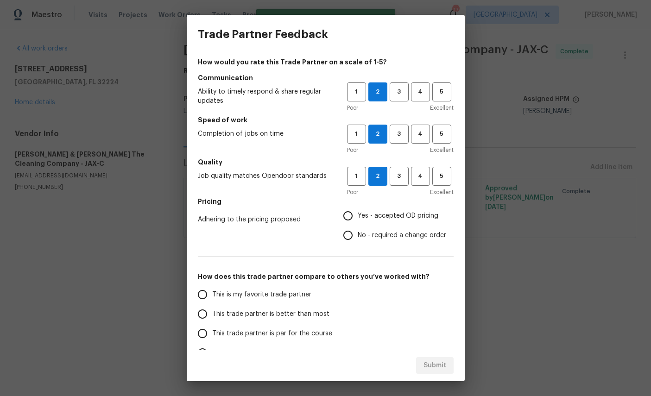
radio input "true"
click at [253, 291] on span "This is my favorite trade partner" at bounding box center [261, 295] width 99 height 10
click at [212, 291] on input "This is my favorite trade partner" at bounding box center [202, 294] width 19 height 19
click at [435, 361] on span "Submit" at bounding box center [435, 366] width 23 height 12
radio input "true"
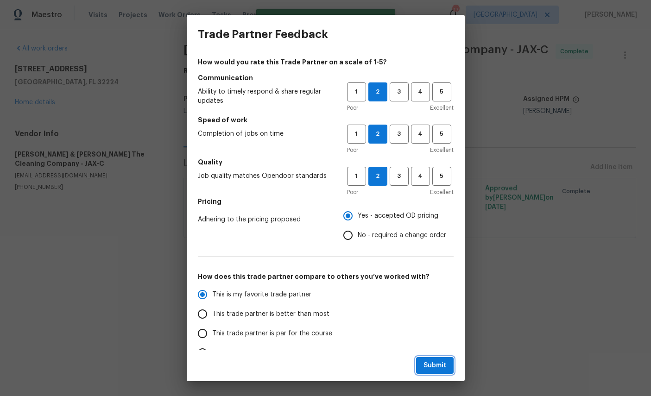
radio input "false"
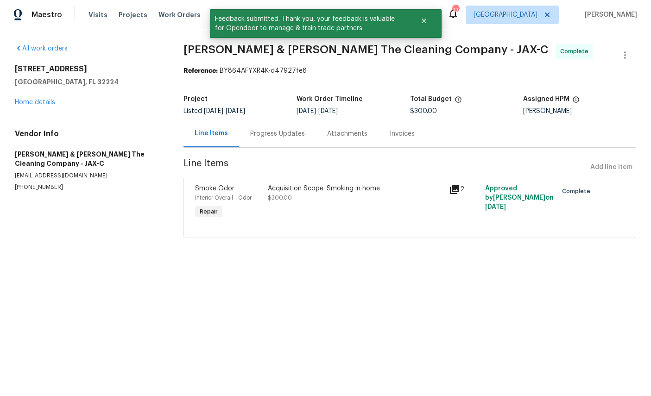
click at [21, 106] on link "Home details" at bounding box center [35, 102] width 40 height 6
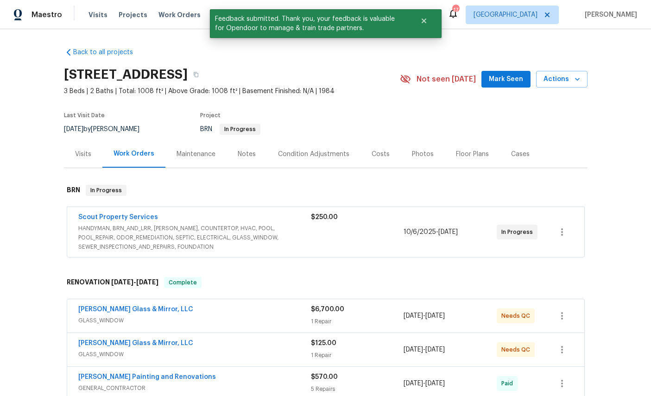
click at [114, 313] on link "[PERSON_NAME] Glass & Mirror, LLC" at bounding box center [135, 309] width 115 height 6
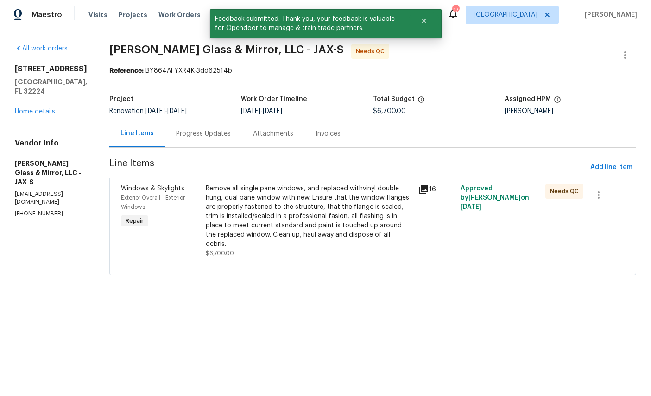
click at [127, 186] on span "Windows & Skylights" at bounding box center [152, 188] width 63 height 6
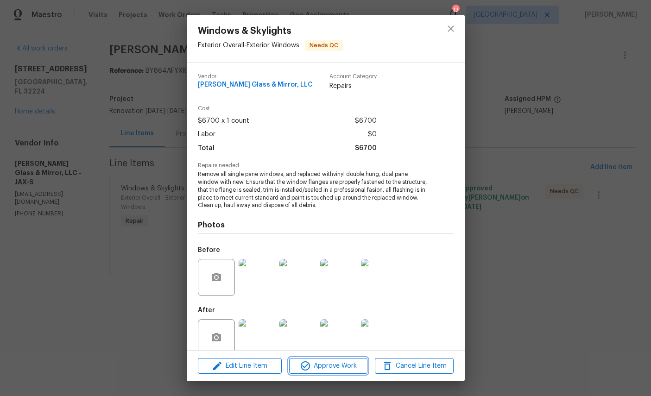
click at [335, 361] on span "Approve Work" at bounding box center [328, 367] width 73 height 12
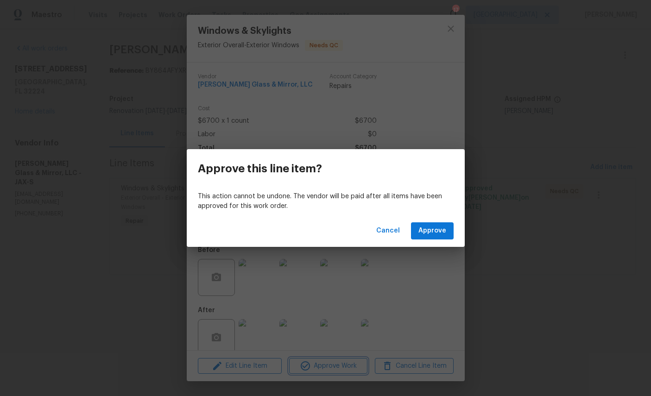
click at [438, 298] on div "Approve this line item? This action cannot be undone. The vendor will be paid a…" at bounding box center [325, 198] width 651 height 396
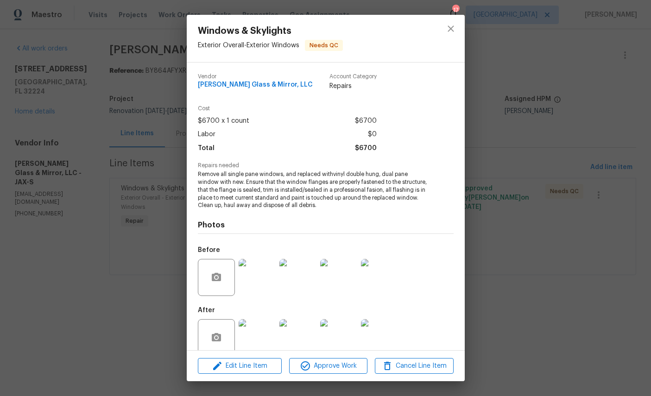
click at [257, 338] on img at bounding box center [257, 337] width 37 height 37
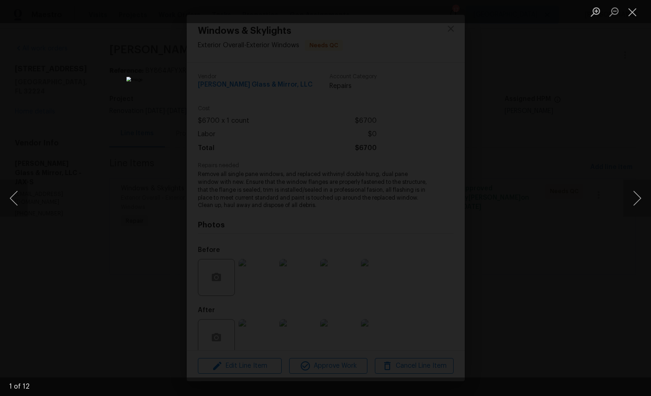
click at [637, 202] on button "Next image" at bounding box center [637, 198] width 28 height 37
click at [634, 206] on button "Next image" at bounding box center [637, 198] width 28 height 37
click at [631, 208] on button "Next image" at bounding box center [637, 198] width 28 height 37
click at [632, 199] on button "Next image" at bounding box center [637, 198] width 28 height 37
click at [631, 19] on button "Close lightbox" at bounding box center [632, 12] width 19 height 16
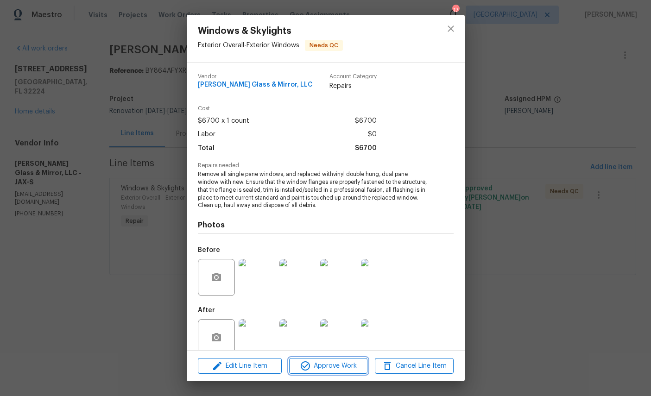
click at [335, 363] on span "Approve Work" at bounding box center [328, 367] width 73 height 12
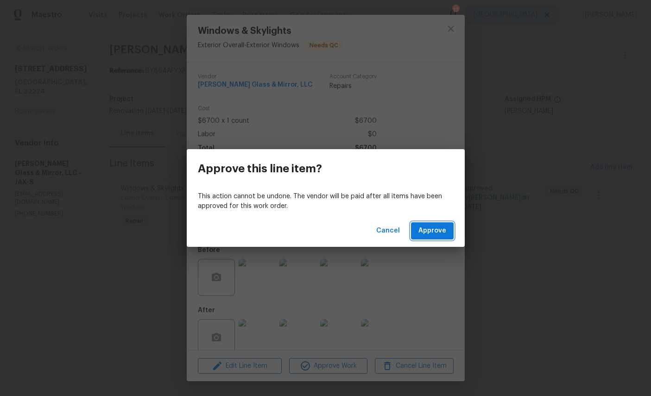
click at [438, 229] on span "Approve" at bounding box center [432, 231] width 28 height 12
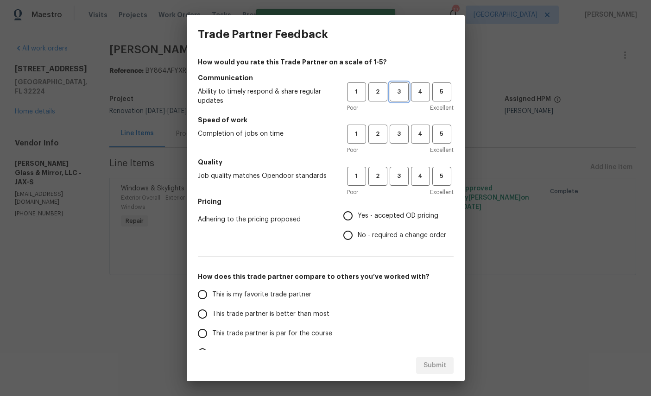
click at [398, 89] on span "3" at bounding box center [399, 92] width 17 height 11
click at [398, 138] on span "3" at bounding box center [399, 134] width 17 height 11
click at [401, 176] on span "3" at bounding box center [399, 176] width 17 height 11
click at [392, 220] on span "Yes - accepted OD pricing" at bounding box center [398, 216] width 81 height 10
click at [358, 220] on input "Yes - accepted OD pricing" at bounding box center [347, 215] width 19 height 19
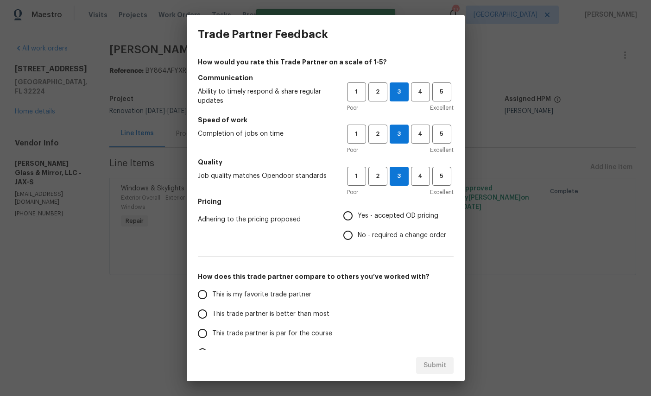
radio input "true"
click at [272, 293] on span "This is my favorite trade partner" at bounding box center [261, 295] width 99 height 10
click at [212, 293] on input "This is my favorite trade partner" at bounding box center [202, 294] width 19 height 19
click at [439, 361] on span "Submit" at bounding box center [435, 366] width 23 height 12
radio input "true"
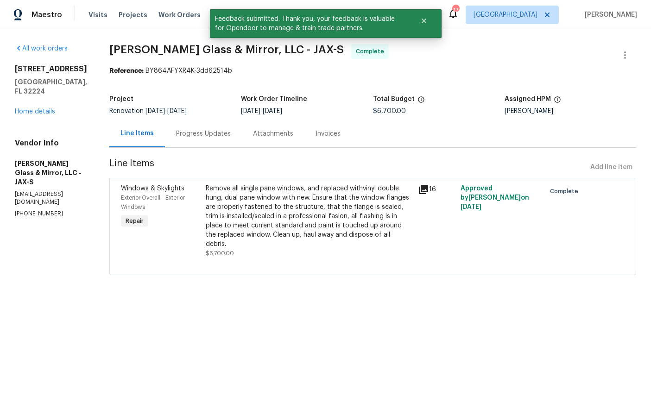
click at [25, 113] on link "Home details" at bounding box center [35, 111] width 40 height 6
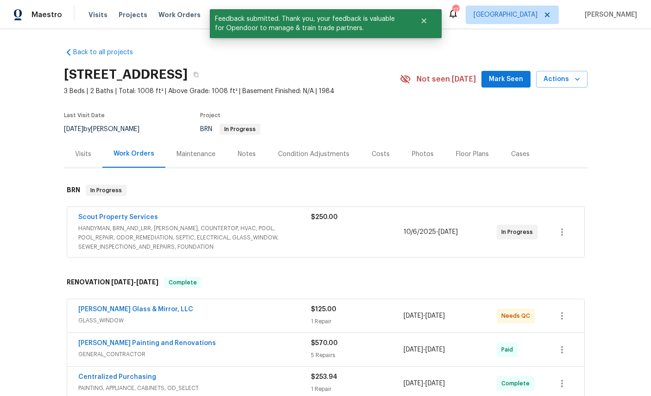
click at [109, 311] on link "Baum Glass & Mirror, LLC" at bounding box center [135, 309] width 115 height 6
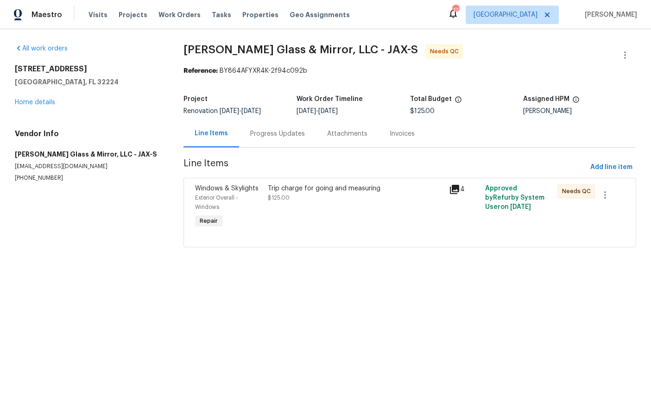
click at [222, 205] on div "Exterior Overall - Windows" at bounding box center [228, 202] width 67 height 19
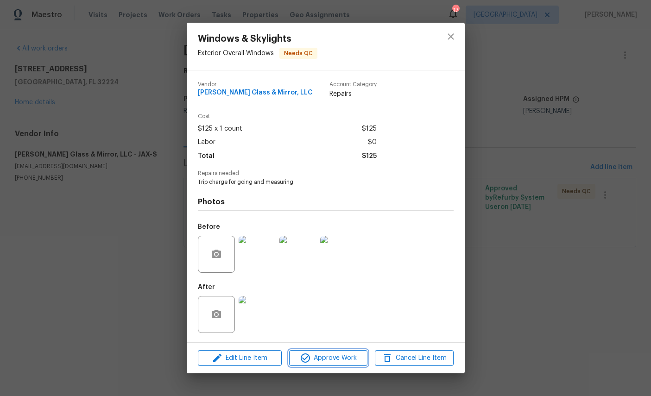
click at [341, 361] on span "Approve Work" at bounding box center [328, 359] width 73 height 12
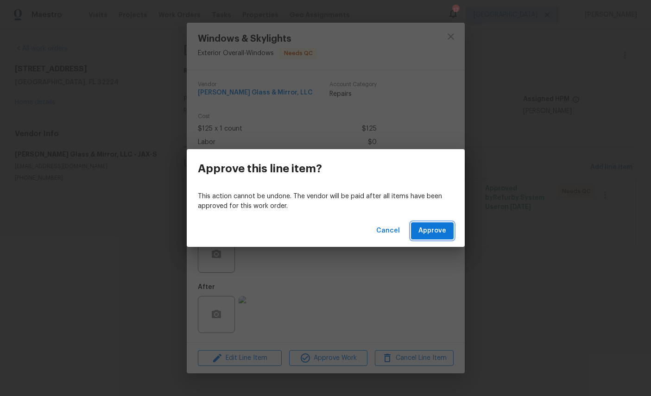
click at [441, 231] on span "Approve" at bounding box center [432, 231] width 28 height 12
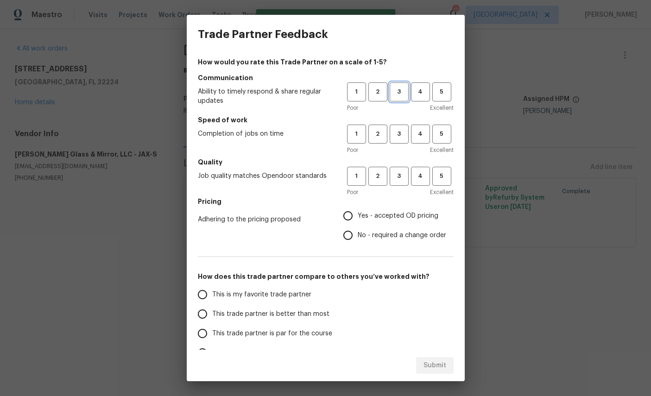
click at [396, 89] on span "3" at bounding box center [399, 92] width 17 height 11
click at [399, 136] on span "3" at bounding box center [399, 134] width 17 height 11
click at [399, 175] on span "3" at bounding box center [399, 176] width 17 height 11
click at [379, 210] on label "Yes - accepted OD pricing" at bounding box center [392, 215] width 108 height 19
click at [358, 210] on input "Yes - accepted OD pricing" at bounding box center [347, 215] width 19 height 19
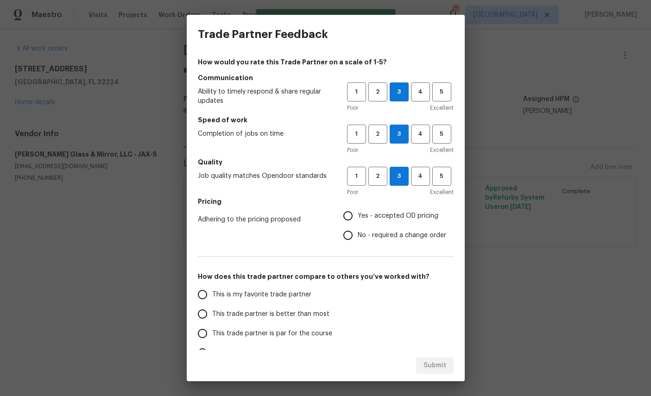
radio input "true"
click at [260, 294] on span "This is my favorite trade partner" at bounding box center [261, 295] width 99 height 10
click at [212, 294] on input "This is my favorite trade partner" at bounding box center [202, 294] width 19 height 19
click at [439, 362] on span "Submit" at bounding box center [435, 366] width 23 height 12
radio input "true"
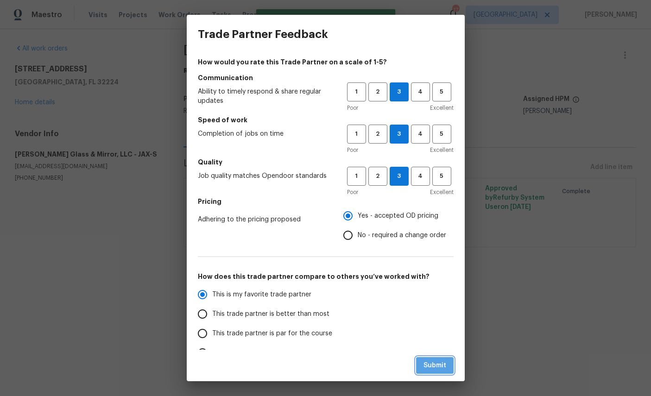
radio input "false"
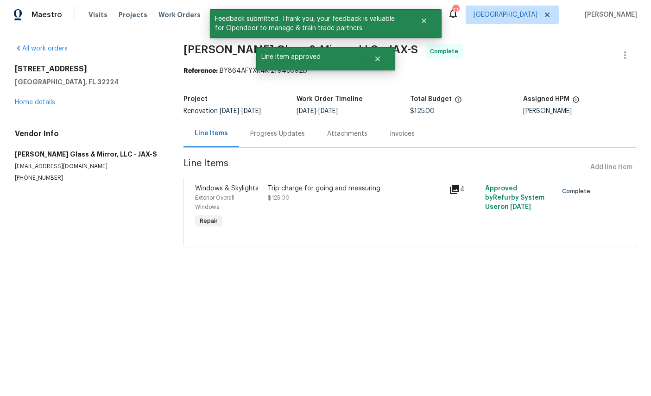
click at [24, 105] on link "Home details" at bounding box center [35, 102] width 40 height 6
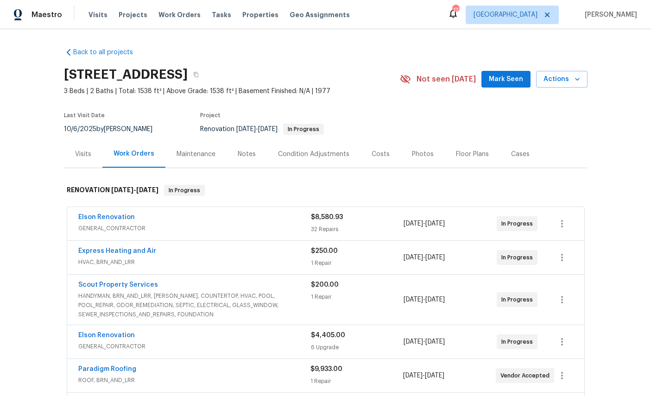
click at [105, 218] on link "Elson Renovation" at bounding box center [106, 217] width 57 height 6
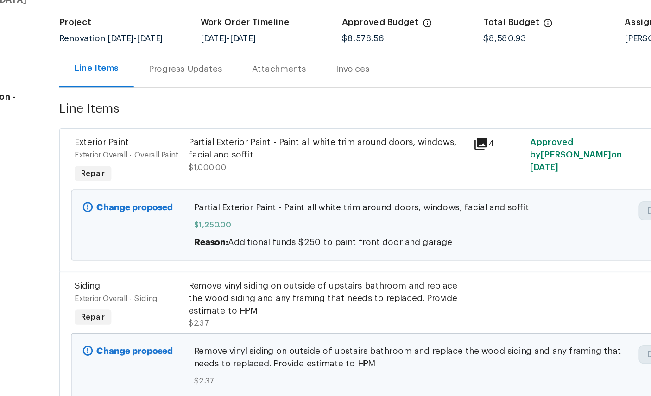
scroll to position [40, 0]
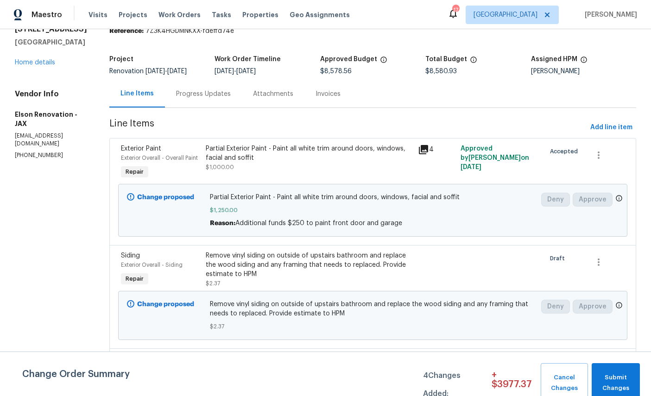
click at [41, 66] on link "Home details" at bounding box center [35, 62] width 40 height 6
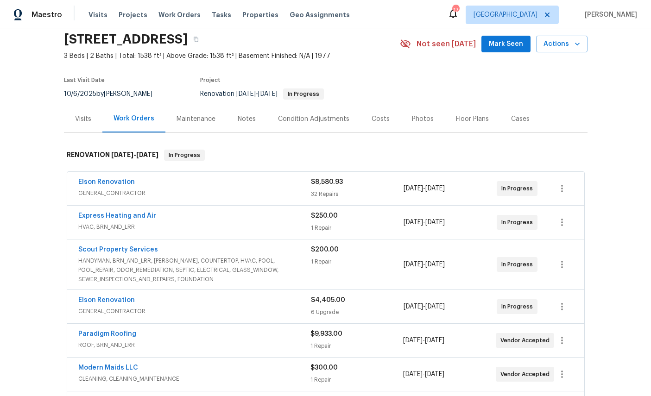
scroll to position [101, 0]
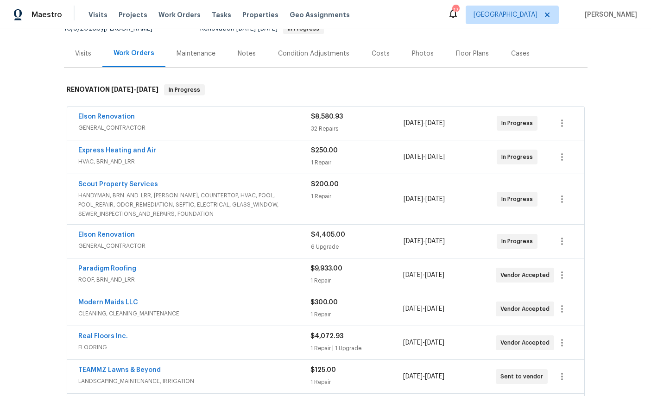
click at [110, 236] on link "Elson Renovation" at bounding box center [106, 235] width 57 height 6
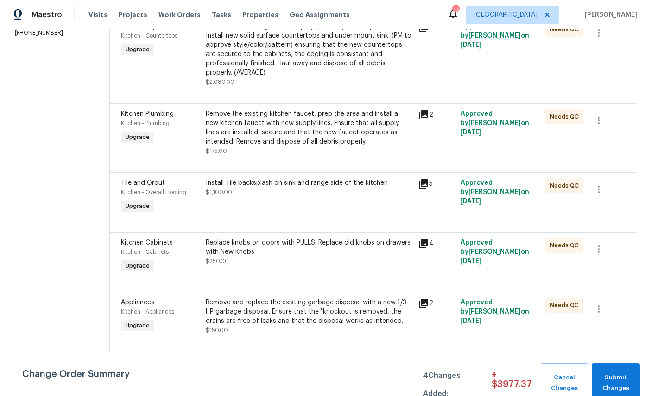
scroll to position [35, 0]
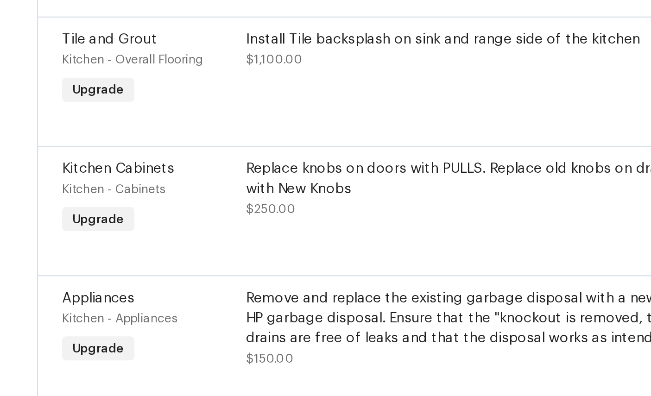
click at [121, 359] on span "Interior Resurfacing" at bounding box center [151, 362] width 60 height 6
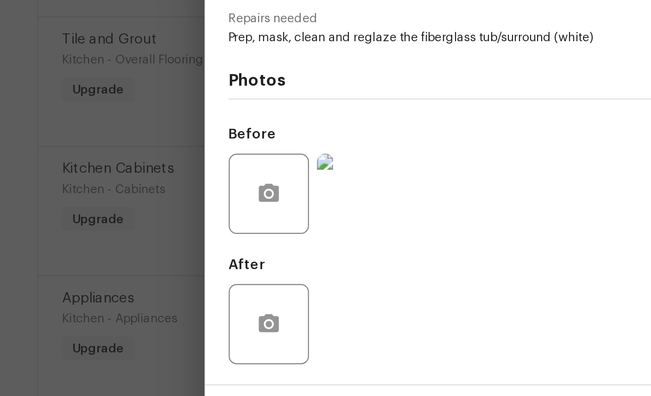
scroll to position [35, 0]
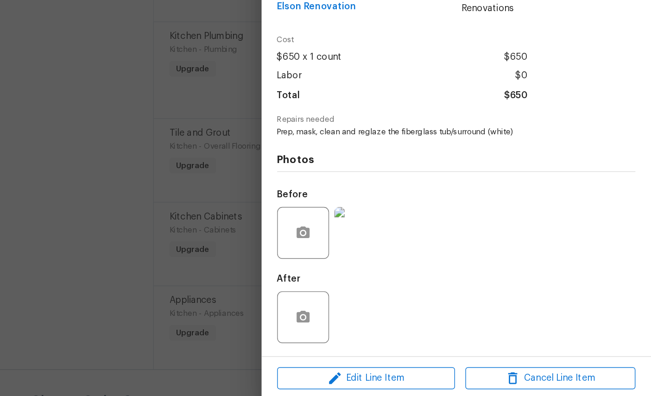
click at [259, 236] on img at bounding box center [257, 254] width 37 height 37
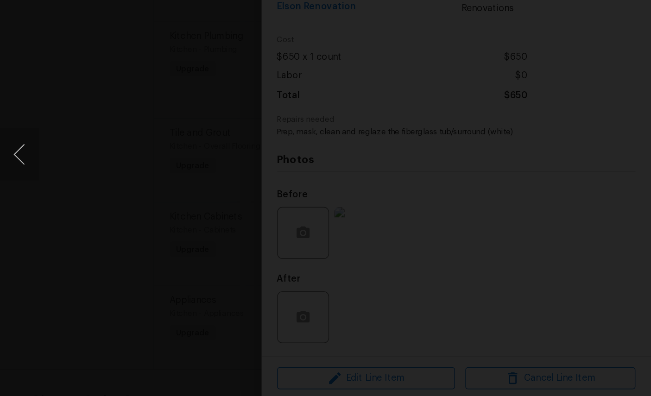
click at [13, 180] on button "Previous image" at bounding box center [14, 198] width 28 height 37
click at [12, 180] on button "Previous image" at bounding box center [14, 198] width 28 height 37
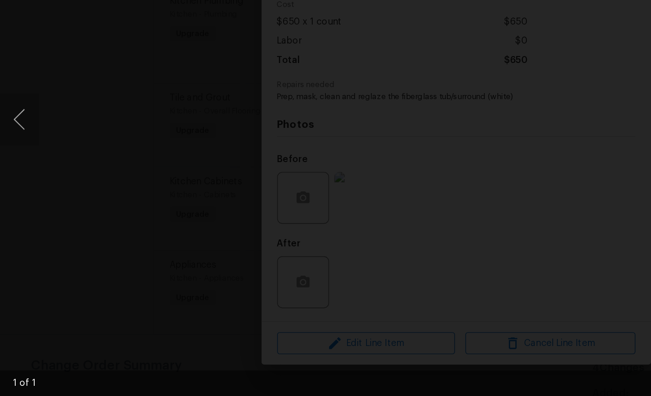
click at [388, 94] on img "Lightbox" at bounding box center [320, 198] width 651 height 396
click at [13, 180] on button "Previous image" at bounding box center [14, 198] width 28 height 37
click at [21, 180] on button "Previous image" at bounding box center [14, 198] width 28 height 37
click at [13, 180] on button "Previous image" at bounding box center [14, 198] width 28 height 37
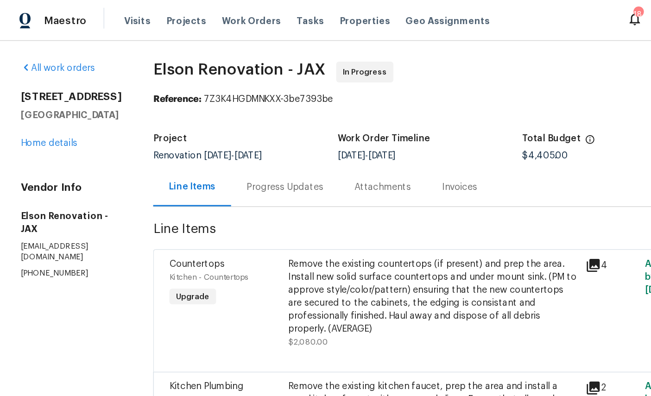
click at [33, 106] on link "Home details" at bounding box center [35, 102] width 40 height 6
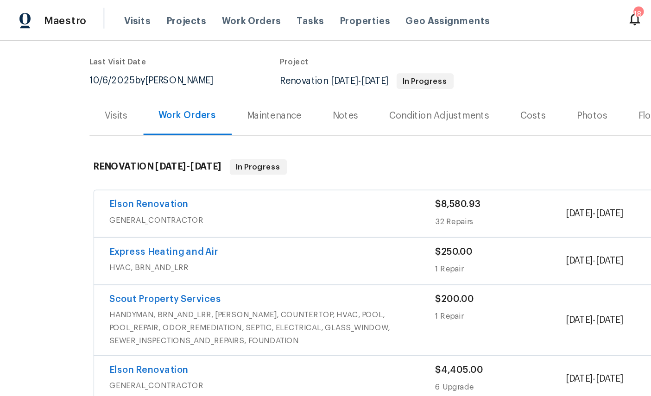
scroll to position [84, 0]
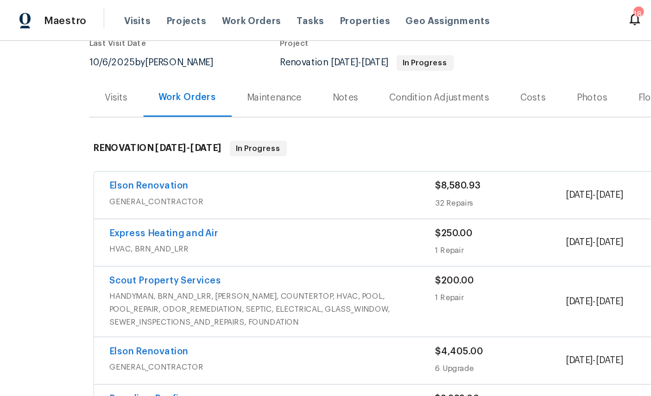
click at [109, 135] on link "Elson Renovation" at bounding box center [106, 133] width 57 height 6
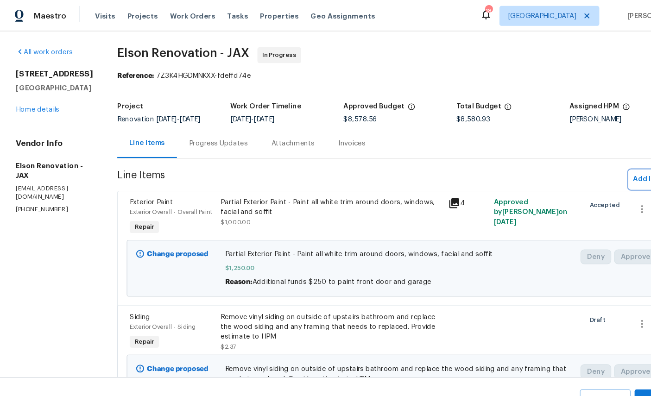
click at [595, 168] on span "Add line item" at bounding box center [611, 168] width 42 height 12
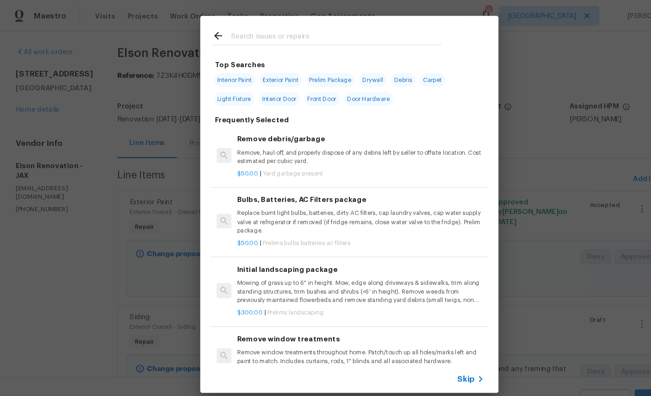
click at [290, 26] on div at bounding box center [305, 33] width 236 height 37
click at [324, 29] on input "text" at bounding box center [313, 35] width 196 height 14
type input "Resur"
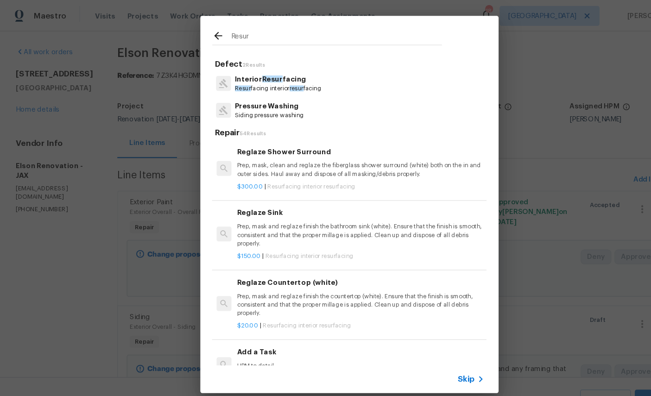
click at [259, 74] on span "Resur" at bounding box center [254, 73] width 19 height 6
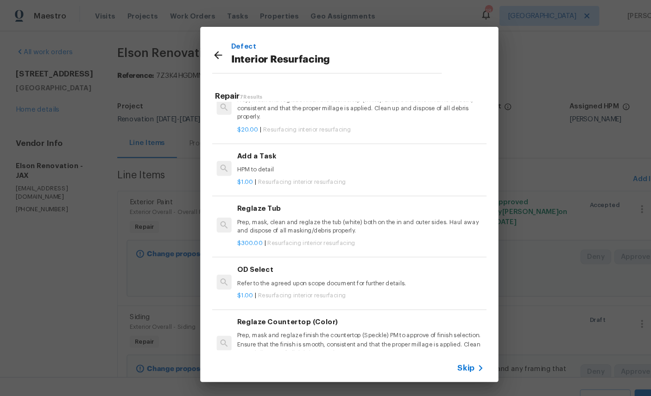
scroll to position [155, 0]
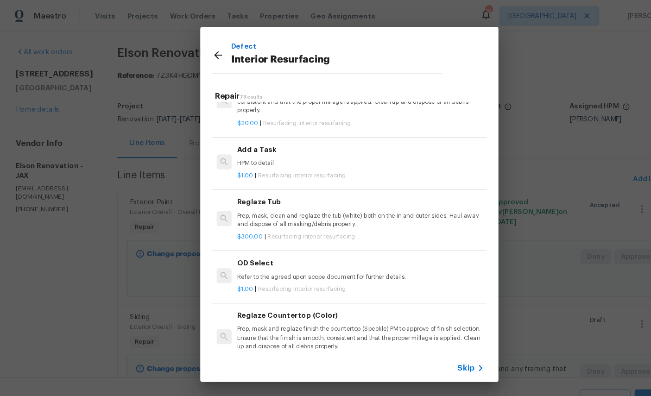
click at [389, 197] on p "Prep, mask, clean and reglaze the tub (white) both on the in and outer sides. H…" at bounding box center [336, 205] width 230 height 16
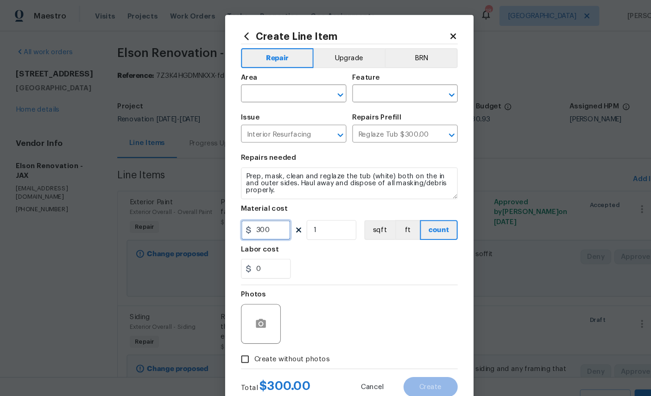
click at [258, 220] on input "300" at bounding box center [248, 214] width 46 height 19
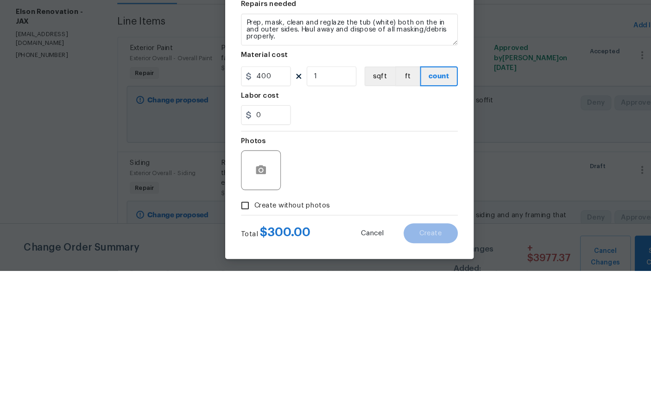
scroll to position [62, 0]
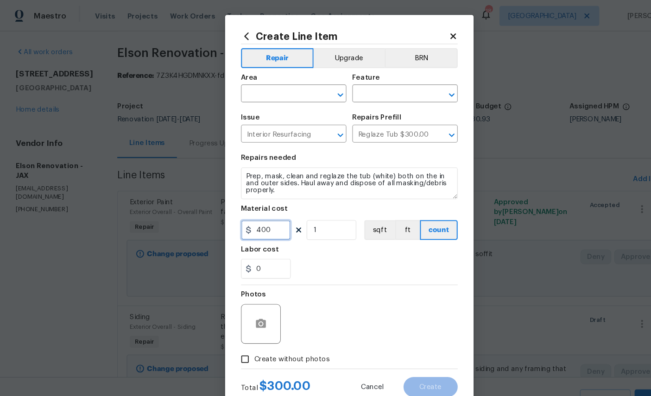
type input "400"
click at [265, 60] on button "Repair" at bounding box center [259, 54] width 68 height 19
click at [263, 61] on button "Repair" at bounding box center [259, 54] width 68 height 19
click at [267, 60] on button "Repair" at bounding box center [259, 54] width 68 height 19
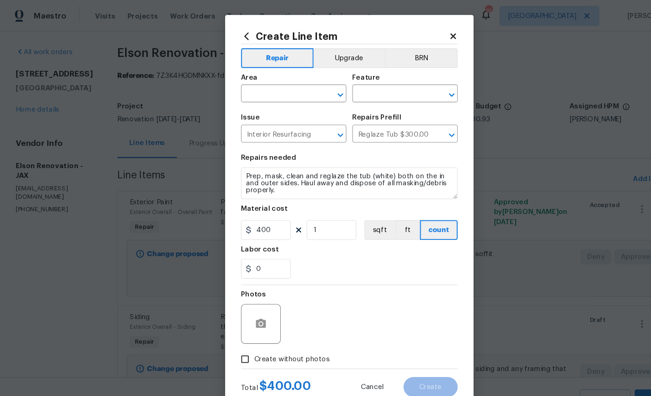
click at [276, 63] on button "Repair" at bounding box center [259, 54] width 68 height 19
click at [297, 69] on span "Area ​" at bounding box center [274, 82] width 98 height 38
click at [303, 63] on button "Upgrade" at bounding box center [325, 54] width 66 height 19
click at [308, 62] on button "Upgrade" at bounding box center [325, 54] width 68 height 19
click at [259, 26] on div "Create Line Item Repair Upgrade BRN Area ​ Feature ​ Issue Interior Resurfacing…" at bounding box center [326, 199] width 232 height 371
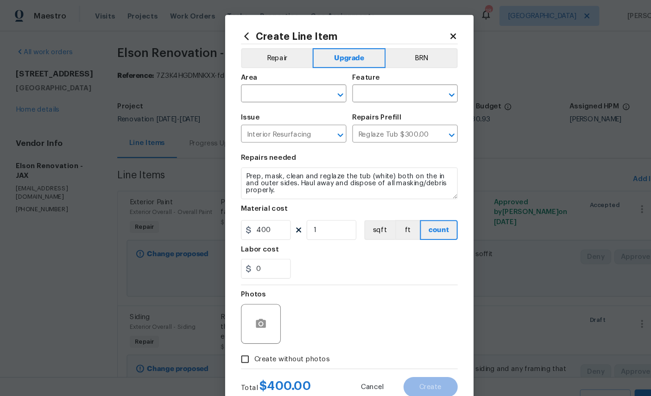
click at [253, 29] on h2 "Create Line Item" at bounding box center [322, 34] width 194 height 10
click at [249, 34] on h2 "Create Line Item" at bounding box center [322, 34] width 194 height 10
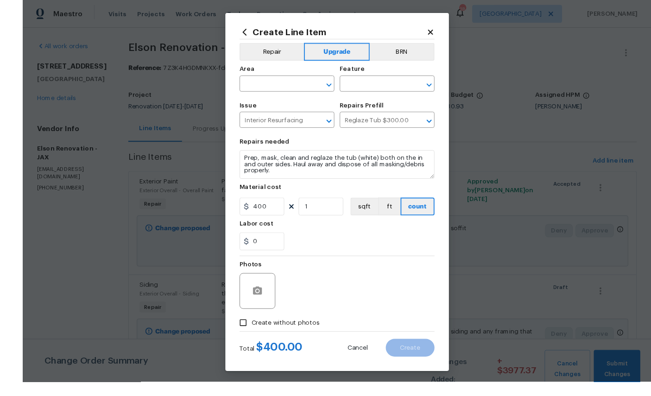
scroll to position [0, 0]
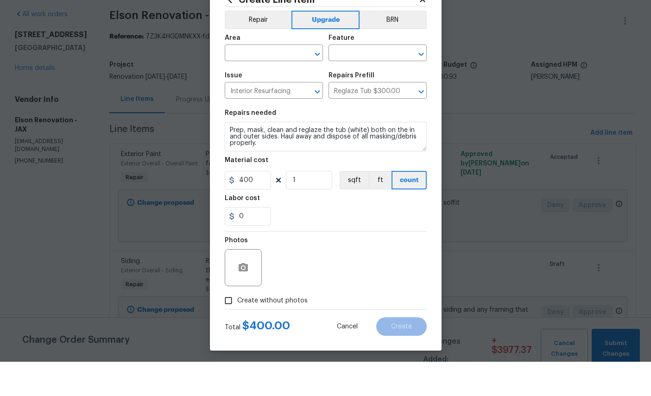
click at [248, 90] on div "Area ​ Feature ​ Issue Interior Resurfacing ​ Repairs Prefill Reglaze Tub $300.…" at bounding box center [326, 100] width 202 height 75
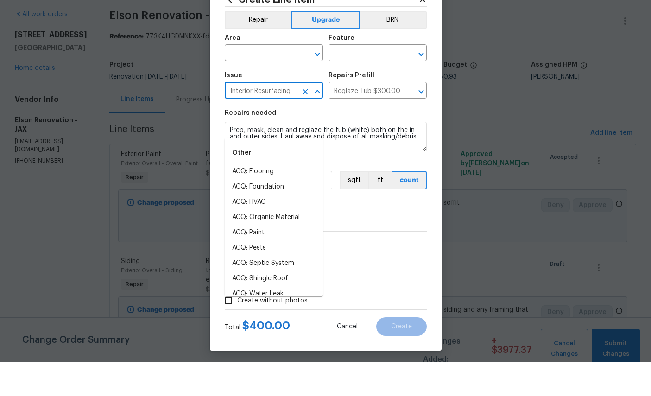
scroll to position [35, 0]
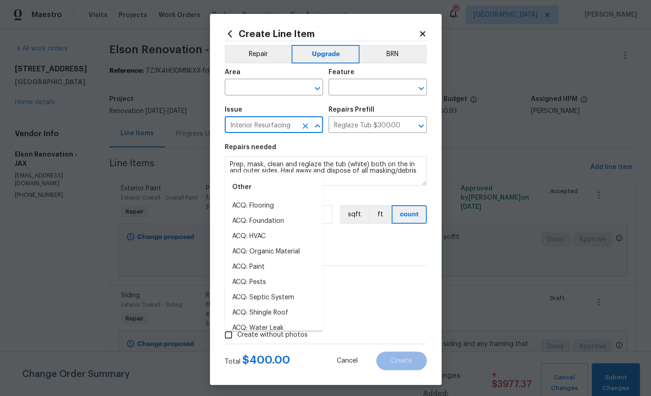
click at [263, 89] on input "text" at bounding box center [261, 88] width 72 height 14
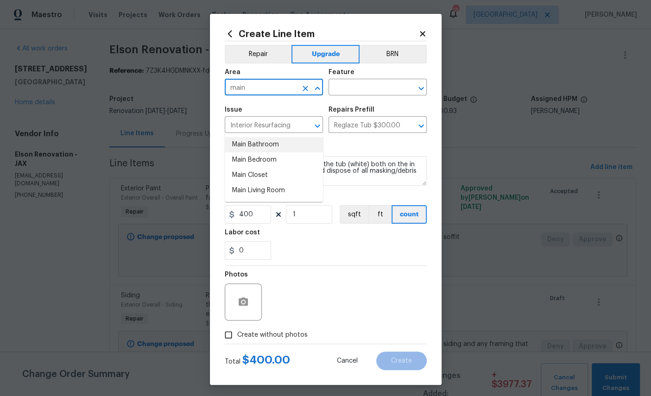
click at [263, 137] on li "Main Bathroom" at bounding box center [274, 144] width 98 height 15
type input "Main Bathroom"
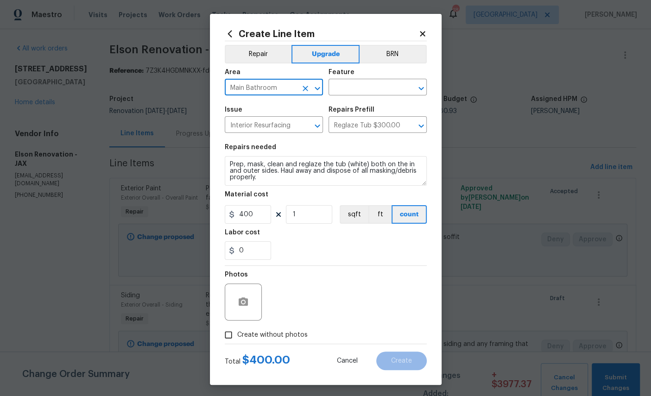
click at [254, 57] on button "Repair" at bounding box center [258, 54] width 67 height 19
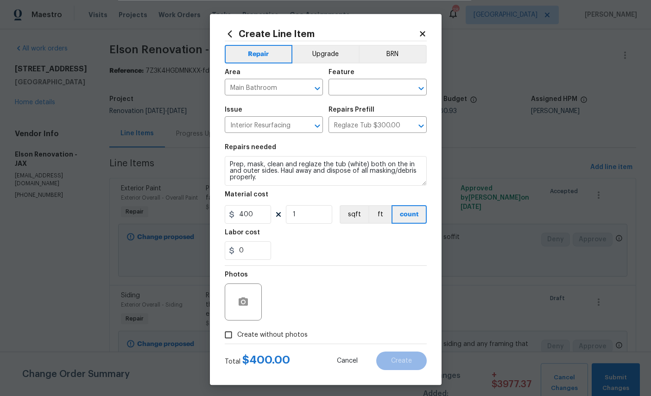
click at [370, 86] on input "text" at bounding box center [365, 88] width 72 height 14
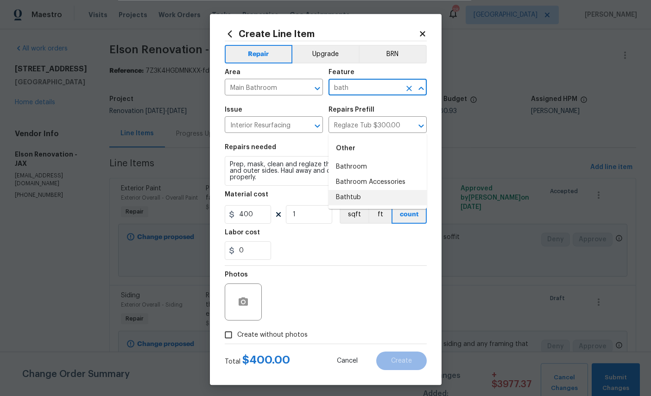
click at [353, 190] on li "Bathtub" at bounding box center [378, 197] width 98 height 15
type input "Bathtub"
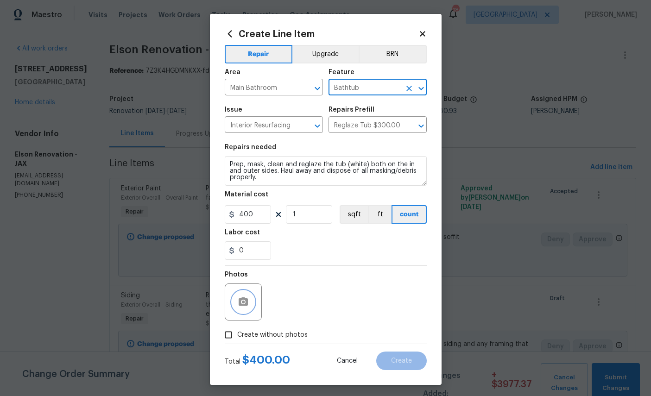
click at [244, 306] on icon "button" at bounding box center [243, 302] width 11 height 11
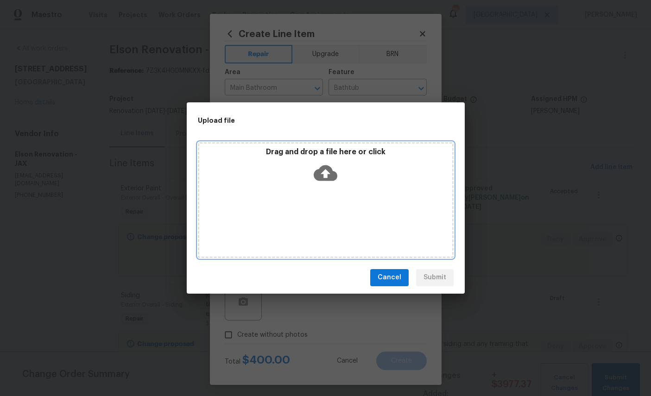
click at [335, 170] on icon at bounding box center [326, 173] width 24 height 24
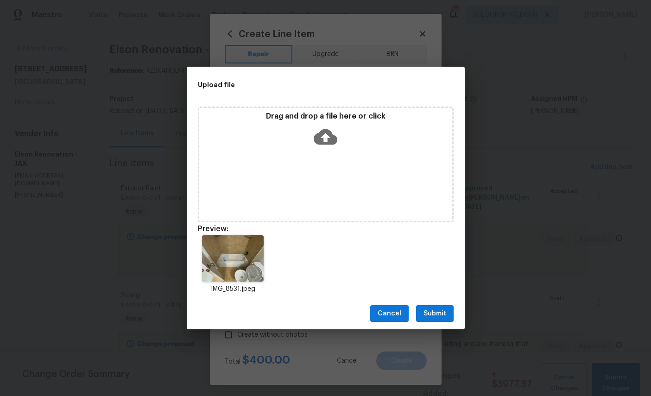
click at [433, 314] on span "Submit" at bounding box center [435, 314] width 23 height 12
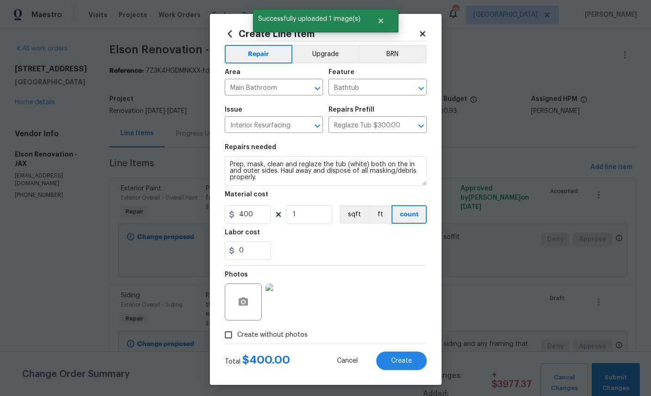
click at [401, 365] on span "Create" at bounding box center [401, 361] width 21 height 7
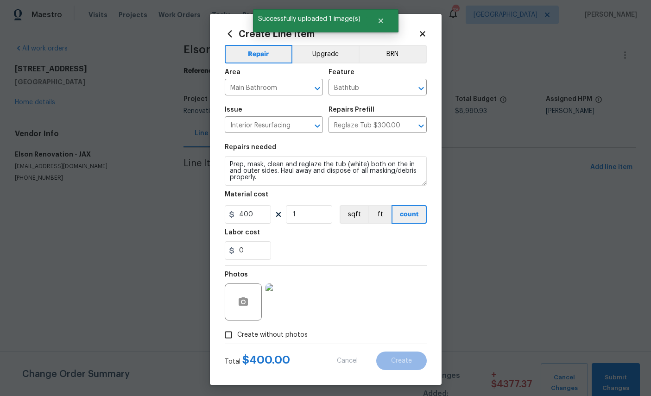
scroll to position [0, 0]
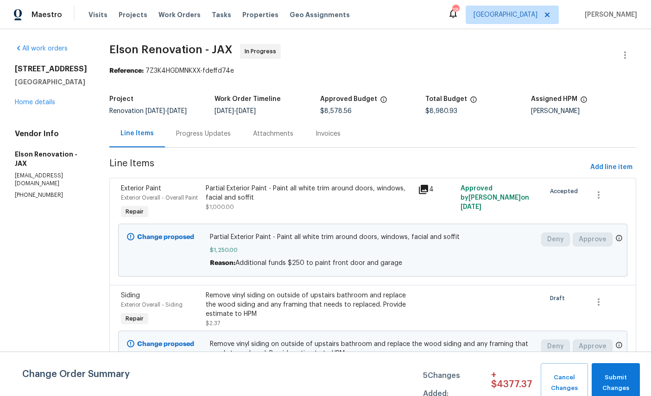
click at [32, 106] on link "Home details" at bounding box center [35, 102] width 40 height 6
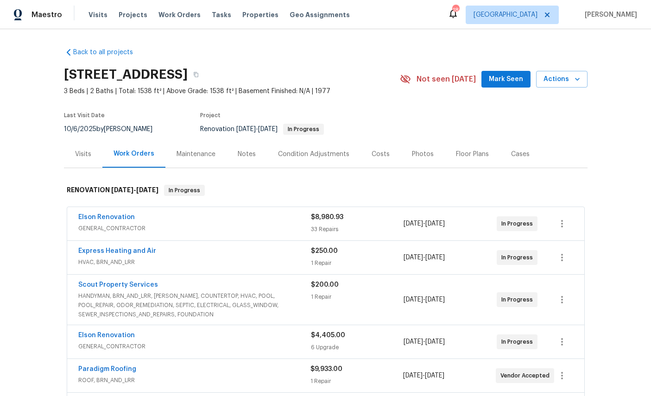
click at [94, 221] on link "Elson Renovation" at bounding box center [106, 217] width 57 height 6
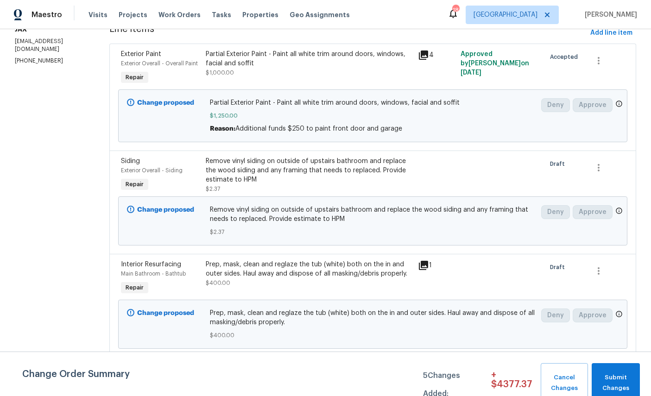
scroll to position [136, 0]
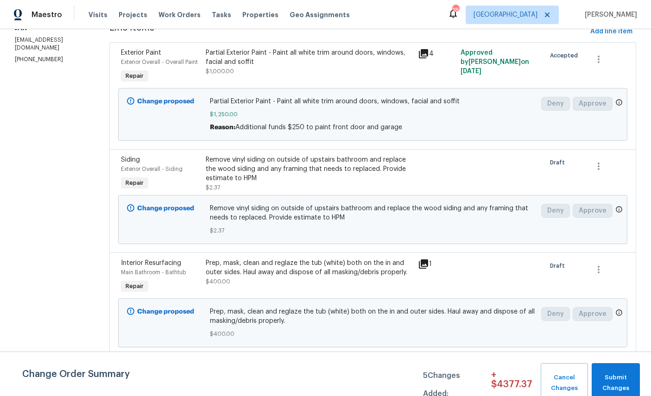
click at [122, 165] on div "Siding" at bounding box center [160, 159] width 79 height 9
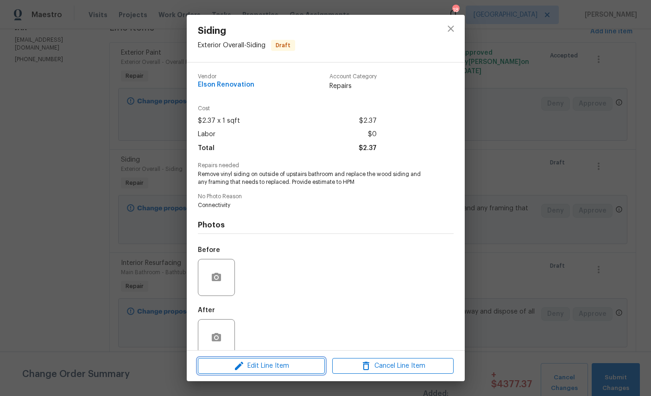
click at [279, 365] on span "Edit Line Item" at bounding box center [261, 367] width 121 height 12
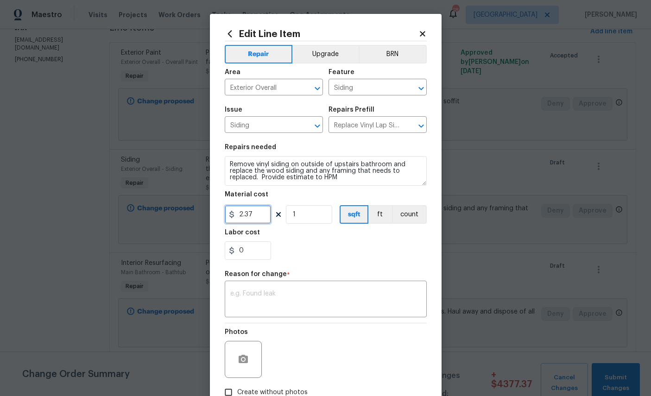
click at [262, 220] on input "2.37" at bounding box center [248, 214] width 46 height 19
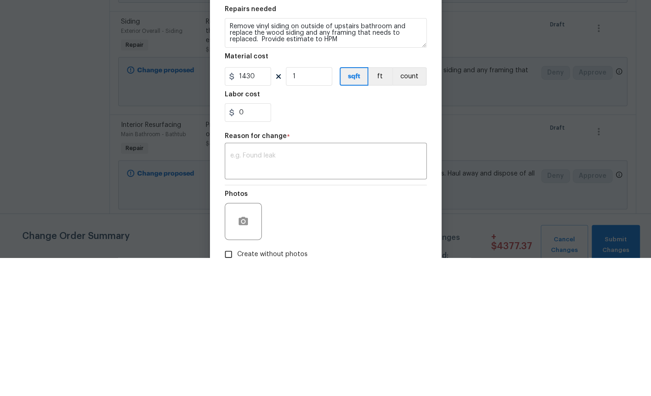
scroll to position [35, 0]
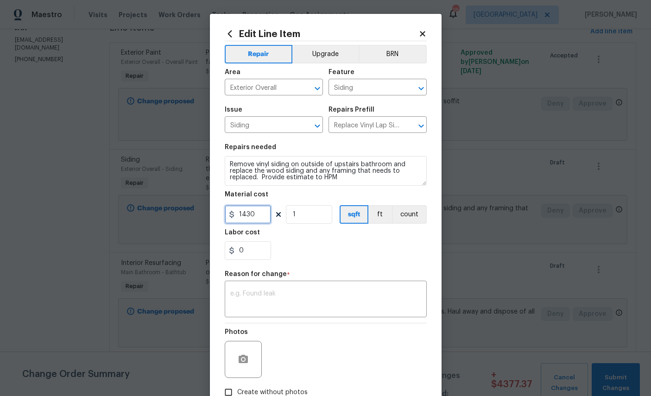
type input "1430"
click at [302, 308] on textarea at bounding box center [325, 300] width 191 height 19
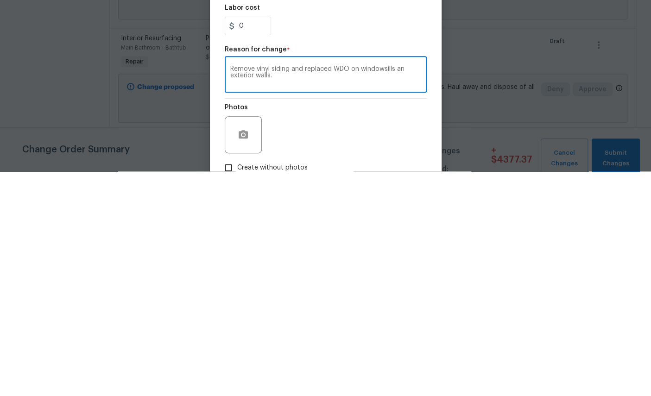
type textarea "Remove vinyl siding and replaced WDO on windowsills an exterior walls."
click at [246, 355] on icon "button" at bounding box center [243, 359] width 9 height 8
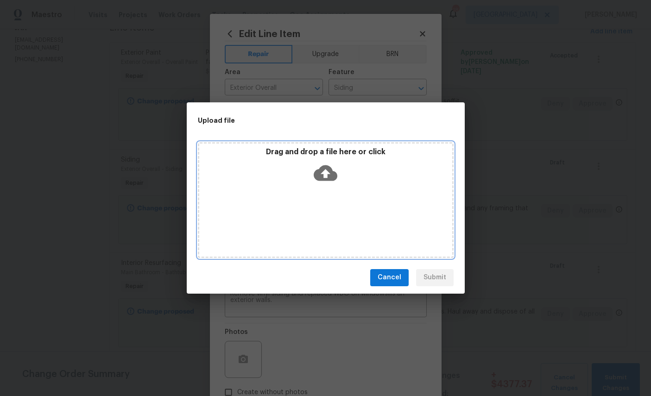
click at [319, 172] on icon at bounding box center [326, 173] width 24 height 16
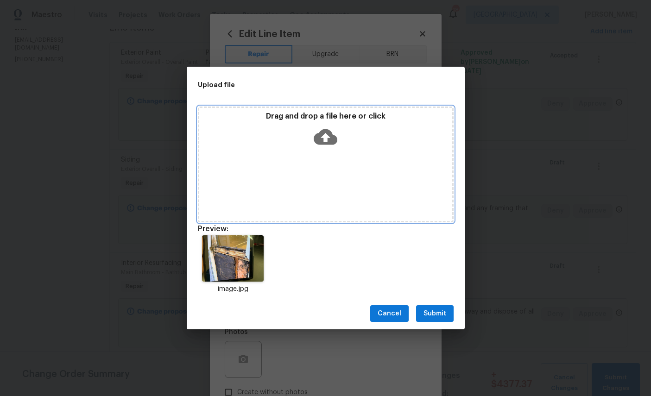
click at [326, 136] on icon at bounding box center [326, 137] width 24 height 24
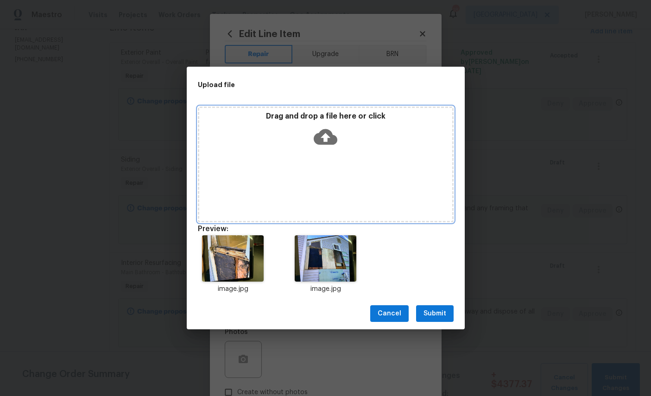
click at [330, 133] on icon at bounding box center [326, 137] width 24 height 16
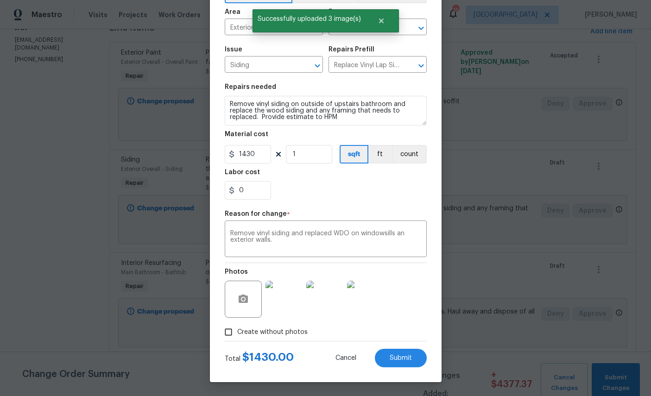
scroll to position [67, 0]
click at [396, 352] on button "Submit" at bounding box center [401, 358] width 52 height 19
type input "2.37"
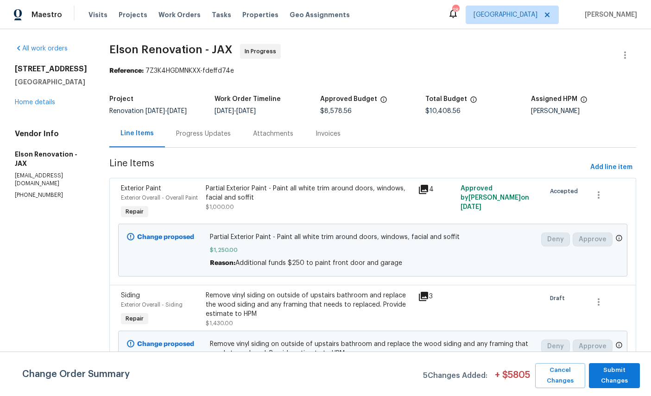
scroll to position [0, 0]
click at [35, 106] on link "Home details" at bounding box center [35, 102] width 40 height 6
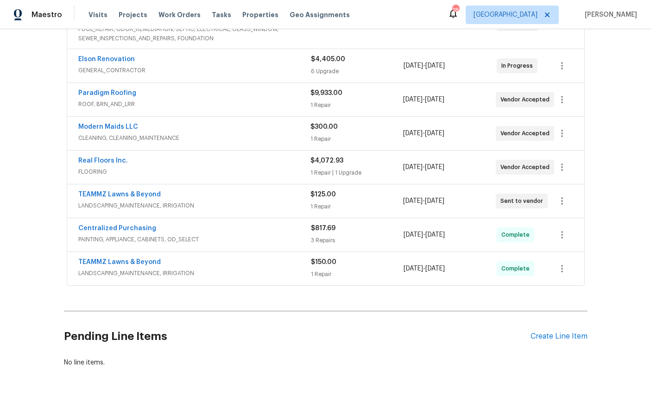
scroll to position [276, 0]
click at [564, 326] on div "Pending Line Items Create Line Item" at bounding box center [326, 337] width 524 height 43
click at [555, 337] on div "Create Line Item" at bounding box center [559, 337] width 57 height 9
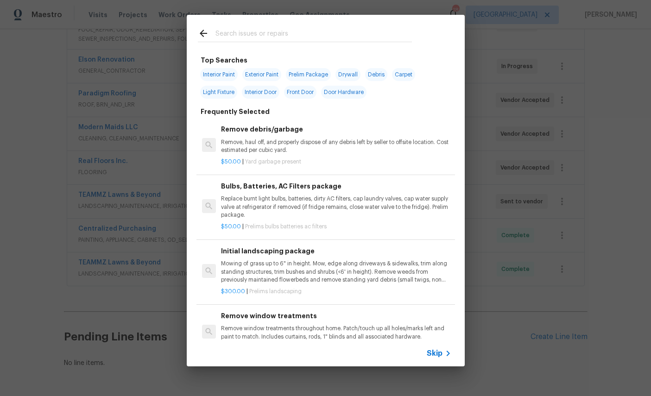
click at [312, 30] on input "text" at bounding box center [313, 35] width 196 height 14
type input "Ele"
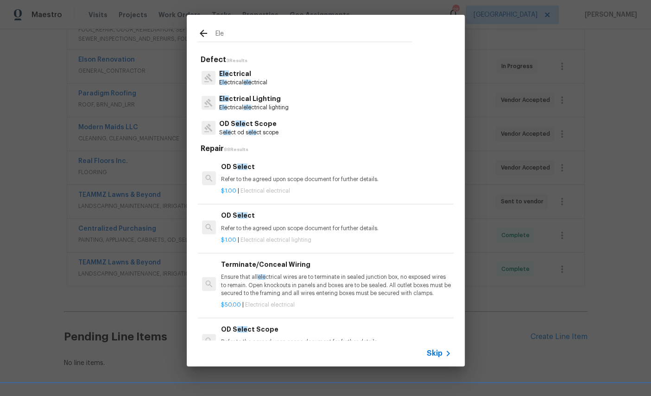
click at [237, 70] on p "Ele ctrical" at bounding box center [243, 74] width 48 height 10
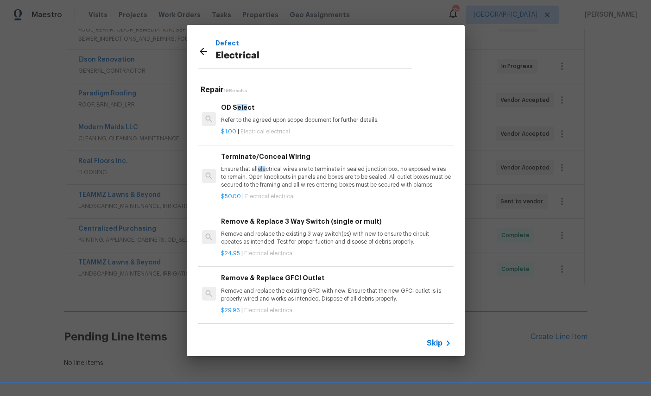
click at [206, 46] on icon at bounding box center [203, 51] width 11 height 11
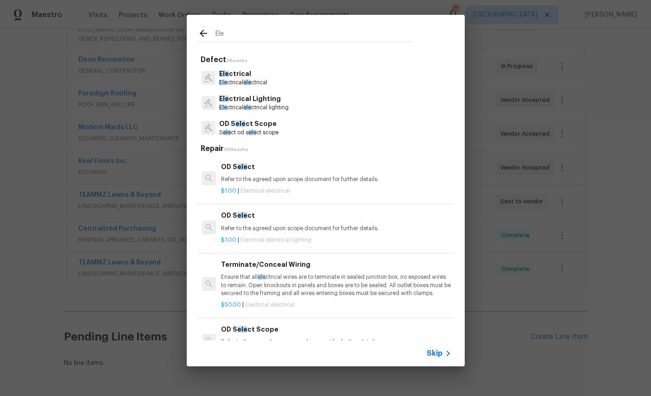
click at [288, 29] on input "Ele" at bounding box center [313, 35] width 196 height 14
click at [295, 34] on input "Ele" at bounding box center [313, 35] width 196 height 14
type input "E"
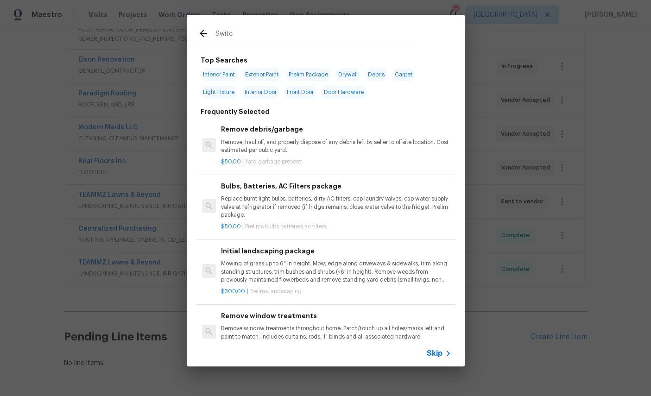
type input "Switch"
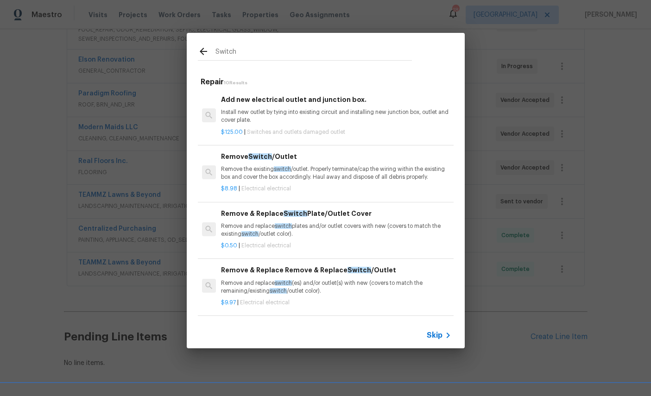
click at [335, 223] on p "Remove and replace switch plates and/or outlet covers with new (covers to match…" at bounding box center [336, 230] width 230 height 16
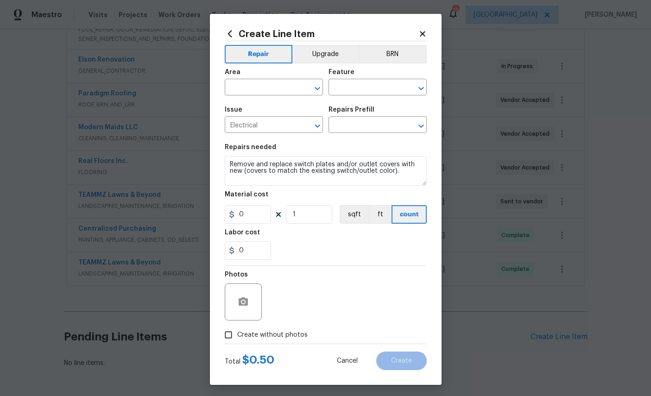
type input "Remove & Replace Switch Plate/Outlet Cover $0.50"
type input "0.5"
click at [266, 86] on input "text" at bounding box center [261, 88] width 72 height 14
click at [268, 123] on li "Interior Overall" at bounding box center [274, 125] width 98 height 15
type input "Interior Overall"
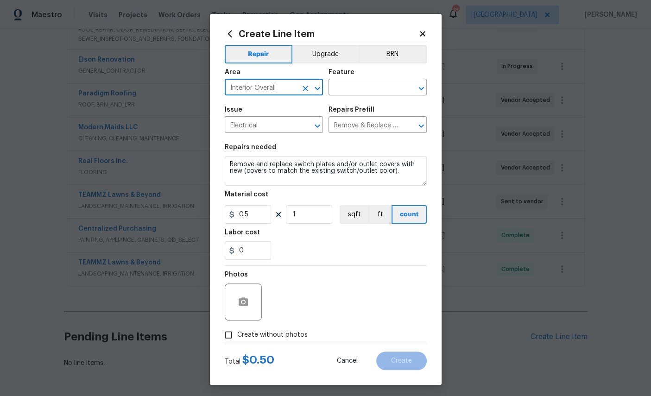
click at [374, 87] on input "text" at bounding box center [365, 88] width 72 height 14
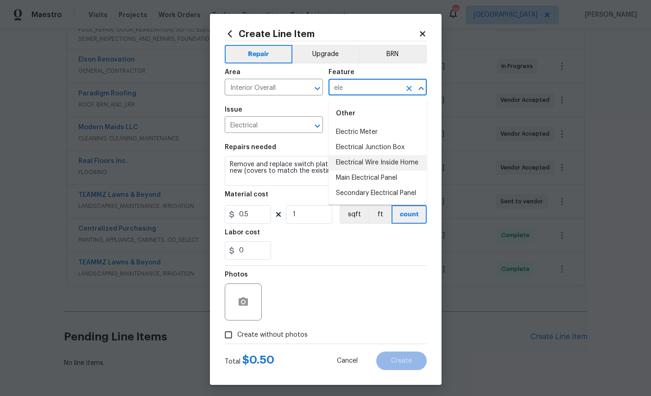
click at [372, 162] on li "Electrical Wire Inside Home" at bounding box center [378, 162] width 98 height 15
type input "Electrical Wire Inside Home"
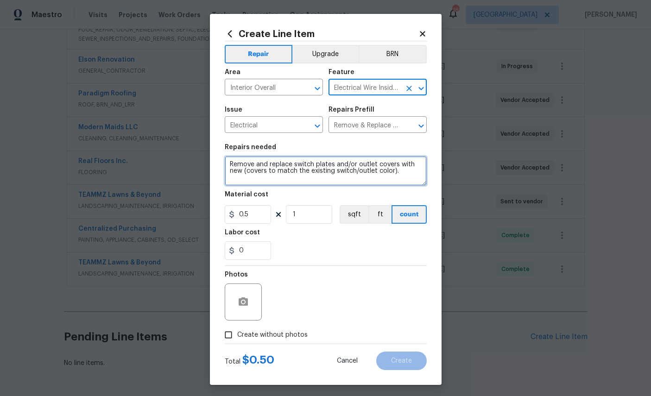
click at [259, 186] on textarea "Remove and replace switch plates and/or outlet covers with new (covers to match…" at bounding box center [326, 171] width 202 height 30
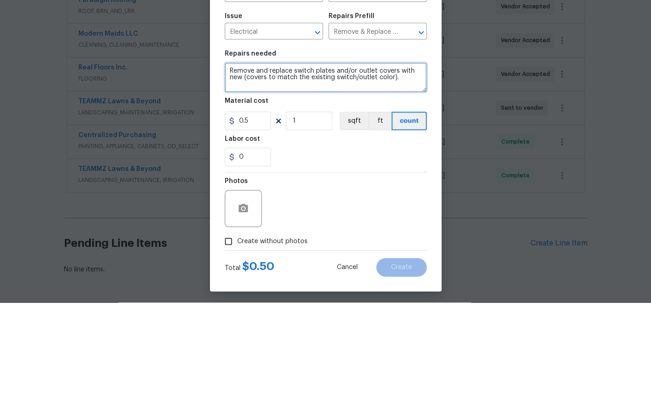
click at [301, 156] on textarea "Remove and replace switch plates and/or outlet covers with new (covers to match…" at bounding box center [326, 171] width 202 height 30
click at [300, 156] on textarea "Remove and replace switch plates and/or outlet covers with new (covers to match…" at bounding box center [326, 171] width 202 height 30
type textarea "Replace all yellow outlet/Switch receptacles"
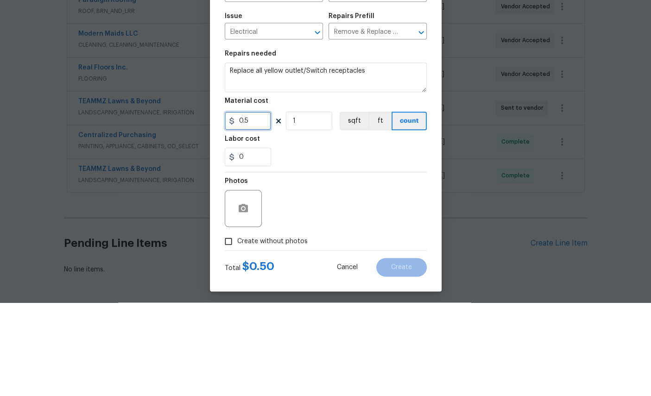
click at [259, 205] on input "0.5" at bounding box center [248, 214] width 46 height 19
click at [252, 205] on input "0.5" at bounding box center [248, 214] width 46 height 19
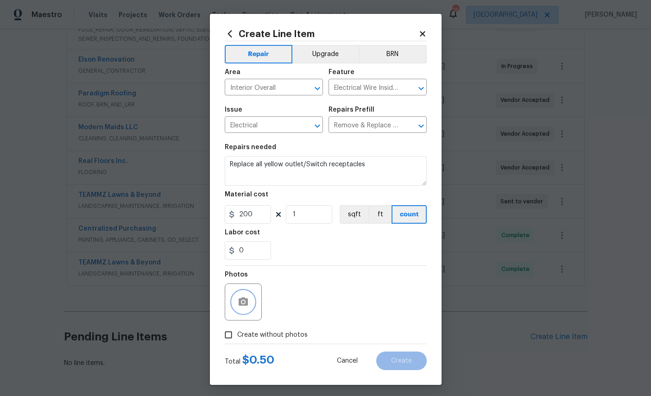
click at [246, 304] on icon "button" at bounding box center [243, 302] width 11 height 11
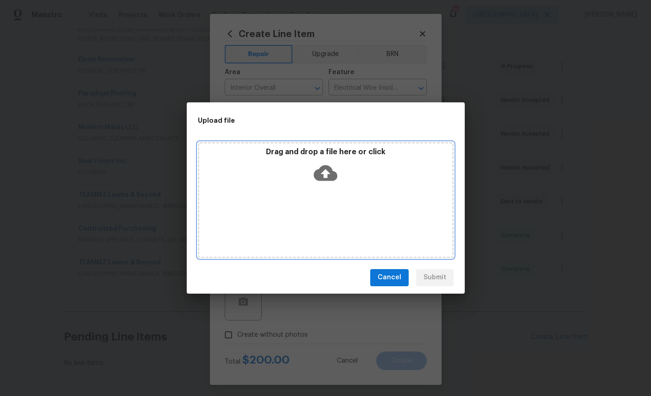
click at [319, 176] on icon at bounding box center [326, 173] width 24 height 16
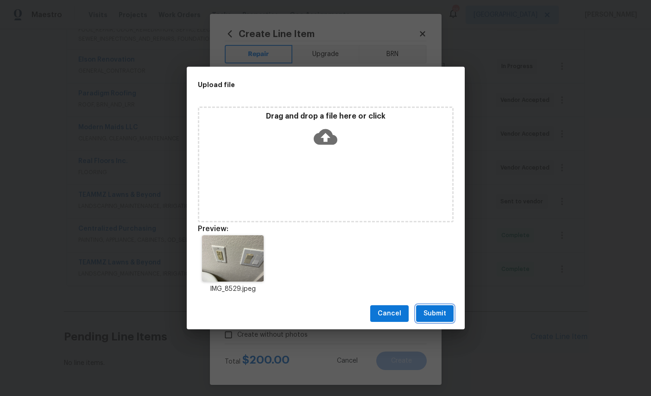
click at [441, 310] on span "Submit" at bounding box center [435, 314] width 23 height 12
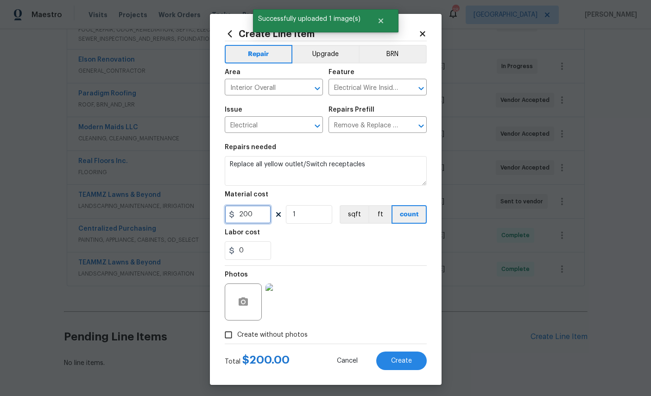
click at [259, 215] on input "200" at bounding box center [248, 214] width 46 height 19
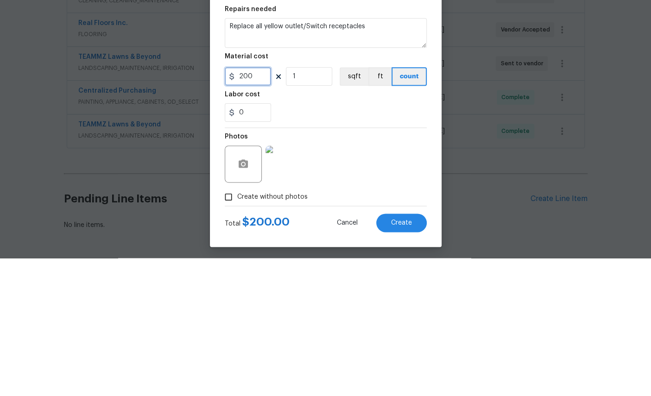
click at [258, 205] on input "200" at bounding box center [248, 214] width 46 height 19
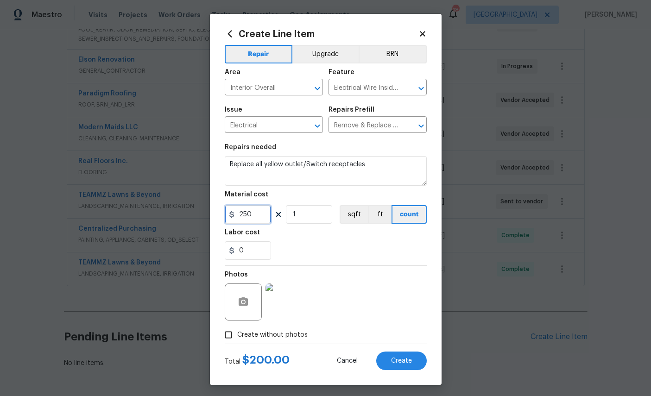
type input "250"
click at [396, 362] on button "Create" at bounding box center [401, 361] width 51 height 19
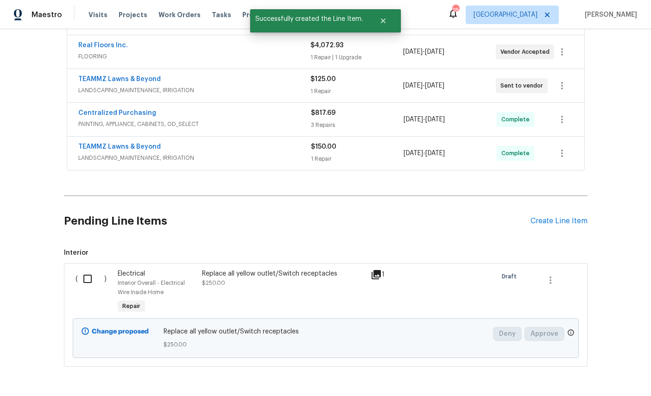
scroll to position [391, 0]
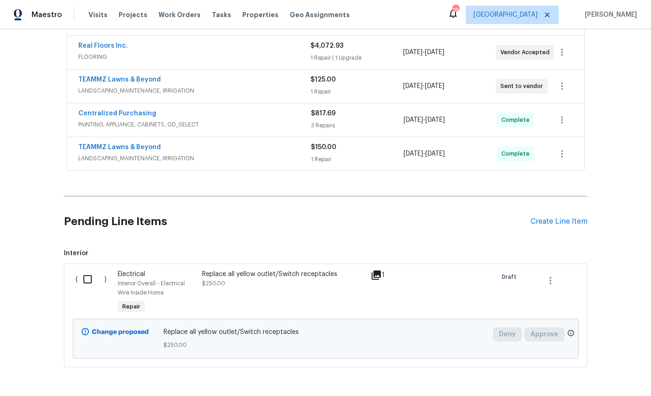
click at [87, 270] on input "checkbox" at bounding box center [91, 279] width 26 height 19
checkbox input "true"
click at [558, 270] on button "button" at bounding box center [550, 281] width 22 height 22
click at [563, 248] on li "Cancel" at bounding box center [557, 246] width 36 height 15
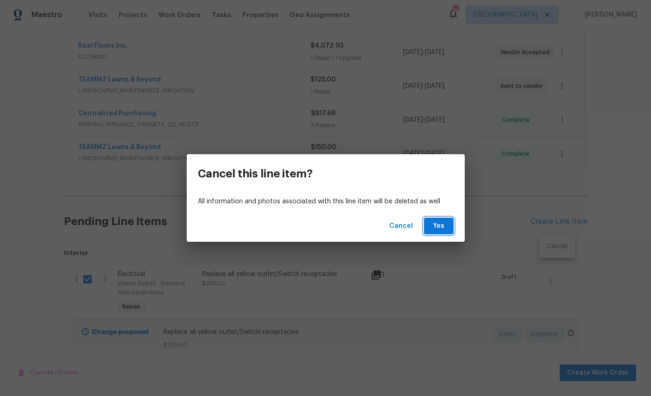
click at [442, 227] on span "Yes" at bounding box center [438, 227] width 15 height 12
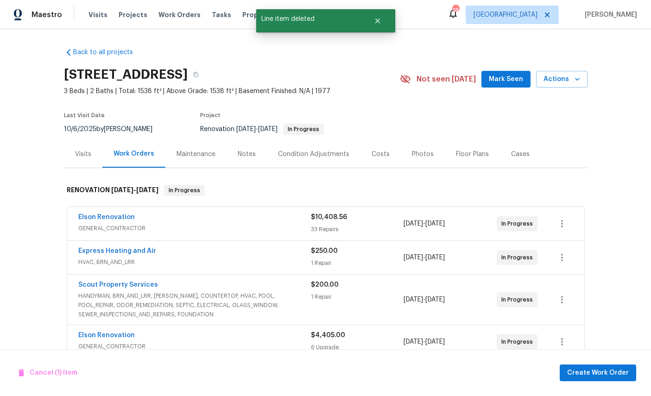
scroll to position [0, 0]
click at [95, 366] on link "Paradigm Roofing" at bounding box center [107, 369] width 58 height 6
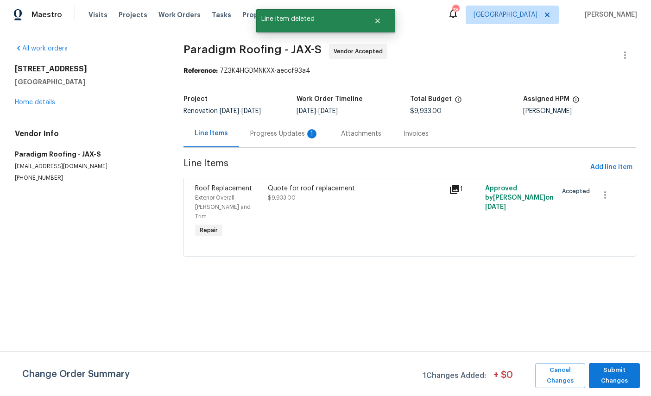
click at [274, 129] on div "Progress Updates 1" at bounding box center [284, 133] width 69 height 9
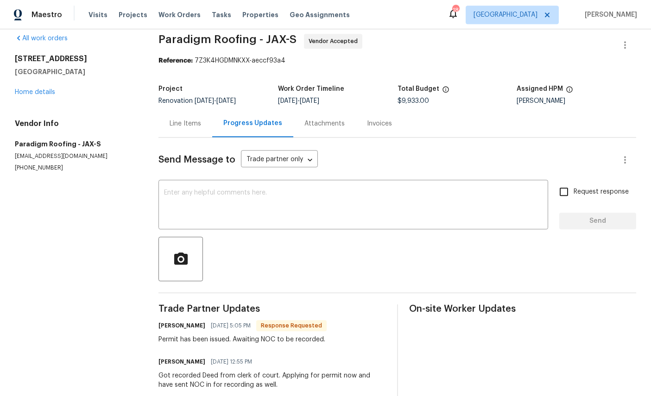
click at [27, 89] on link "Home details" at bounding box center [35, 92] width 40 height 6
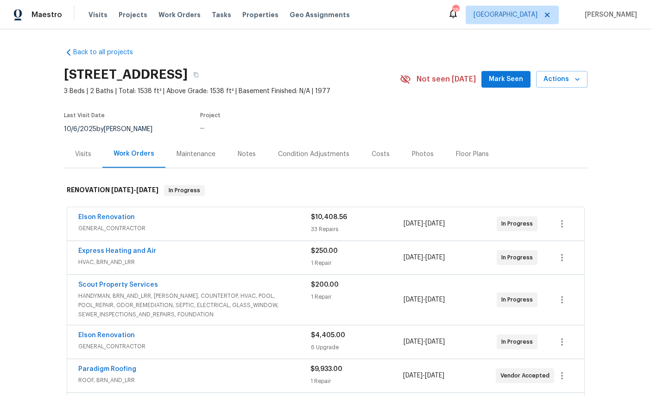
scroll to position [35, 0]
click at [99, 214] on link "Elson Renovation" at bounding box center [106, 217] width 57 height 6
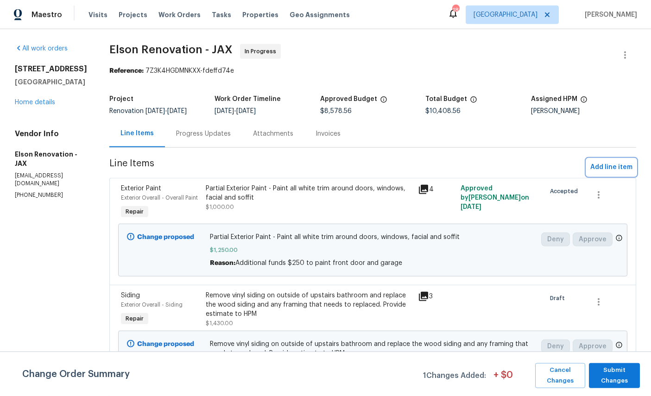
click at [609, 159] on button "Add line item" at bounding box center [612, 167] width 50 height 17
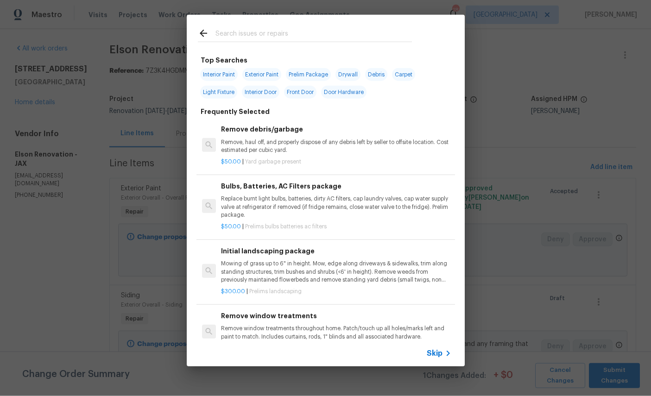
click at [305, 34] on input "text" at bounding box center [313, 35] width 196 height 14
click at [304, 34] on input "text" at bounding box center [313, 35] width 196 height 14
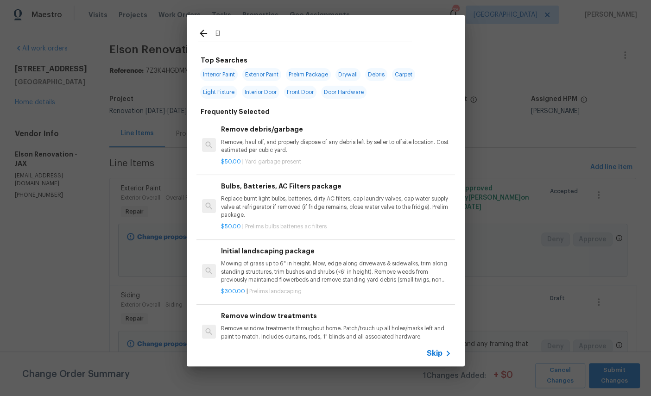
type input "Ele"
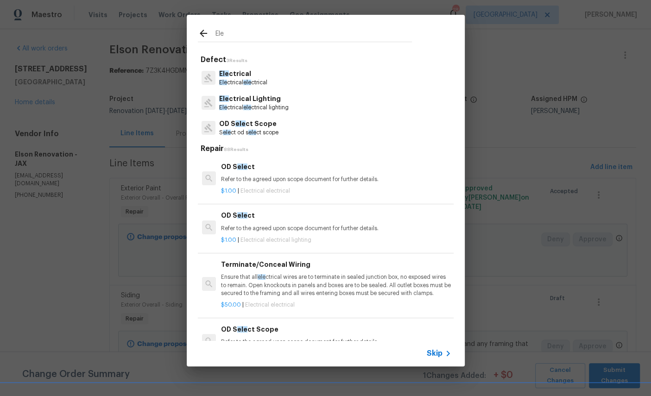
click at [238, 77] on p "Ele ctrical" at bounding box center [243, 74] width 48 height 10
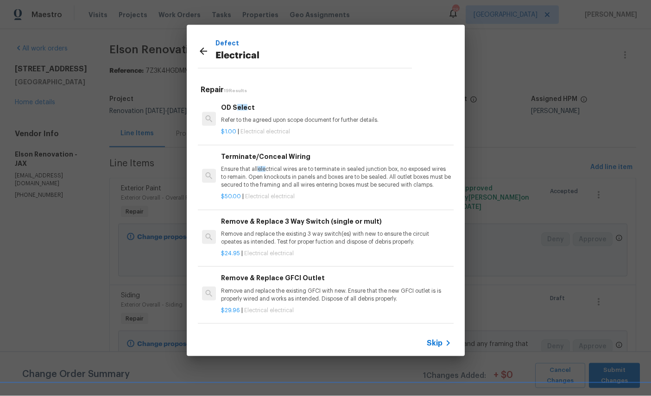
click at [202, 48] on icon at bounding box center [203, 51] width 11 height 11
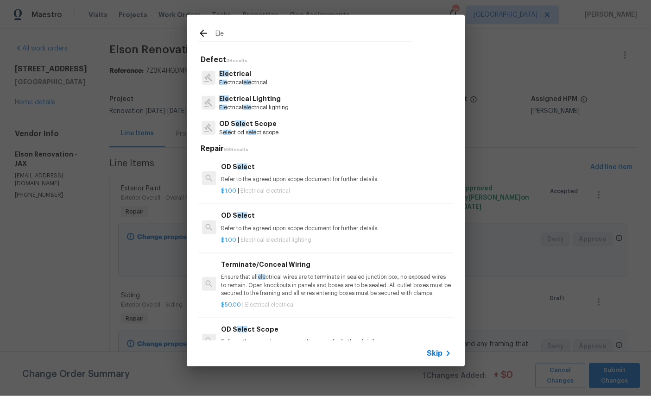
click at [264, 36] on input "Ele" at bounding box center [313, 35] width 196 height 14
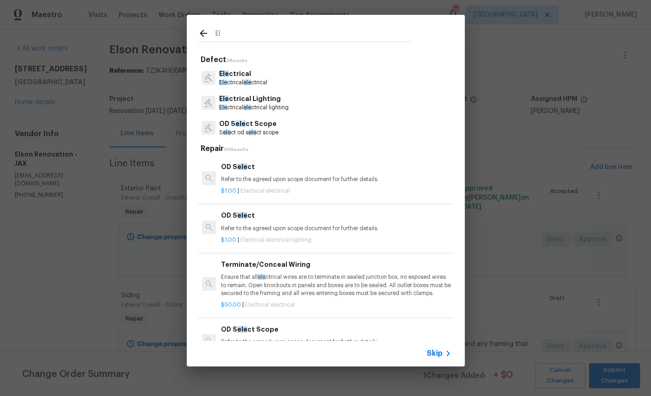
type input "E"
type input "Switch"
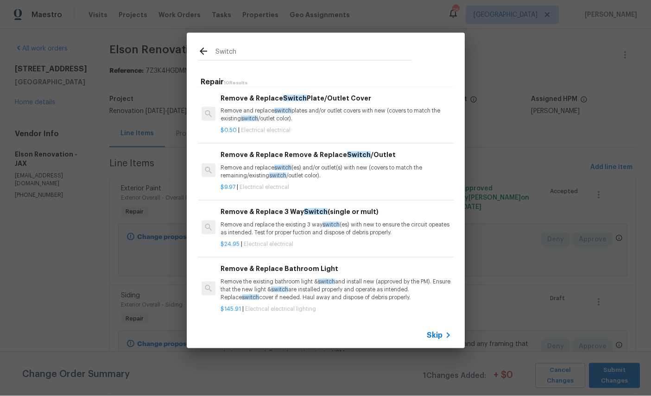
scroll to position [116, 0]
click at [339, 159] on div "Remove & Replace Remove & Replace Switch /Outlet Remove and replace switch (es)…" at bounding box center [336, 164] width 230 height 30
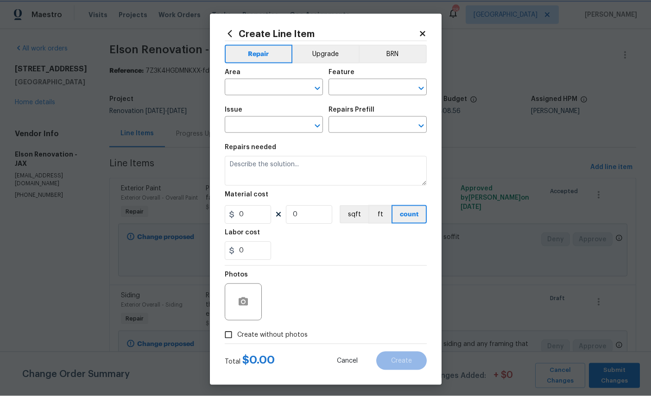
type input "Electrical"
type input "Remove & Replace Remove & Replace Switch/Outlet $9.97"
type textarea "Remove and replace switch(es) and/or outlet(s) with new (covers to match the re…"
type input "9.97"
type input "1"
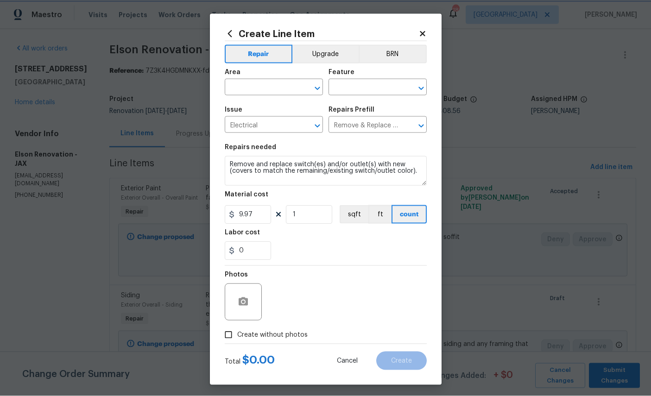
scroll to position [0, 0]
click at [270, 86] on input "text" at bounding box center [261, 88] width 72 height 14
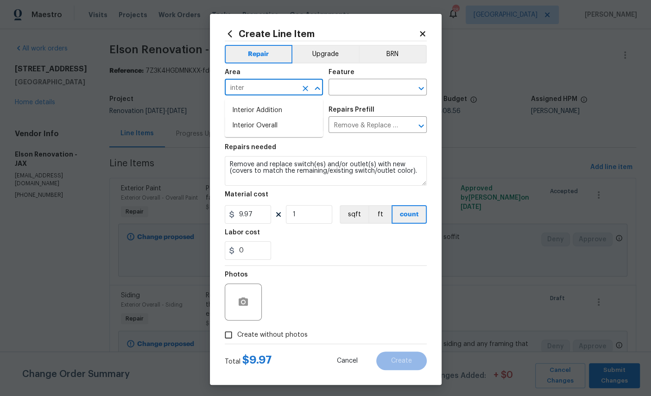
click at [274, 127] on li "Interior Overall" at bounding box center [274, 125] width 98 height 15
type input "Interior Overall"
click at [370, 89] on input "text" at bounding box center [365, 88] width 72 height 14
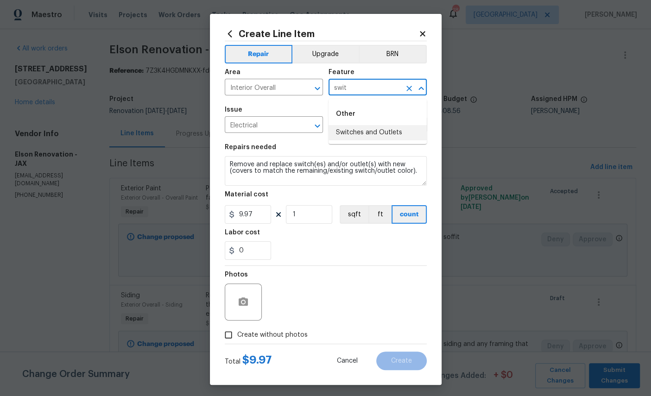
click at [386, 133] on li "Switches and Outlets" at bounding box center [378, 132] width 98 height 15
type input "Switches and Outlets"
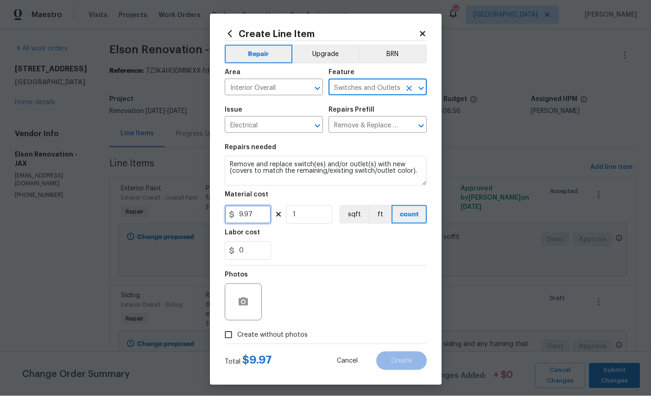
click at [265, 220] on input "9.97" at bounding box center [248, 214] width 46 height 19
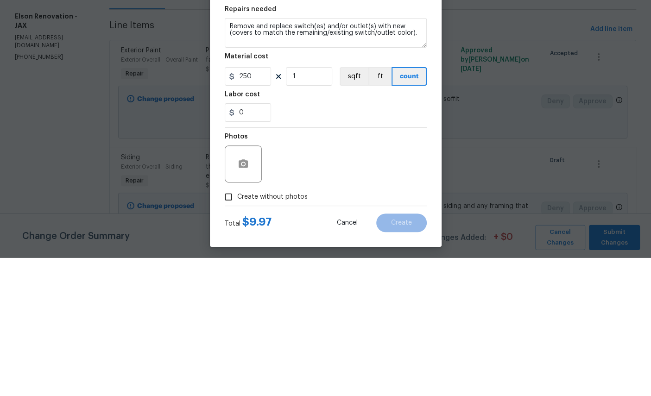
scroll to position [35, 0]
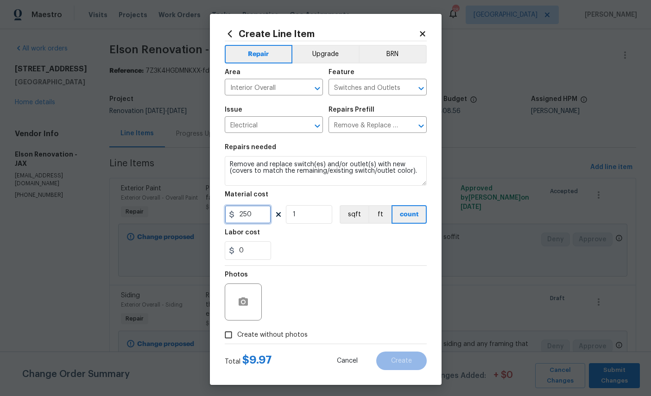
type input "250"
click at [240, 306] on icon "button" at bounding box center [243, 301] width 9 height 8
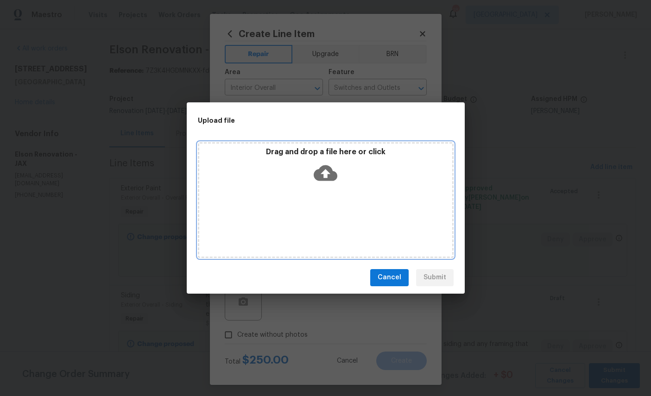
click at [321, 180] on icon at bounding box center [326, 173] width 24 height 16
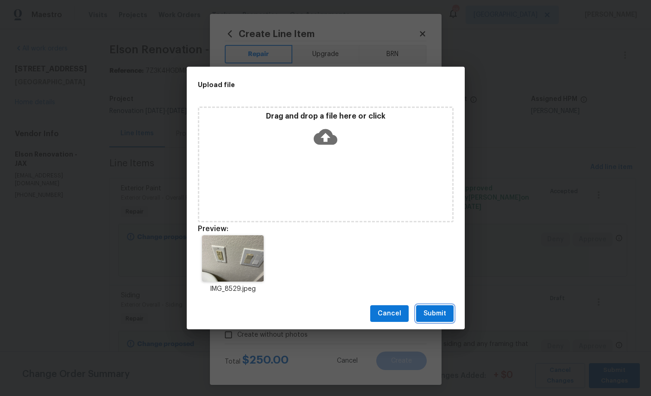
click at [438, 313] on span "Submit" at bounding box center [435, 314] width 23 height 12
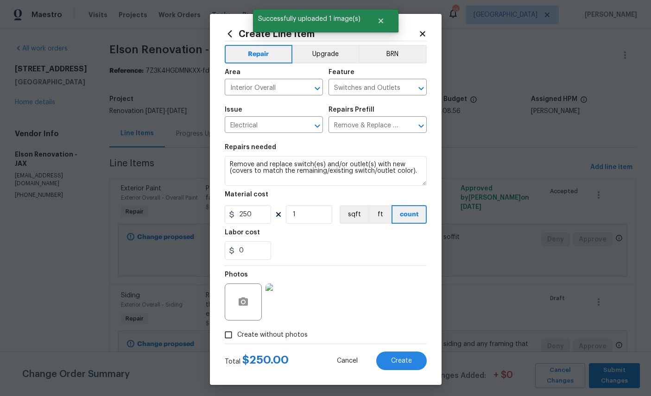
click at [401, 365] on span "Create" at bounding box center [401, 361] width 21 height 7
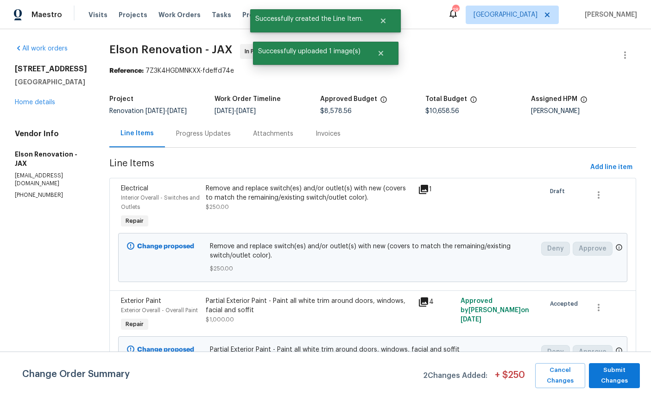
click at [24, 106] on link "Home details" at bounding box center [35, 102] width 40 height 6
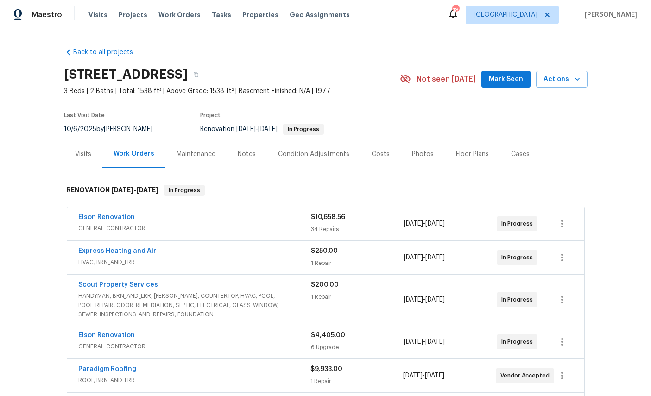
click at [390, 157] on div "Costs" at bounding box center [381, 154] width 18 height 9
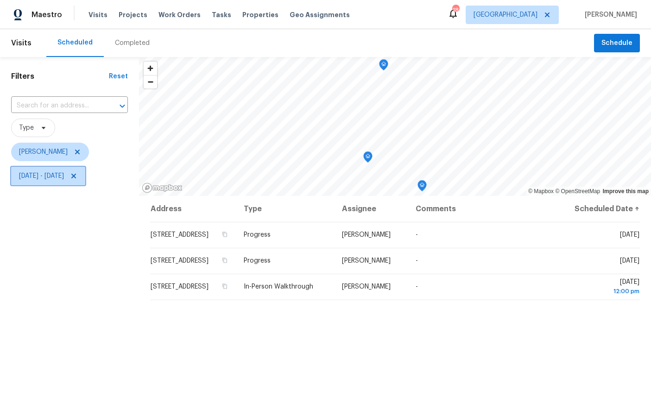
click at [85, 170] on span "[DATE] - [DATE]" at bounding box center [48, 176] width 74 height 19
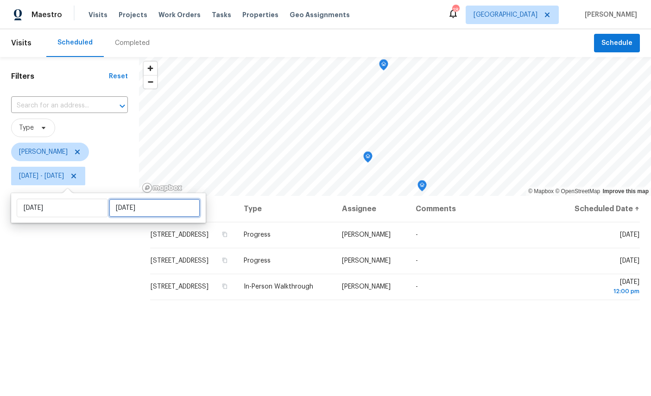
click at [127, 211] on input "[DATE]" at bounding box center [154, 208] width 91 height 19
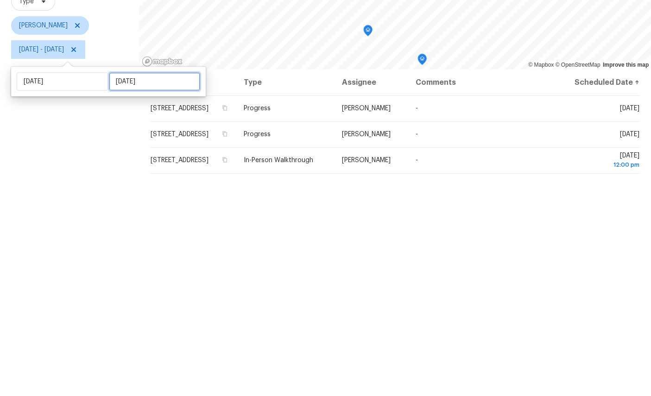
select select "9"
select select "2025"
select select "10"
select select "2025"
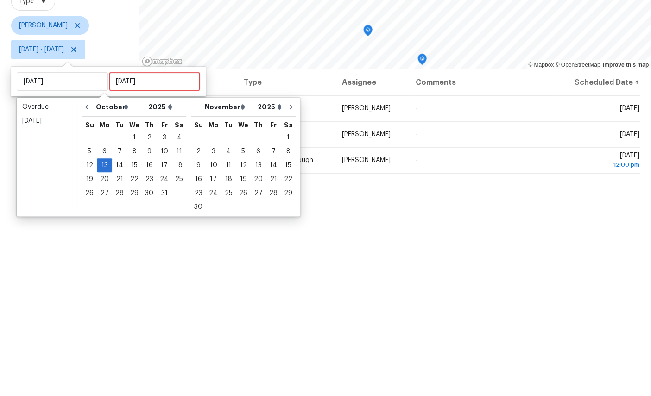
scroll to position [35, 0]
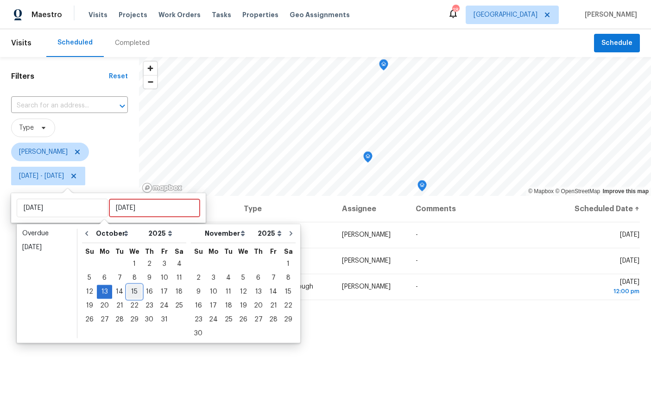
click at [130, 285] on div "15" at bounding box center [134, 291] width 15 height 13
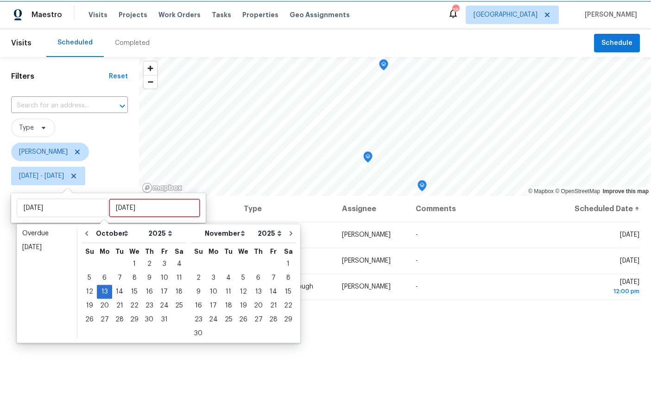
type input "[DATE]"
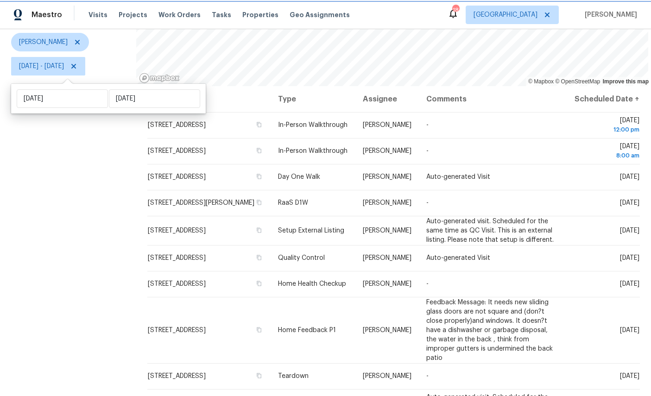
scroll to position [109, 0]
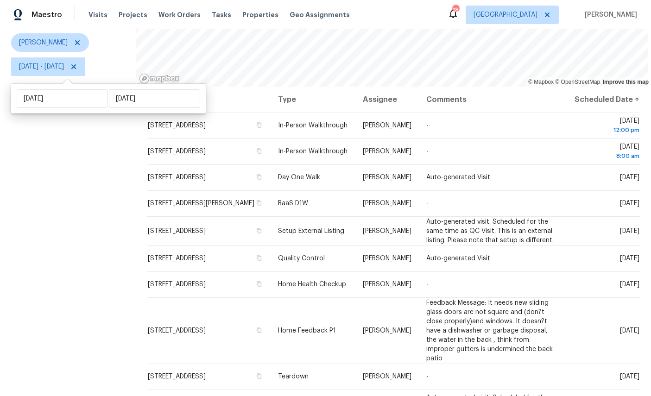
click at [0, 0] on icon at bounding box center [0, 0] width 0 height 0
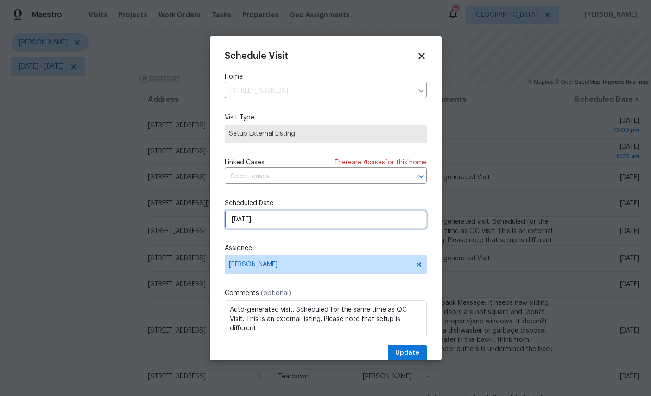
click at [312, 220] on input "[DATE]" at bounding box center [326, 219] width 202 height 19
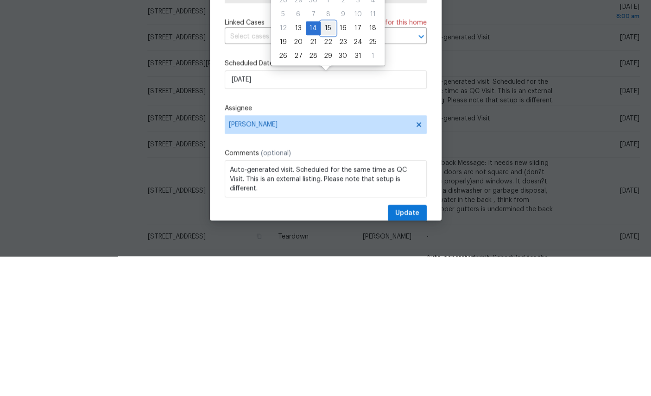
click at [327, 162] on div "15" at bounding box center [328, 168] width 15 height 13
type input "[DATE]"
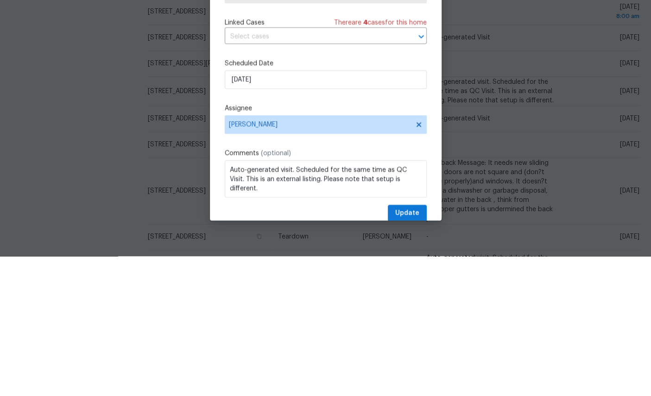
scroll to position [35, 0]
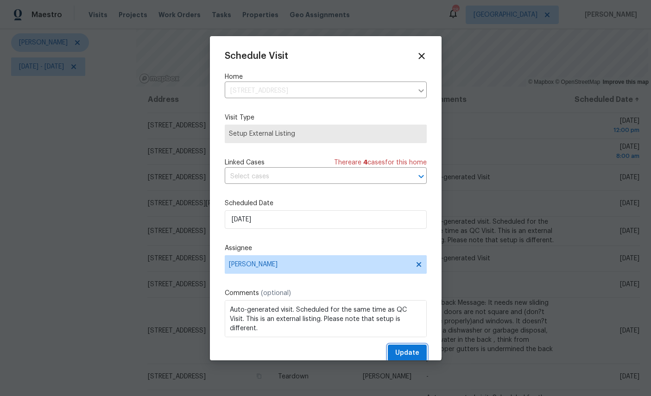
click at [408, 346] on button "Update" at bounding box center [407, 353] width 39 height 17
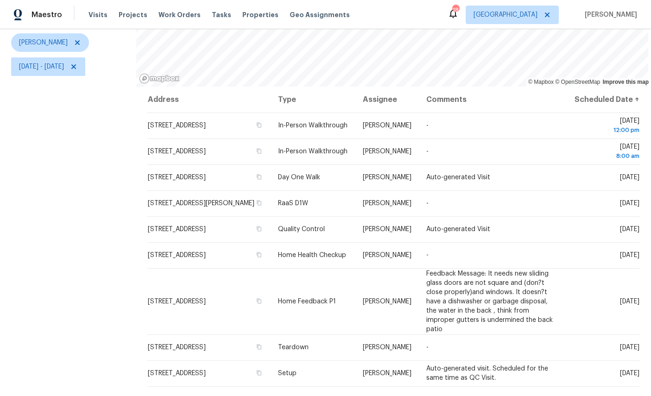
click at [0, 0] on icon at bounding box center [0, 0] width 0 height 0
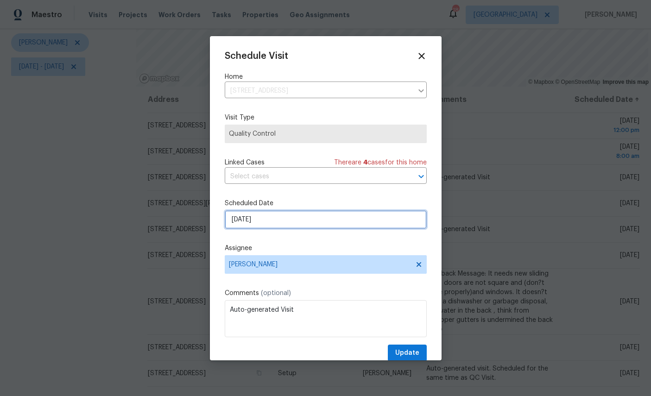
click at [315, 221] on input "10/14/2025" at bounding box center [326, 219] width 202 height 19
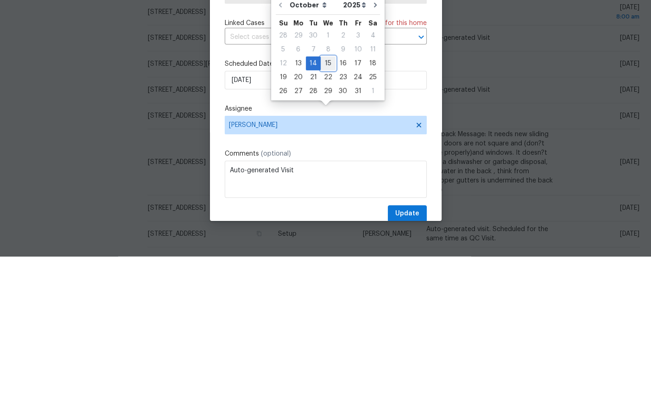
click at [329, 196] on div "15" at bounding box center [328, 202] width 15 height 13
type input "[DATE]"
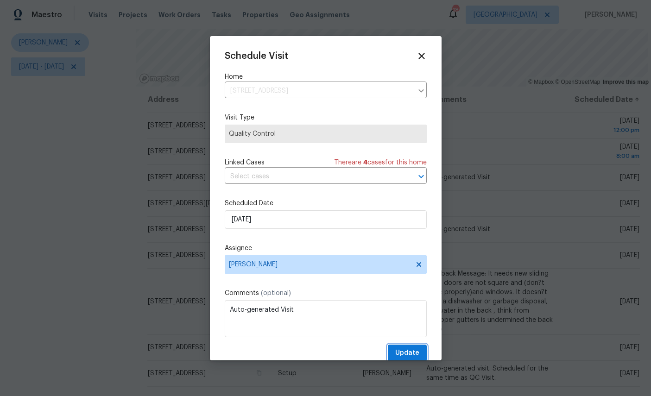
click at [409, 354] on span "Update" at bounding box center [407, 354] width 24 height 12
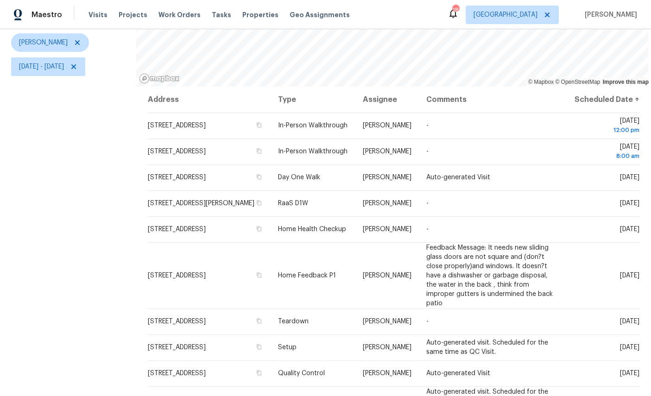
click at [0, 0] on icon at bounding box center [0, 0] width 0 height 0
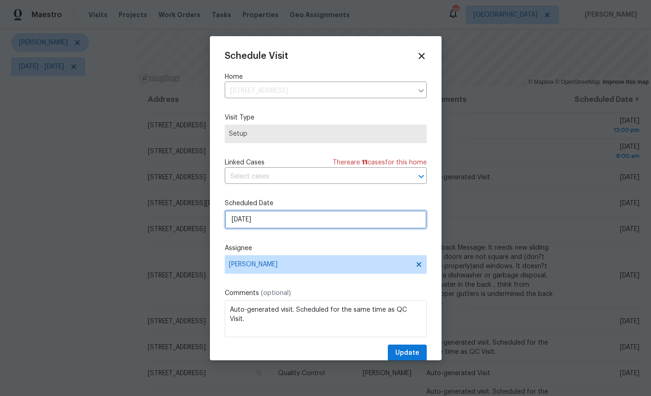
click at [289, 219] on input "[DATE]" at bounding box center [326, 219] width 202 height 19
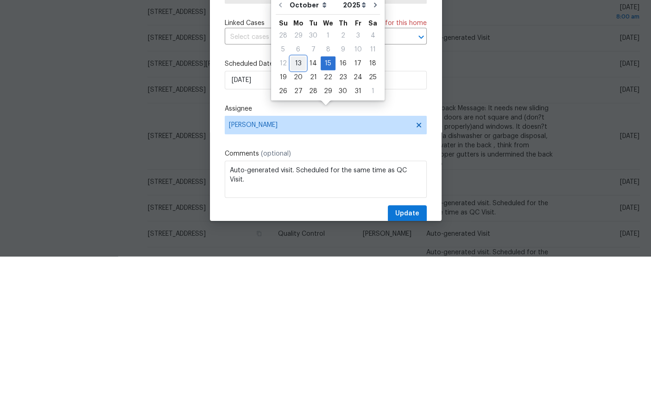
click at [297, 196] on div "13" at bounding box center [298, 202] width 15 height 13
type input "[DATE]"
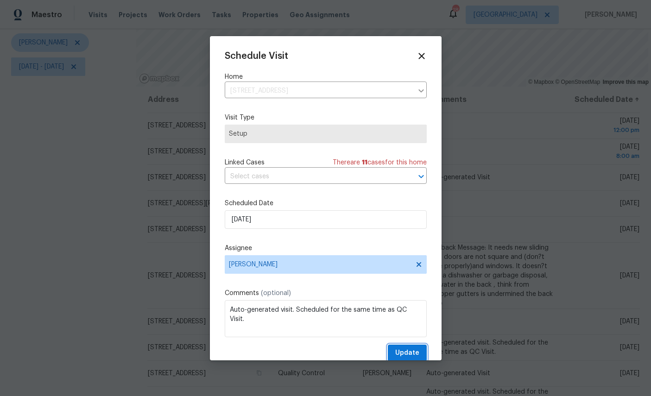
click at [408, 354] on span "Update" at bounding box center [407, 354] width 24 height 12
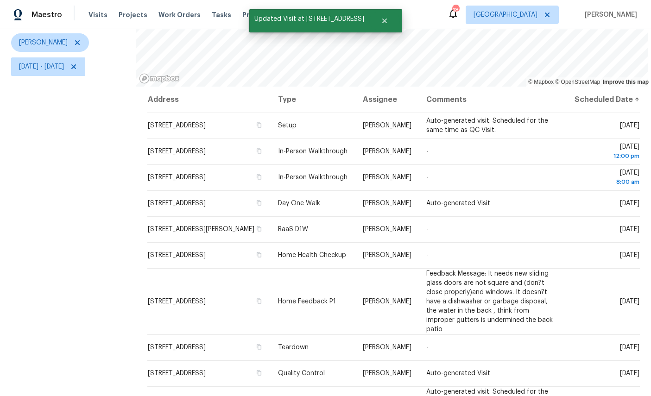
click at [0, 0] on icon at bounding box center [0, 0] width 0 height 0
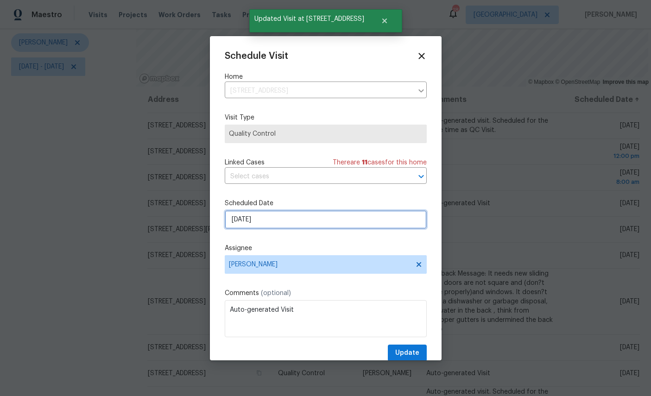
click at [295, 220] on input "[DATE]" at bounding box center [326, 219] width 202 height 19
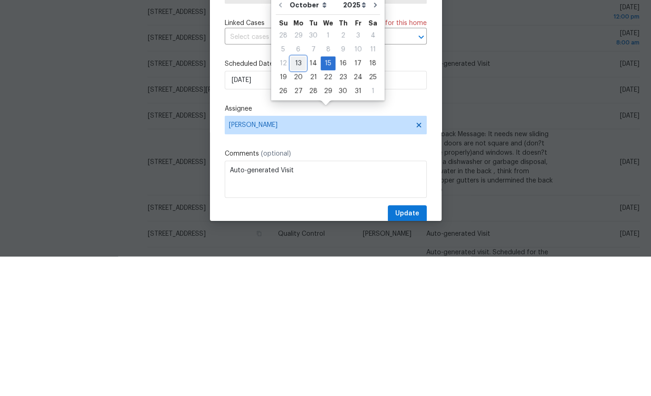
click at [296, 196] on div "13" at bounding box center [298, 202] width 15 height 13
type input "[DATE]"
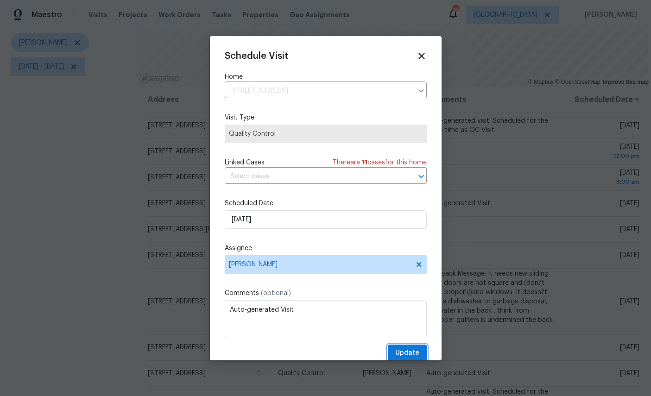
click at [413, 350] on span "Update" at bounding box center [407, 354] width 24 height 12
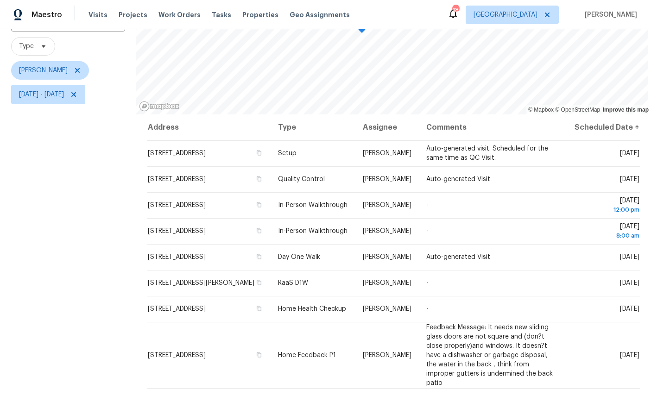
scroll to position [81, 0]
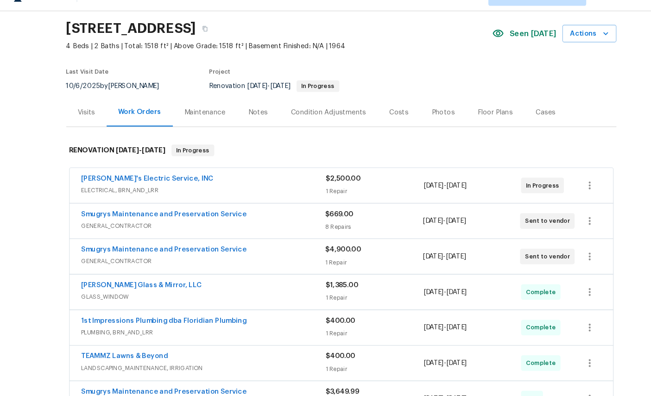
scroll to position [26, 0]
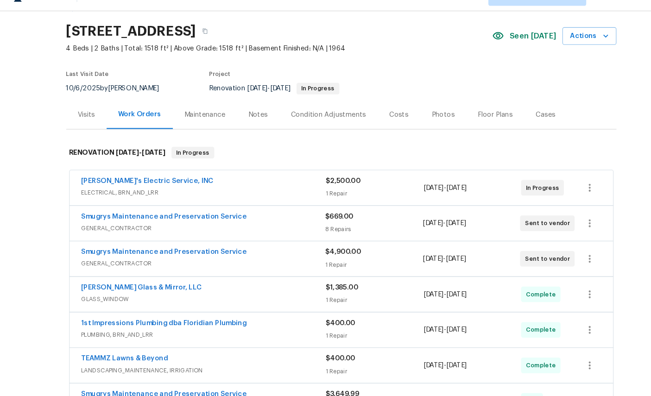
click at [390, 123] on div "Costs" at bounding box center [381, 127] width 18 height 9
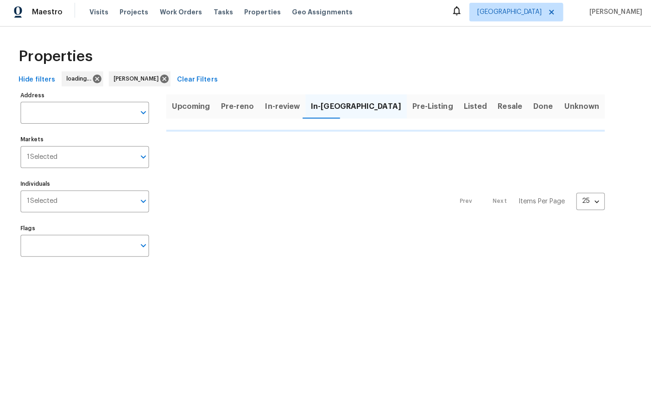
scroll to position [3, 0]
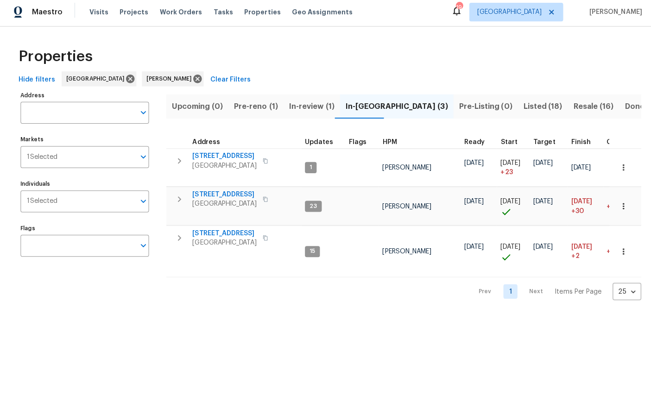
click at [225, 191] on span "[STREET_ADDRESS]" at bounding box center [223, 195] width 64 height 9
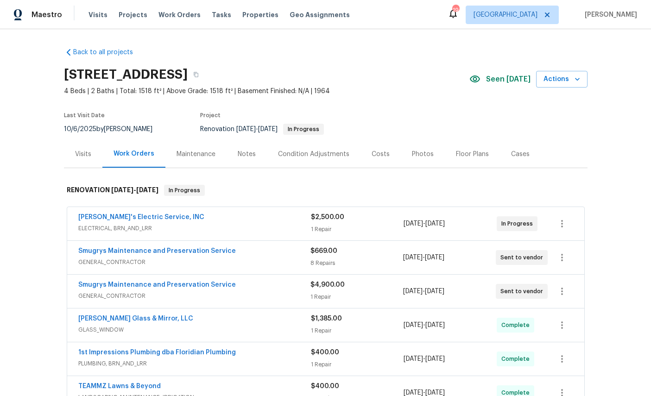
click at [434, 155] on div "Photos" at bounding box center [423, 154] width 22 height 9
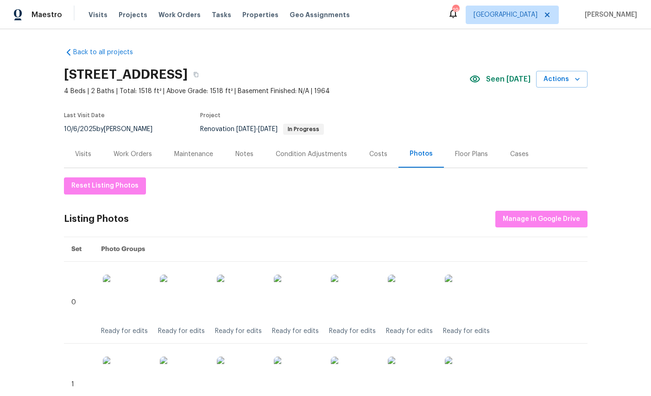
click at [139, 156] on div "Work Orders" at bounding box center [133, 154] width 38 height 9
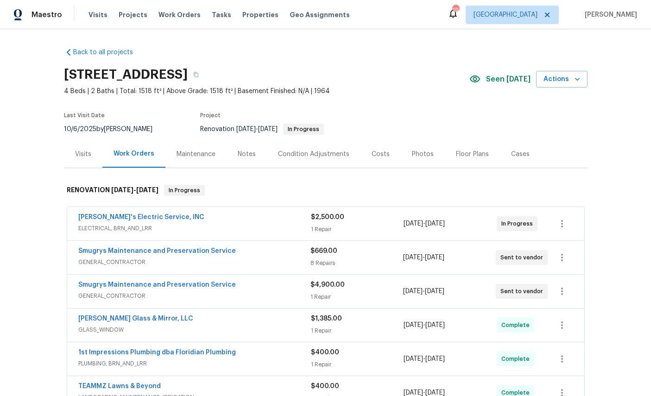
click at [76, 148] on div "Visits" at bounding box center [83, 153] width 38 height 27
